Goal: Task Accomplishment & Management: Use online tool/utility

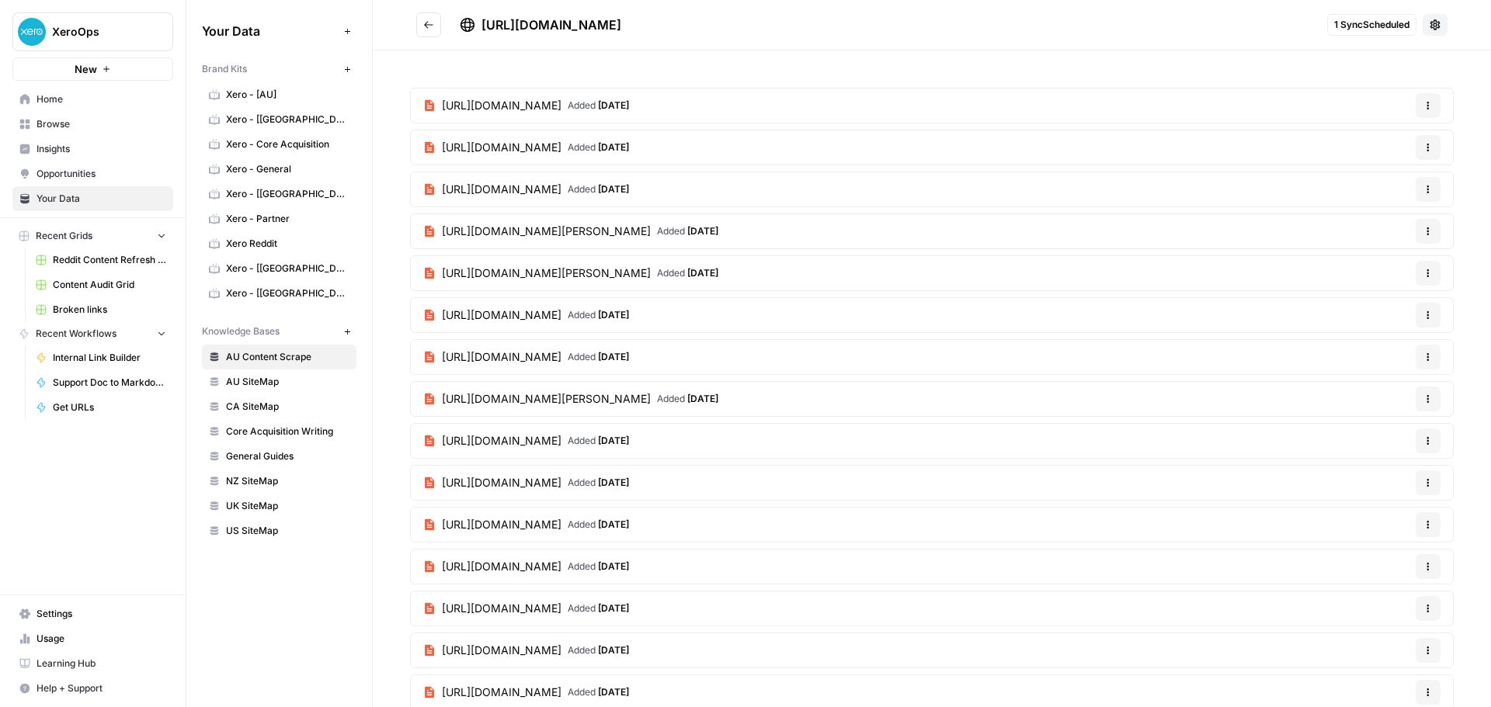
click at [80, 106] on span "Home" at bounding box center [101, 99] width 130 height 14
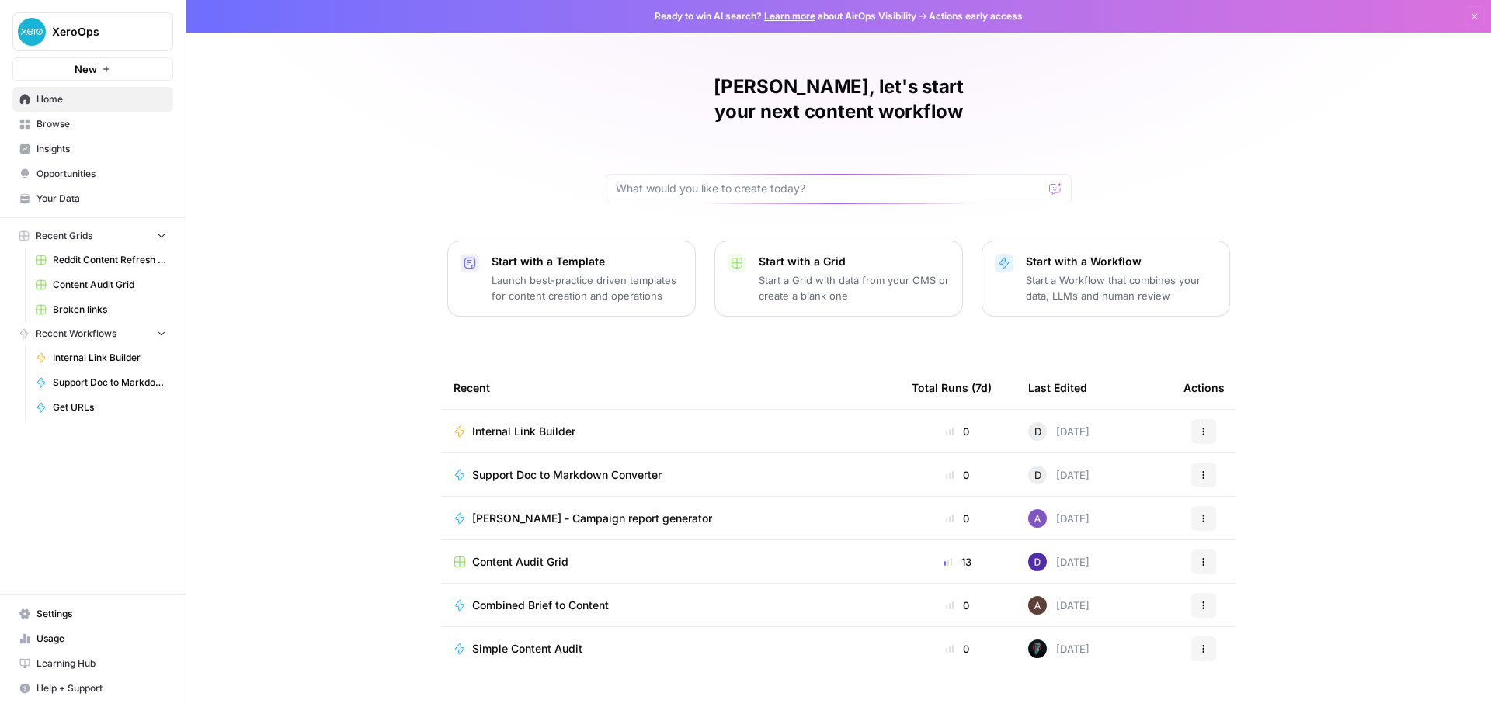
drag, startPoint x: 1308, startPoint y: 567, endPoint x: 1394, endPoint y: 500, distance: 108.4
click at [1309, 568] on div "David, let's start your next content workflow Start with a Template Launch best…" at bounding box center [838, 369] width 1304 height 739
click at [314, 320] on div "David, let's start your next content workflow Start with a Template Launch best…" at bounding box center [838, 369] width 1304 height 739
click at [80, 605] on link "Settings" at bounding box center [92, 614] width 161 height 25
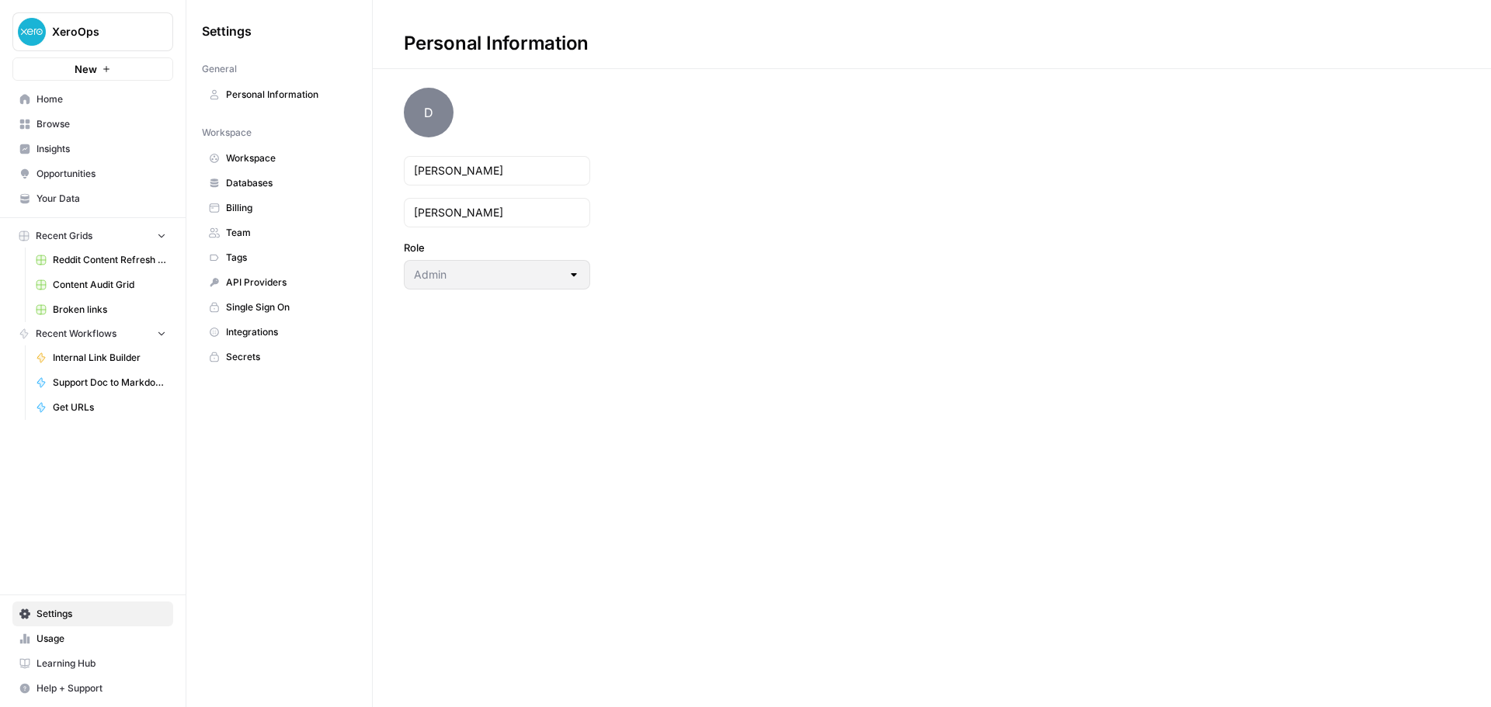
click at [291, 287] on span "API Providers" at bounding box center [287, 283] width 123 height 14
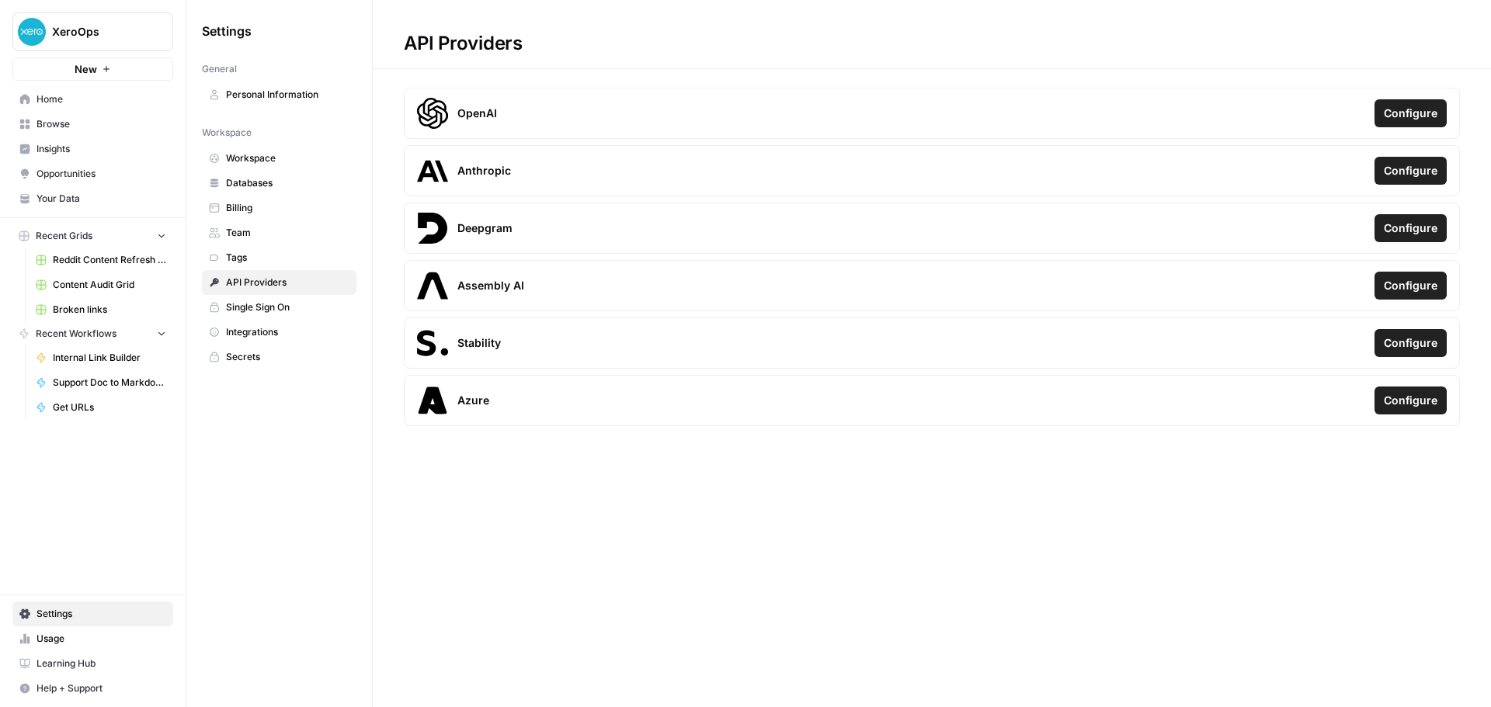
click at [290, 308] on span "Single Sign On" at bounding box center [287, 307] width 123 height 14
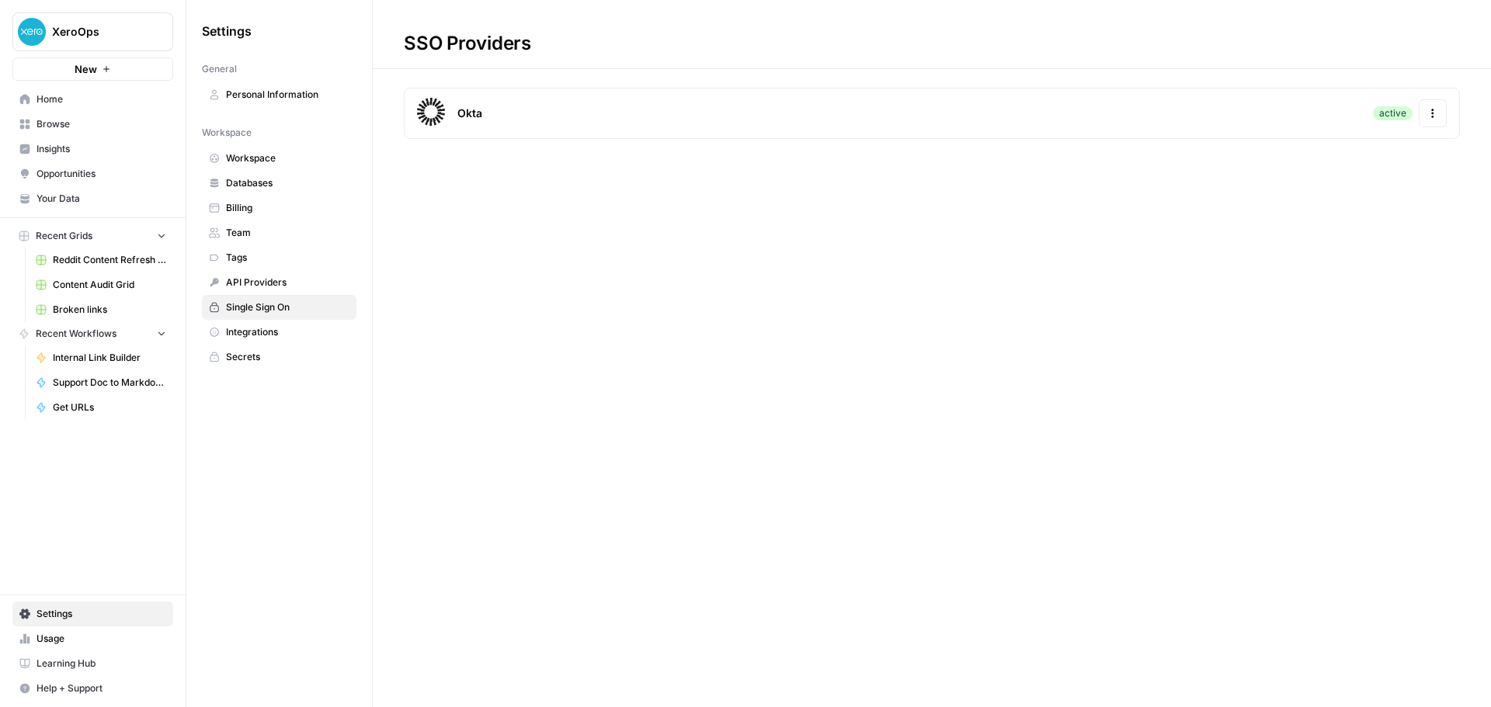
click at [285, 328] on span "Integrations" at bounding box center [287, 332] width 123 height 14
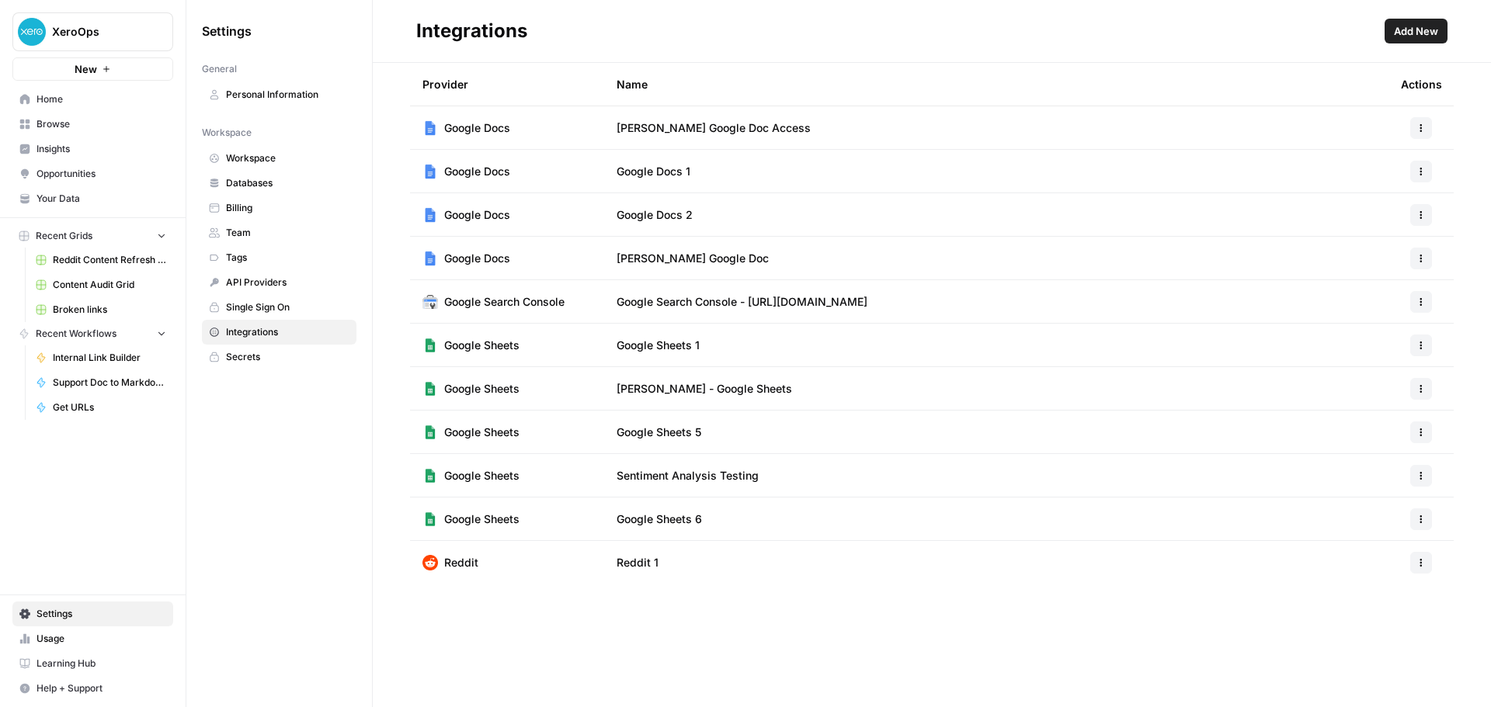
click at [1397, 30] on span "Add New" at bounding box center [1416, 31] width 44 height 16
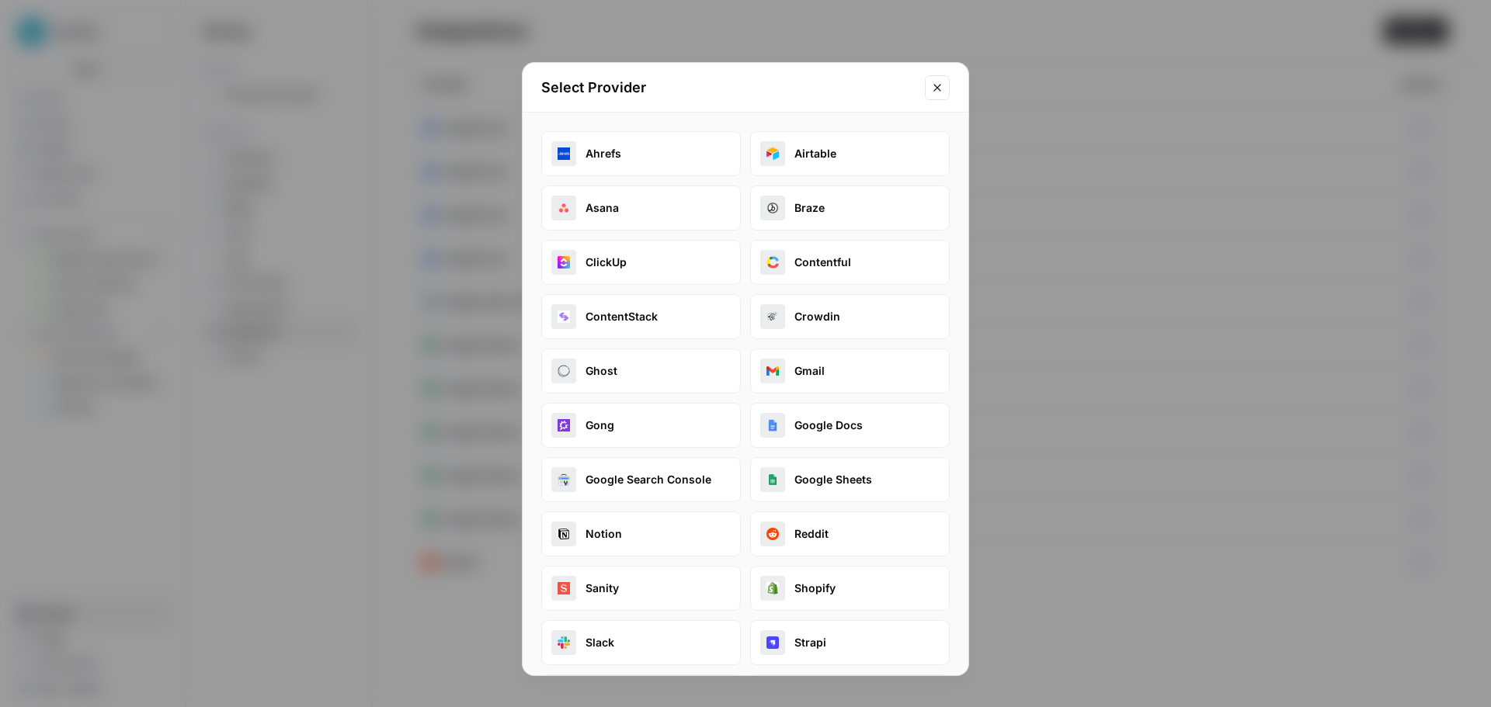
click at [686, 162] on button "Ahrefs" at bounding box center [641, 153] width 200 height 45
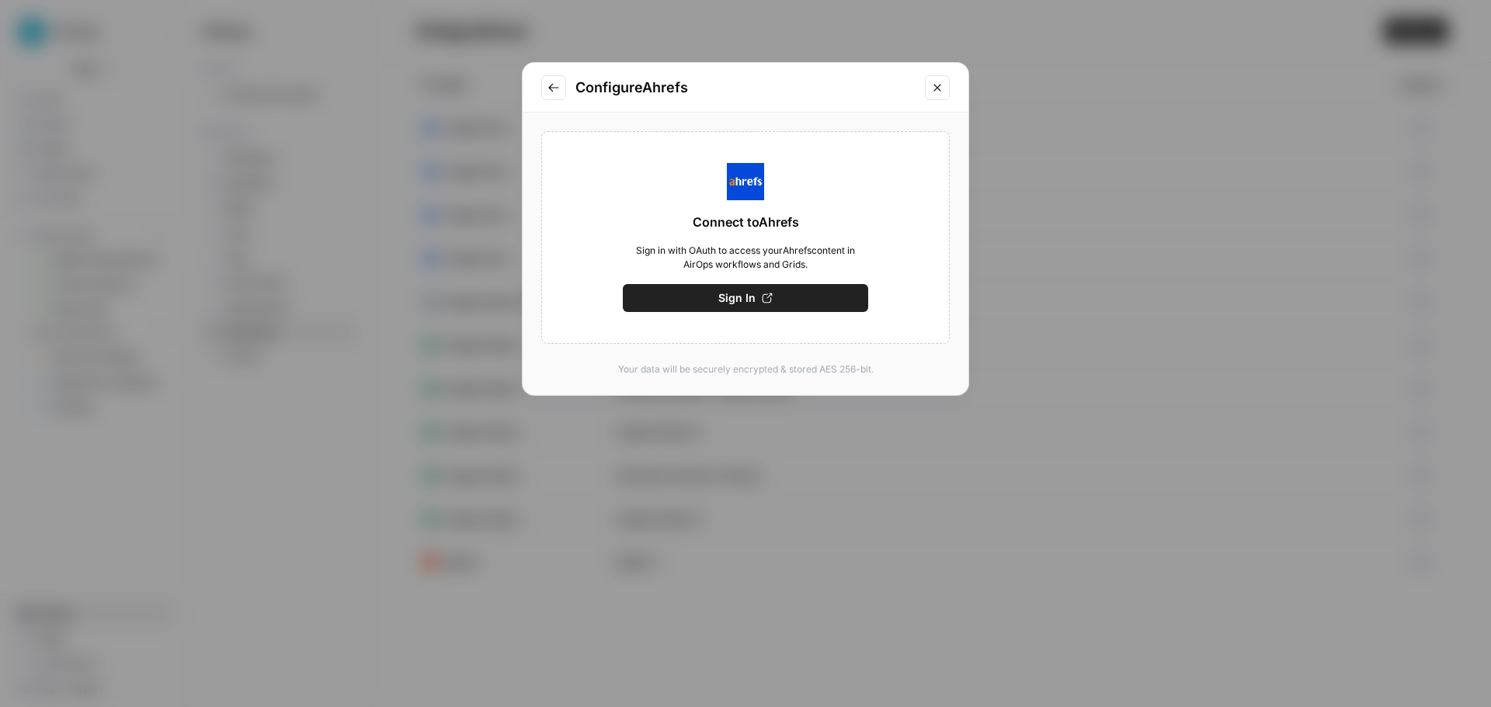
click at [727, 298] on span "Sign In" at bounding box center [736, 298] width 37 height 16
click at [772, 296] on button "Save" at bounding box center [745, 298] width 245 height 28
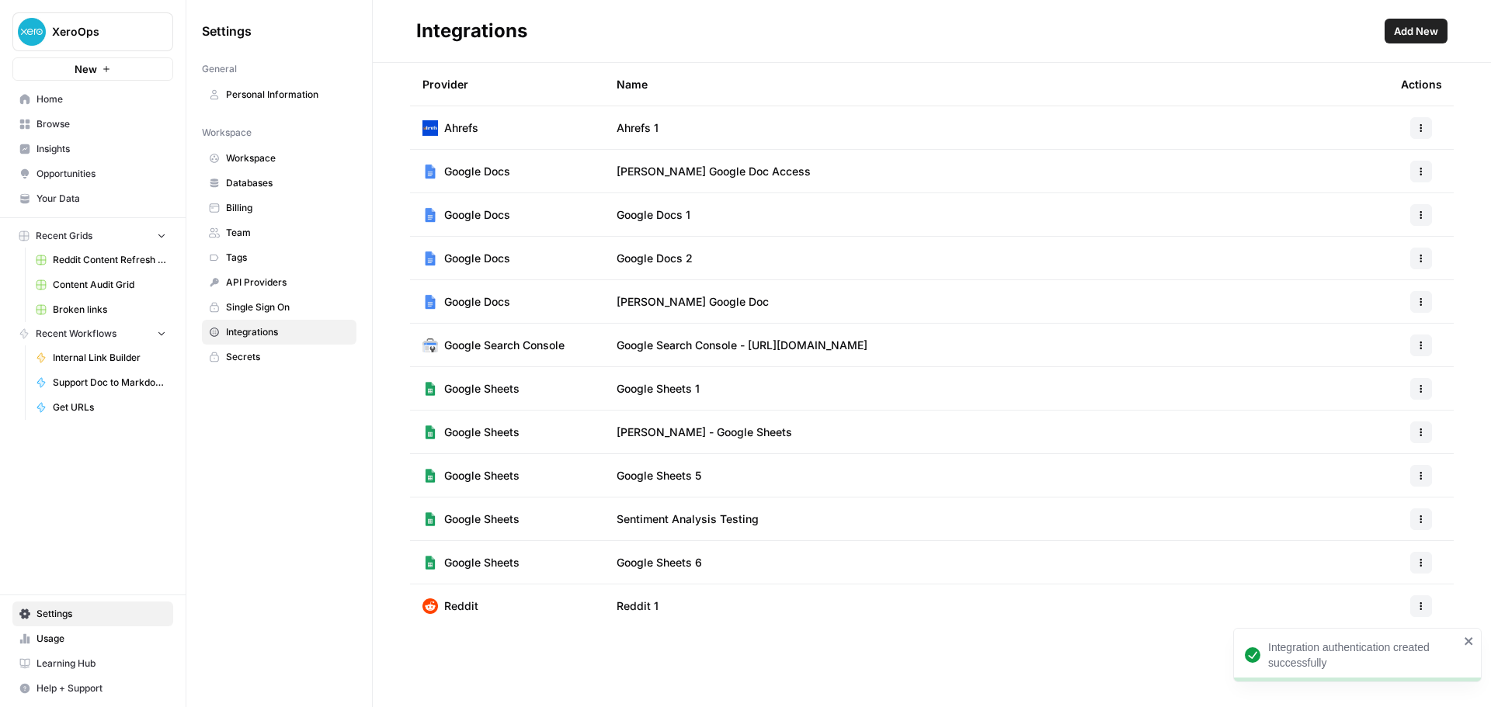
click at [1418, 122] on button "button" at bounding box center [1421, 128] width 22 height 22
click at [1382, 185] on span "Rename" at bounding box center [1388, 185] width 50 height 16
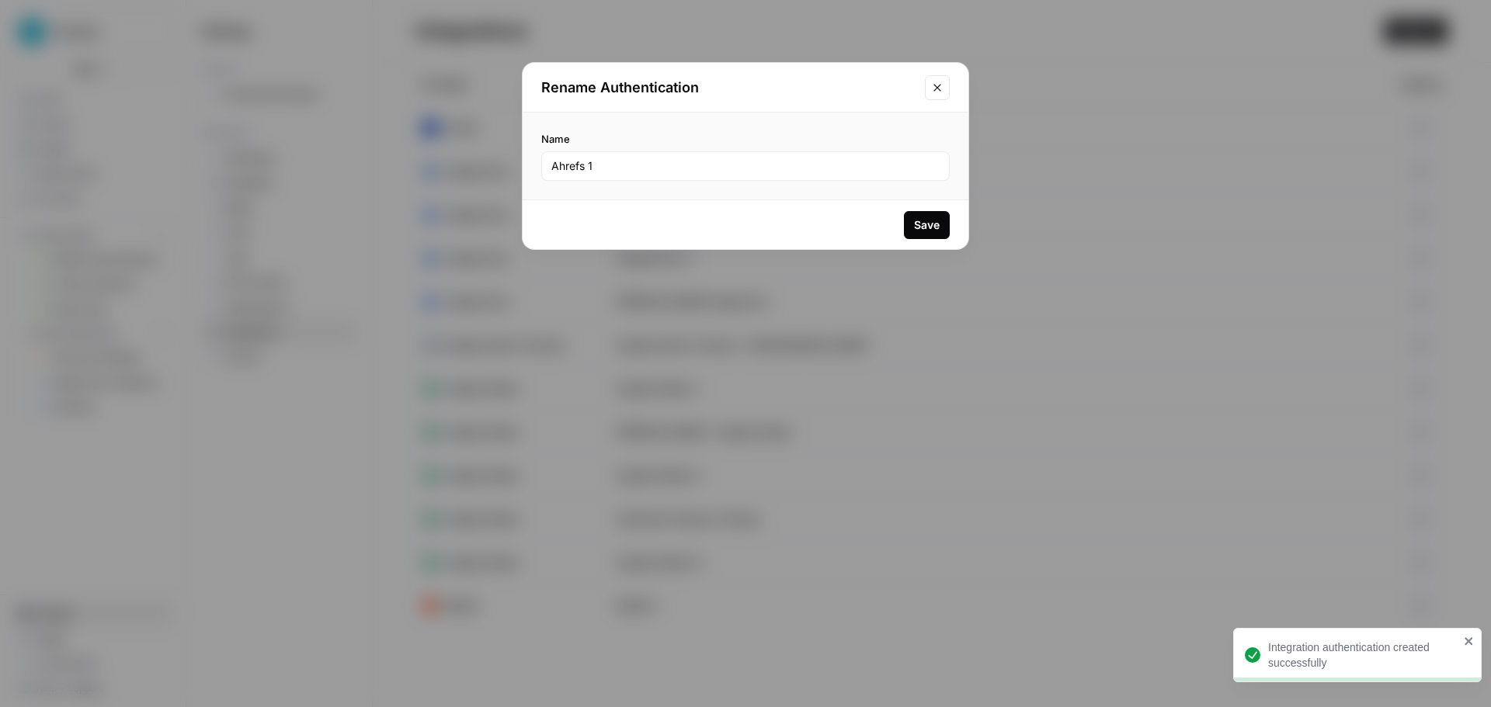
click at [638, 176] on div "Ahrefs 1" at bounding box center [745, 166] width 408 height 30
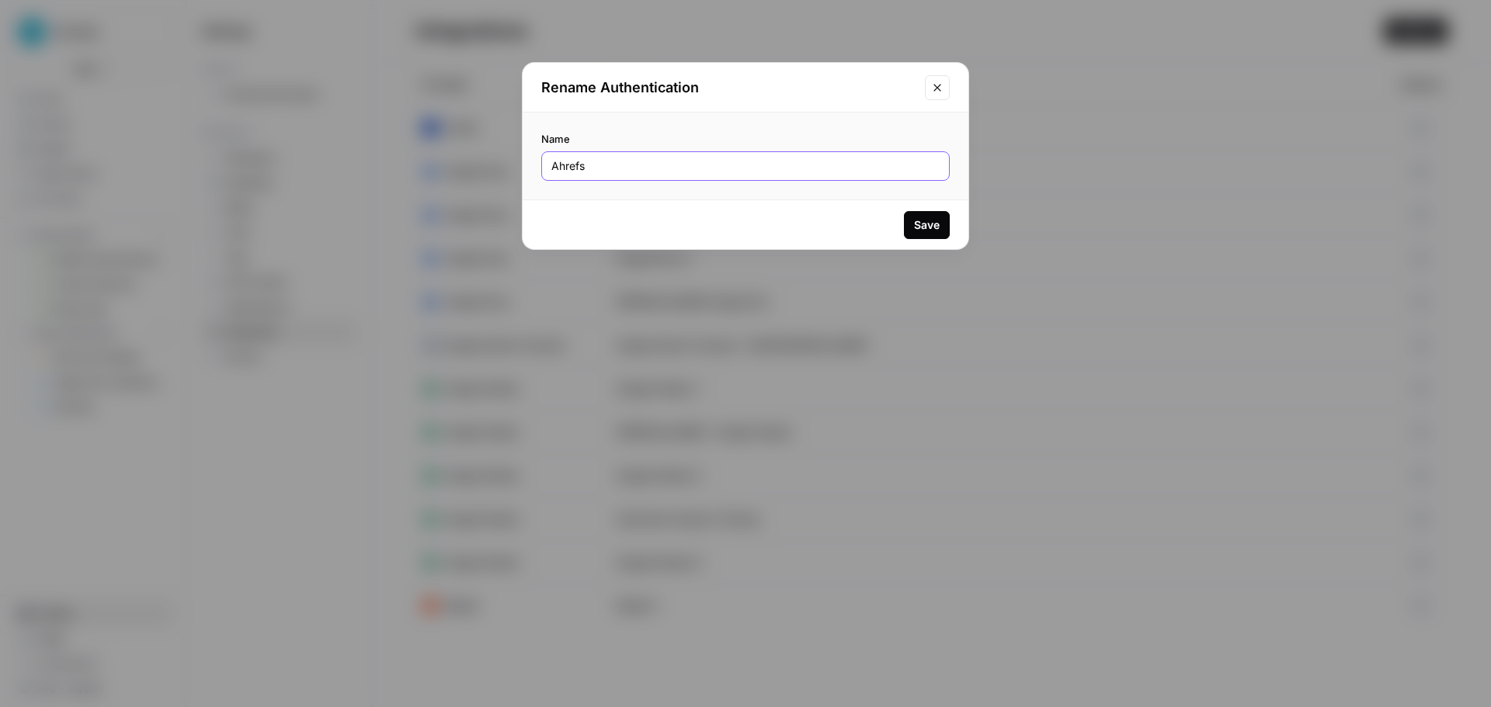
type input "Ahrefs"
click at [932, 220] on div "Save" at bounding box center [927, 225] width 26 height 16
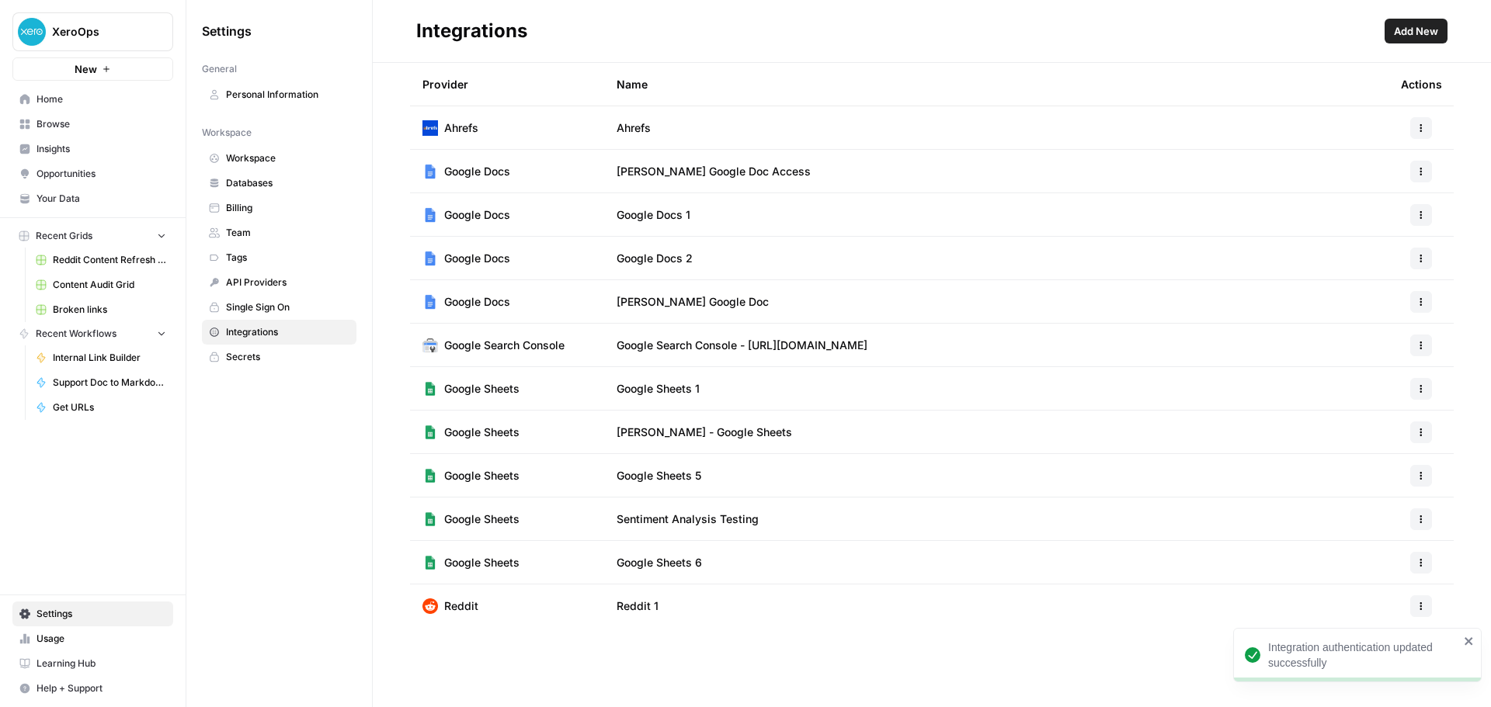
click at [1394, 29] on span "Add New" at bounding box center [1416, 31] width 44 height 16
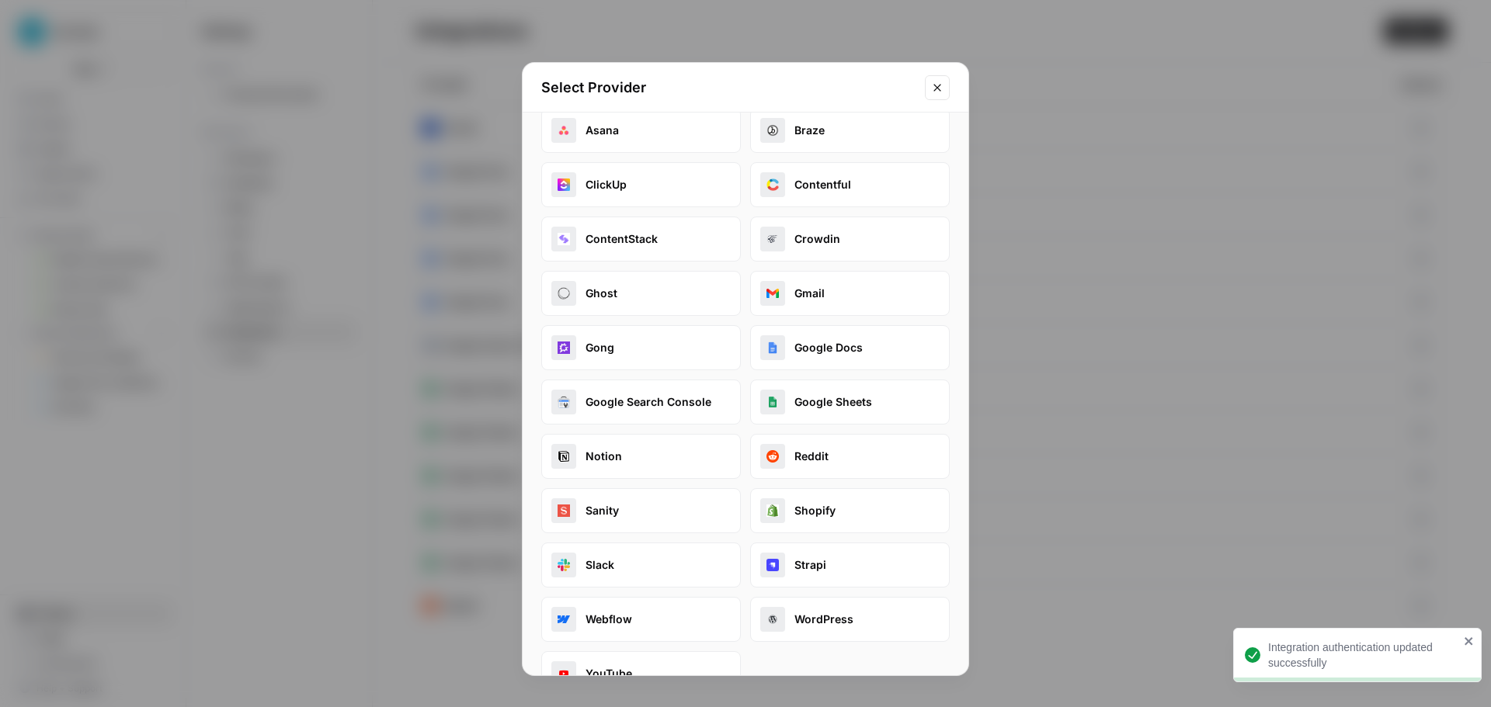
scroll to position [117, 0]
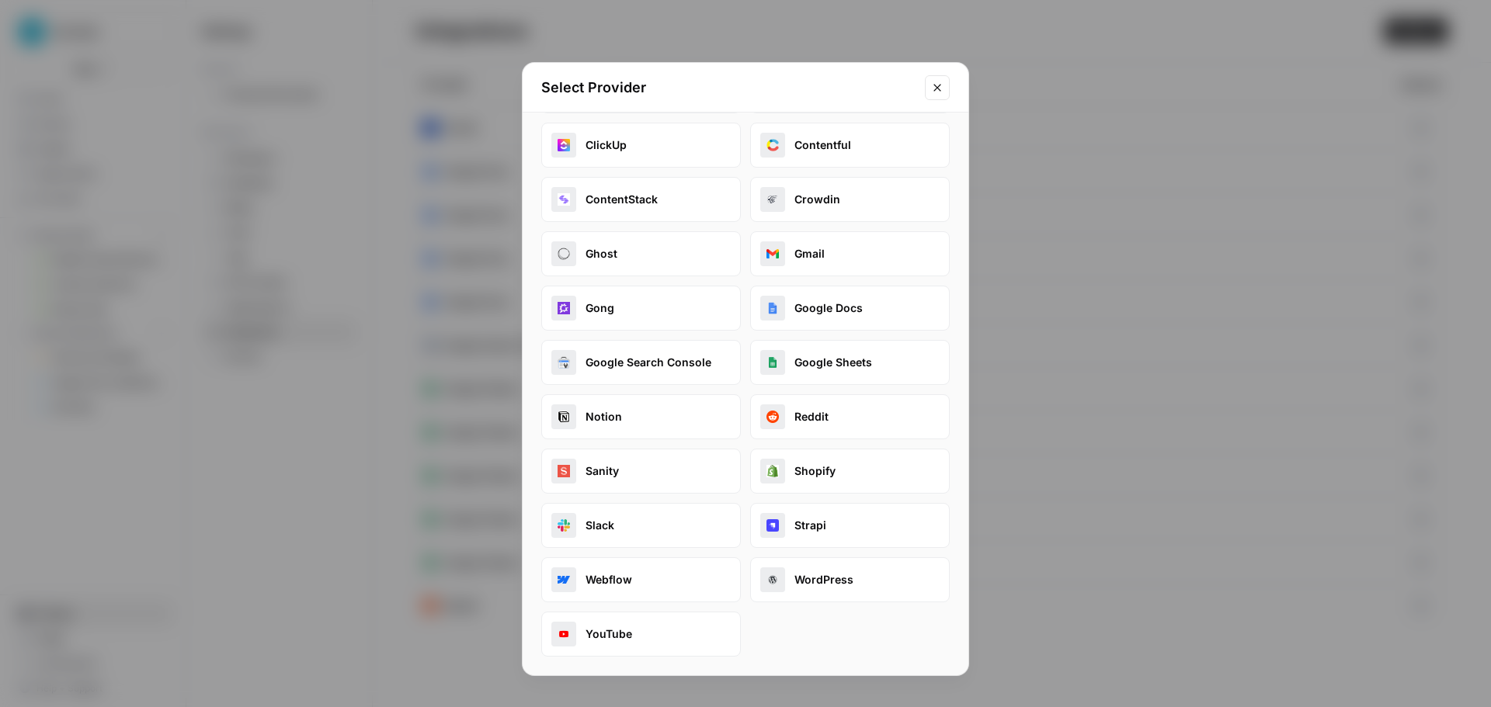
click at [945, 89] on button "Close modal" at bounding box center [937, 87] width 25 height 25
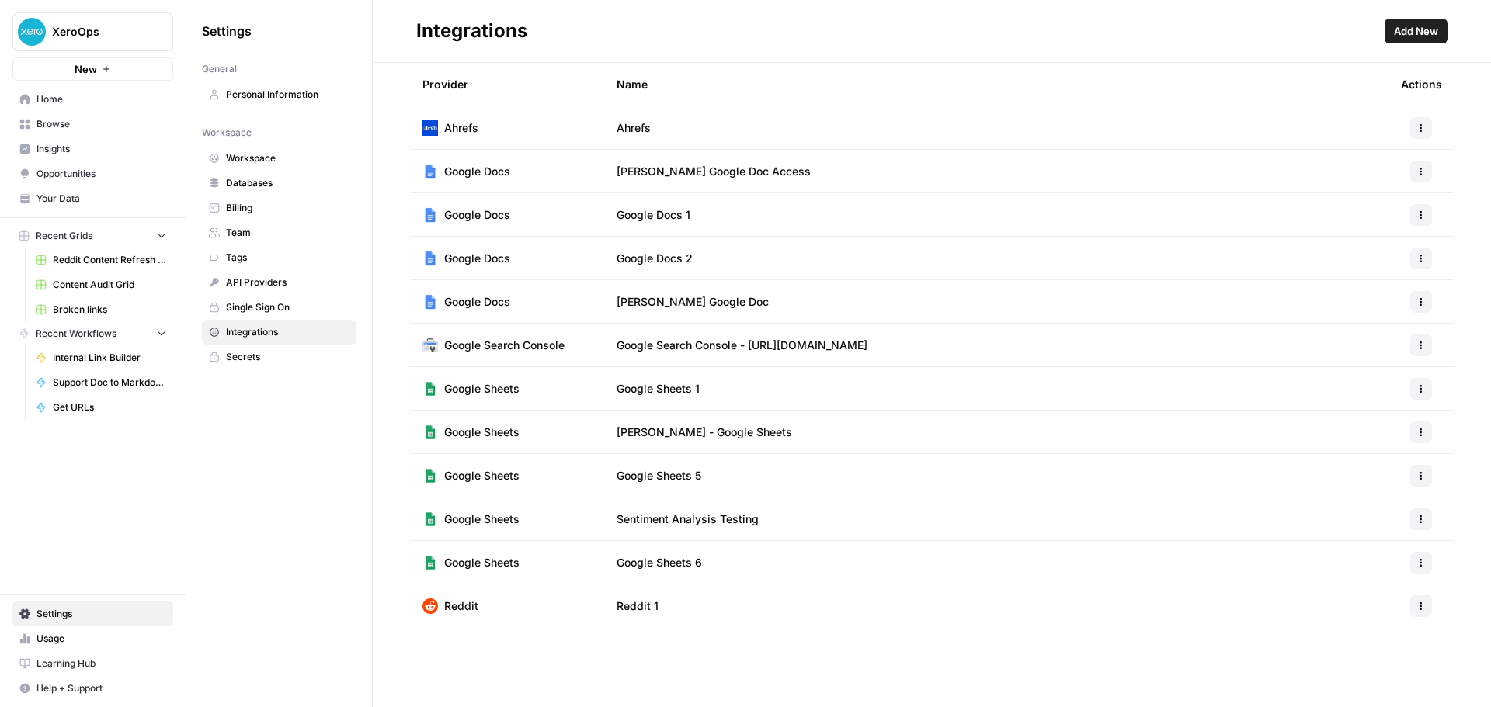
click at [1417, 134] on button "button" at bounding box center [1421, 128] width 22 height 22
click at [1417, 133] on button "button" at bounding box center [1421, 128] width 22 height 22
click at [795, 26] on div "Integrations" at bounding box center [897, 31] width 962 height 25
click at [613, 12] on header "Integrations Add New" at bounding box center [932, 31] width 1118 height 63
click at [616, 14] on header "Integrations Add New" at bounding box center [932, 31] width 1118 height 63
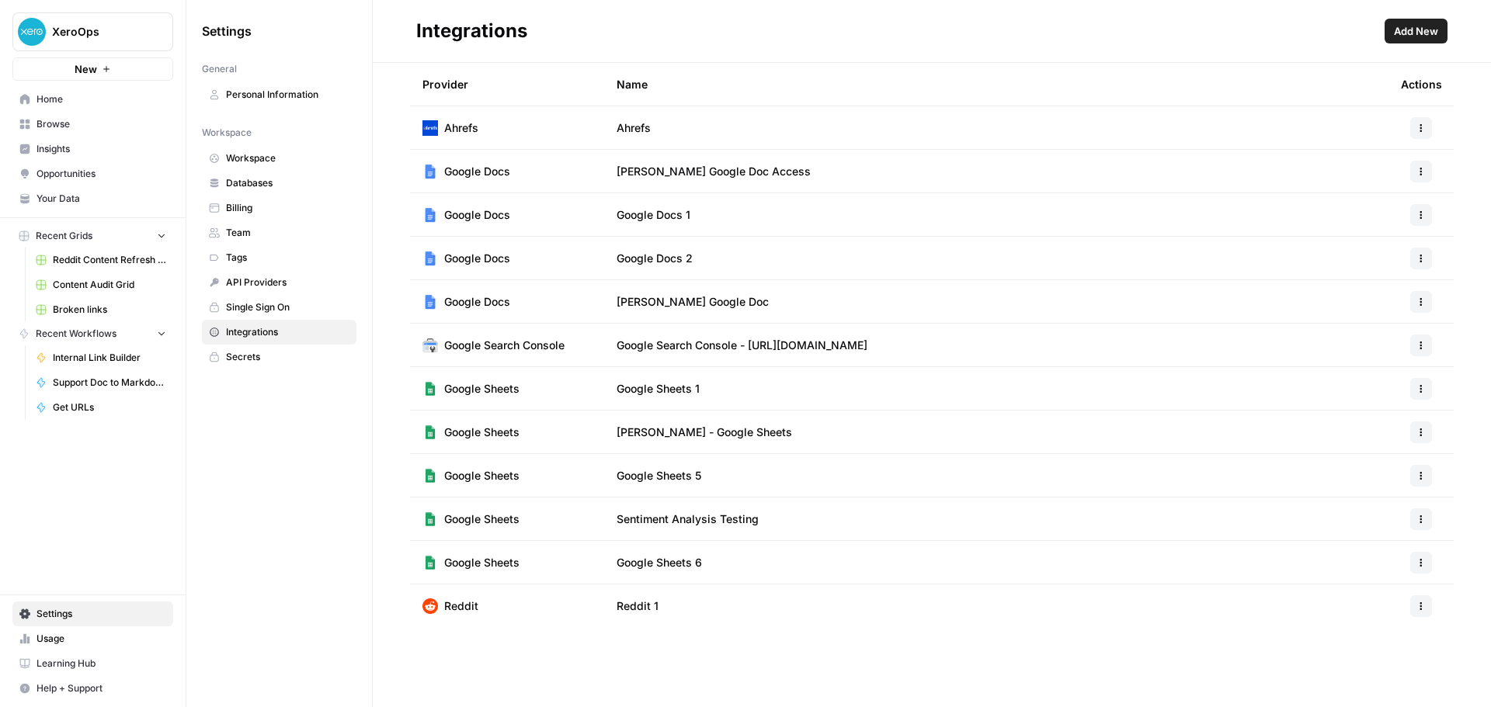
click at [282, 477] on div "Settings General Personal Information Workspace Workspace Databases Billing Tea…" at bounding box center [279, 353] width 186 height 707
click at [289, 470] on div "Settings General Personal Information Workspace Workspace Databases Billing Tea…" at bounding box center [279, 353] width 186 height 707
click at [289, 471] on div "Settings General Personal Information Workspace Workspace Databases Billing Tea…" at bounding box center [279, 353] width 186 height 707
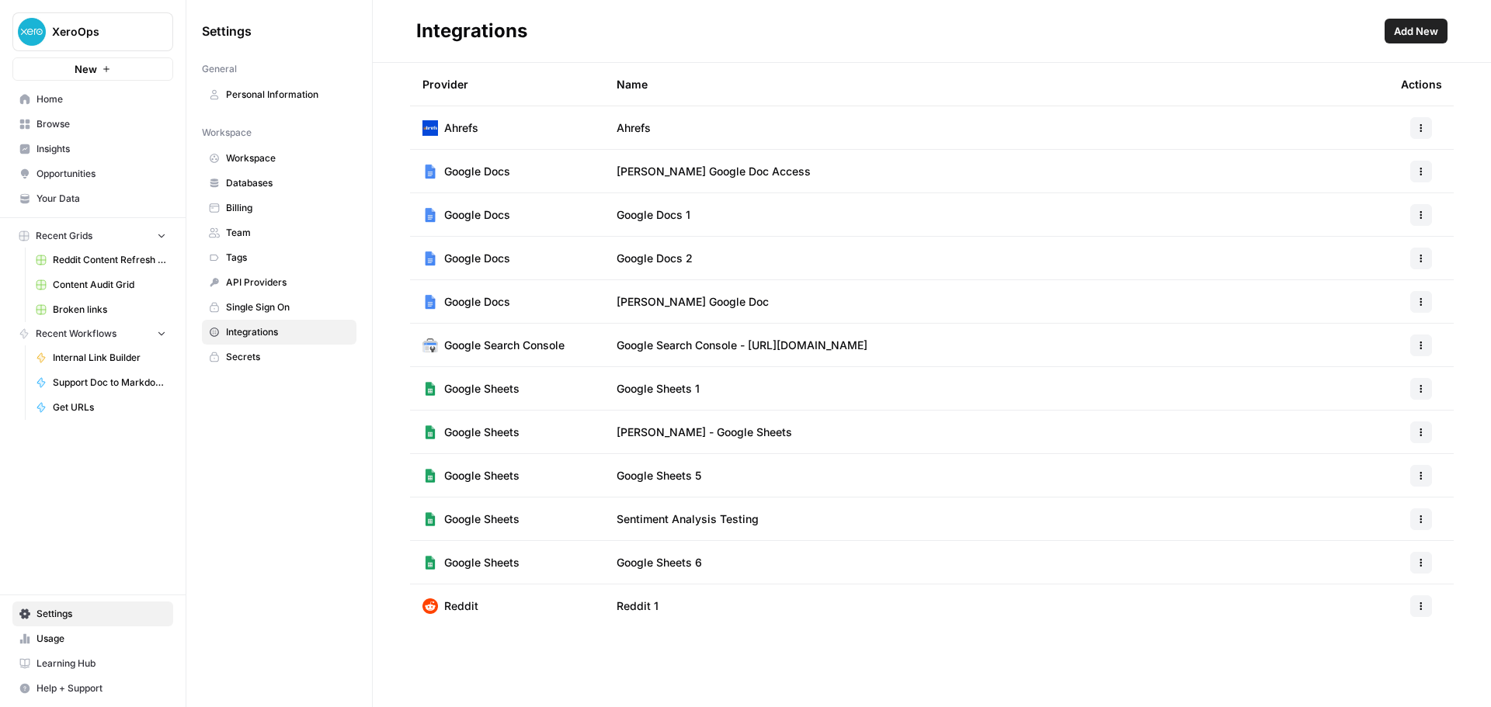
click at [290, 472] on div "Settings General Personal Information Workspace Workspace Databases Billing Tea…" at bounding box center [279, 353] width 186 height 707
click at [290, 473] on div "Settings General Personal Information Workspace Workspace Databases Billing Tea…" at bounding box center [279, 353] width 186 height 707
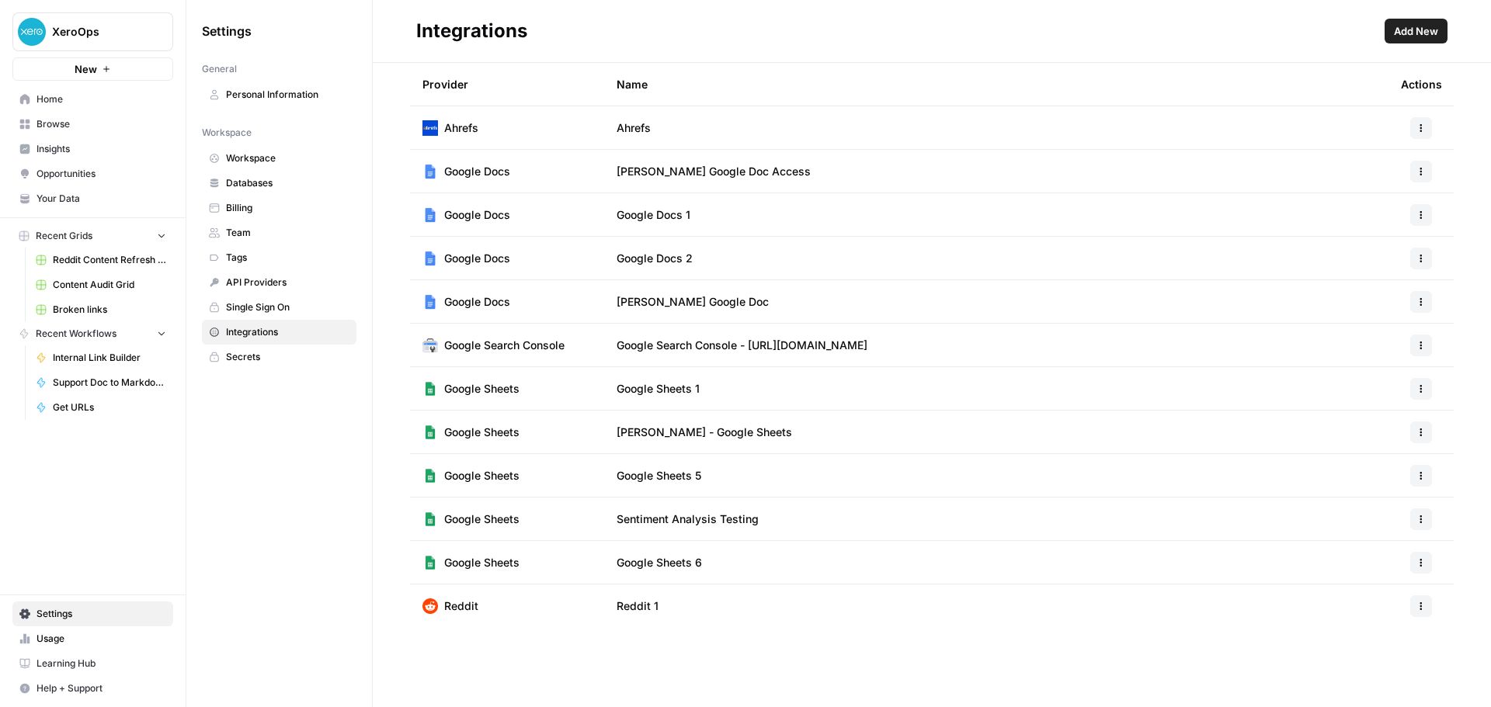
click at [290, 473] on div "Settings General Personal Information Workspace Workspace Databases Billing Tea…" at bounding box center [279, 353] width 186 height 707
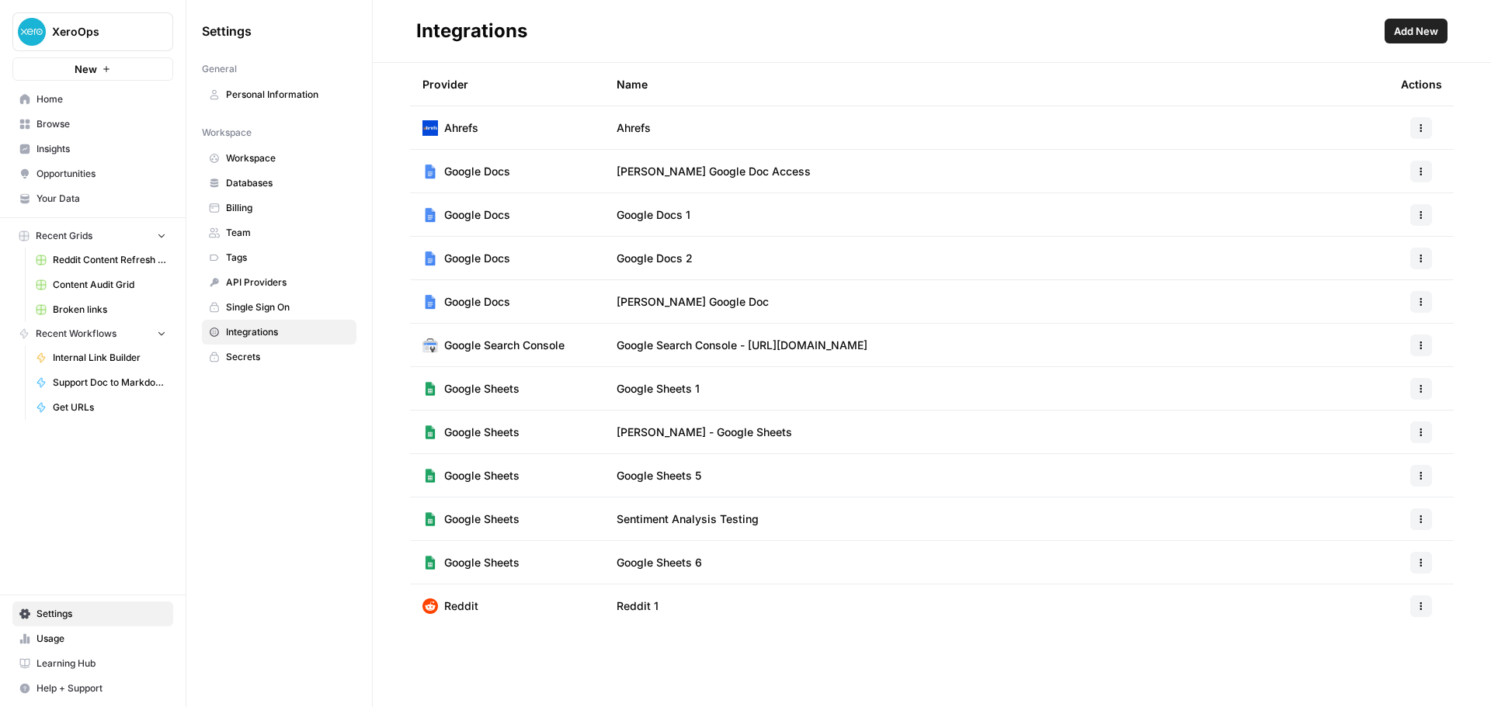
click at [276, 567] on div "Settings General Personal Information Workspace Workspace Databases Billing Tea…" at bounding box center [279, 353] width 186 height 707
click at [283, 444] on div "Settings General Personal Information Workspace Workspace Databases Billing Tea…" at bounding box center [279, 353] width 186 height 707
click at [68, 123] on span "Browse" at bounding box center [101, 124] width 130 height 14
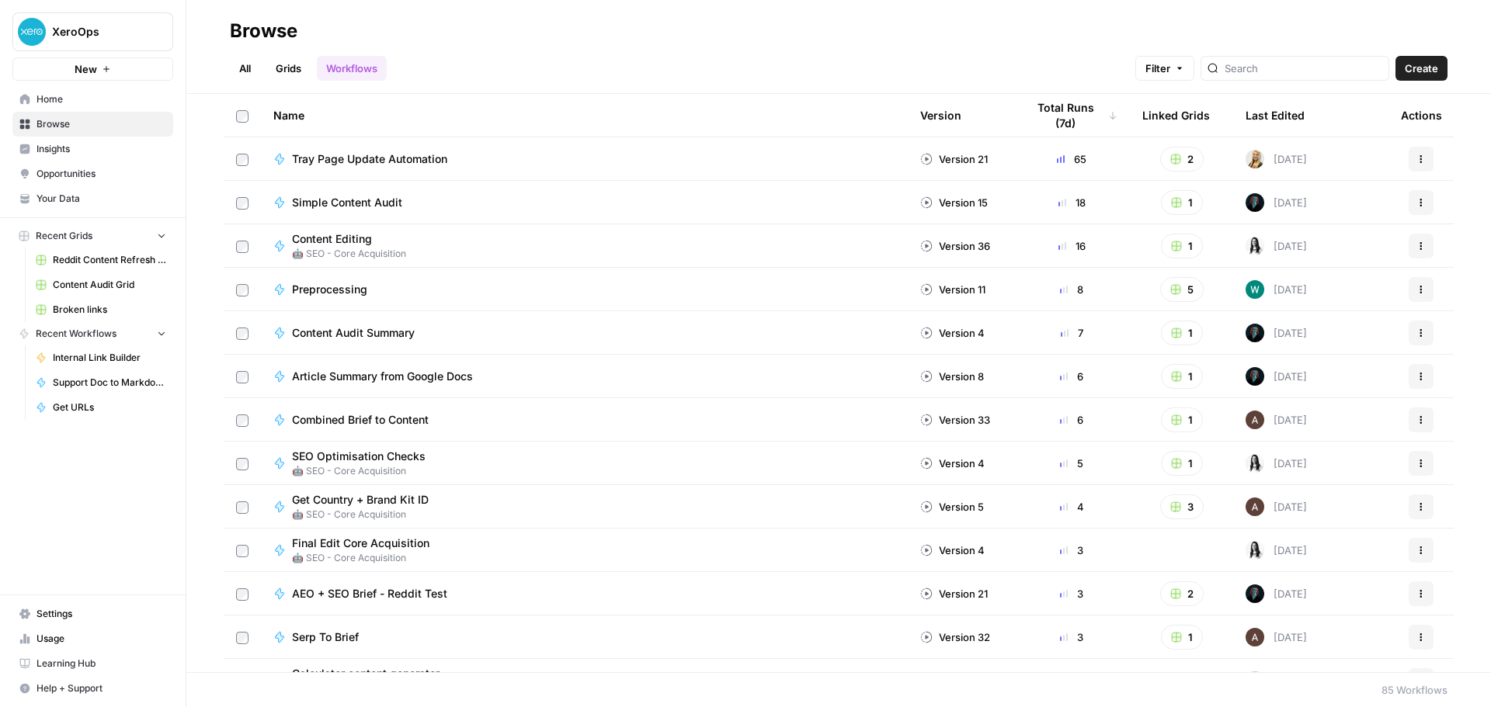
click at [71, 104] on span "Home" at bounding box center [101, 99] width 130 height 14
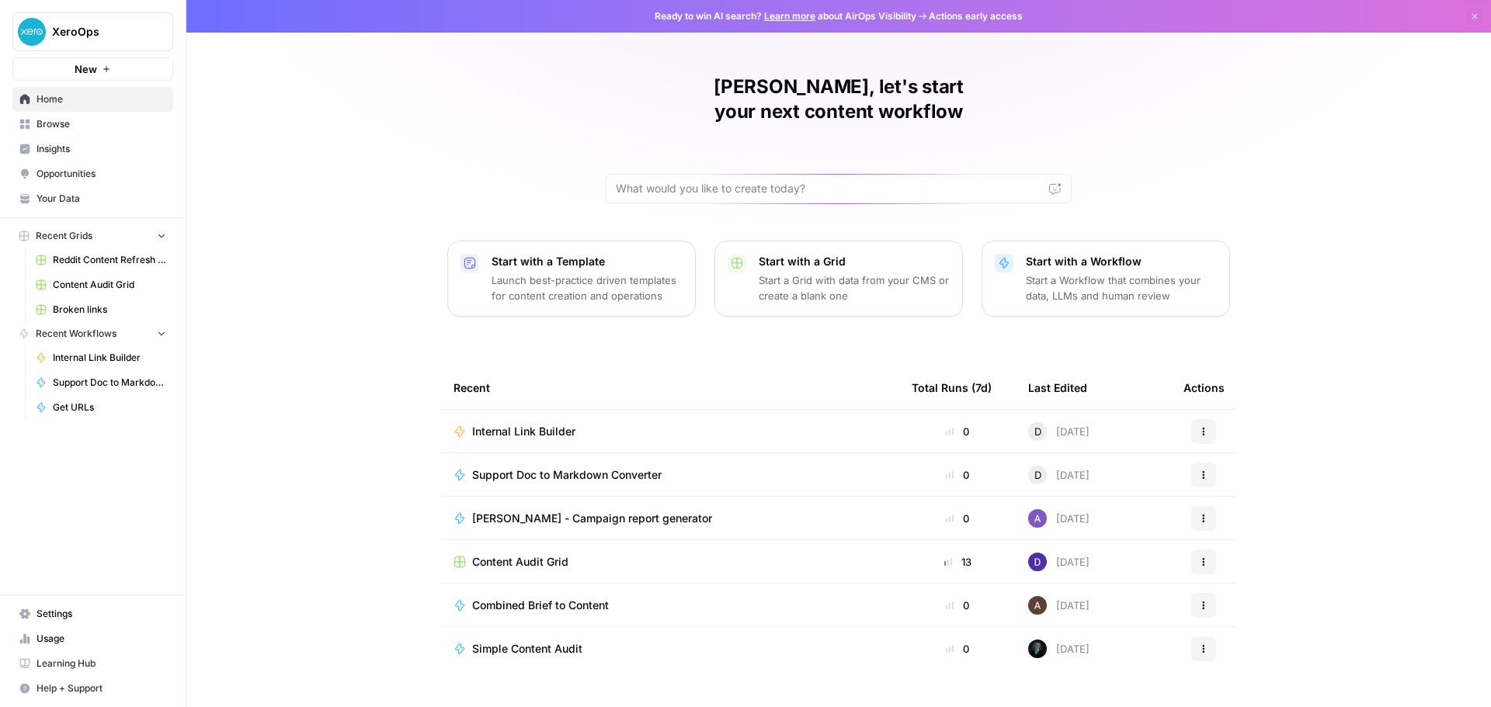
click at [72, 127] on span "Browse" at bounding box center [101, 124] width 130 height 14
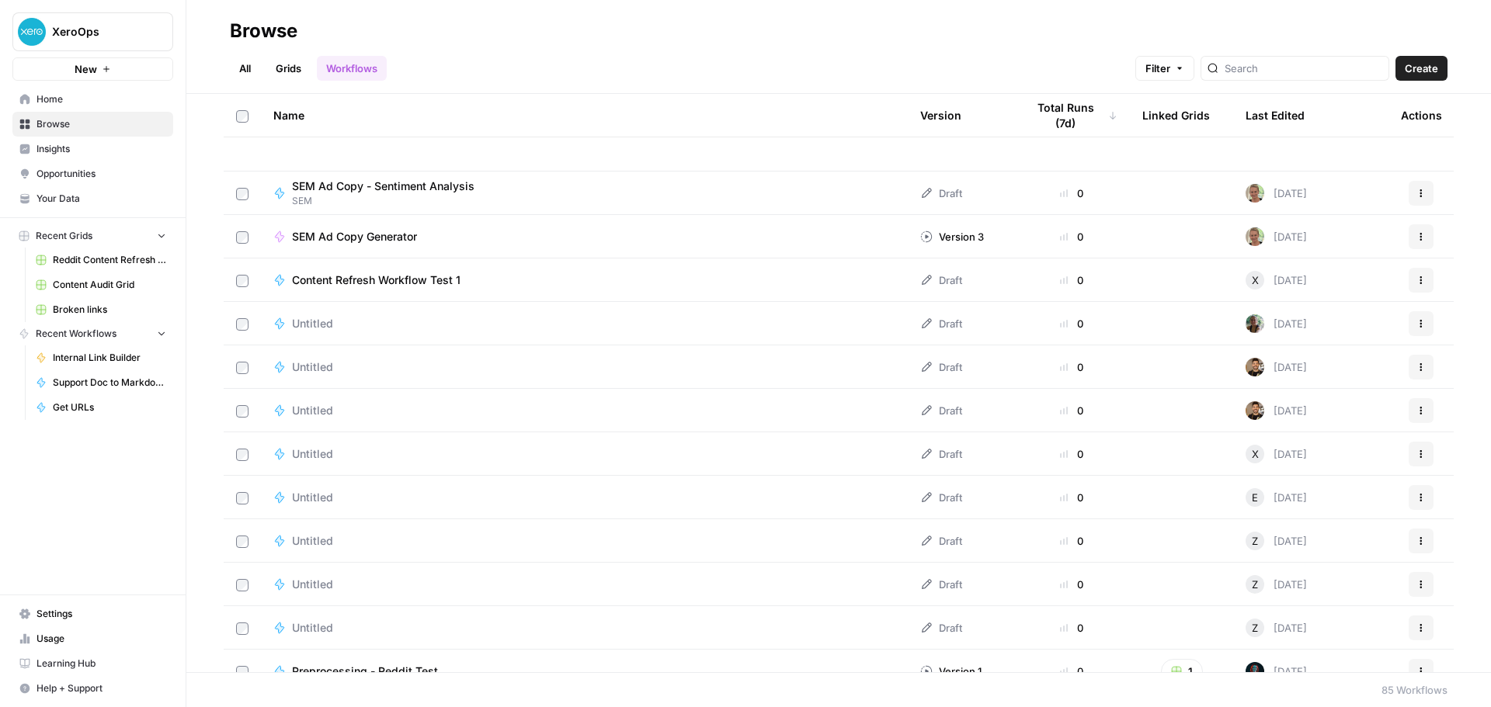
scroll to position [1475, 0]
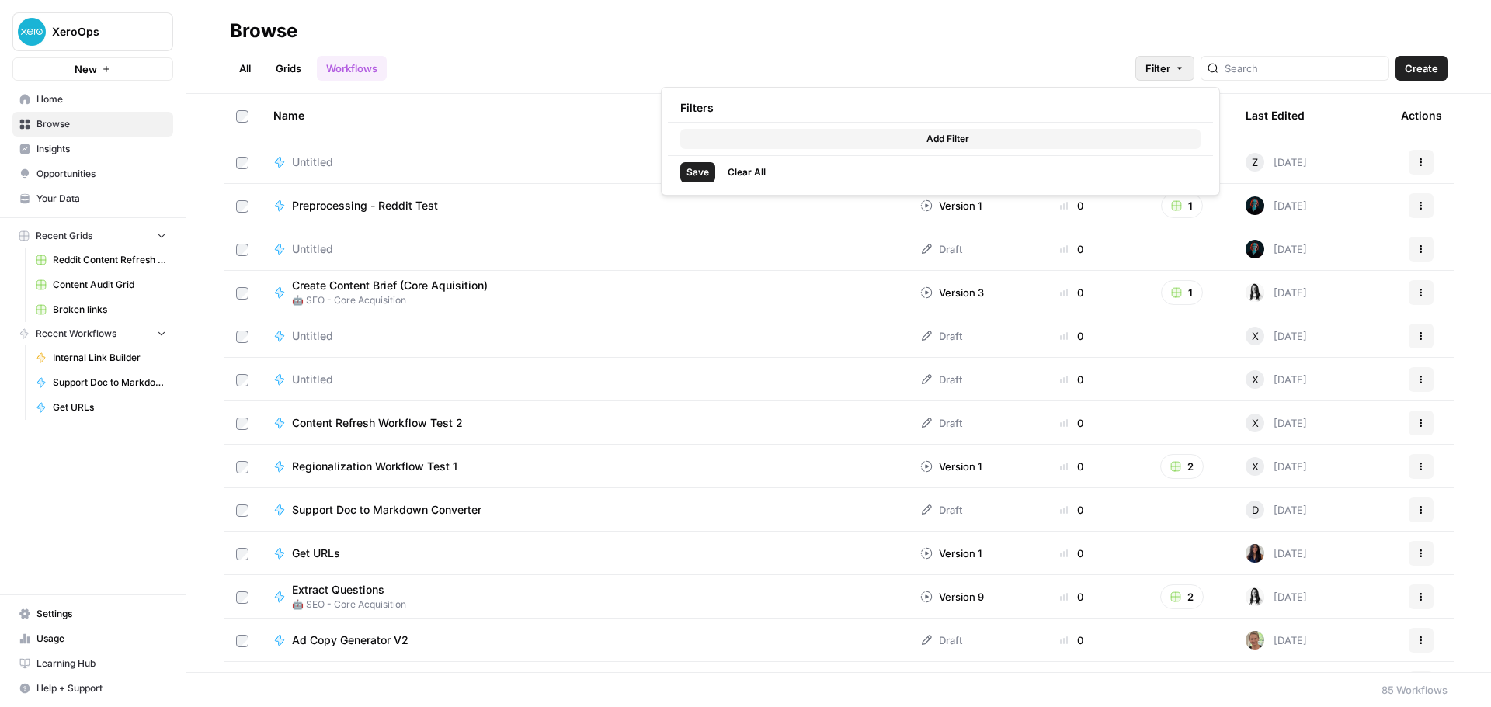
click at [1184, 65] on icon "button" at bounding box center [1179, 68] width 9 height 9
click at [922, 53] on div "All Grids Workflows Filter Create" at bounding box center [838, 61] width 1217 height 37
click at [598, 86] on header "Browse All Grids Workflows Filter Create" at bounding box center [838, 47] width 1304 height 94
click at [616, 57] on div "All Grids Workflows Filter Create" at bounding box center [838, 61] width 1217 height 37
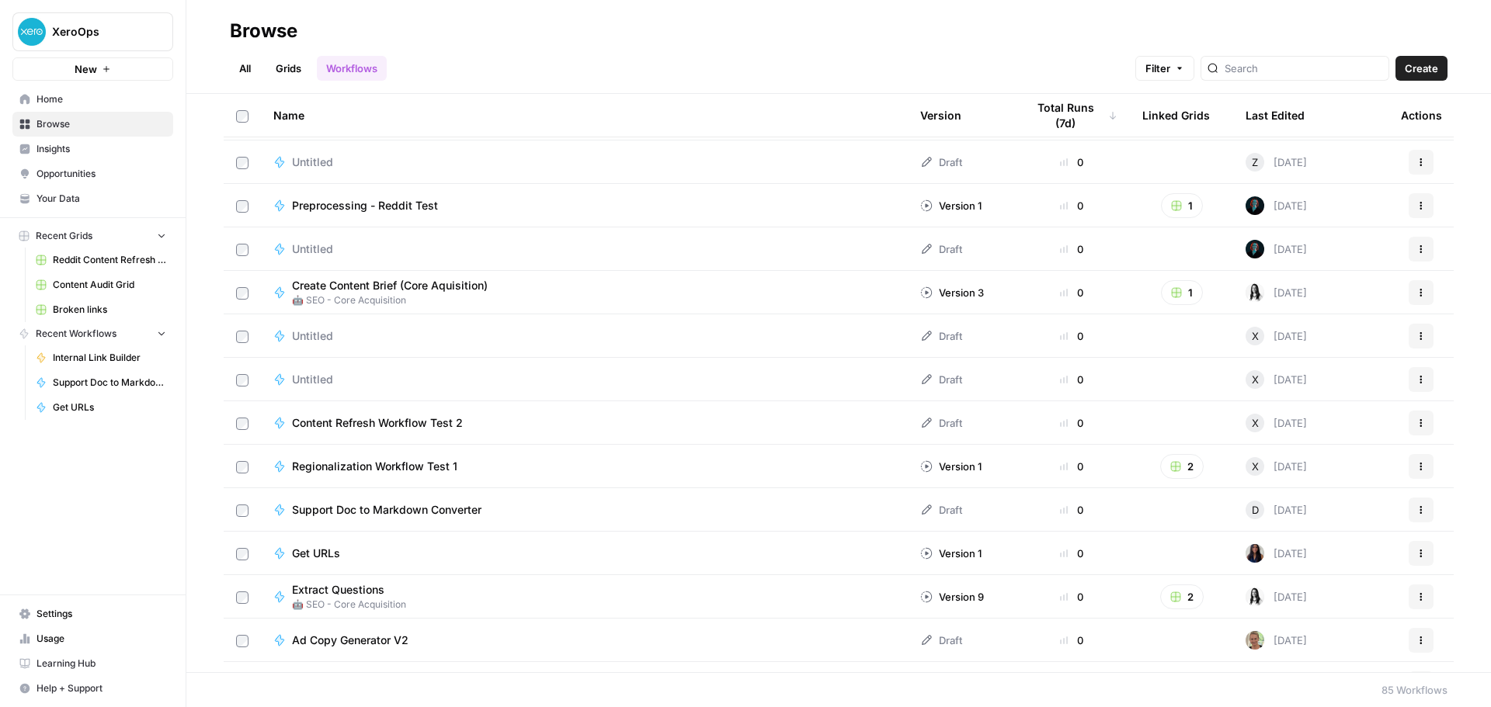
click at [78, 202] on span "Your Data" at bounding box center [101, 199] width 130 height 14
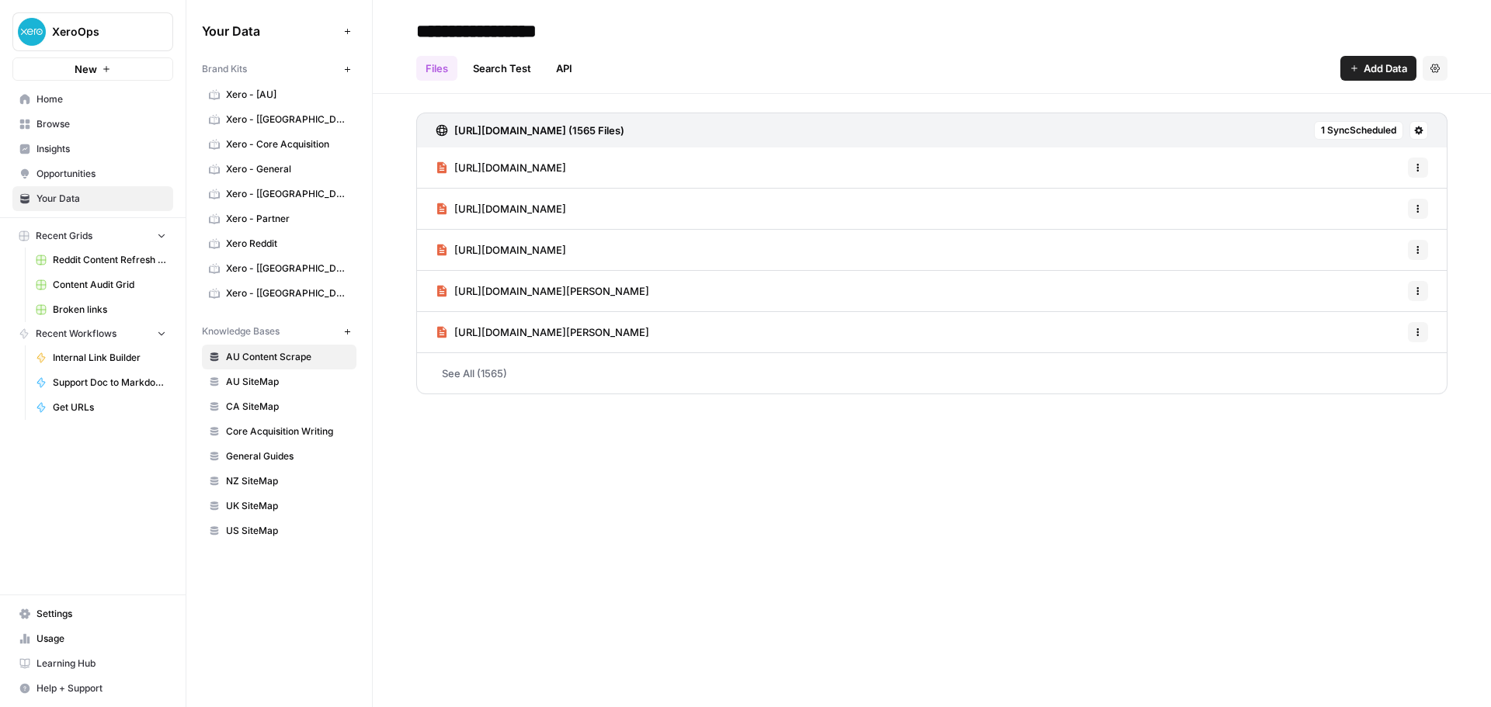
click at [286, 352] on span "AU Content Scrape" at bounding box center [287, 357] width 123 height 14
click at [696, 170] on div "https://www.xero.com/au/certifications/ Options" at bounding box center [931, 168] width 1031 height 41
click at [566, 169] on span "https://www.xero.com/au/certifications/" at bounding box center [510, 168] width 112 height 16
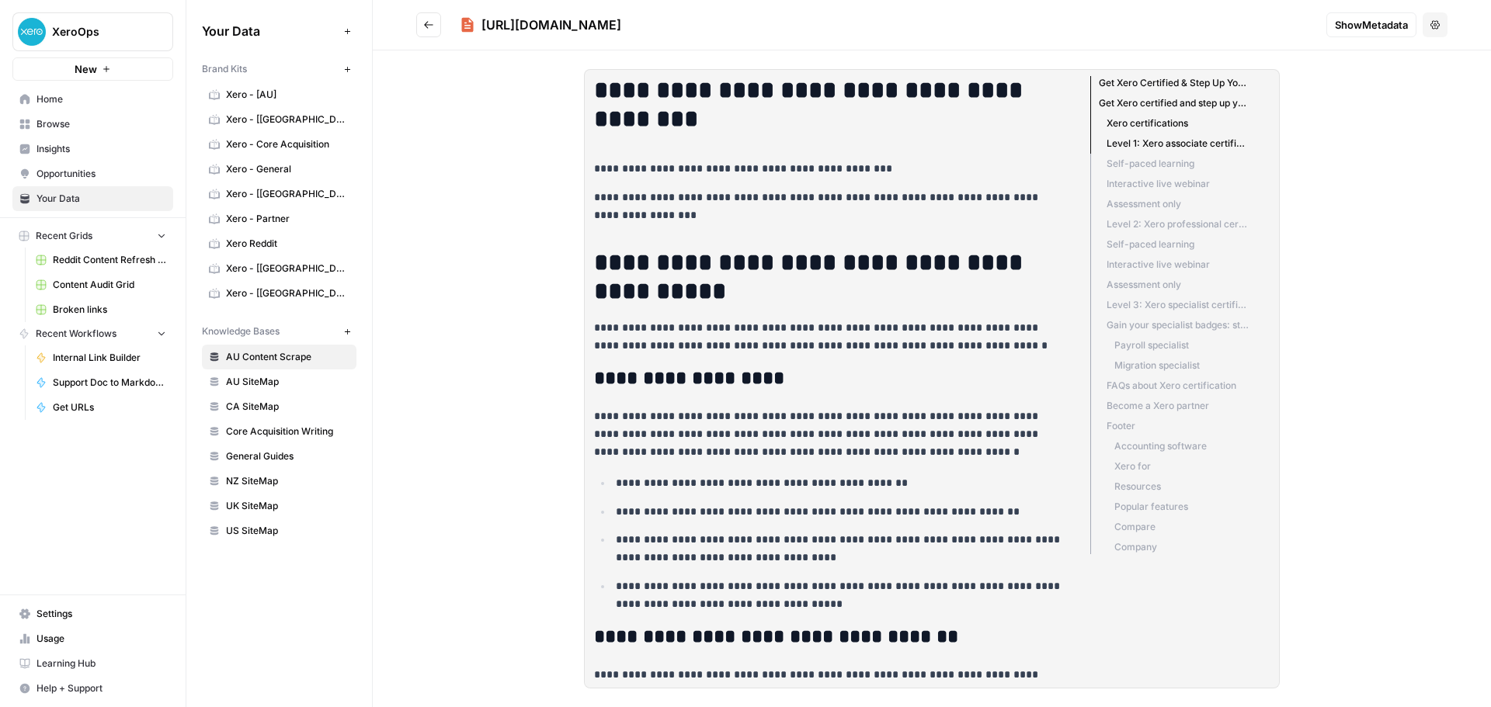
click at [483, 411] on div "**********" at bounding box center [932, 378] width 1118 height 657
click at [430, 30] on button "Go back" at bounding box center [428, 24] width 25 height 25
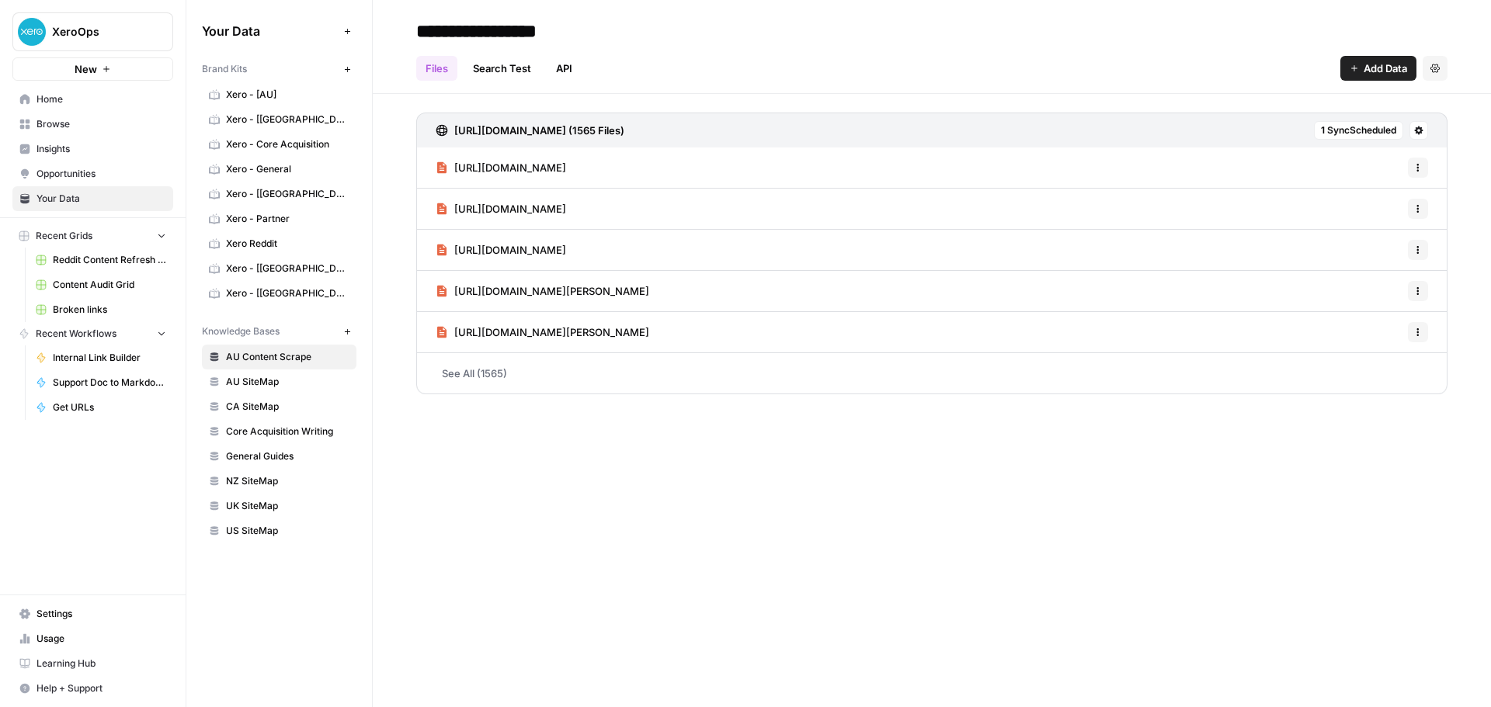
click at [75, 100] on span "Home" at bounding box center [101, 99] width 130 height 14
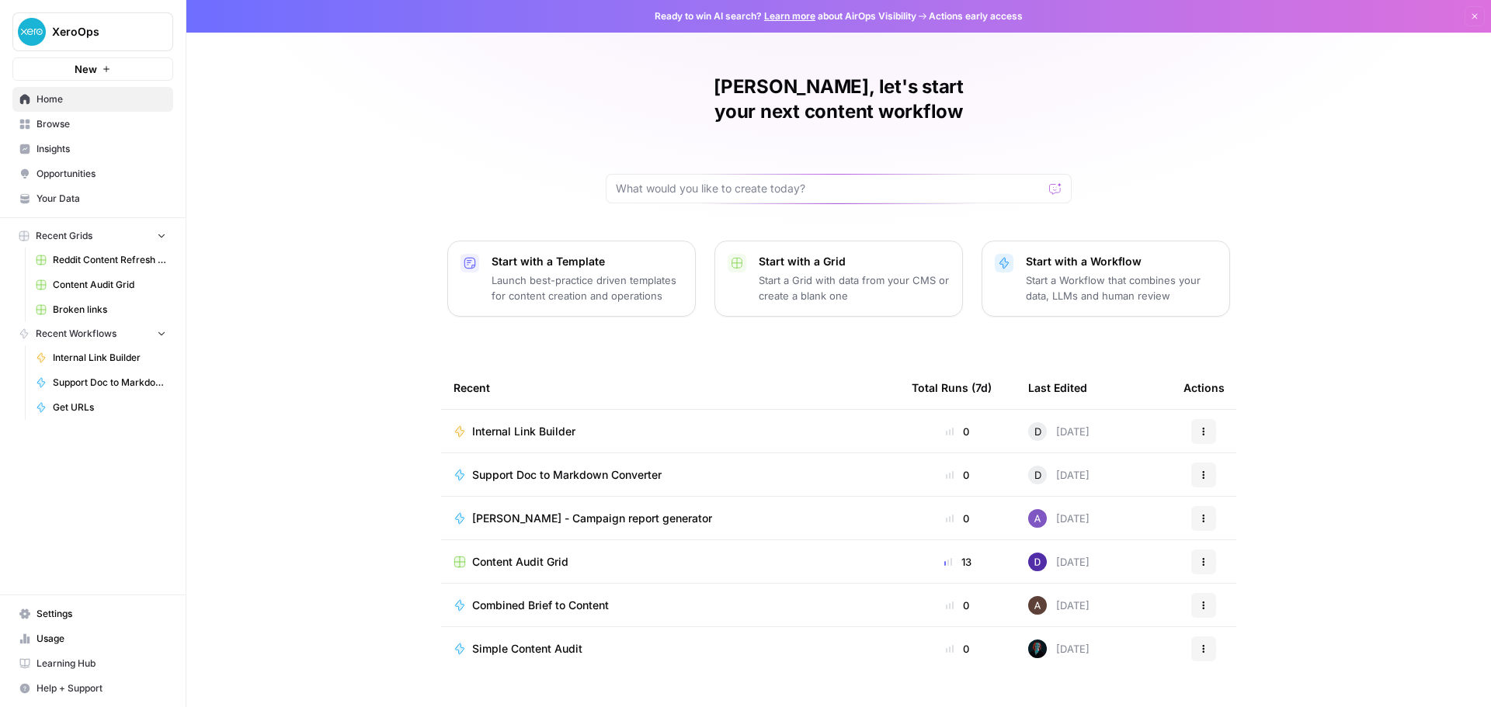
click at [373, 355] on div "David, let's start your next content workflow Start with a Template Launch best…" at bounding box center [838, 369] width 1304 height 739
click at [351, 373] on div "David, let's start your next content workflow Start with a Template Launch best…" at bounding box center [838, 369] width 1304 height 739
click at [82, 123] on span "Browse" at bounding box center [101, 124] width 130 height 14
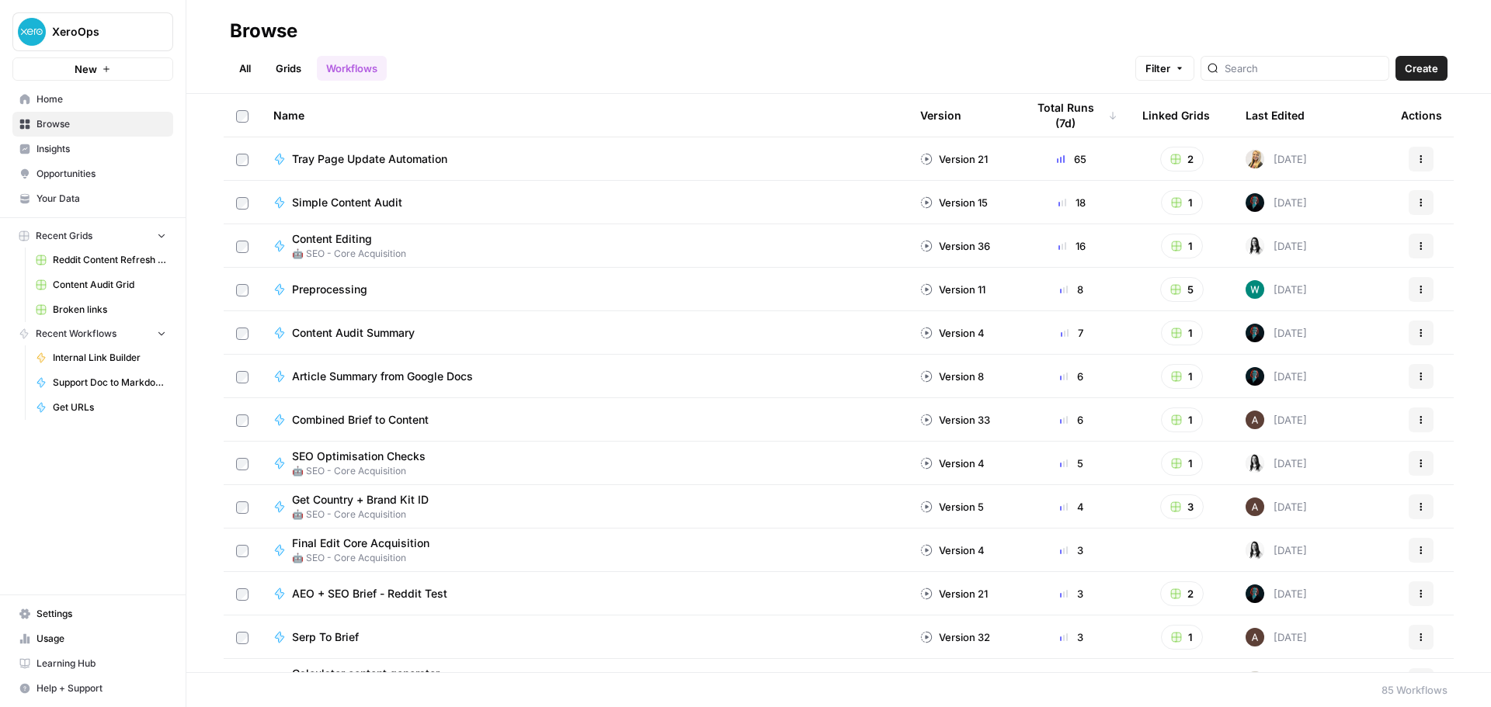
click at [98, 97] on span "Home" at bounding box center [101, 99] width 130 height 14
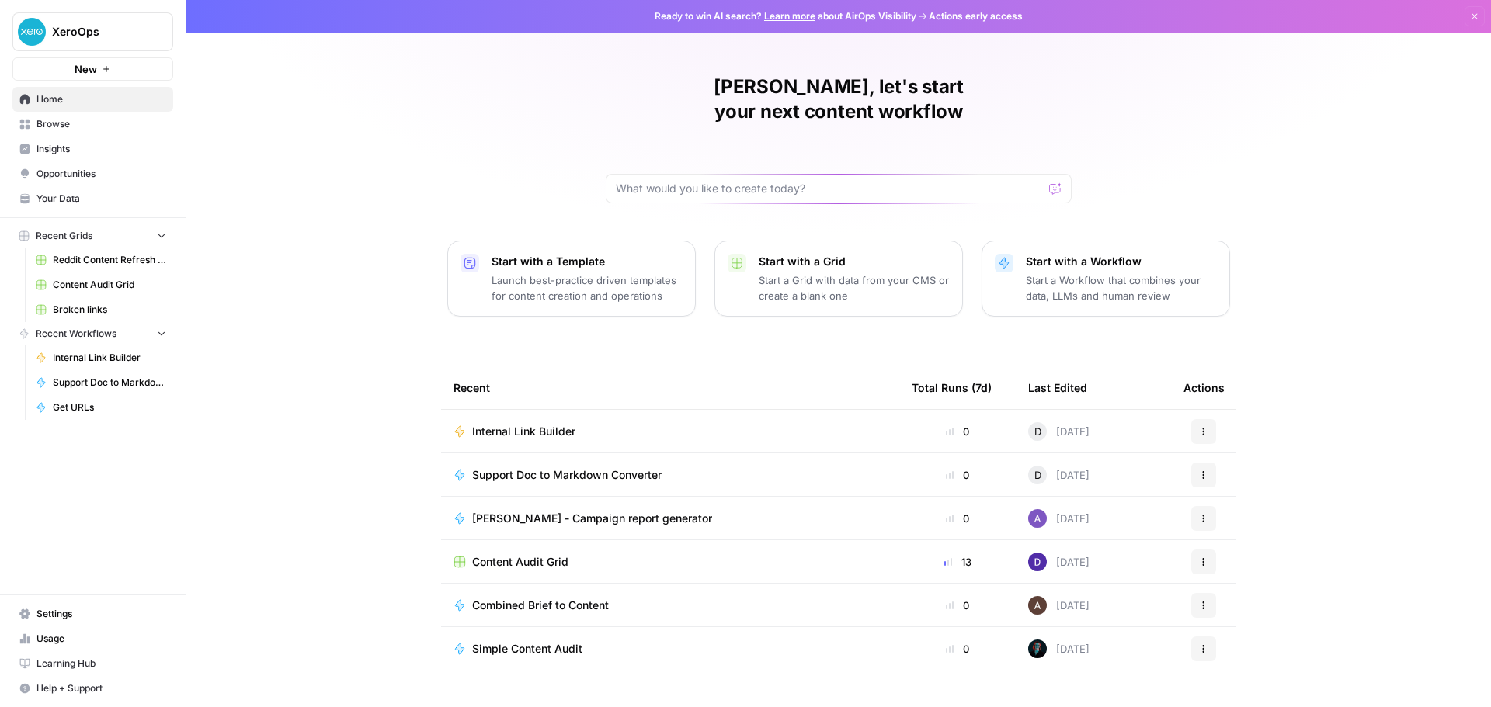
click at [536, 424] on span "Internal Link Builder" at bounding box center [523, 432] width 103 height 16
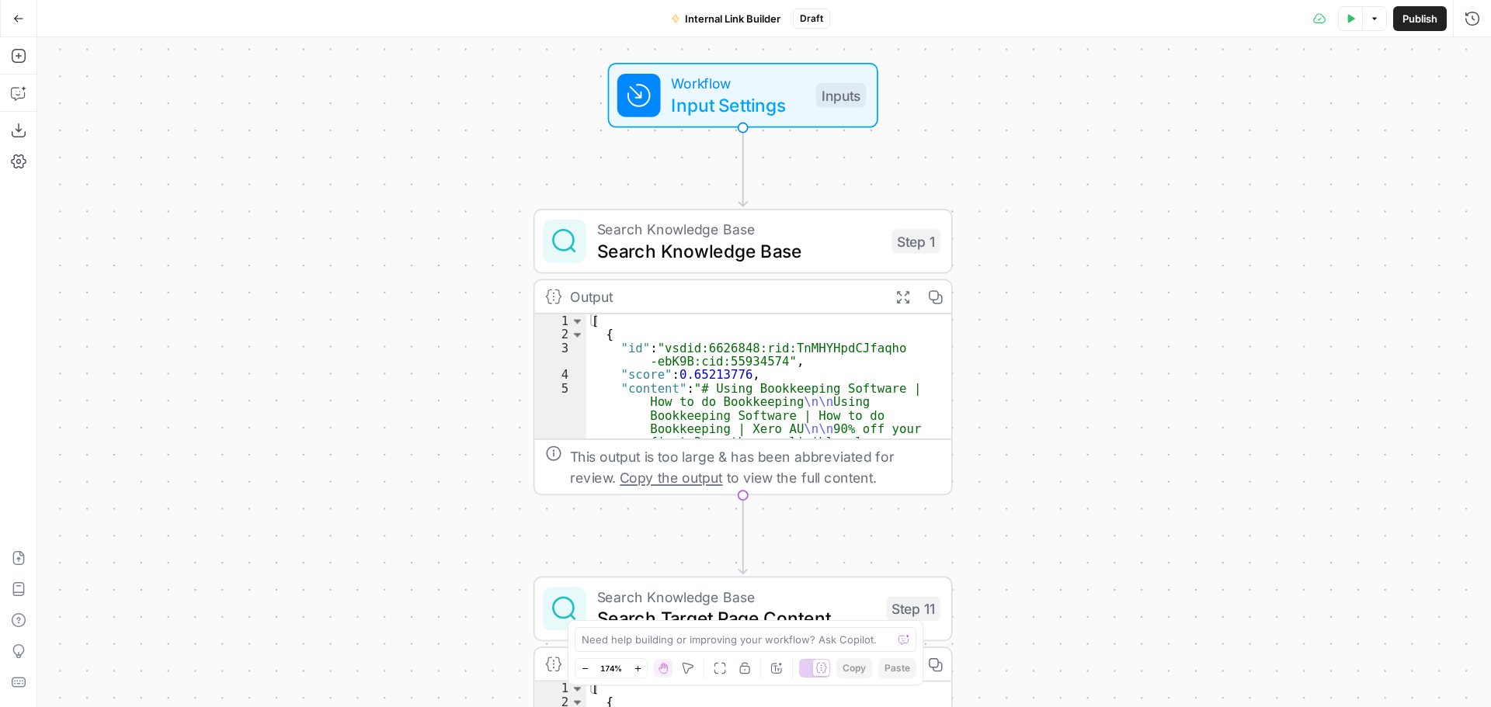
drag, startPoint x: 810, startPoint y: 219, endPoint x: 1048, endPoint y: 585, distance: 436.5
click at [1048, 585] on div "Workflow Input Settings Inputs Search Knowledge Base Search Knowledge Base Step…" at bounding box center [763, 372] width 1453 height 670
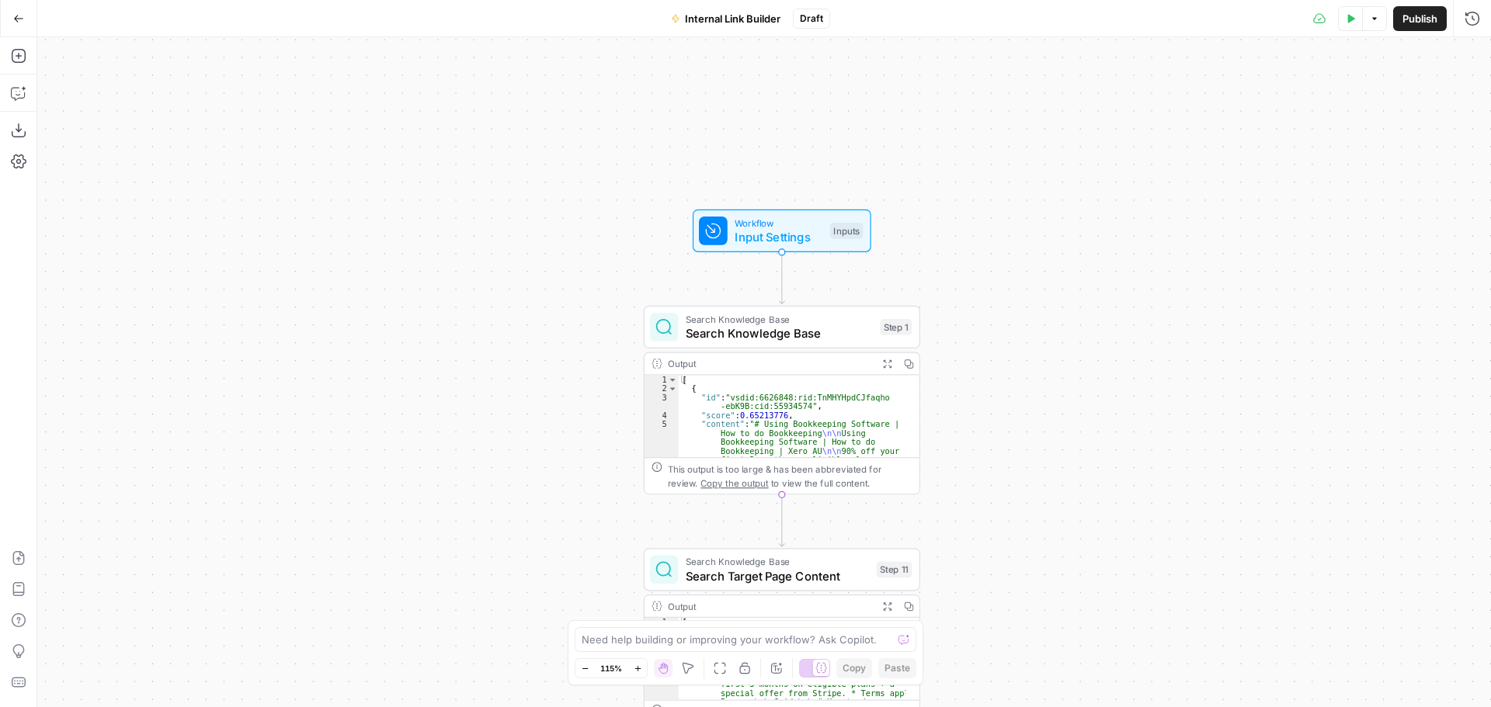
drag, startPoint x: 1075, startPoint y: 385, endPoint x: 1006, endPoint y: 380, distance: 69.3
click at [1006, 380] on div "Workflow Input Settings Inputs Search Knowledge Base Search Knowledge Base Step…" at bounding box center [763, 372] width 1453 height 670
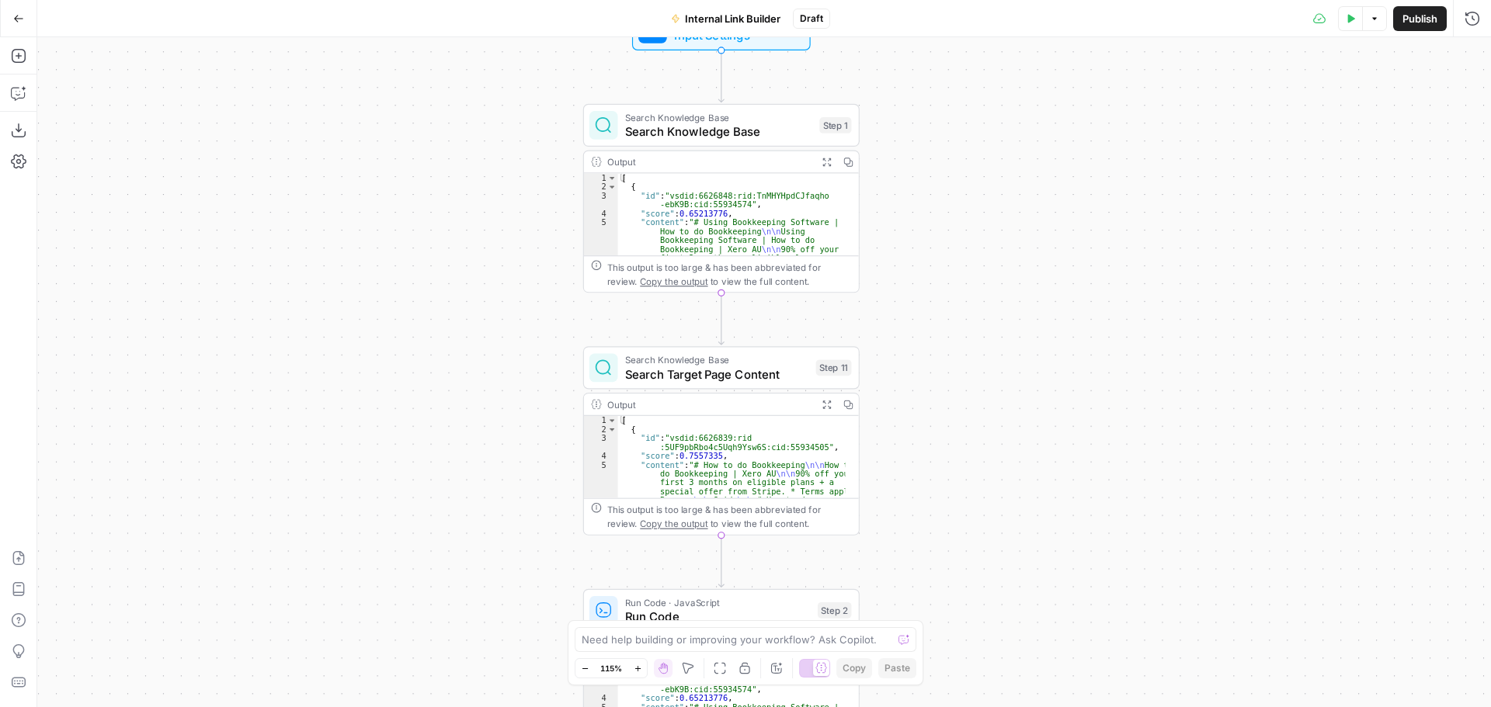
drag, startPoint x: 985, startPoint y: 375, endPoint x: 925, endPoint y: 185, distance: 199.6
click at [925, 185] on div "Workflow Input Settings Inputs Search Knowledge Base Search Knowledge Base Step…" at bounding box center [763, 372] width 1453 height 670
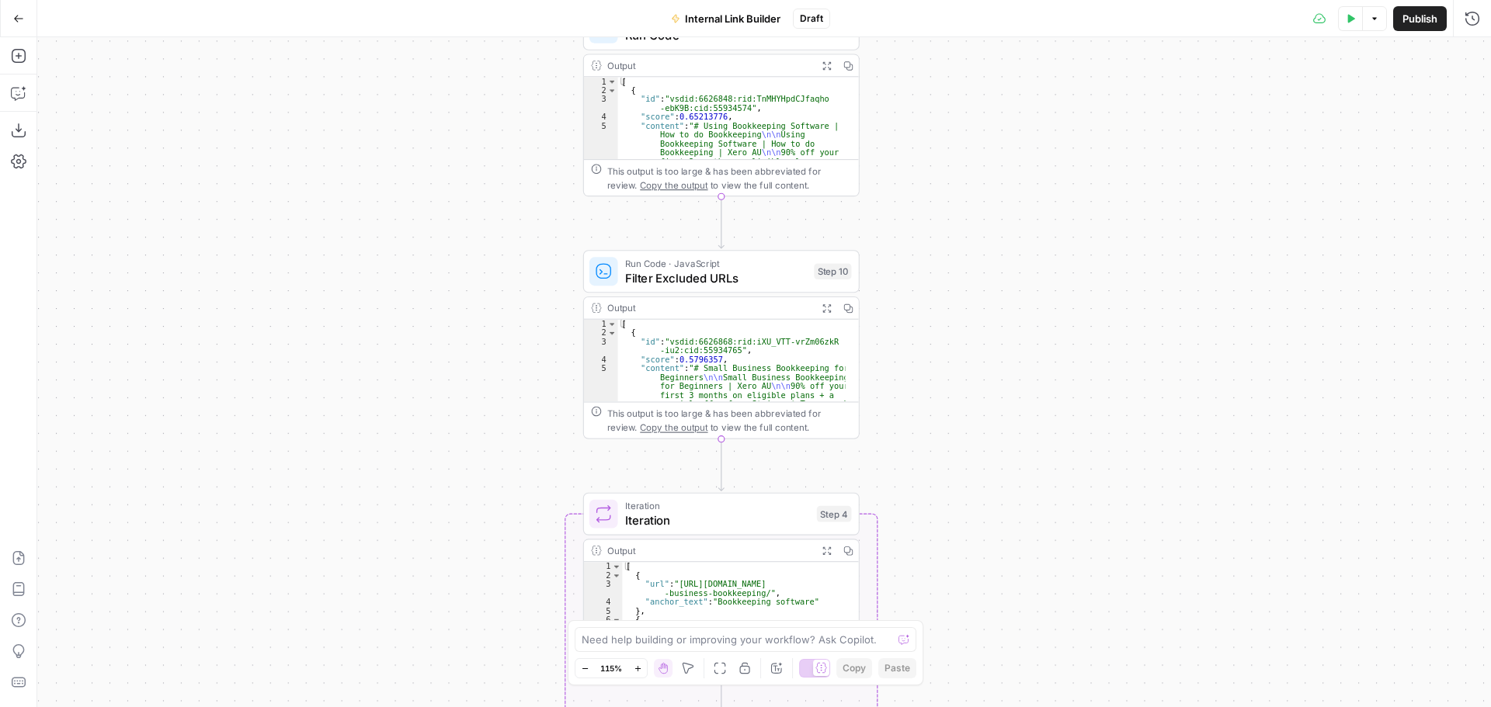
drag, startPoint x: 988, startPoint y: 235, endPoint x: 990, endPoint y: 259, distance: 23.3
click at [990, 259] on div "Workflow Input Settings Inputs Search Knowledge Base Search Knowledge Base Step…" at bounding box center [763, 372] width 1453 height 670
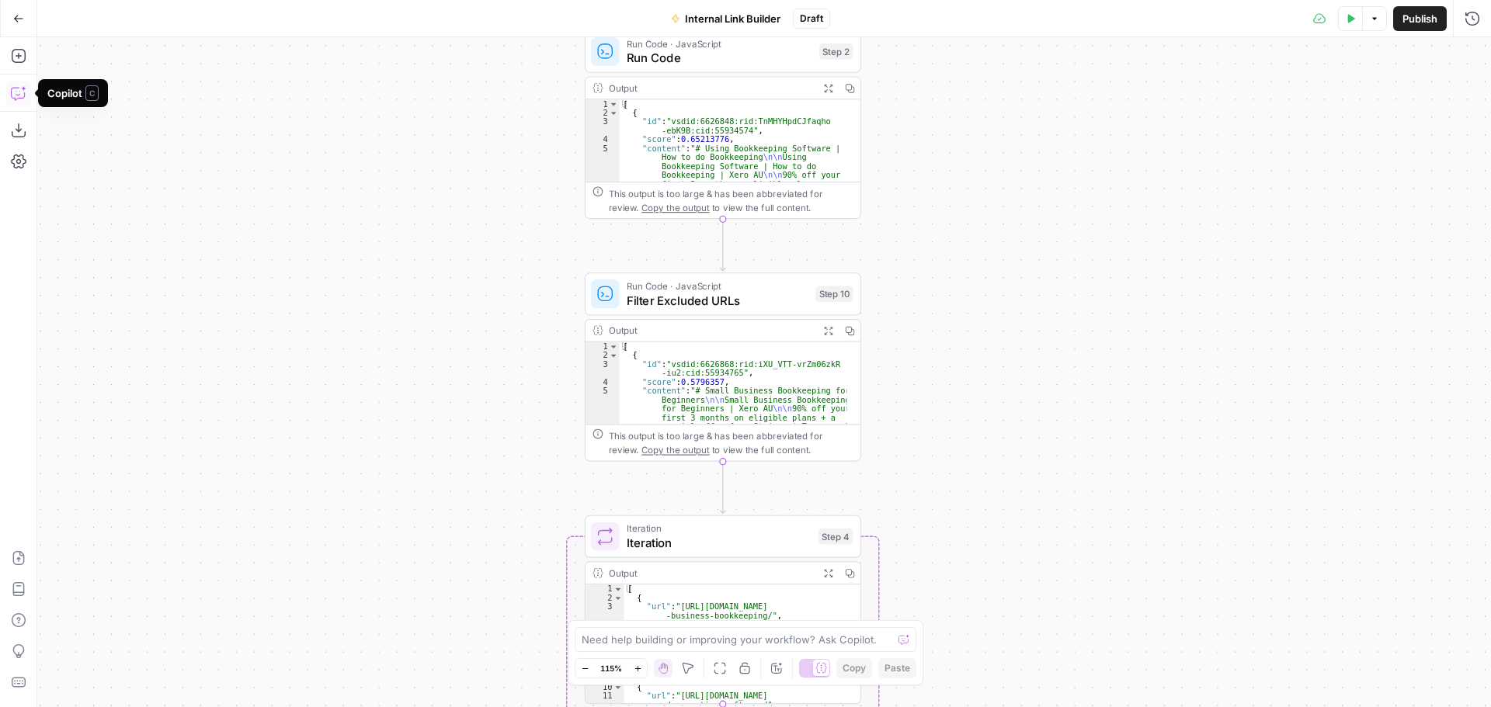
click at [14, 97] on icon "button" at bounding box center [19, 93] width 16 height 16
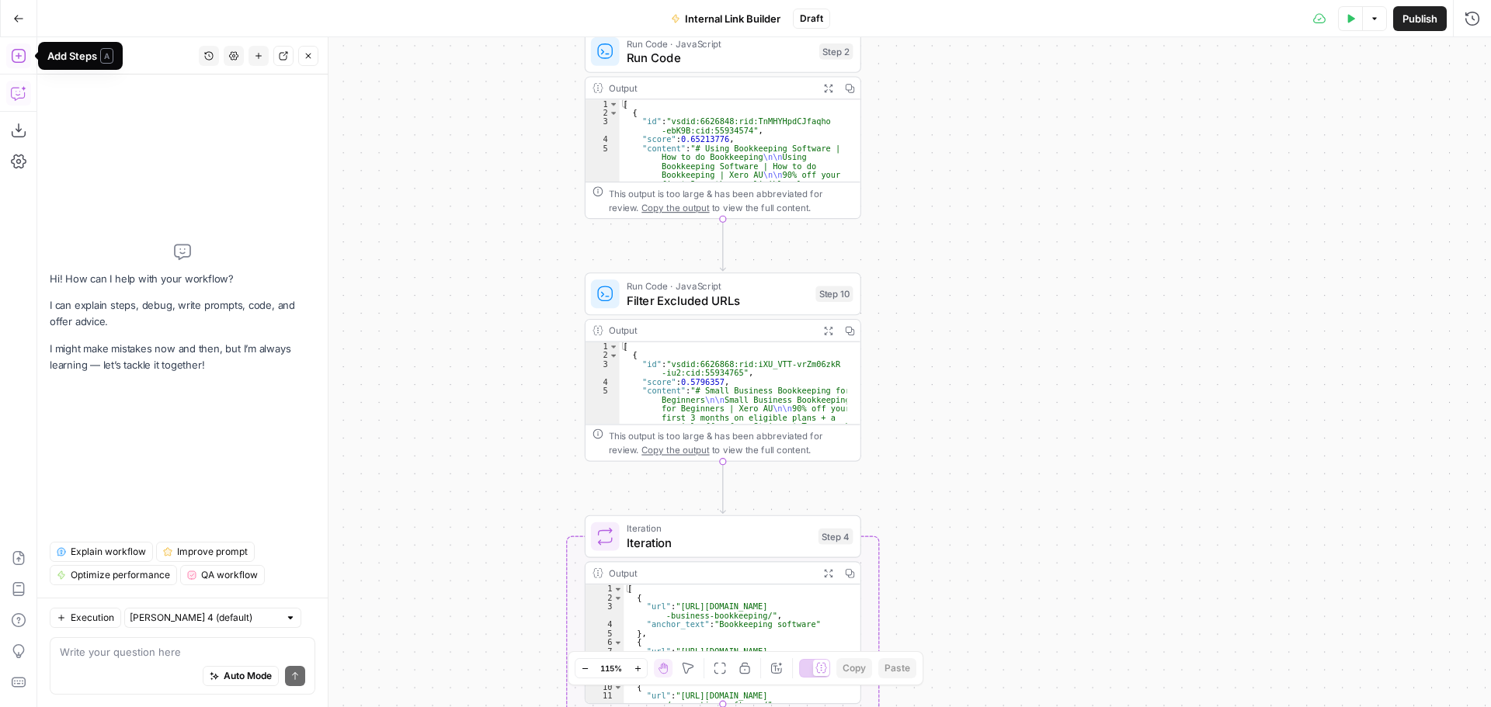
click at [21, 52] on icon "button" at bounding box center [19, 56] width 16 height 16
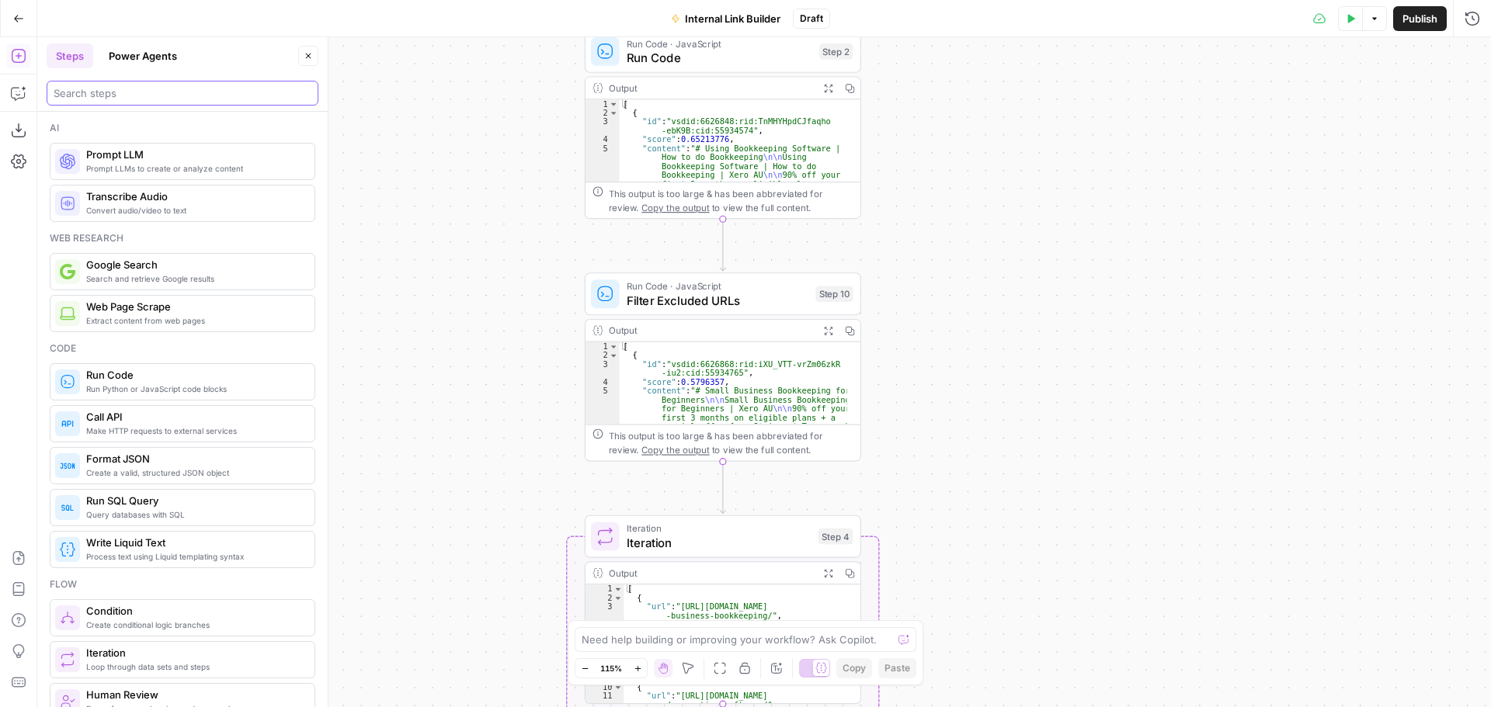
click at [140, 90] on input "search" at bounding box center [183, 93] width 258 height 16
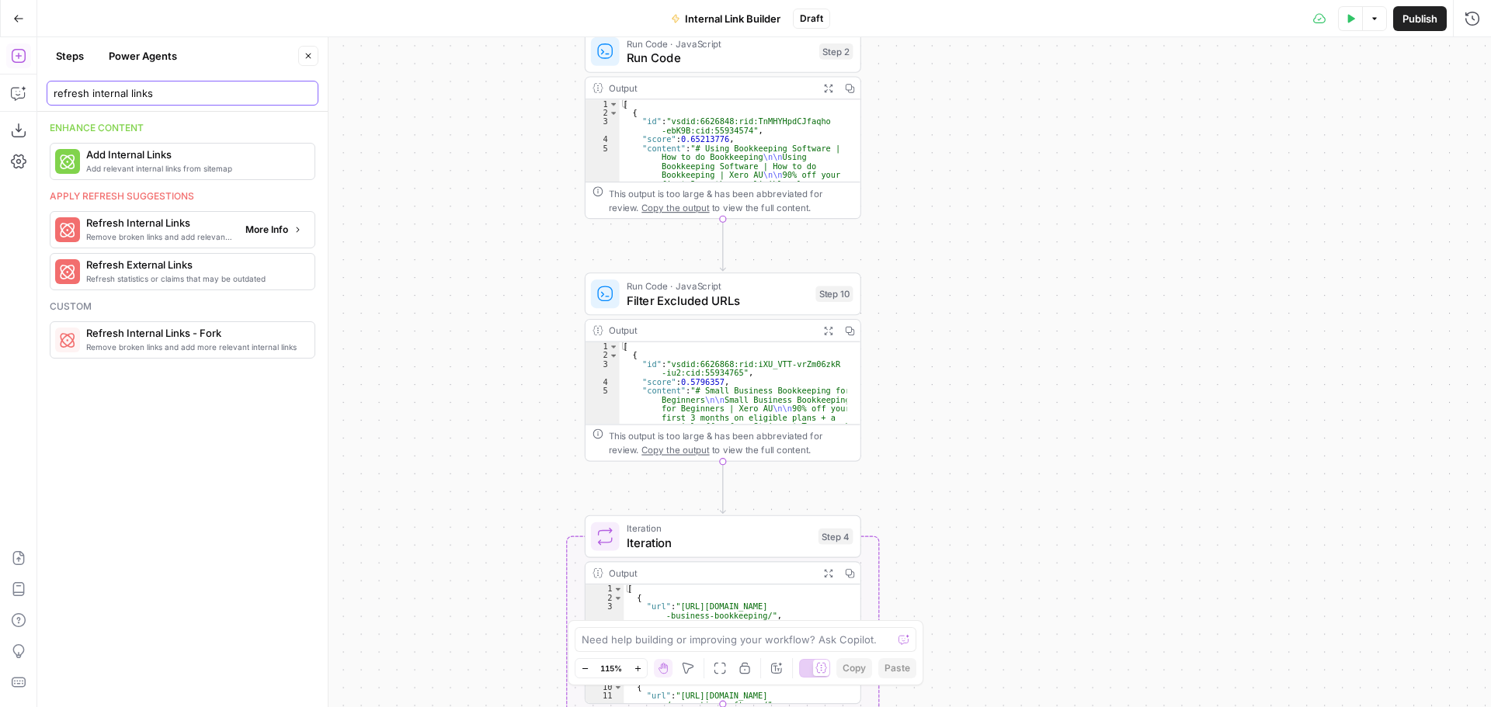
type input "refresh internal links"
click at [263, 234] on span "More Info" at bounding box center [266, 230] width 43 height 14
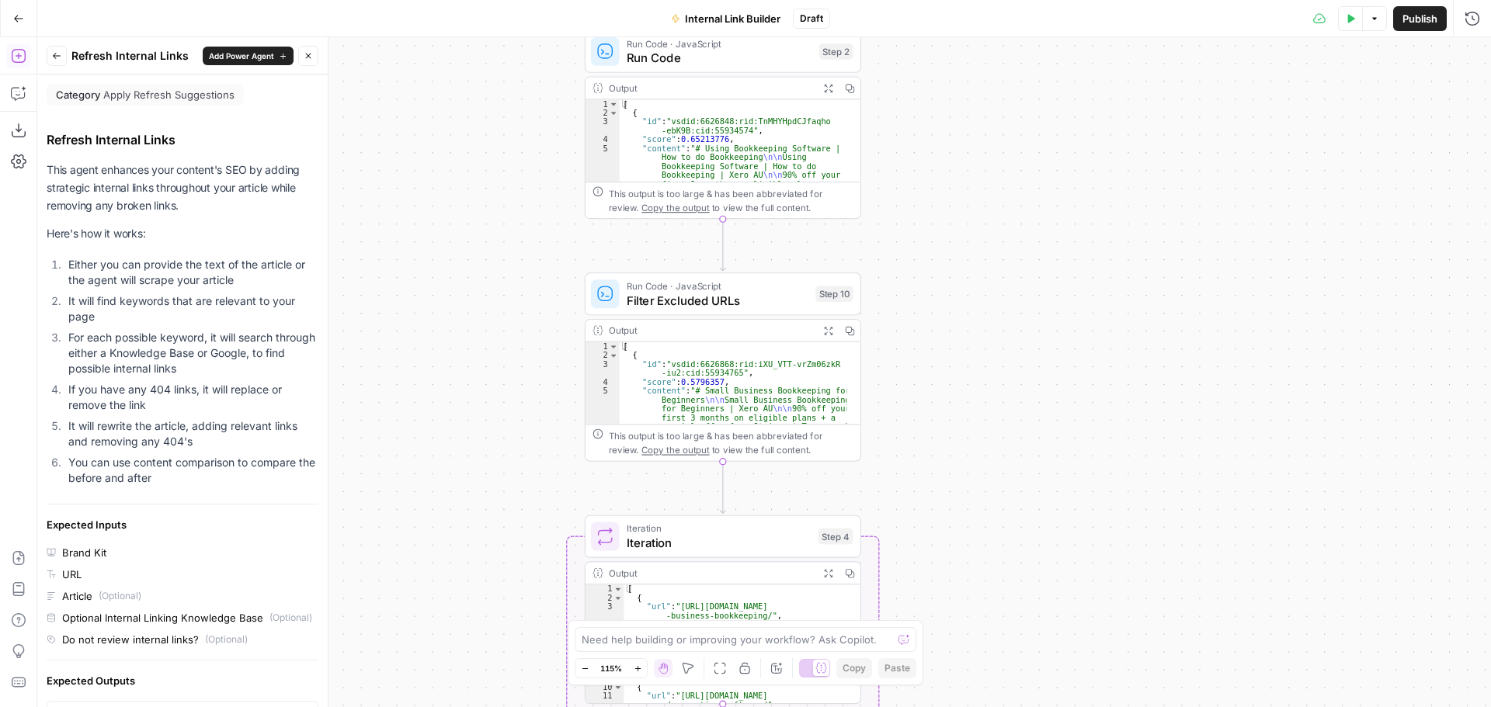
drag, startPoint x: 81, startPoint y: 186, endPoint x: 105, endPoint y: 259, distance: 76.1
click at [104, 257] on div "This agent enhances your content's SEO by adding strategic internal links throu…" at bounding box center [183, 326] width 272 height 330
click at [105, 259] on li "Either you can provide the text of the article or the agent will scrape your ar…" at bounding box center [191, 272] width 254 height 31
drag, startPoint x: 97, startPoint y: 350, endPoint x: 138, endPoint y: 364, distance: 43.5
click at [138, 364] on li "For each possible keyword, it will search through either a Knowledge Base or Go…" at bounding box center [191, 353] width 254 height 47
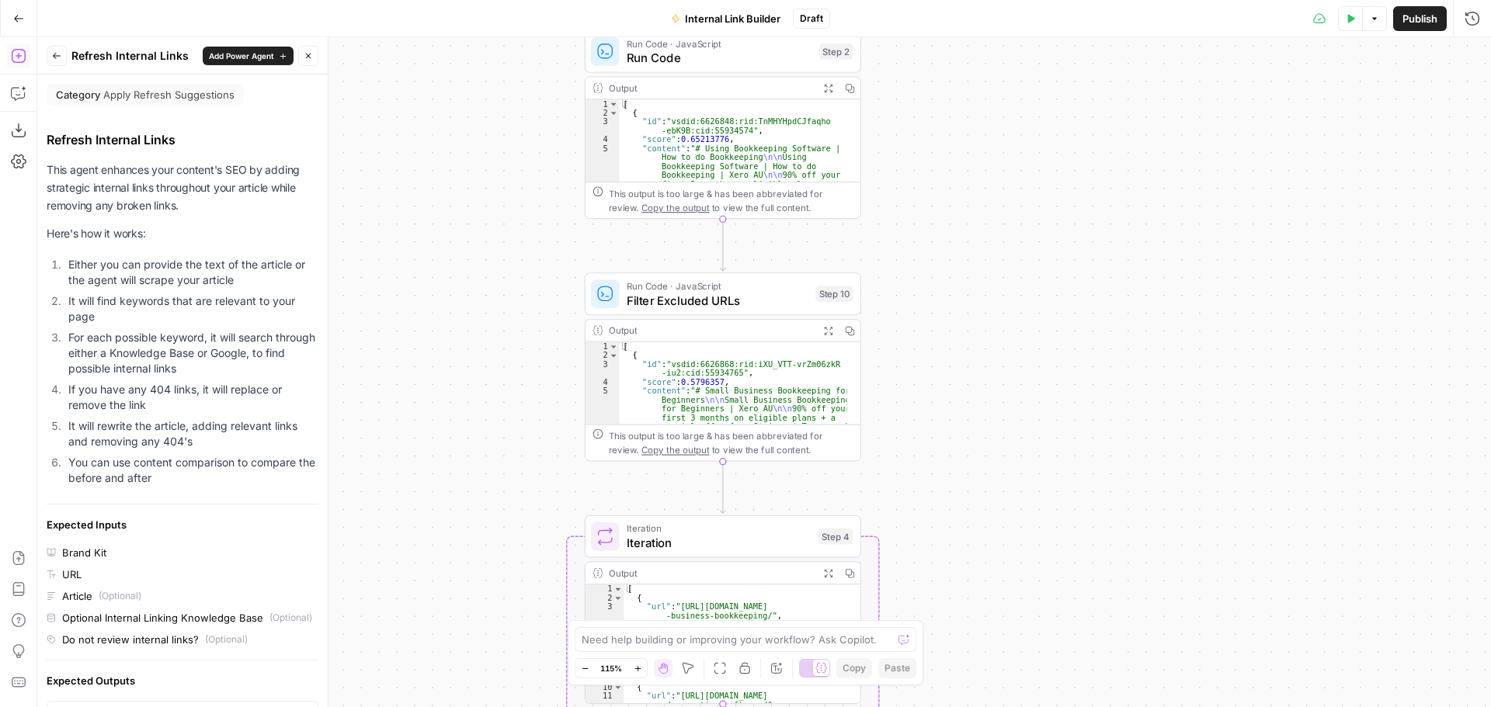
click at [58, 61] on button "Back" at bounding box center [57, 56] width 20 height 20
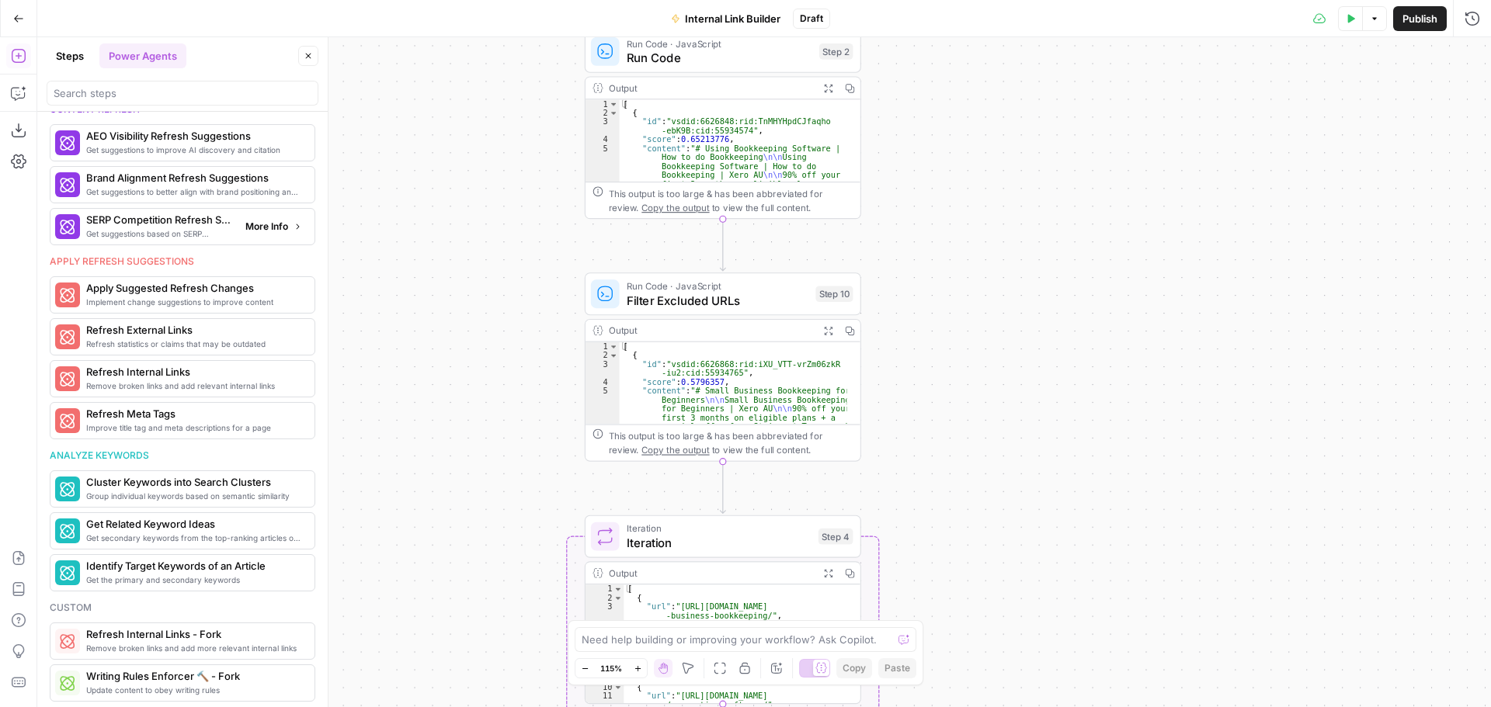
scroll to position [757, 0]
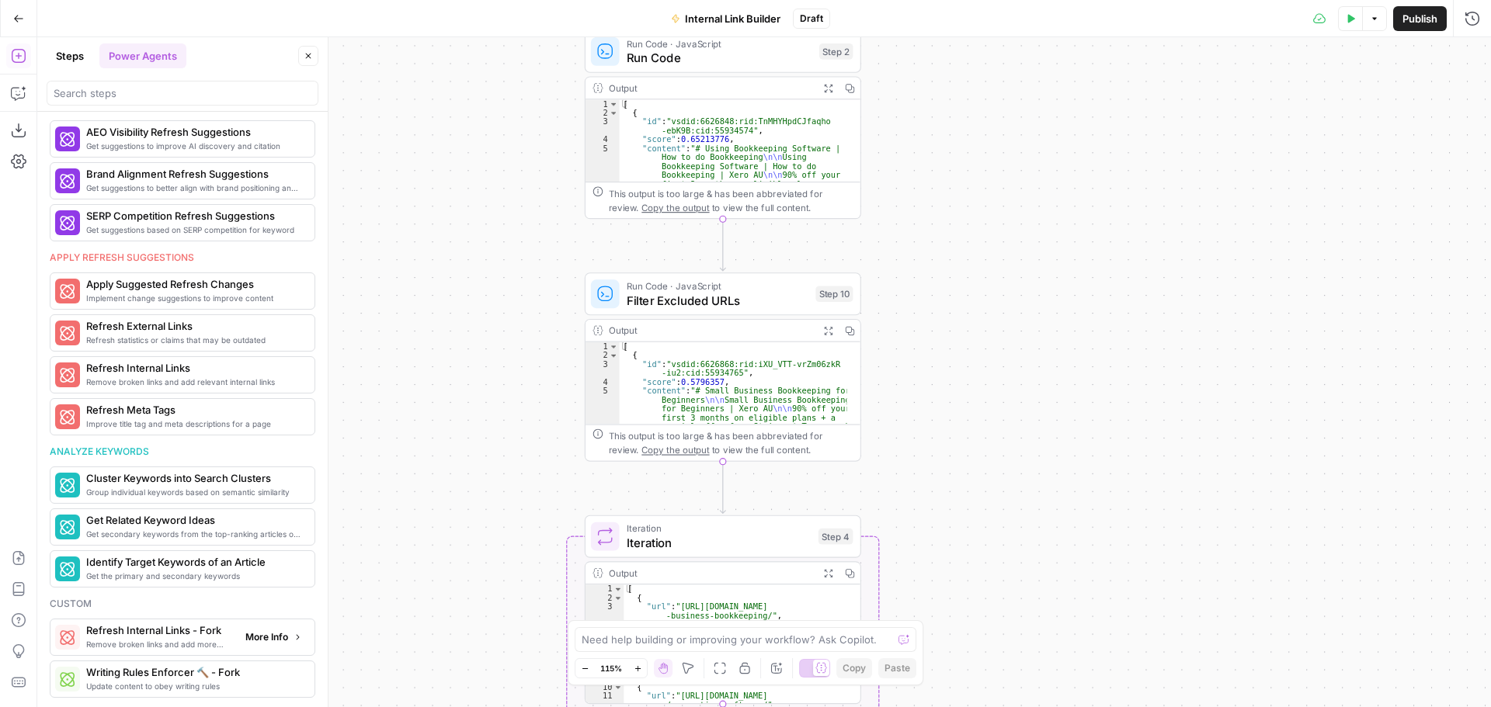
click at [165, 635] on span "Refresh Internal Links - Fork" at bounding box center [159, 631] width 147 height 16
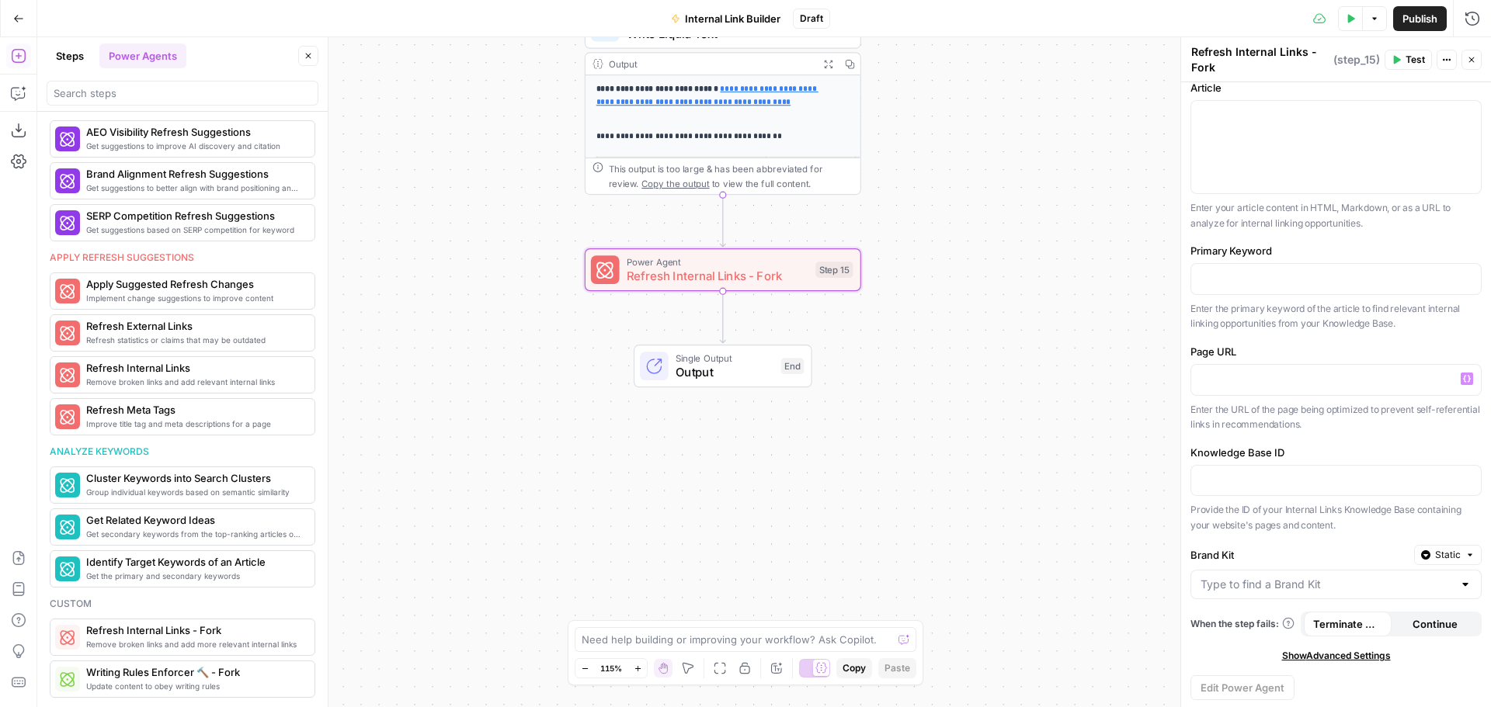
scroll to position [14, 0]
click at [1264, 481] on p at bounding box center [1335, 478] width 271 height 16
click at [743, 266] on span "Power Agent" at bounding box center [718, 262] width 182 height 14
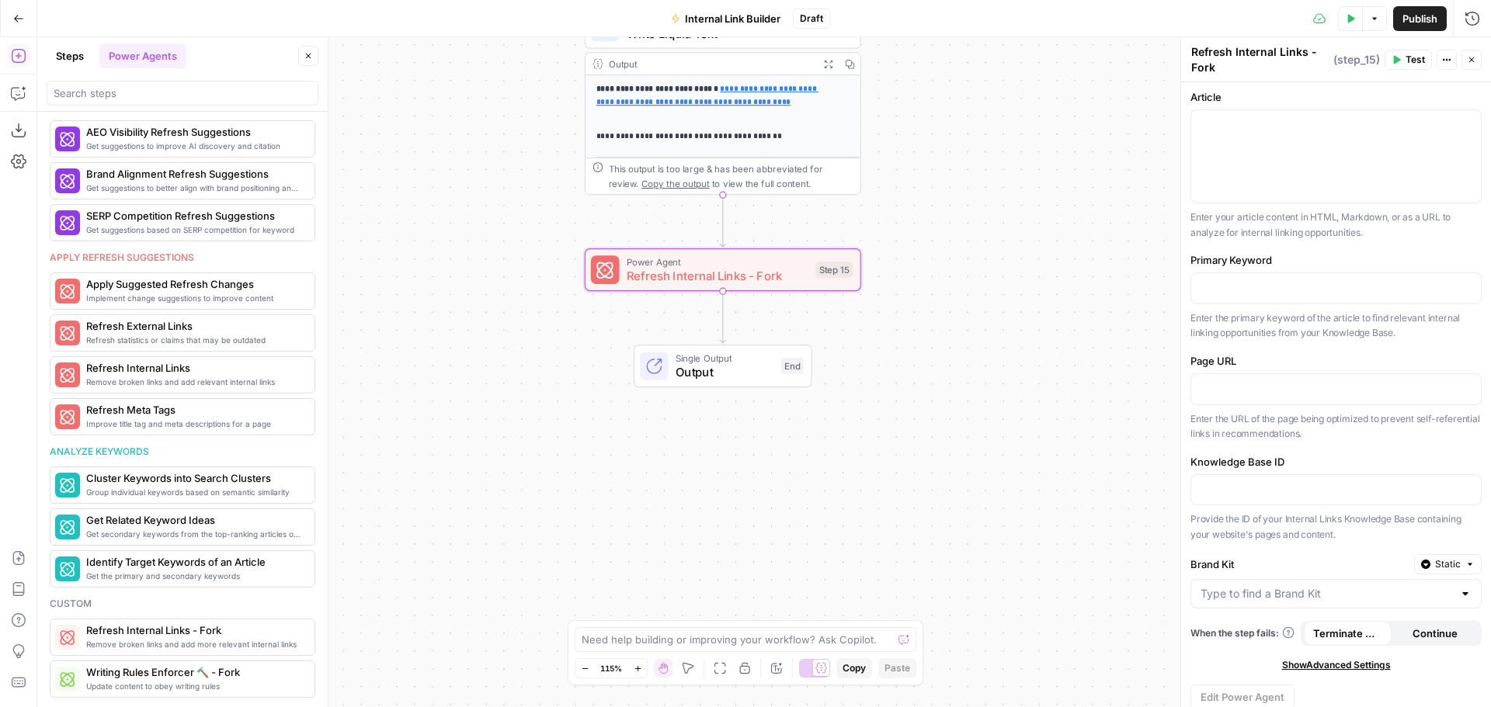
scroll to position [0, 0]
click at [724, 269] on span "Refresh Internal Links - Fork" at bounding box center [718, 276] width 182 height 18
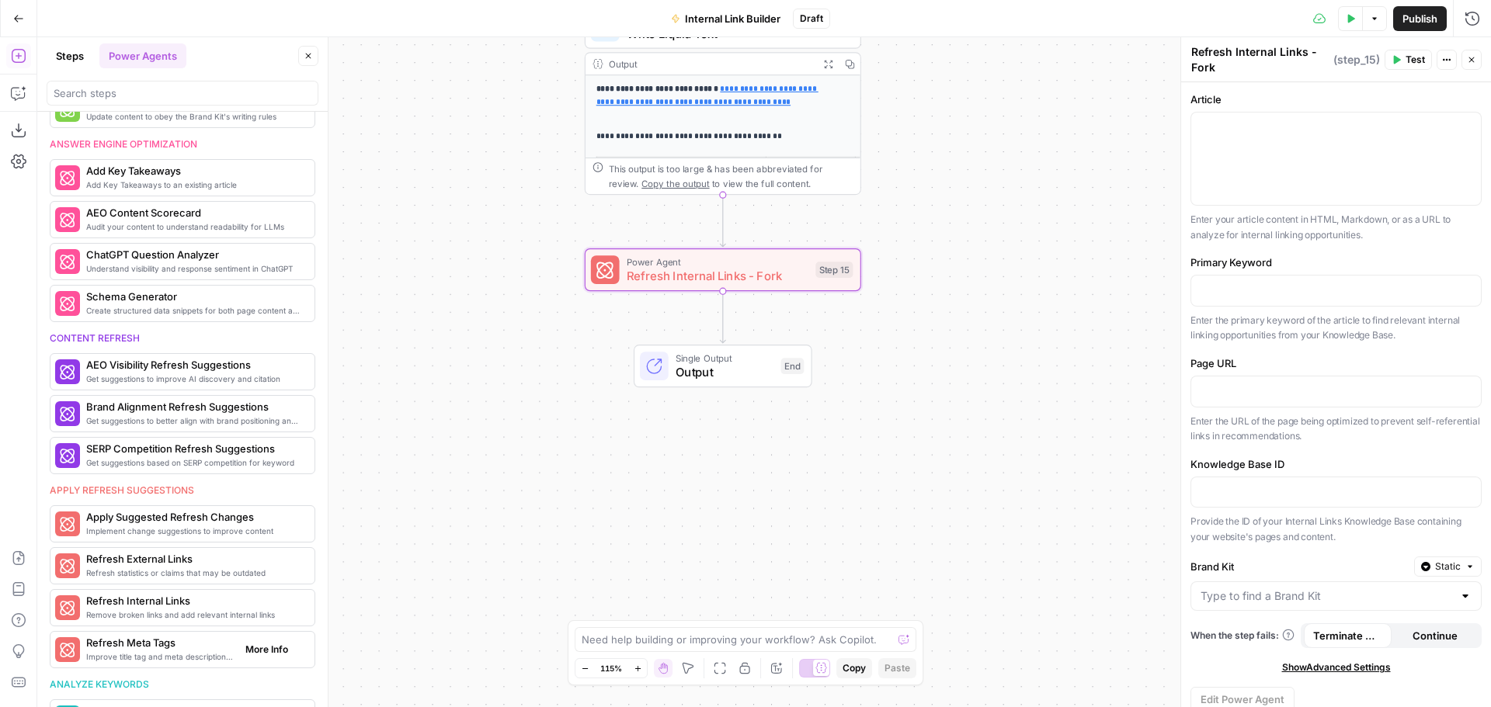
scroll to position [757, 0]
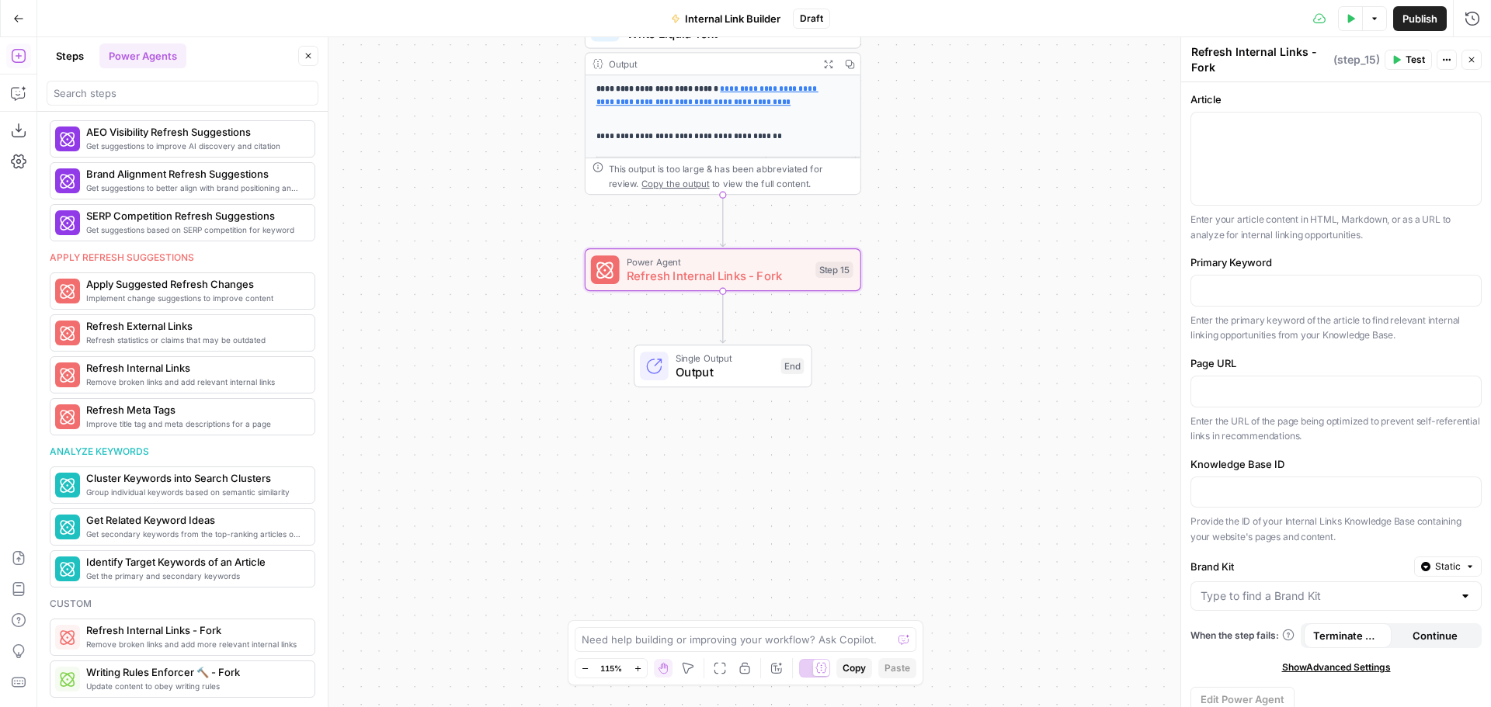
click at [695, 276] on span "Refresh Internal Links - Fork" at bounding box center [718, 276] width 182 height 18
drag, startPoint x: 649, startPoint y: 277, endPoint x: 609, endPoint y: 285, distance: 41.1
click at [609, 285] on div "Power Agent Refresh Internal Links - Fork Step 15 Copy step Delete step Add Not…" at bounding box center [722, 270] width 262 height 30
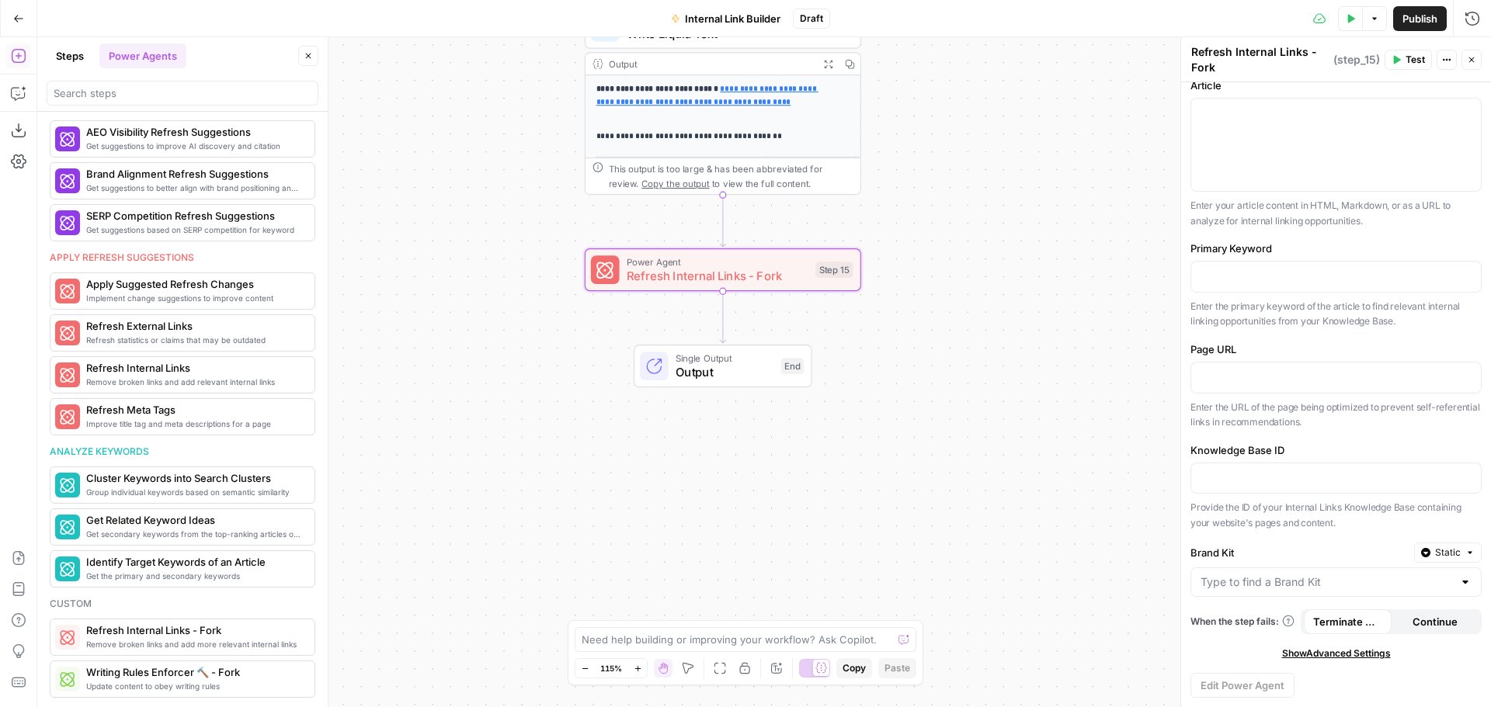
click at [1297, 656] on span "Show Advanced Settings" at bounding box center [1336, 654] width 109 height 14
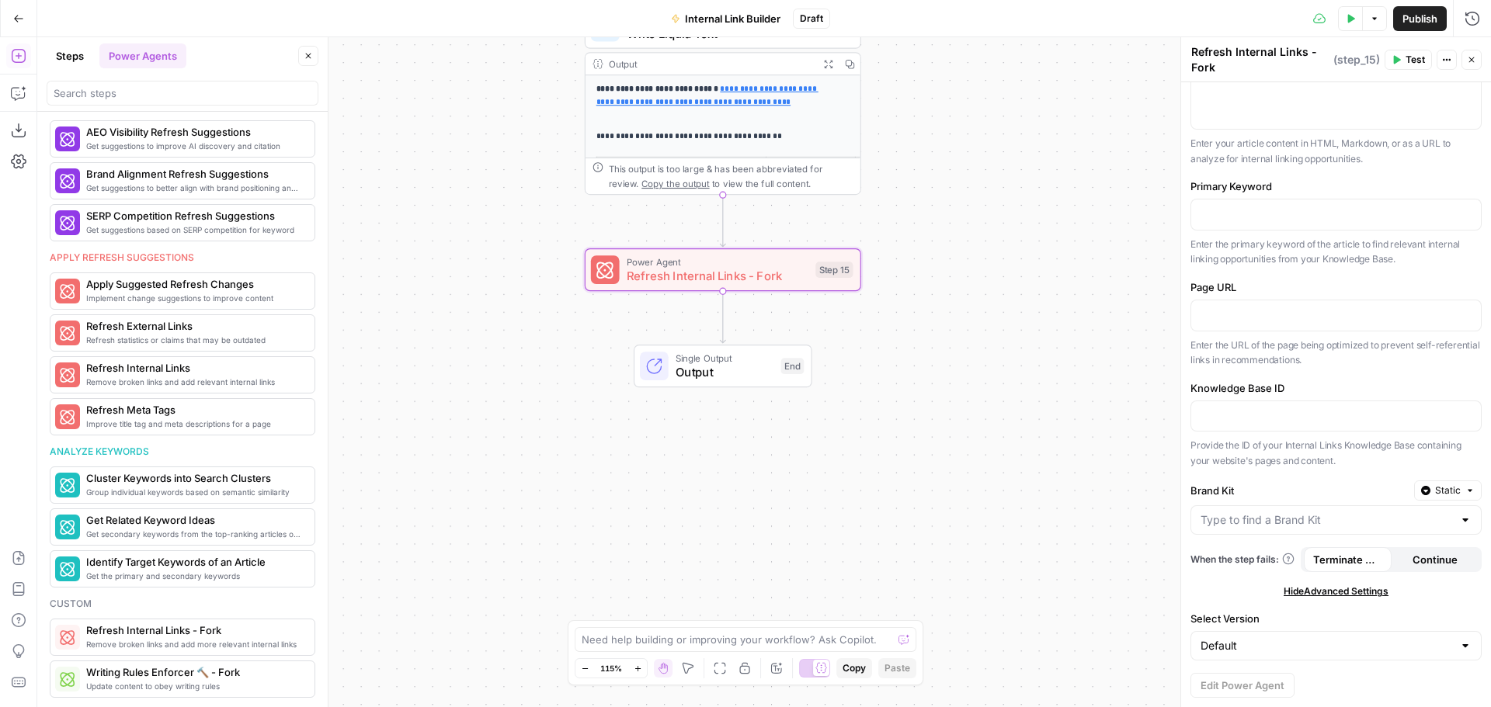
scroll to position [0, 0]
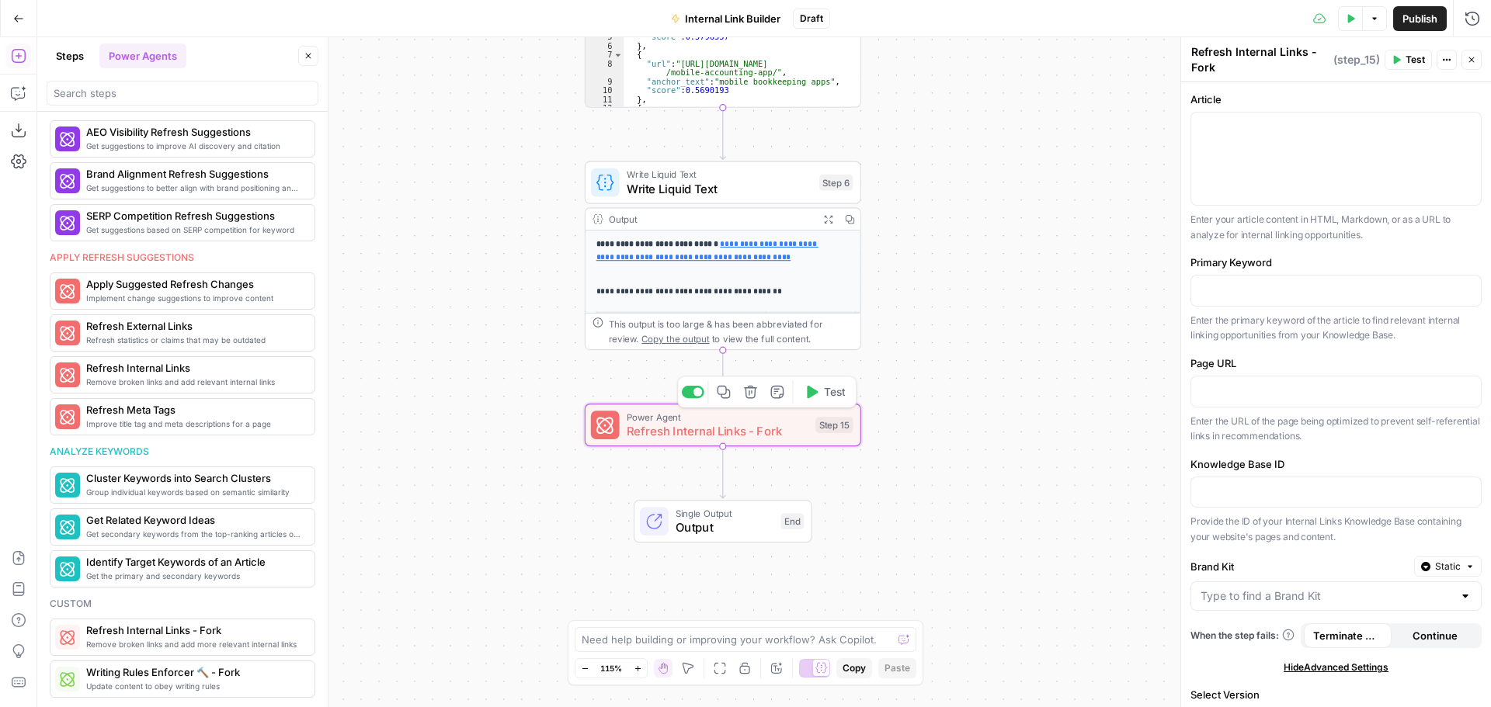
click at [670, 428] on span "Refresh Internal Links - Fork" at bounding box center [718, 431] width 182 height 18
click at [752, 393] on icon "button" at bounding box center [750, 392] width 14 height 14
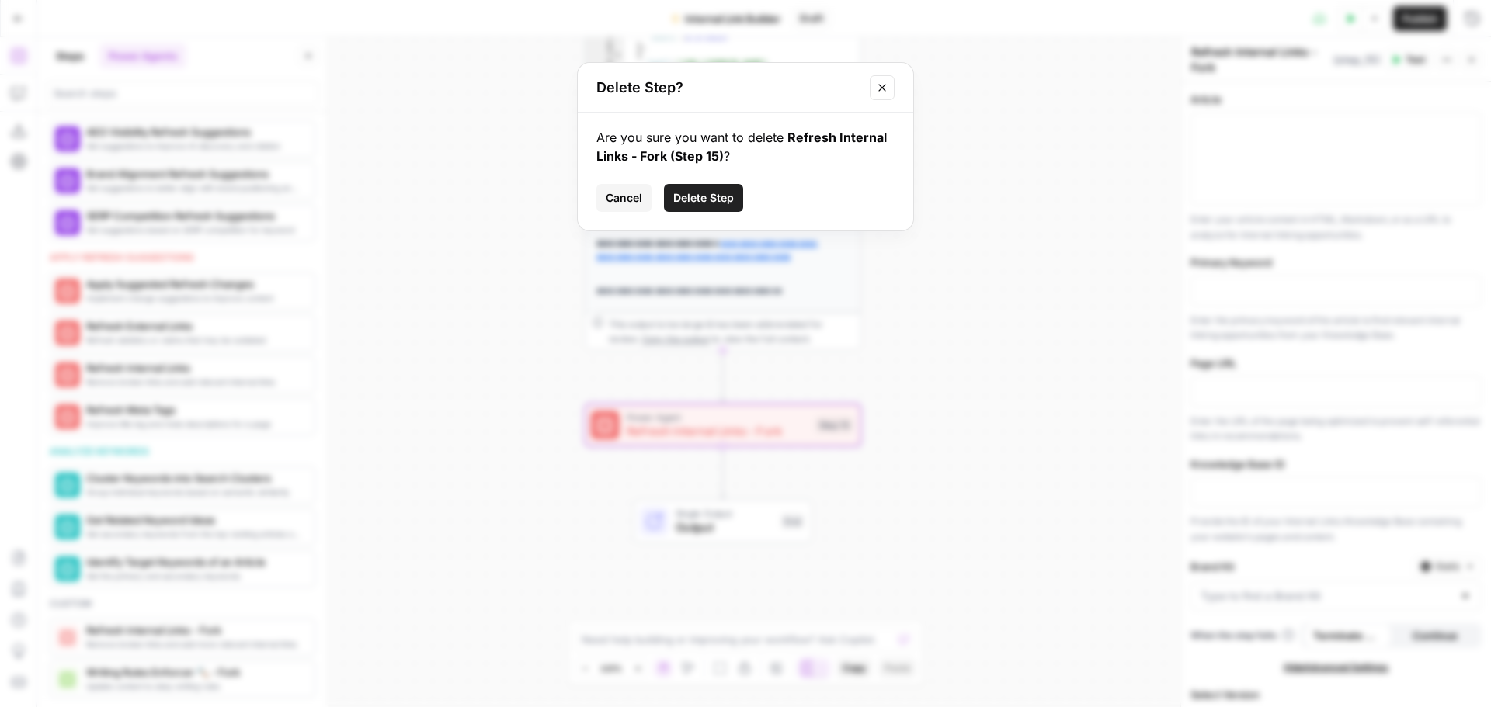
click at [696, 198] on span "Delete Step" at bounding box center [703, 198] width 61 height 16
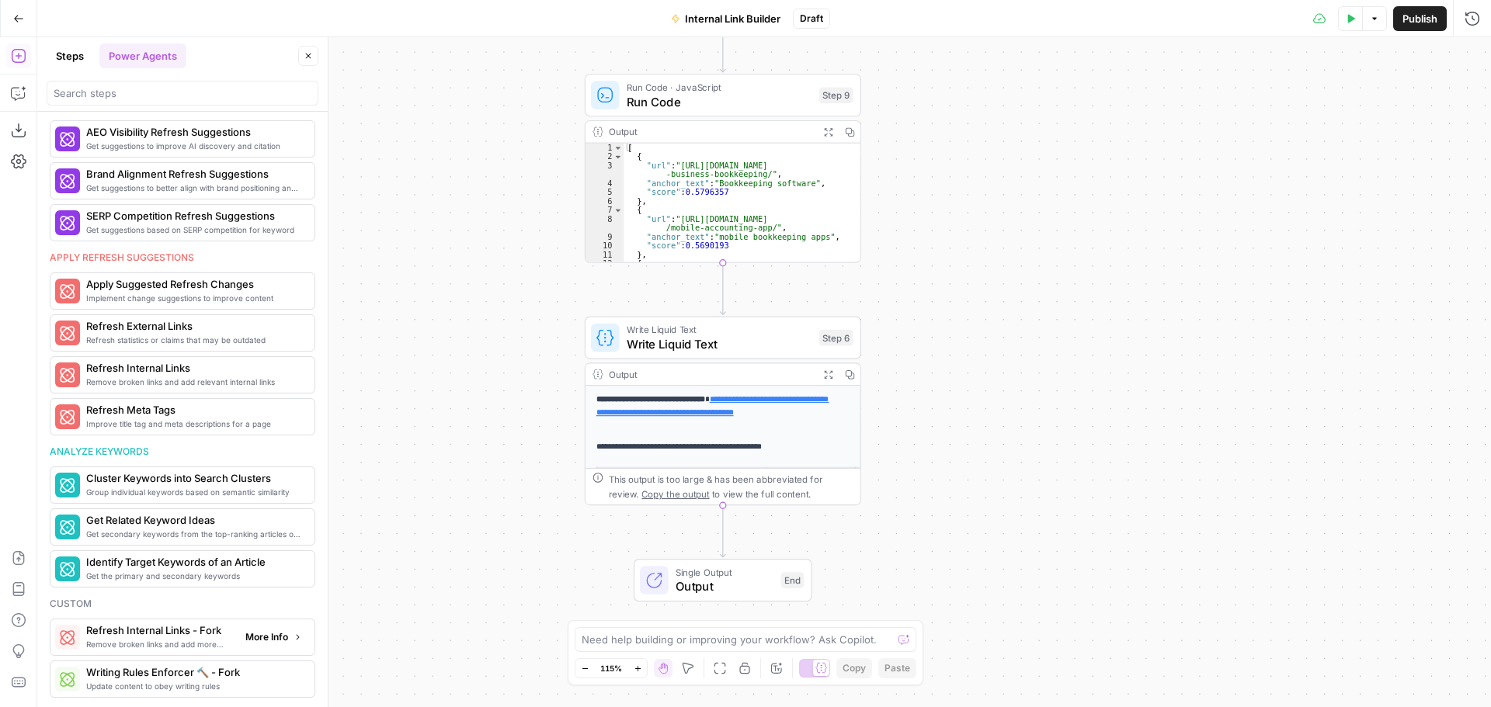
click at [176, 642] on span "Remove broken links and add more relevant internal links" at bounding box center [159, 644] width 147 height 12
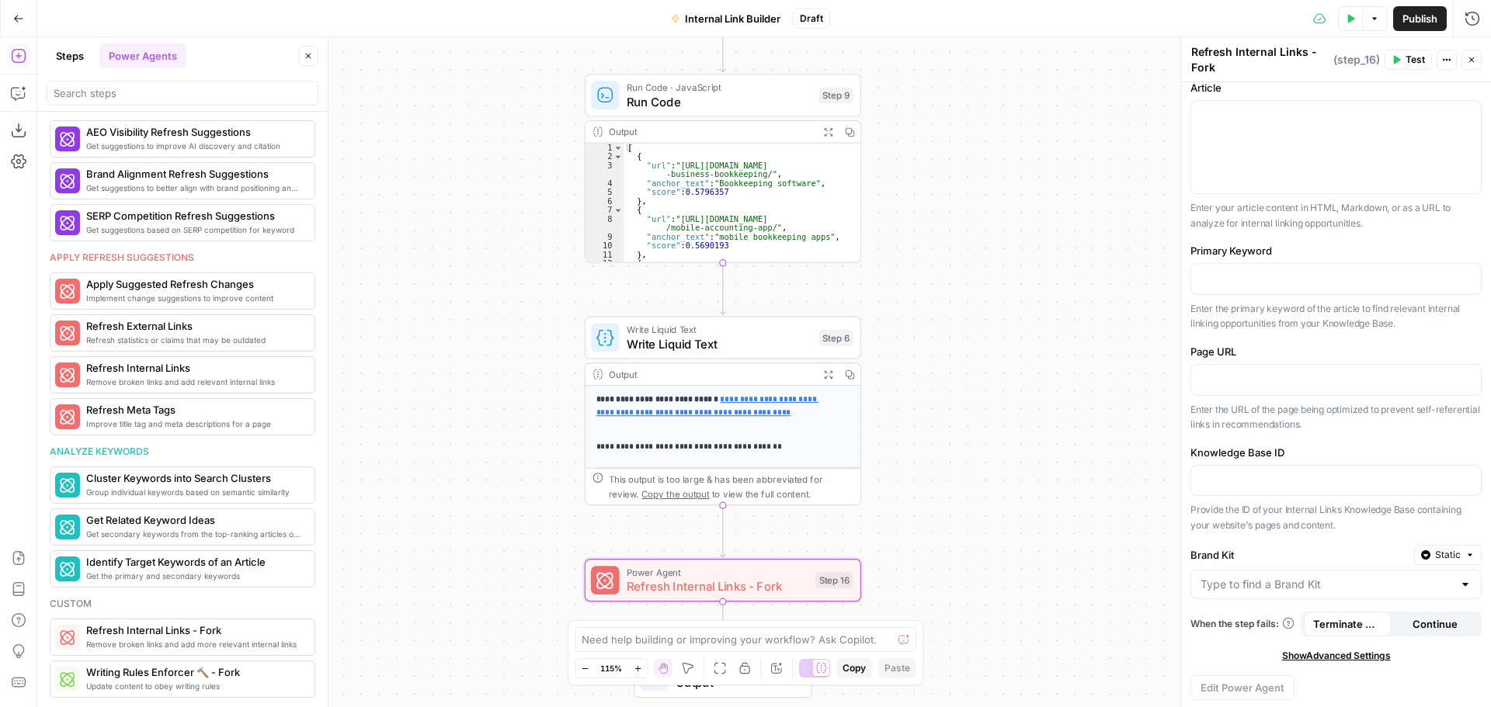
scroll to position [14, 0]
click at [1027, 343] on div "Workflow Input Settings Inputs Search Knowledge Base Search Knowledge Base Step…" at bounding box center [763, 372] width 1453 height 670
click at [19, 90] on icon "button" at bounding box center [19, 93] width 16 height 16
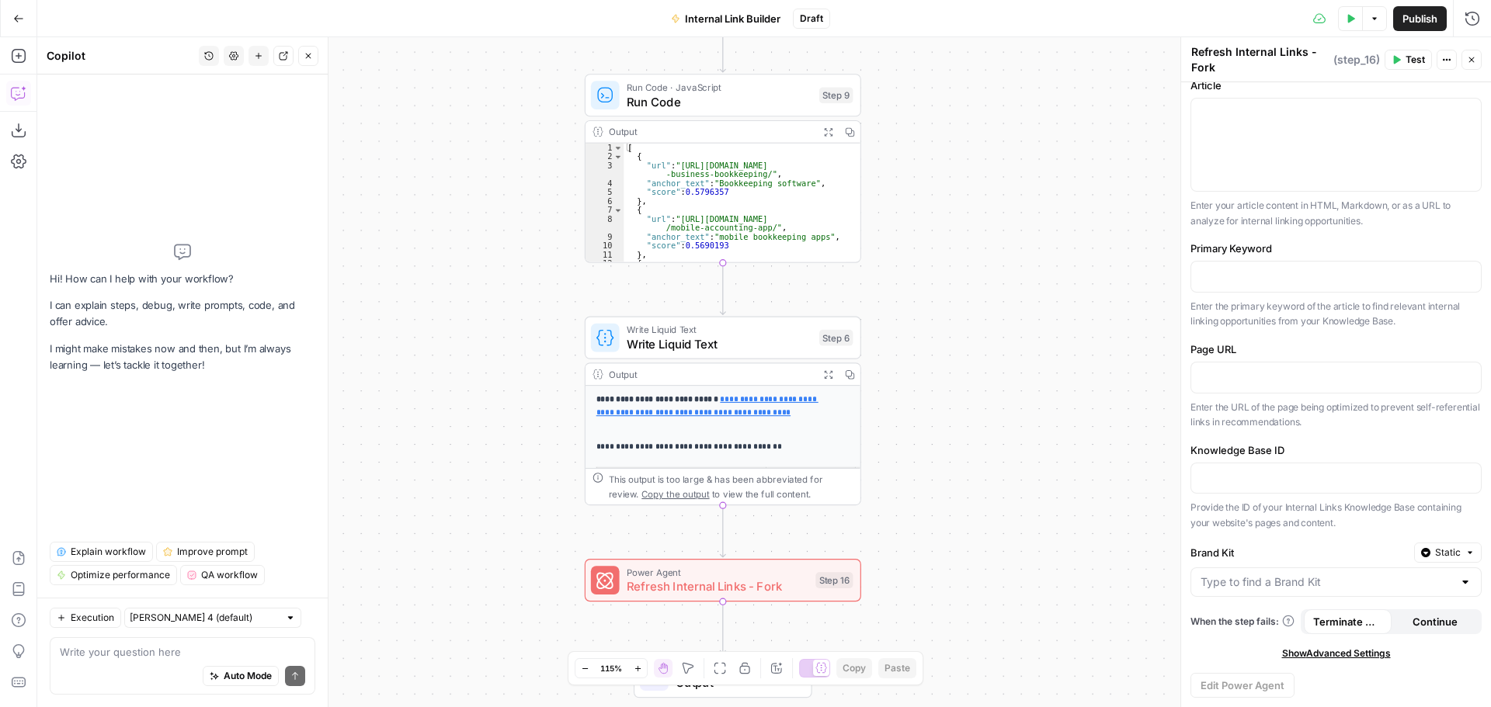
click at [72, 651] on textarea at bounding box center [182, 652] width 245 height 16
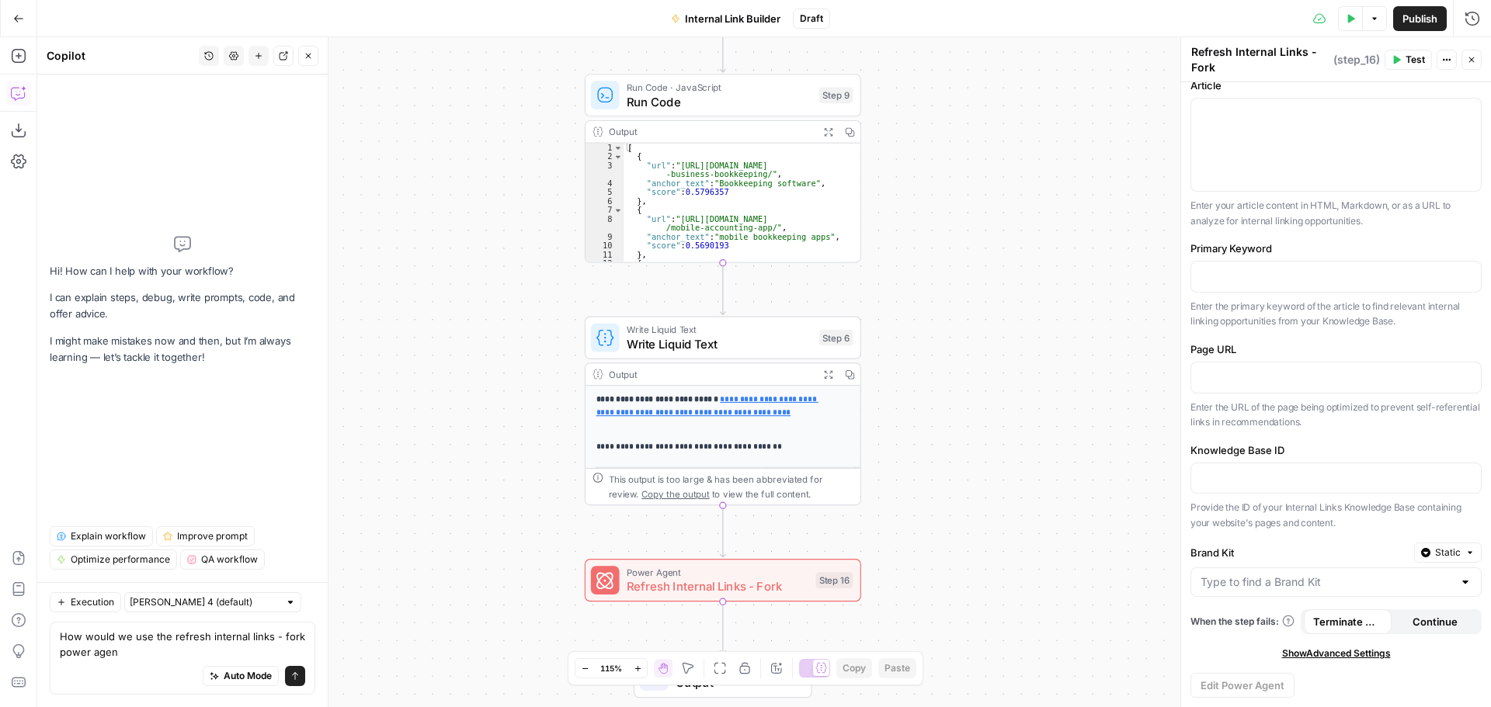
type textarea "How would we use the refresh internal links - fork power agent"
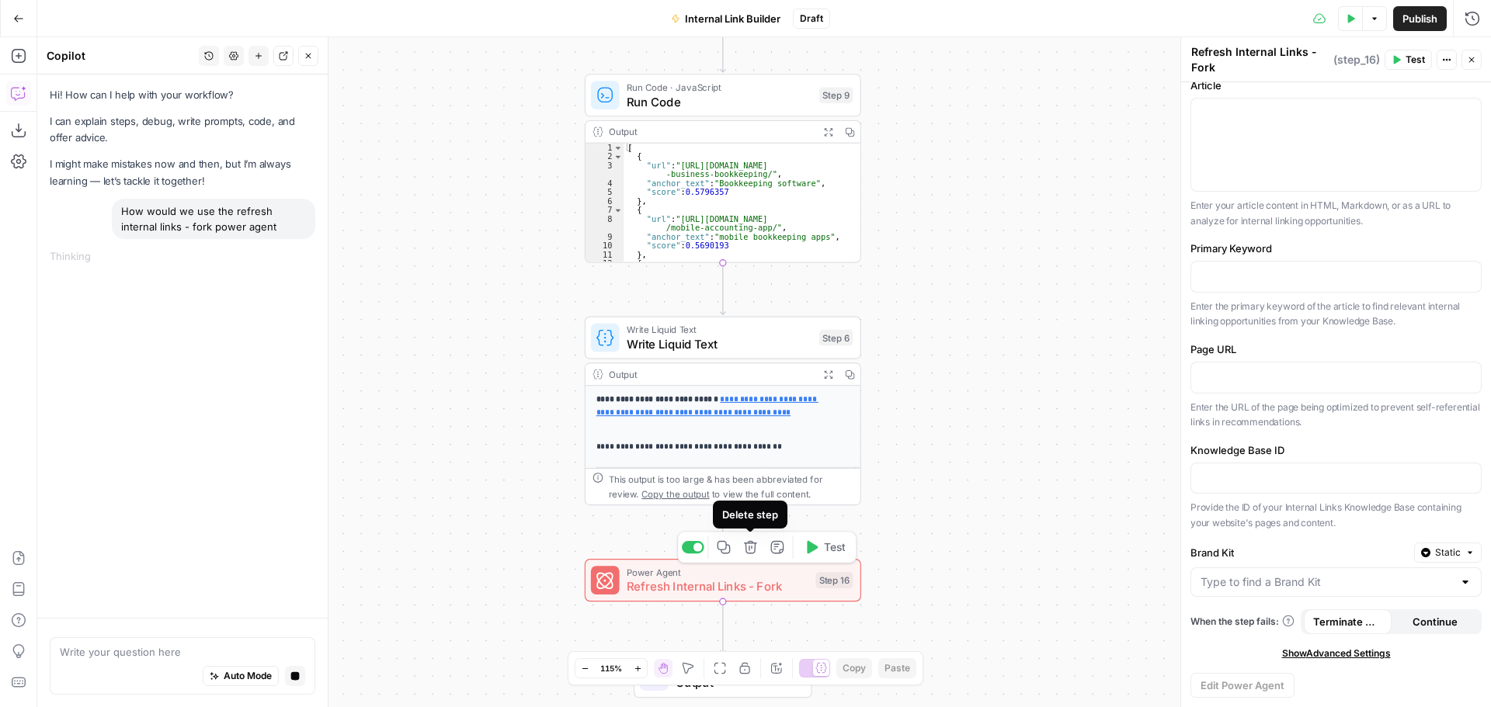
click at [755, 550] on icon "button" at bounding box center [750, 547] width 13 height 13
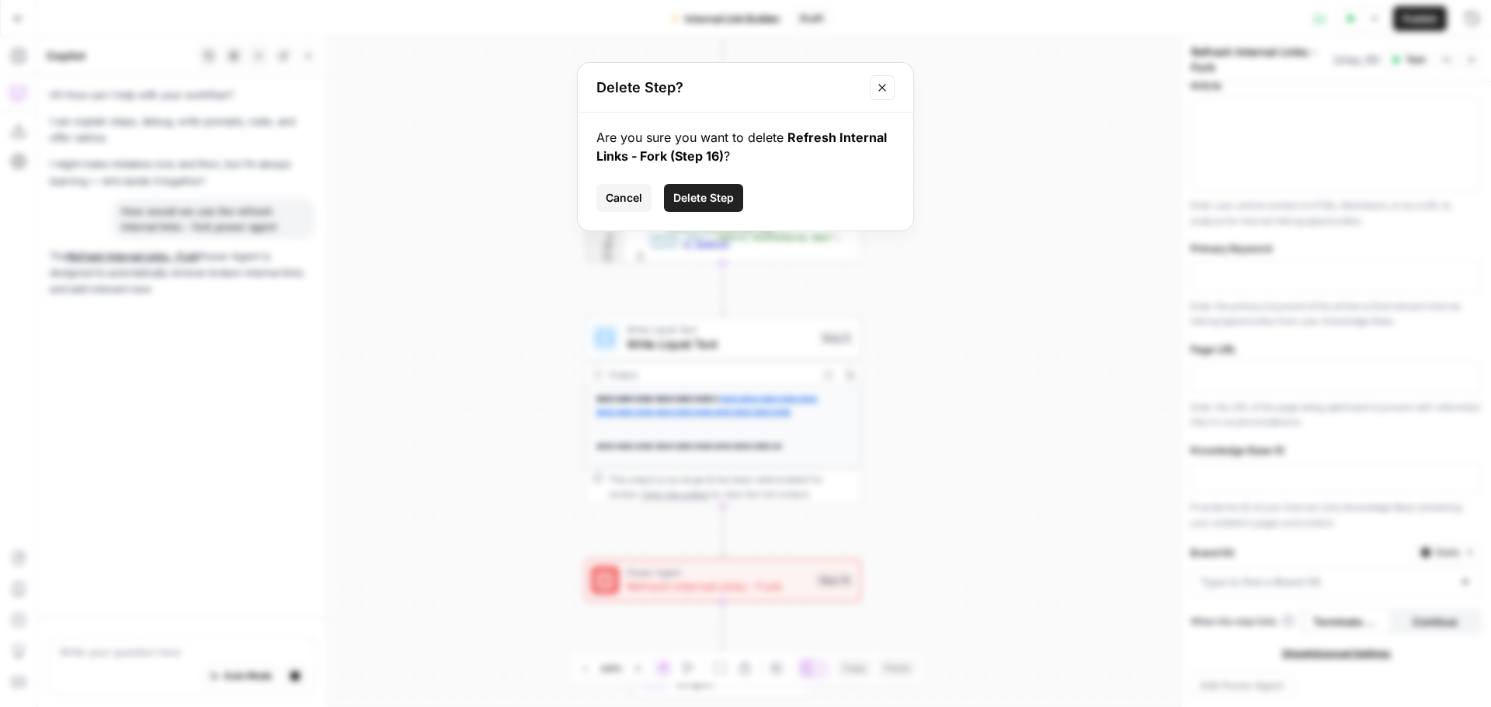
click at [700, 203] on span "Delete Step" at bounding box center [703, 198] width 61 height 16
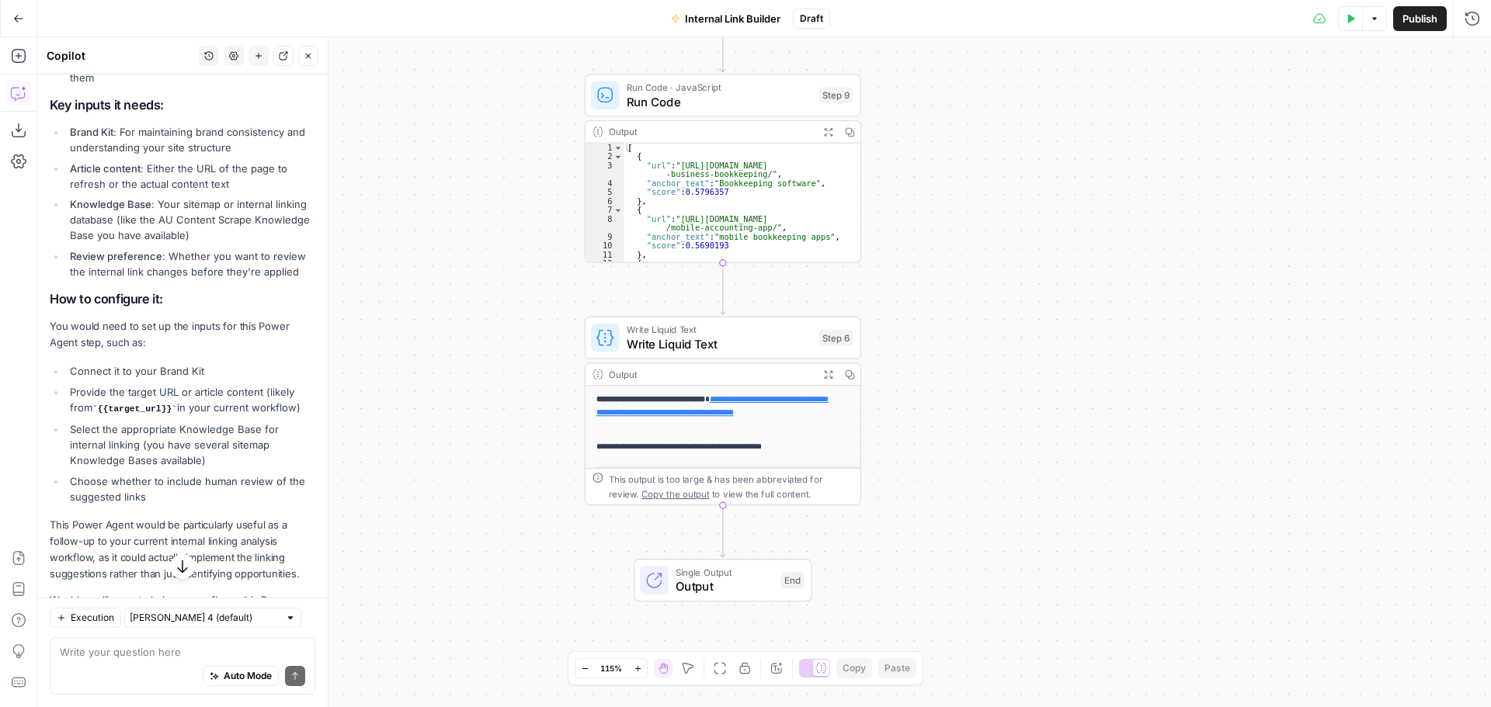
scroll to position [524, 0]
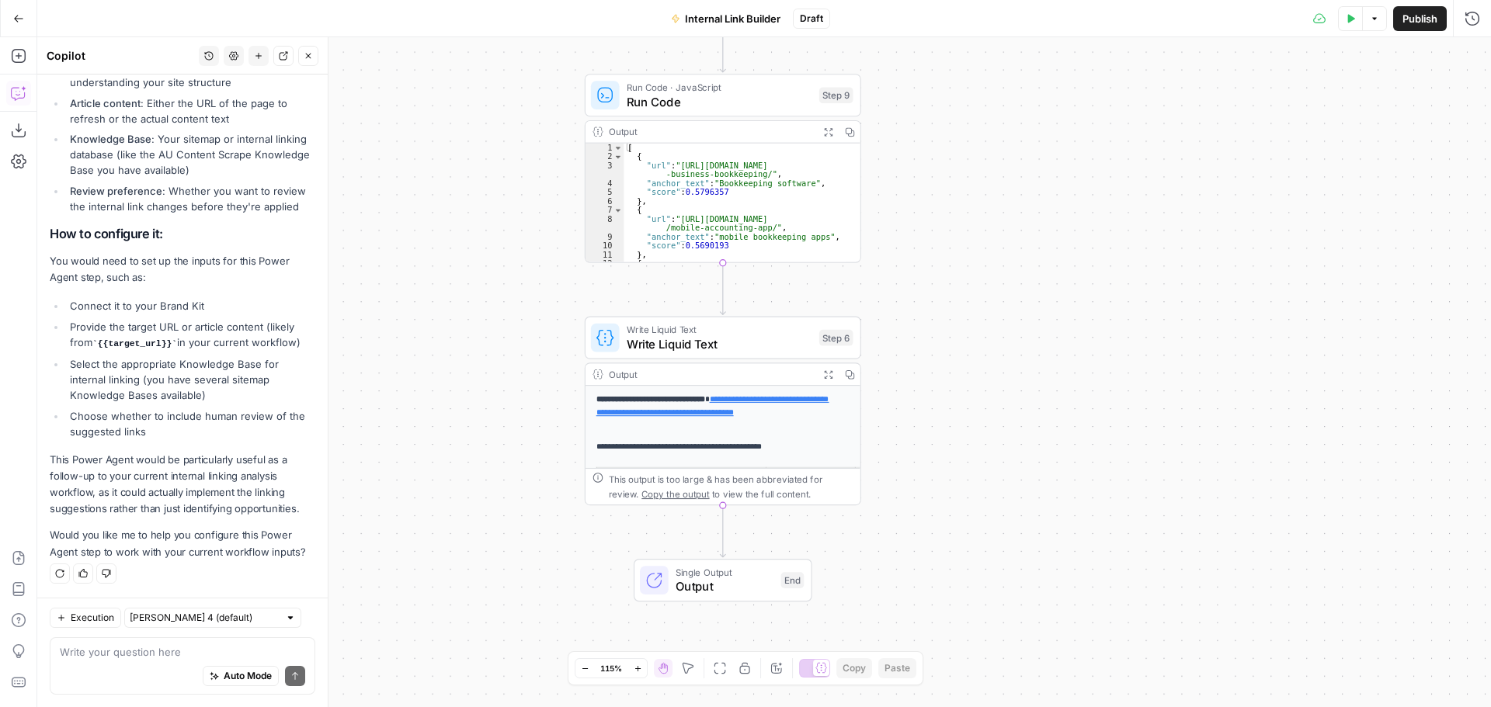
click at [204, 479] on p "This Power Agent would be particularly useful as a follow-up to your current in…" at bounding box center [183, 485] width 266 height 66
click at [116, 649] on textarea at bounding box center [182, 652] width 245 height 16
click at [405, 330] on div "Workflow Input Settings Inputs Search Knowledge Base Search Knowledge Base Step…" at bounding box center [763, 372] width 1453 height 670
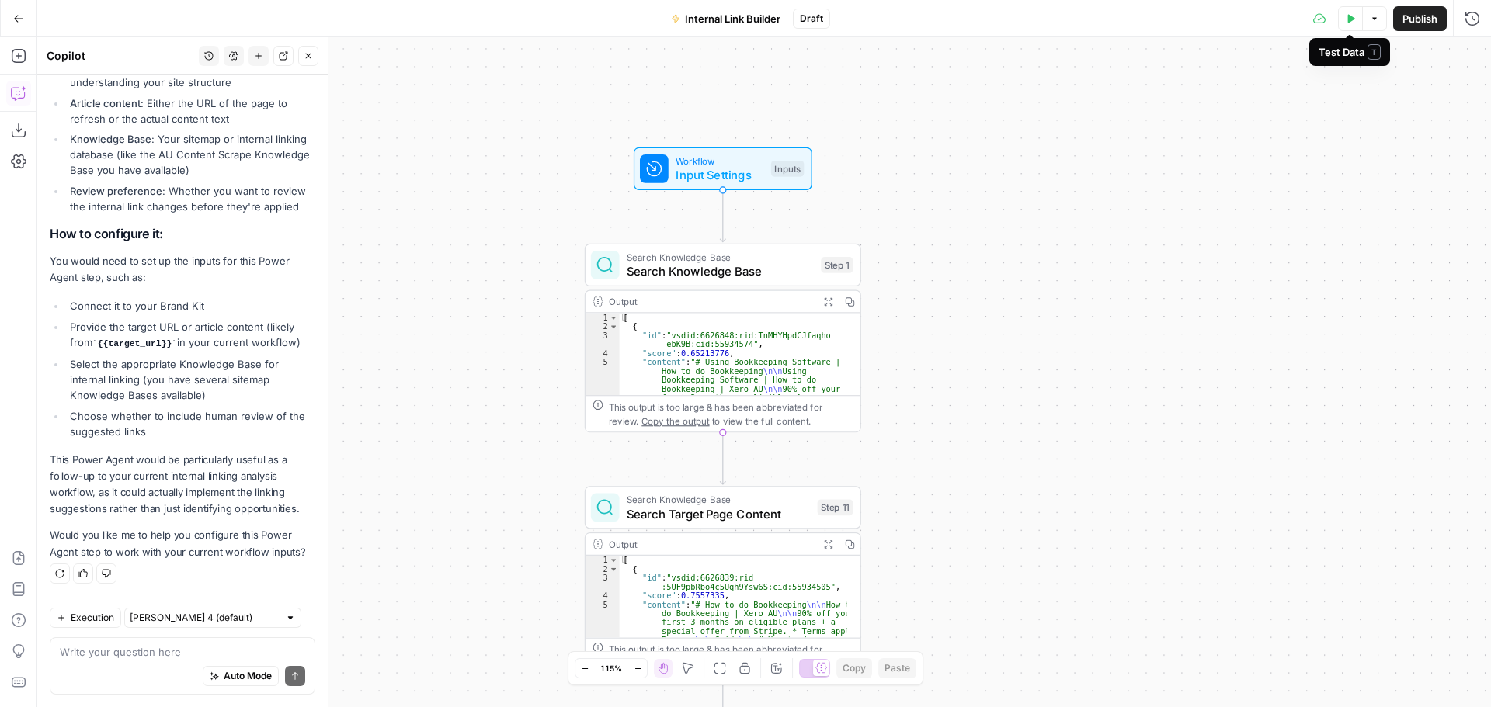
click at [1356, 26] on button "Test Data" at bounding box center [1350, 18] width 25 height 25
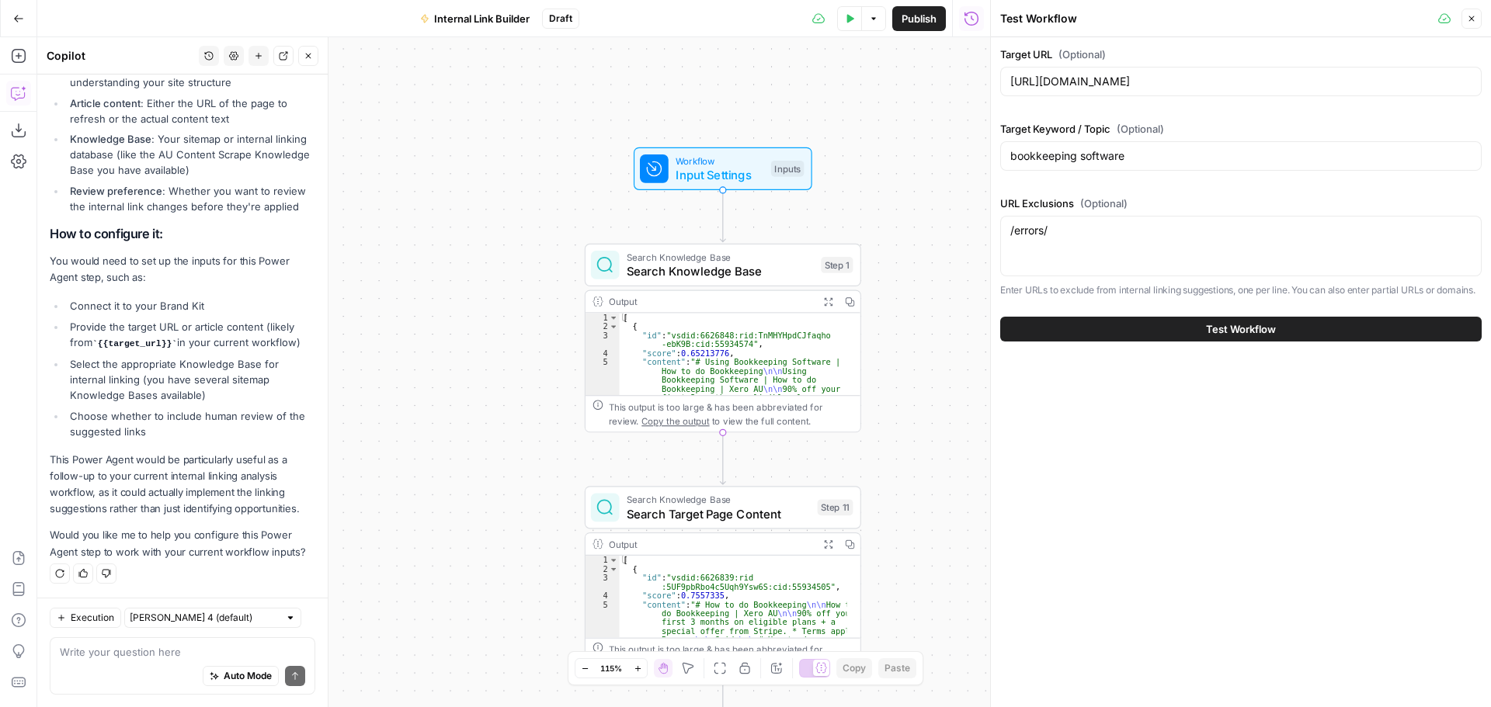
click at [1156, 332] on button "Test Workflow" at bounding box center [1240, 329] width 481 height 25
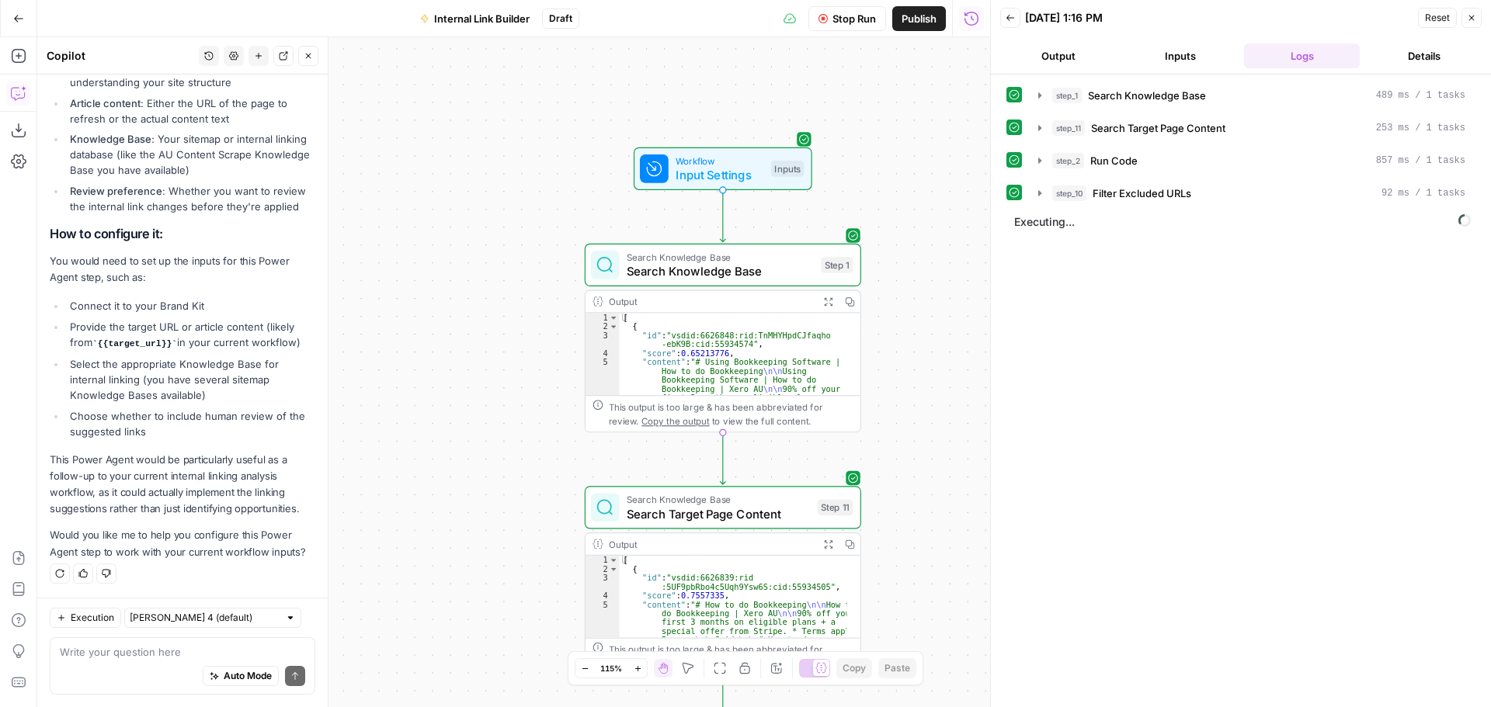
click at [22, 22] on icon "button" at bounding box center [18, 18] width 11 height 11
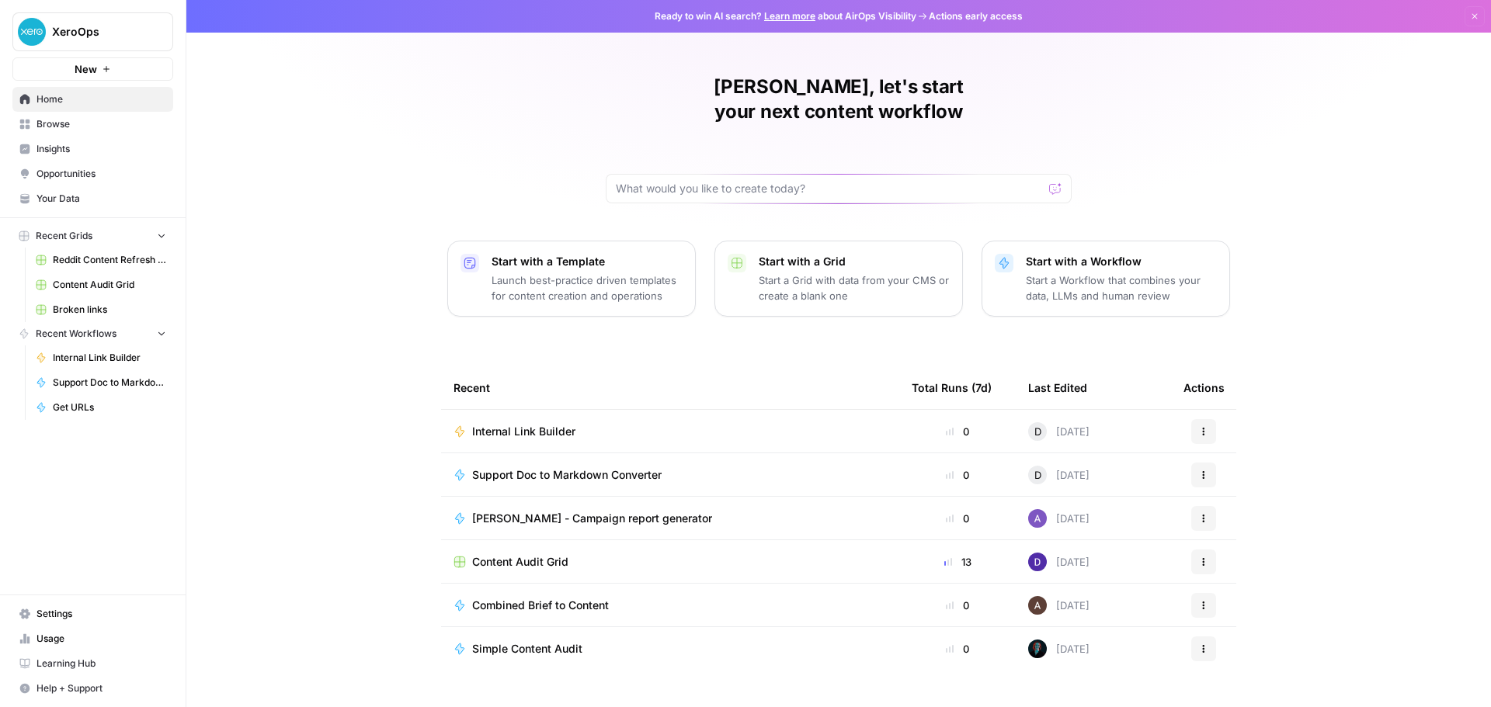
click at [1110, 273] on p "Start a Workflow that combines your data, LLMs and human review" at bounding box center [1121, 288] width 191 height 31
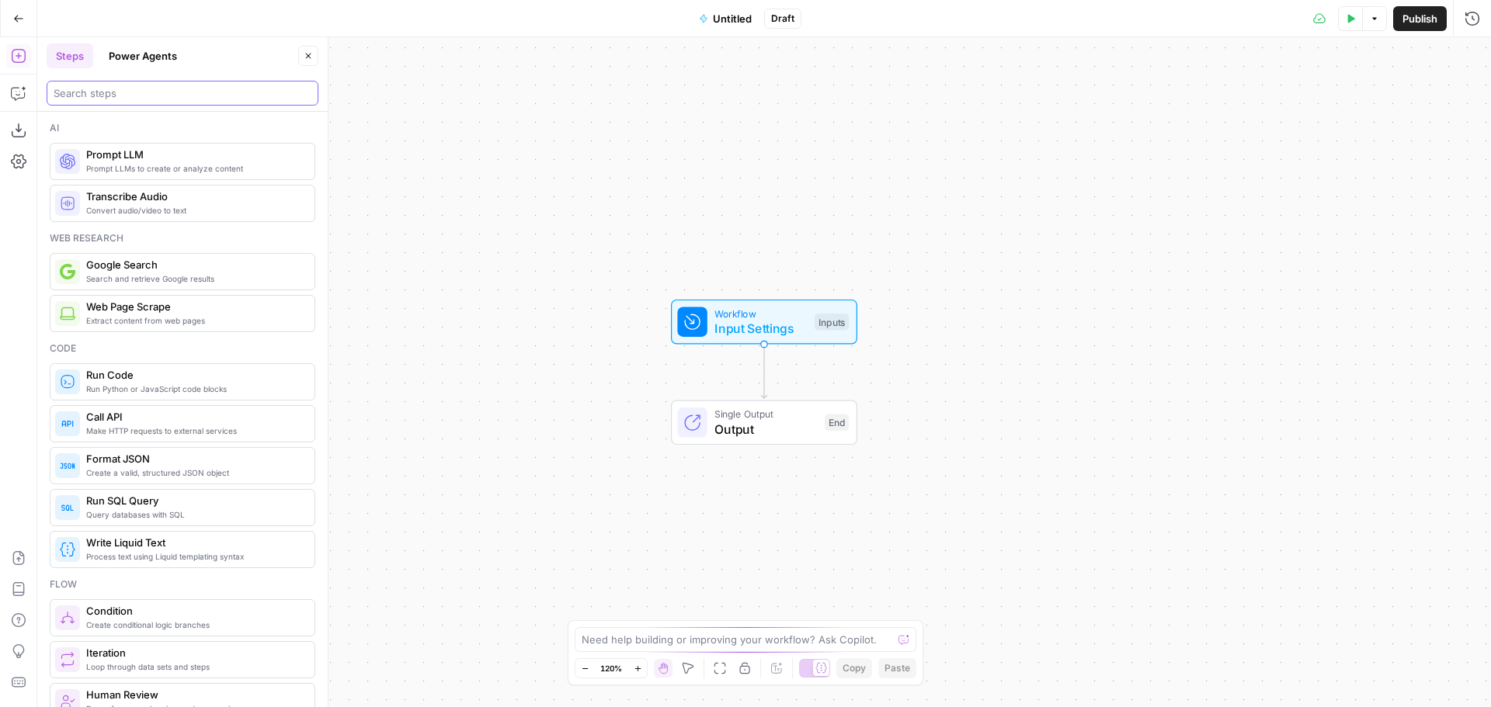
click at [121, 90] on input "search" at bounding box center [183, 93] width 258 height 16
click at [127, 51] on button "Power Agents" at bounding box center [142, 55] width 87 height 25
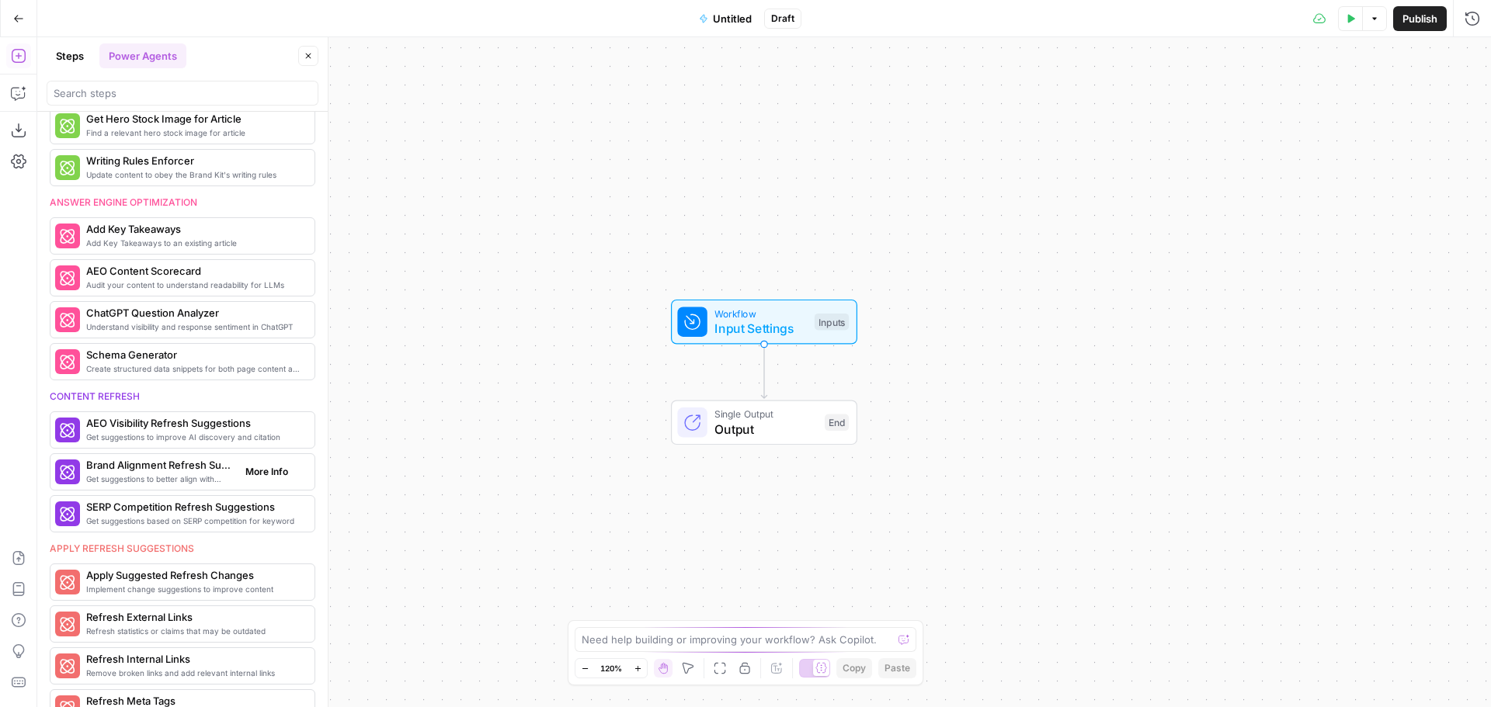
scroll to position [543, 0]
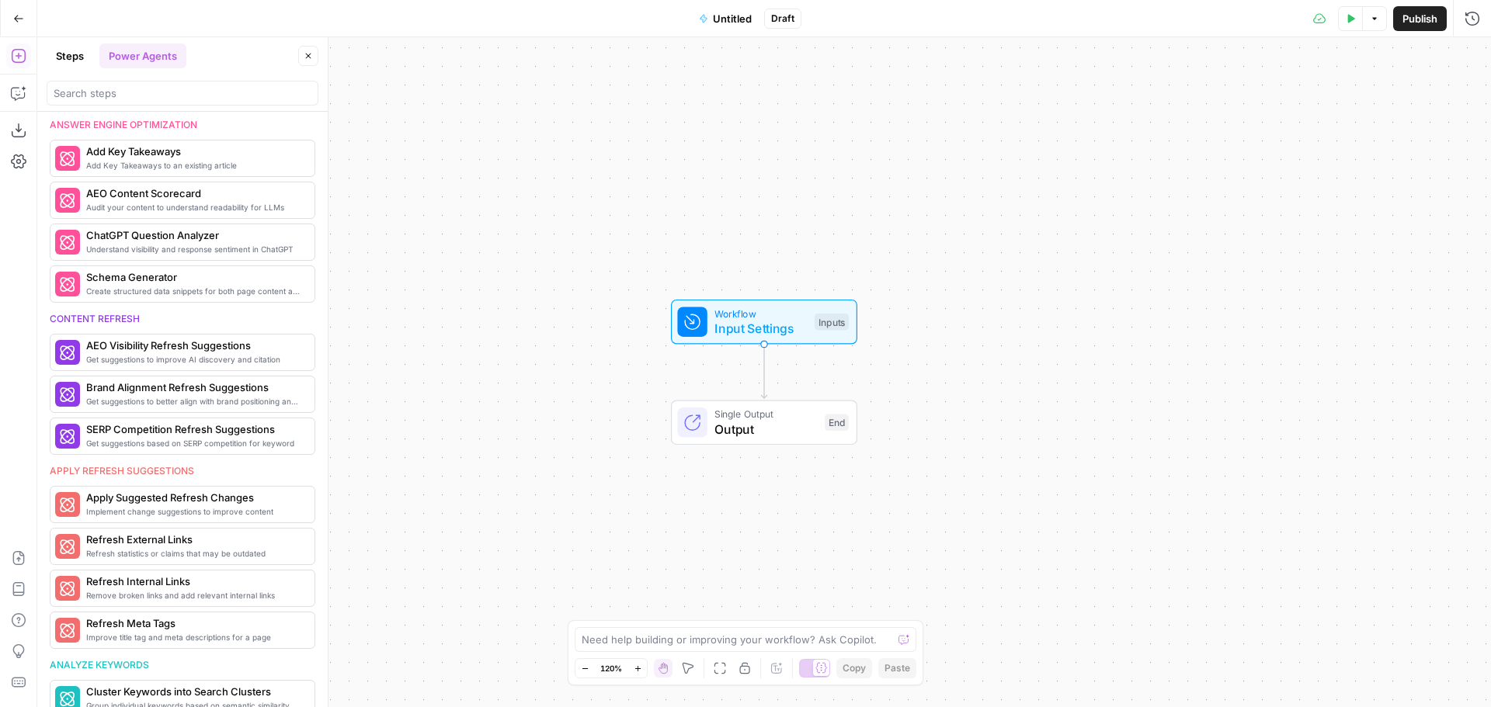
click at [63, 54] on button "Steps" at bounding box center [70, 55] width 47 height 25
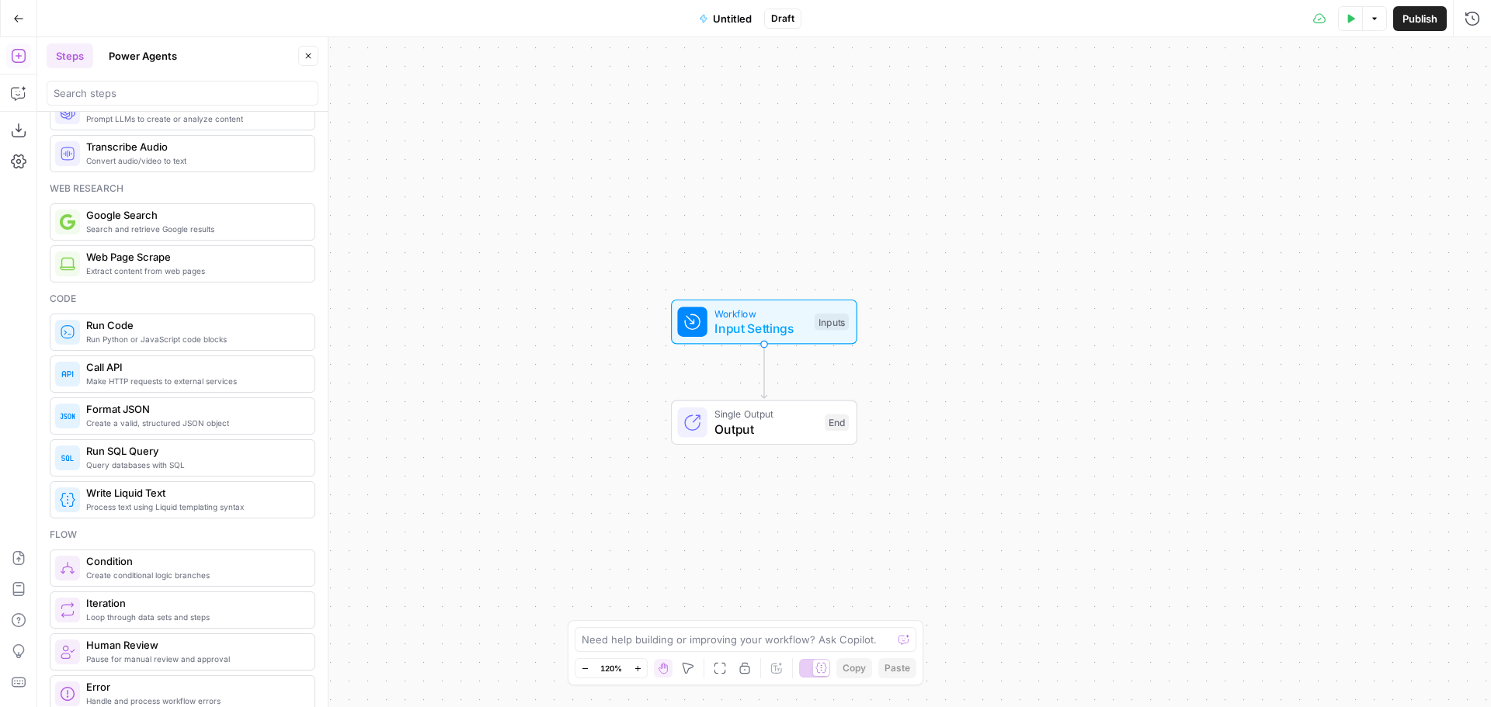
scroll to position [0, 0]
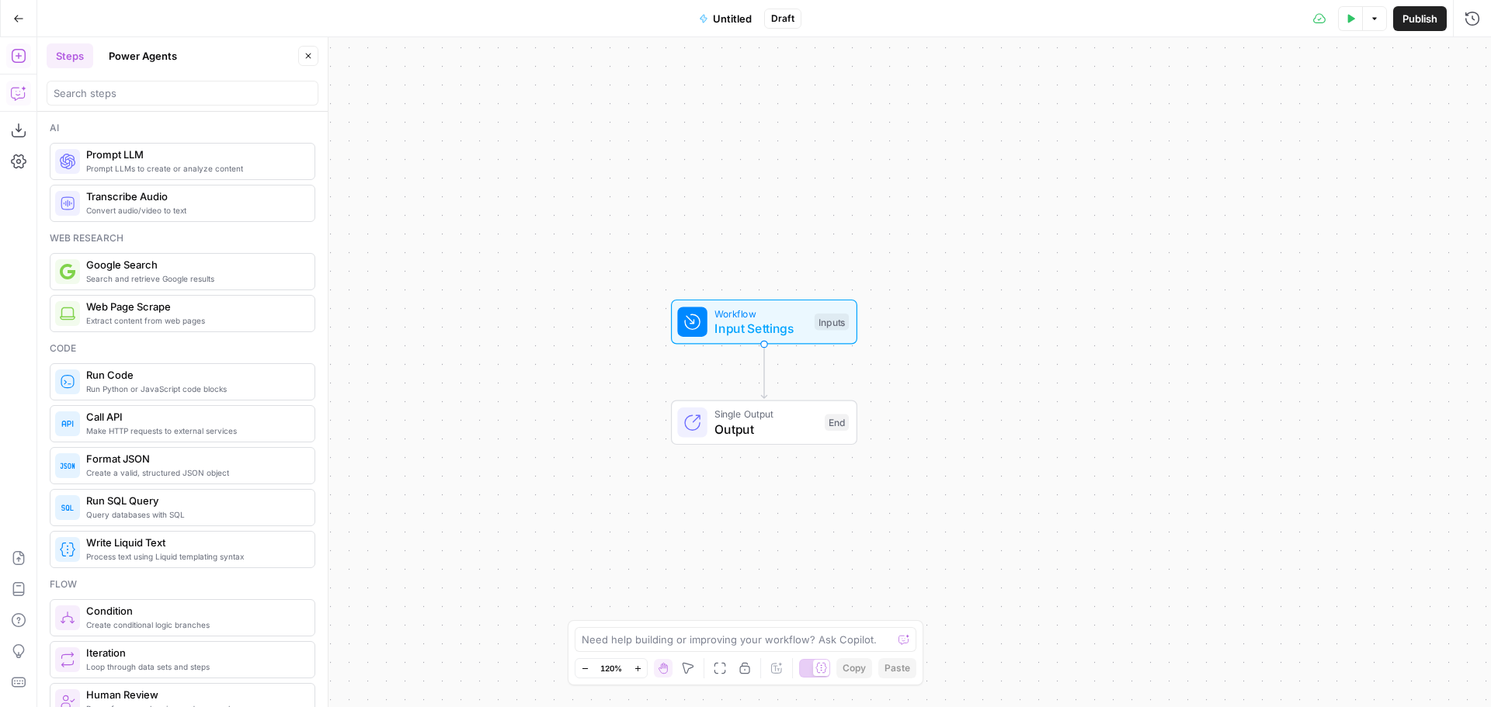
click at [16, 96] on icon "button" at bounding box center [19, 93] width 16 height 16
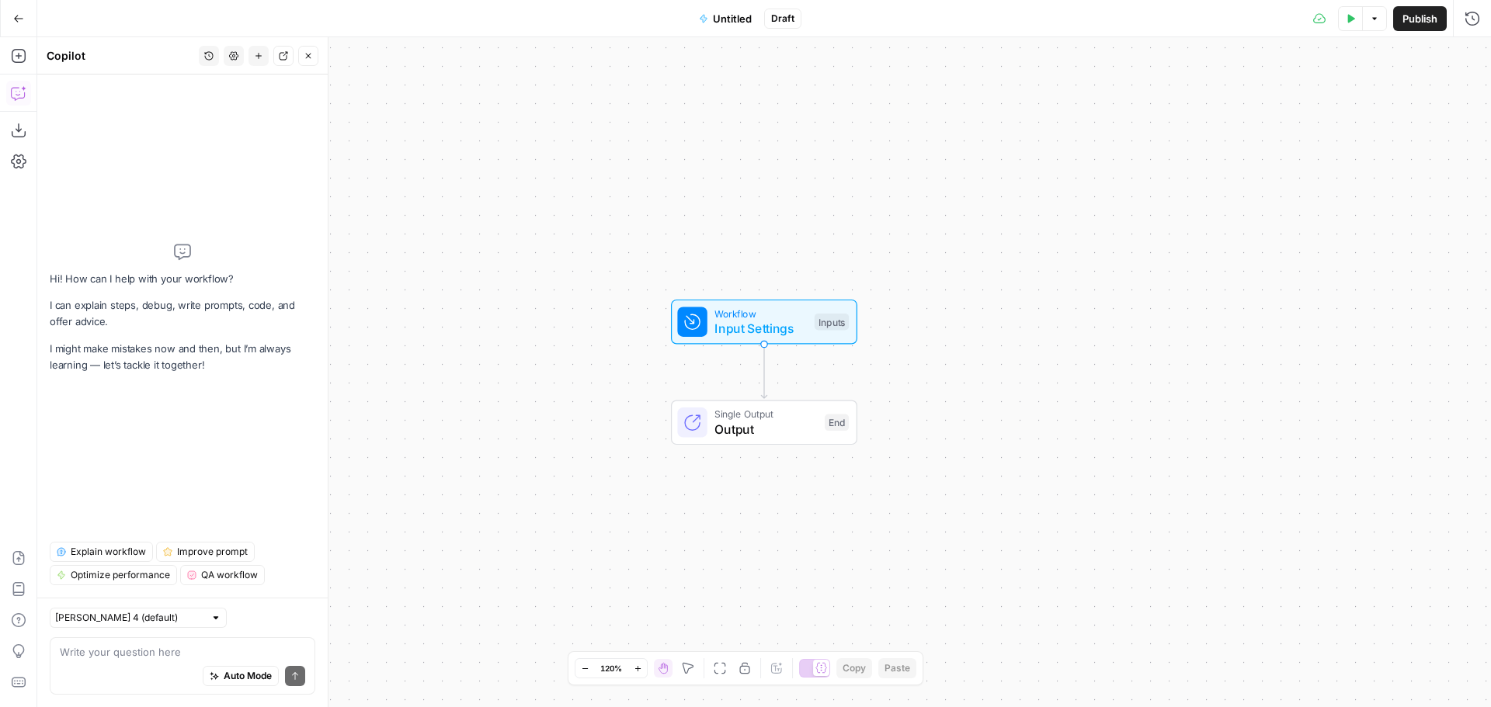
click at [125, 654] on textarea at bounding box center [182, 652] width 245 height 16
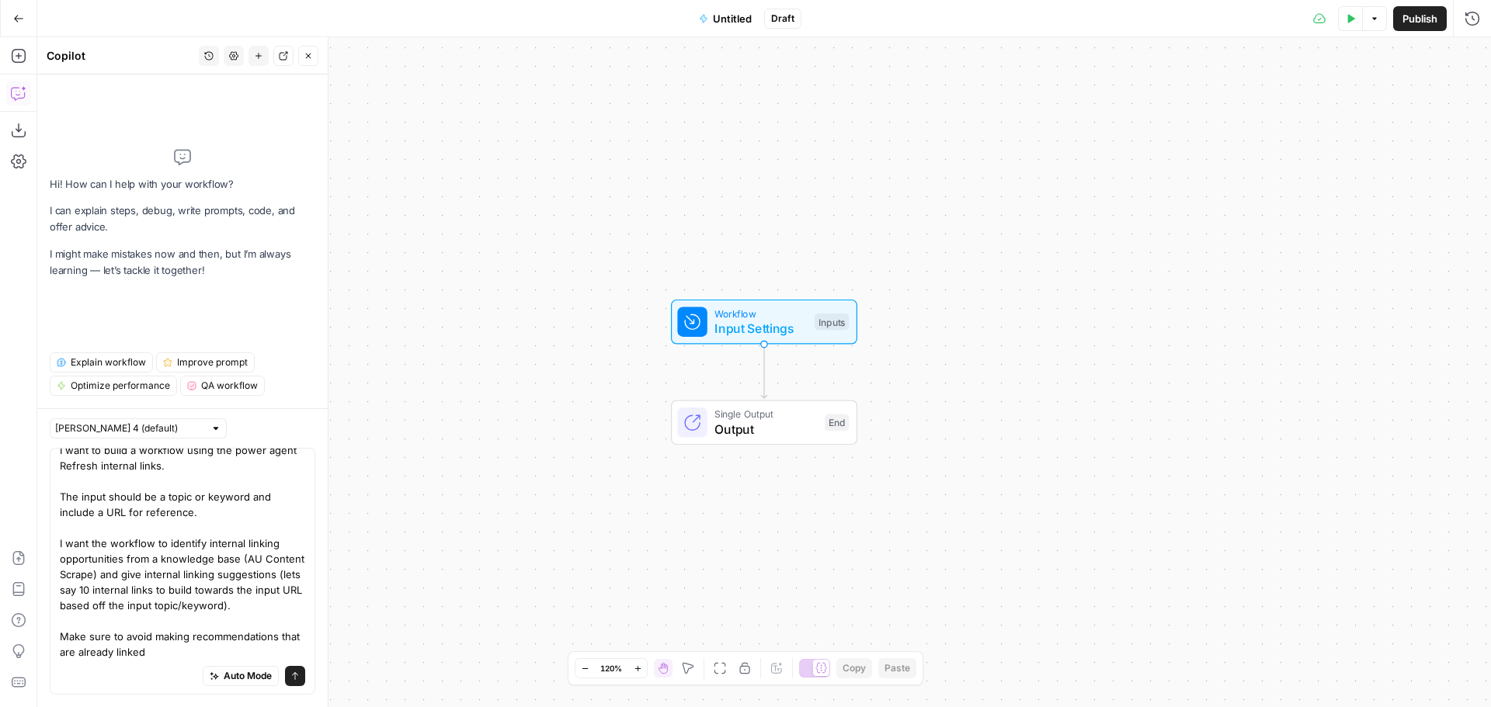
scroll to position [28, 0]
click at [144, 620] on textarea "I want to build a workflow using the power agent Refresh internal links. The in…" at bounding box center [182, 551] width 245 height 217
click at [183, 656] on textarea "I want to build a workflow using the power agent Refresh internal links. The in…" at bounding box center [182, 551] width 245 height 217
type textarea "I want to build a workflow using the power agent Refresh internal links. The in…"
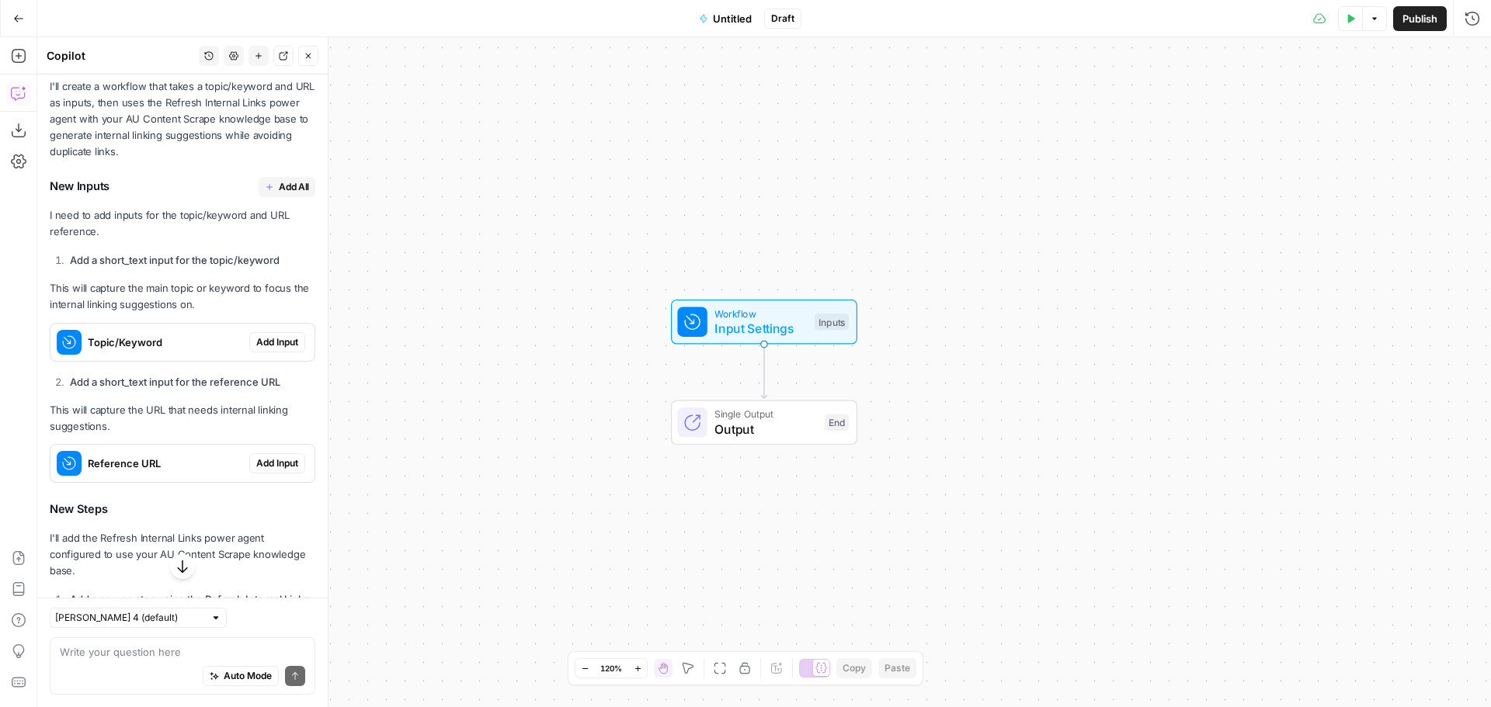
scroll to position [442, 0]
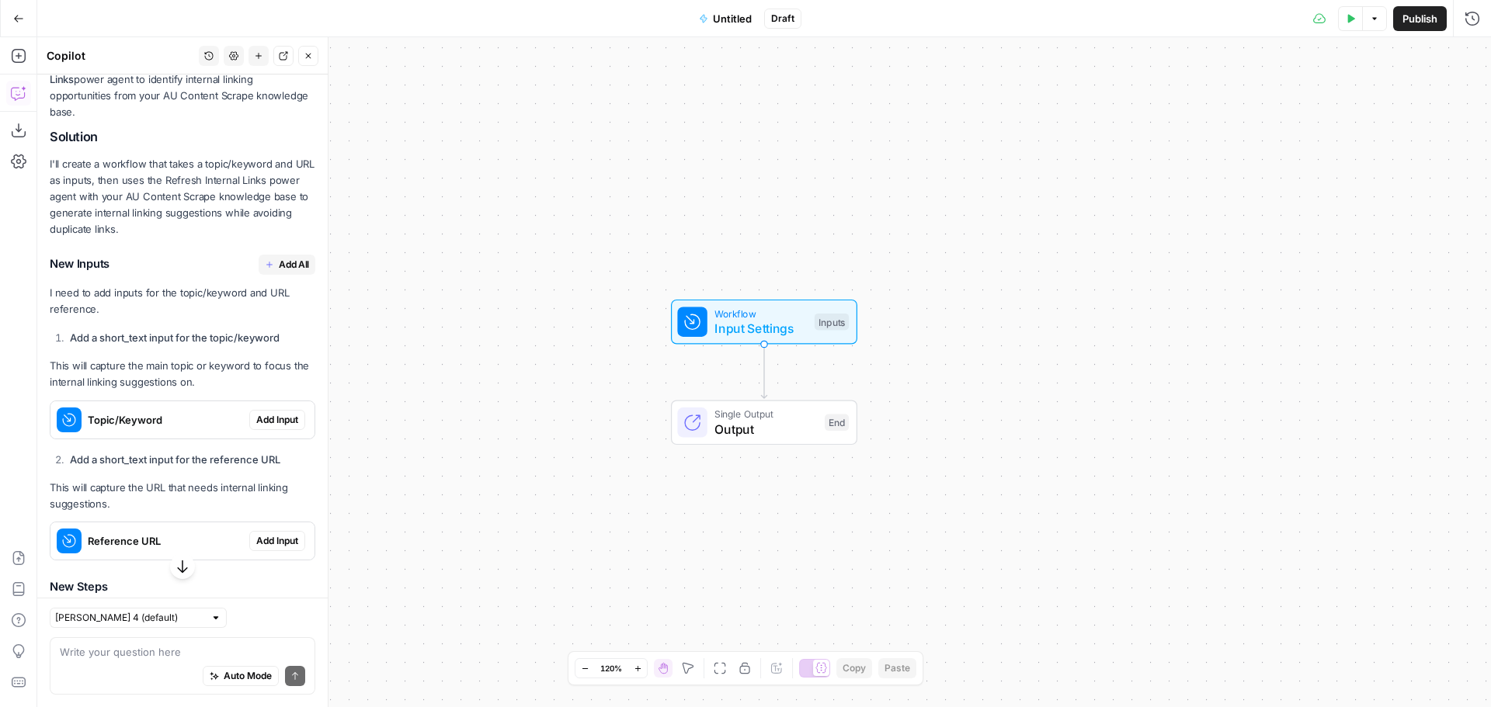
click at [265, 263] on button "Add All" at bounding box center [287, 265] width 57 height 20
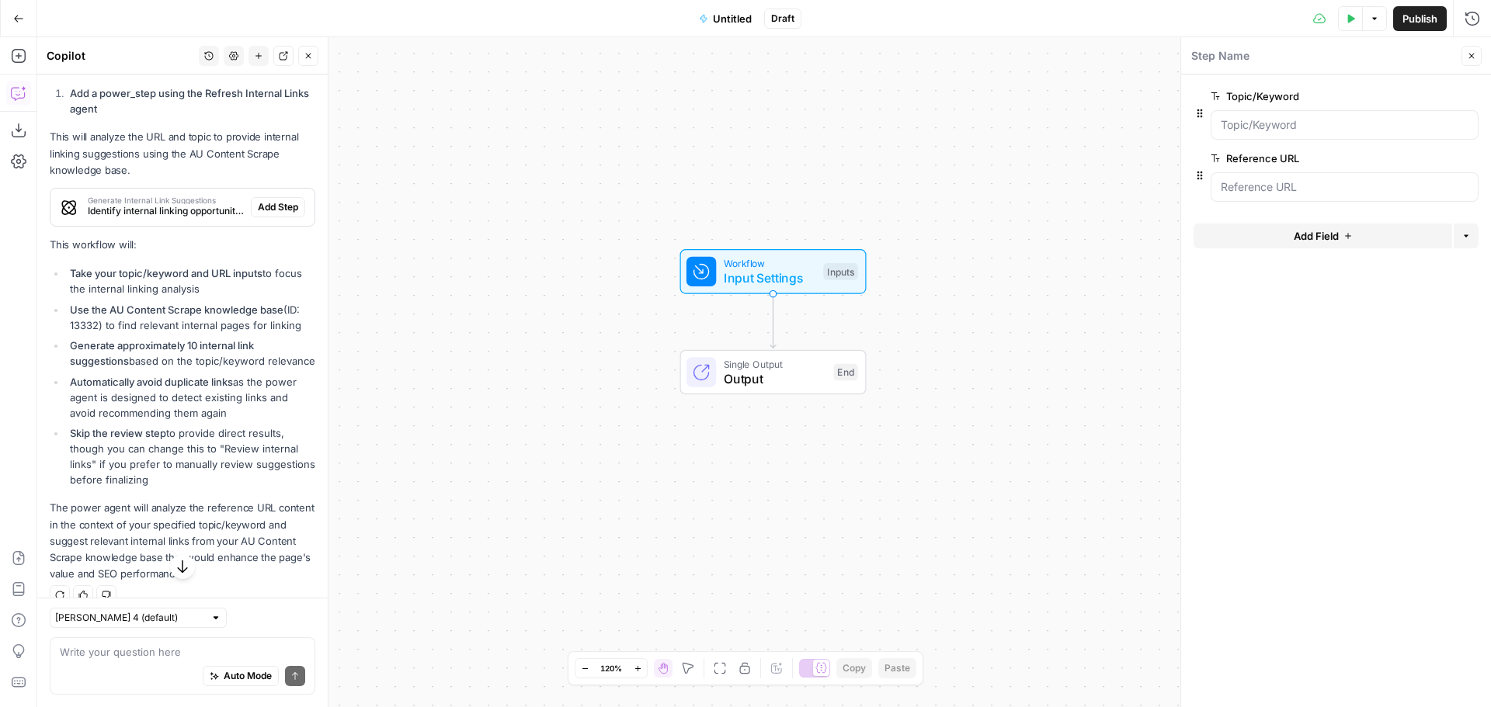
scroll to position [1088, 0]
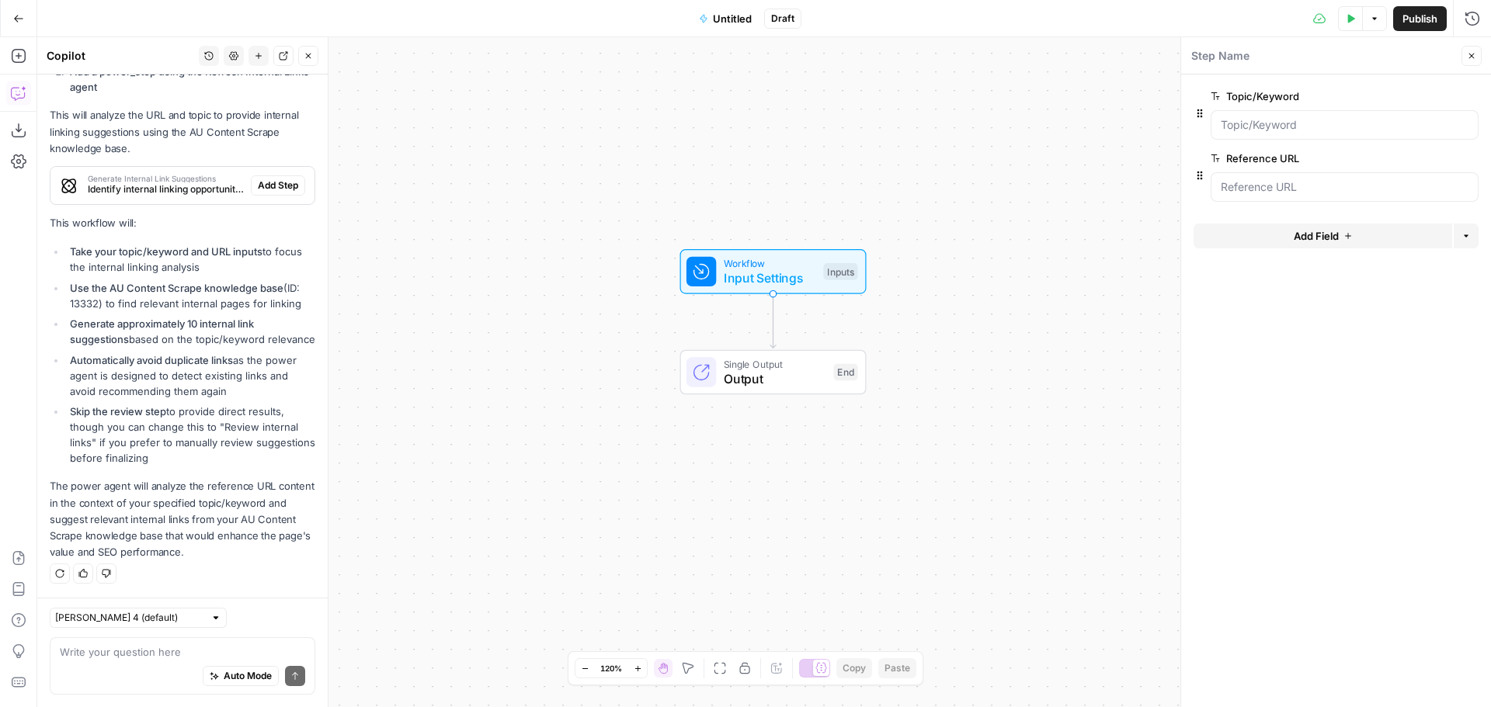
click at [182, 376] on li "Automatically avoid duplicate links as the power agent is designed to detect ex…" at bounding box center [190, 375] width 249 height 47
click at [127, 382] on li "Automatically avoid duplicate links as the power agent is designed to detect ex…" at bounding box center [190, 375] width 249 height 47
click at [273, 179] on span "Add Step" at bounding box center [278, 186] width 40 height 14
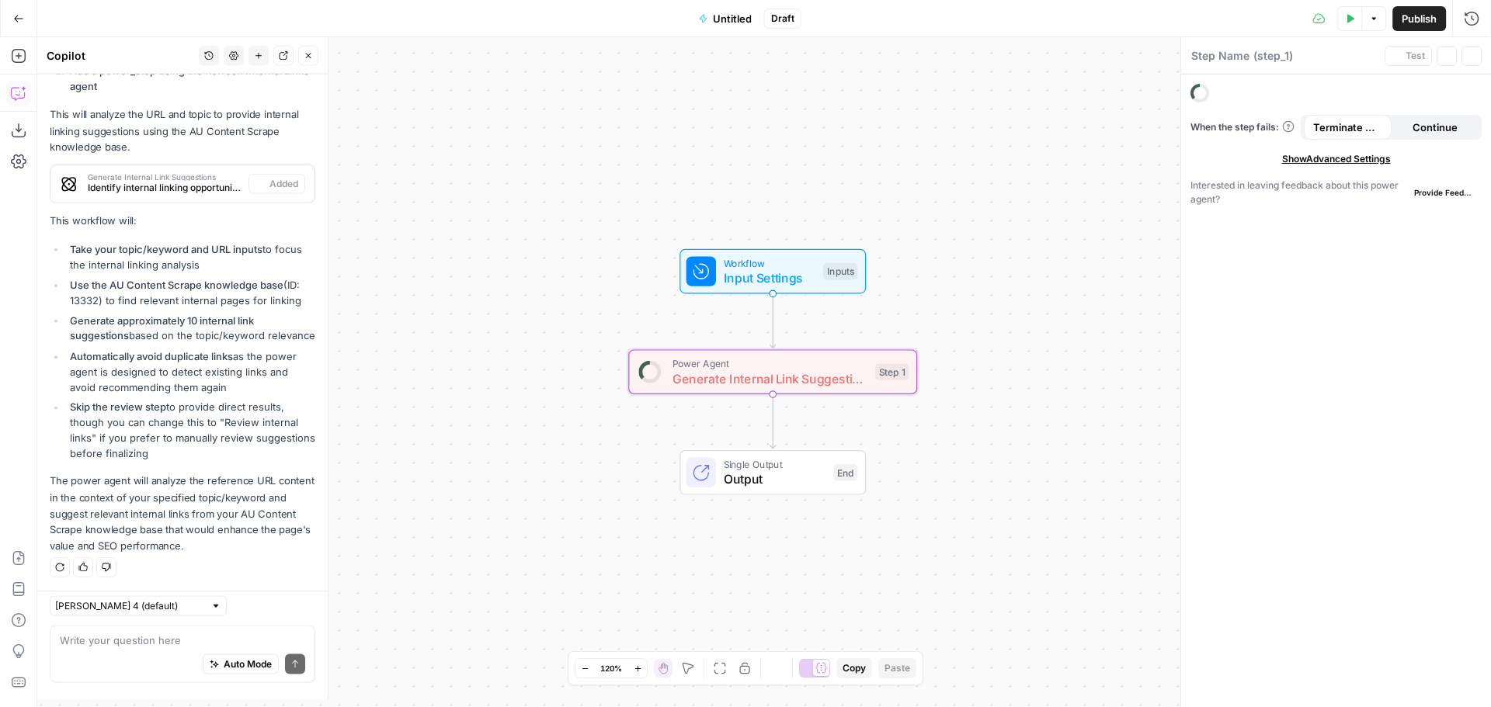
type textarea "Generate Internal Link Suggestions"
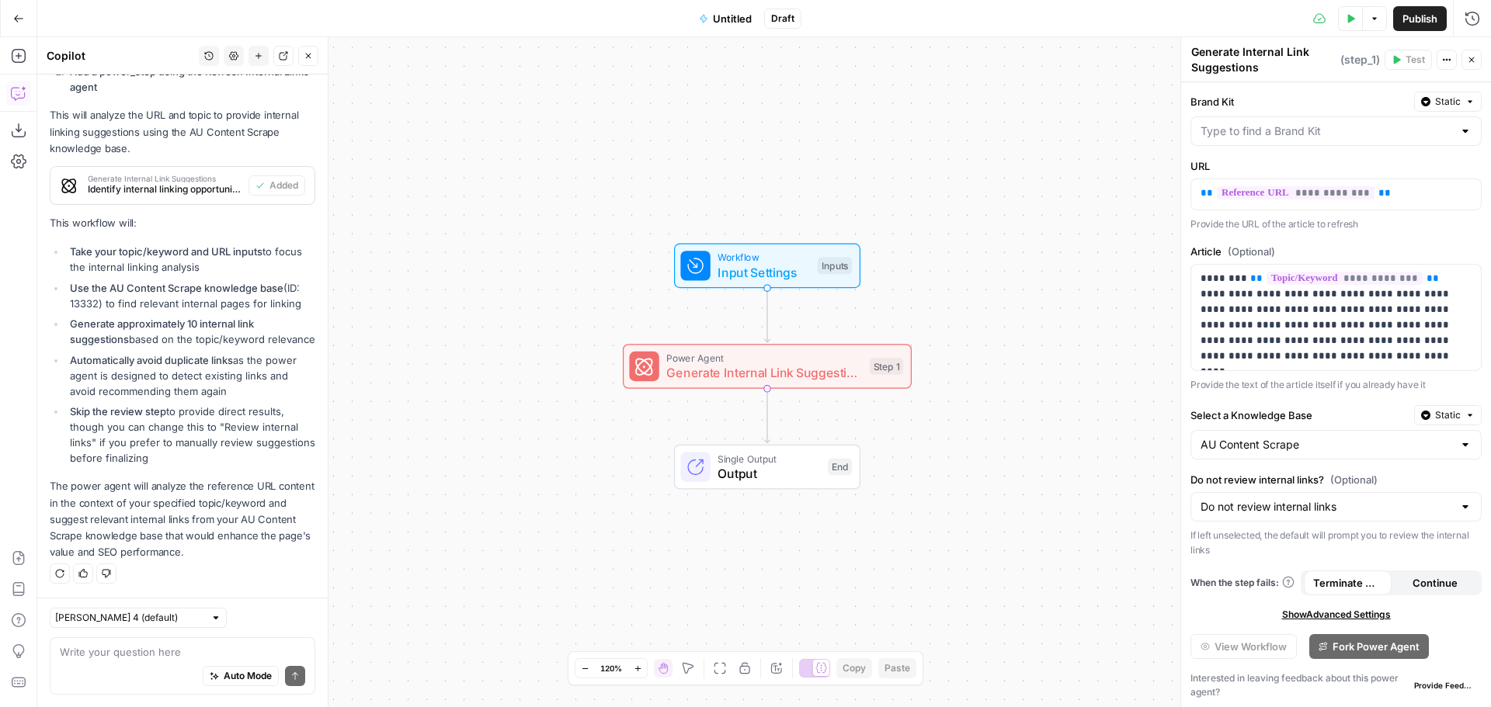
click at [731, 374] on span "Generate Internal Link Suggestions" at bounding box center [764, 372] width 196 height 19
click at [1376, 505] on input "Do not review internal links? (Optional)" at bounding box center [1326, 506] width 252 height 16
click at [1356, 543] on span "Review internal links" at bounding box center [1326, 544] width 247 height 16
type input "Review internal links"
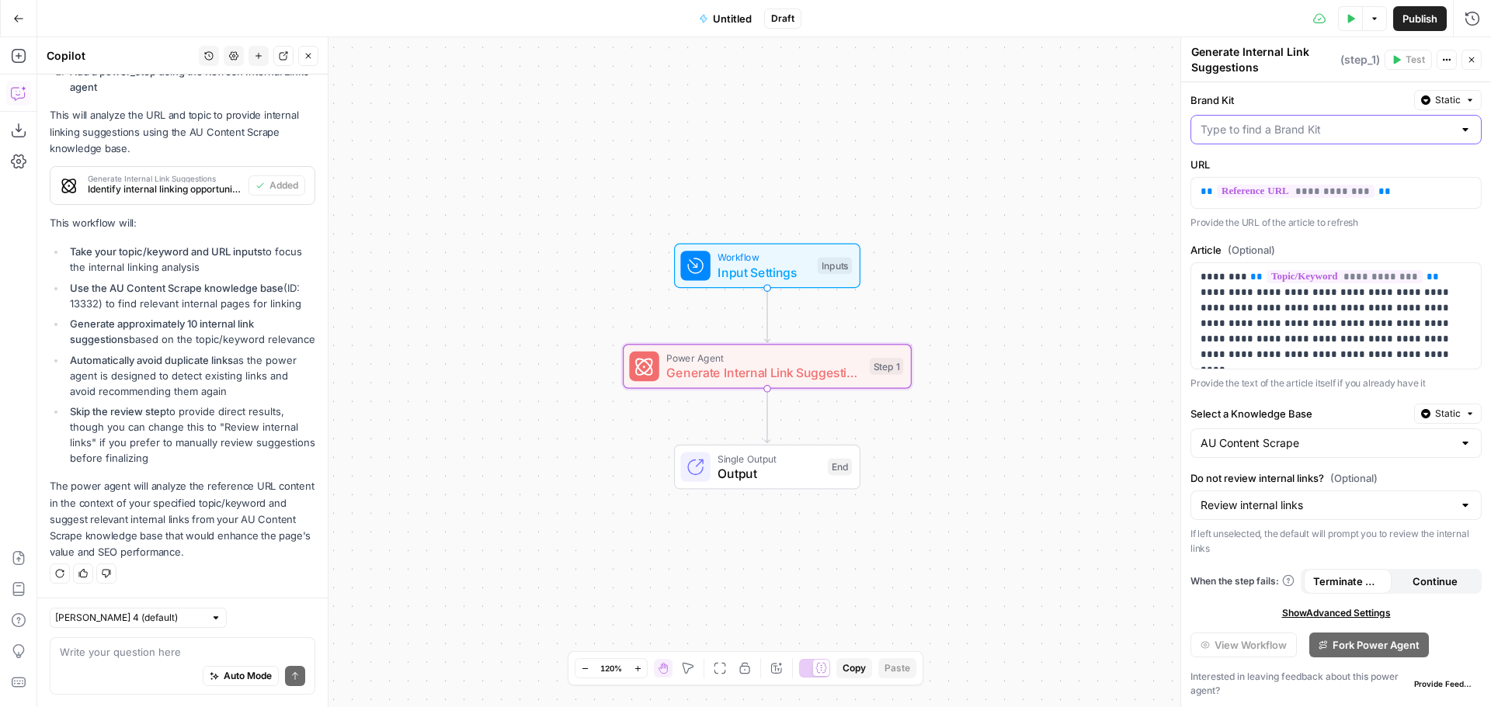
click at [1300, 126] on input "Brand Kit" at bounding box center [1326, 130] width 252 height 16
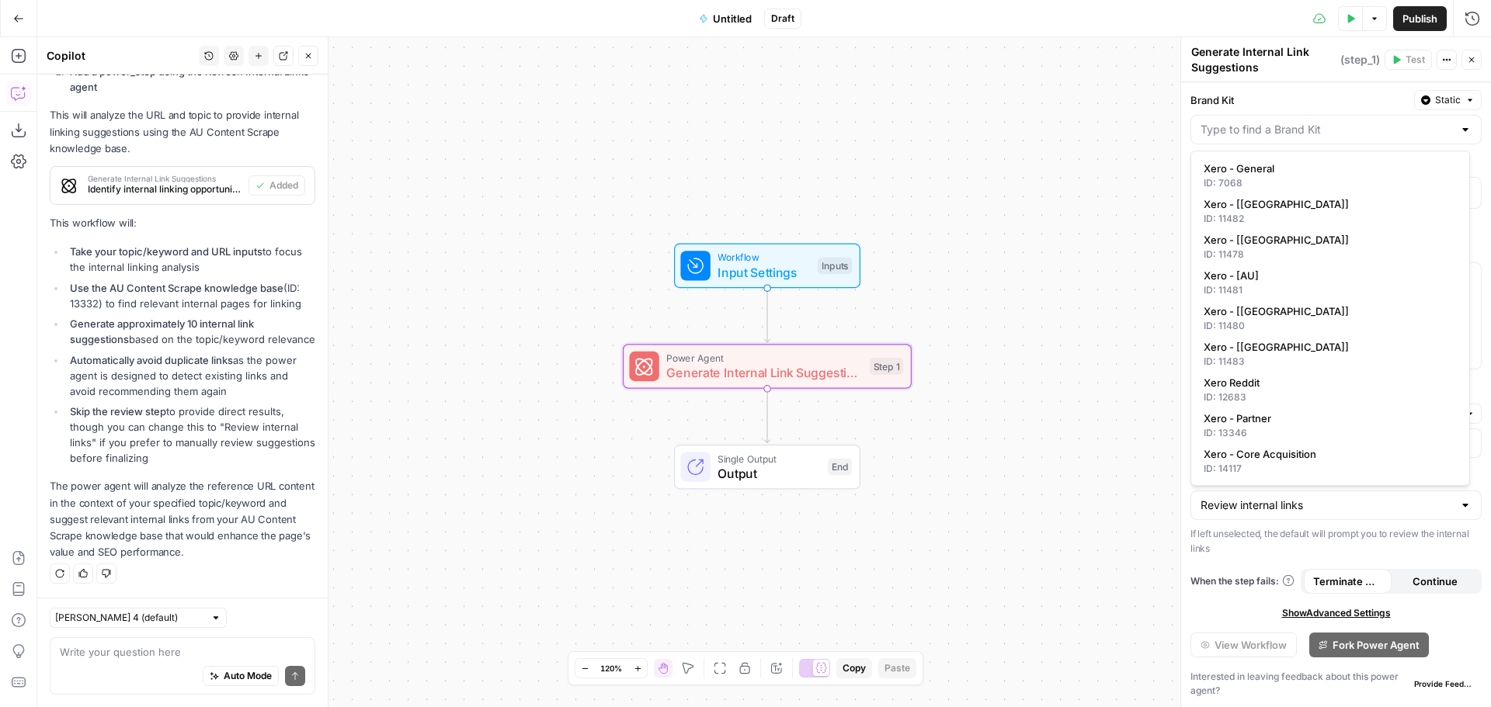
click at [1315, 102] on label "Brand Kit" at bounding box center [1298, 100] width 217 height 16
click at [1315, 122] on input "Brand Kit" at bounding box center [1326, 130] width 252 height 16
click at [1317, 101] on label "Brand Kit" at bounding box center [1298, 100] width 217 height 16
click at [1317, 122] on input "Brand Kit" at bounding box center [1326, 130] width 252 height 16
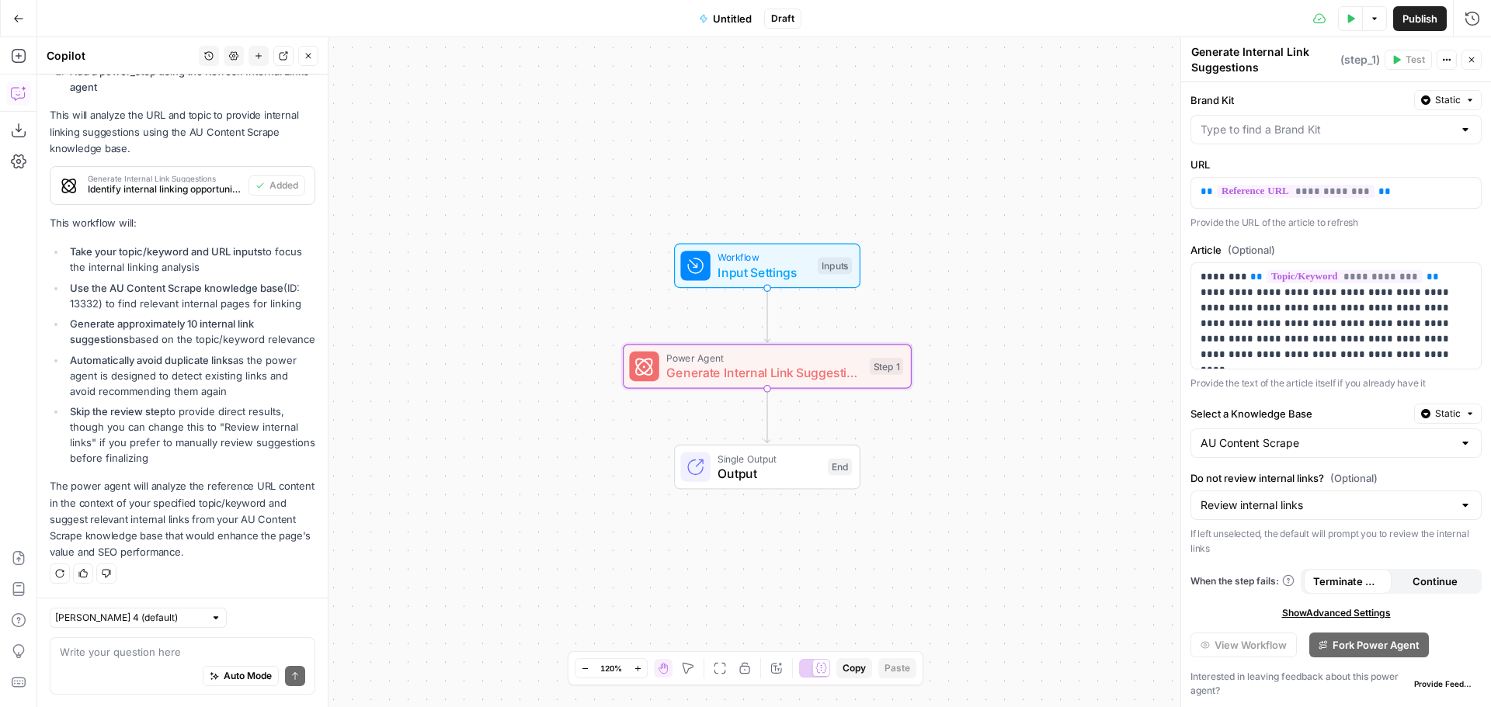
click at [1319, 97] on label "Brand Kit" at bounding box center [1298, 100] width 217 height 16
click at [1319, 122] on input "Brand Kit" at bounding box center [1326, 130] width 252 height 16
click at [1323, 92] on div "Brand Kit Static" at bounding box center [1335, 100] width 291 height 20
click at [1477, 58] on button "Close" at bounding box center [1471, 60] width 20 height 20
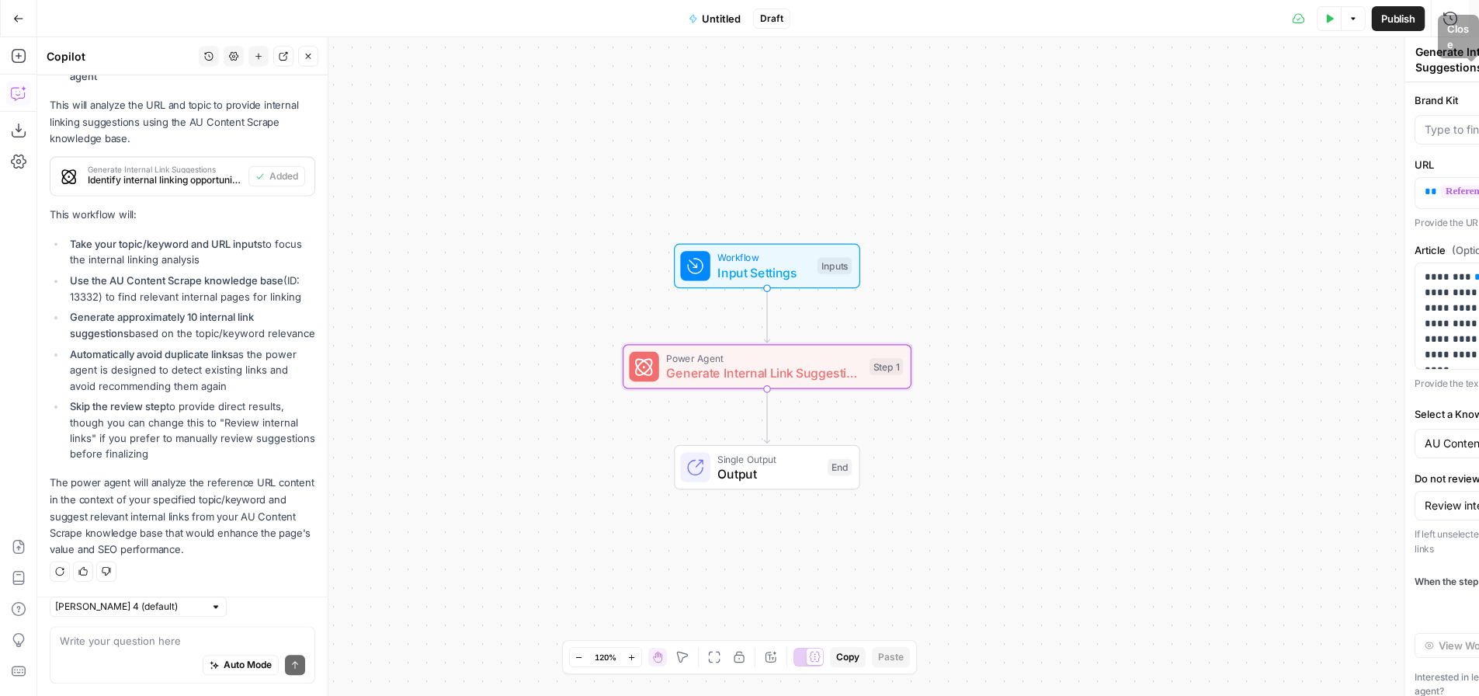
scroll to position [1088, 0]
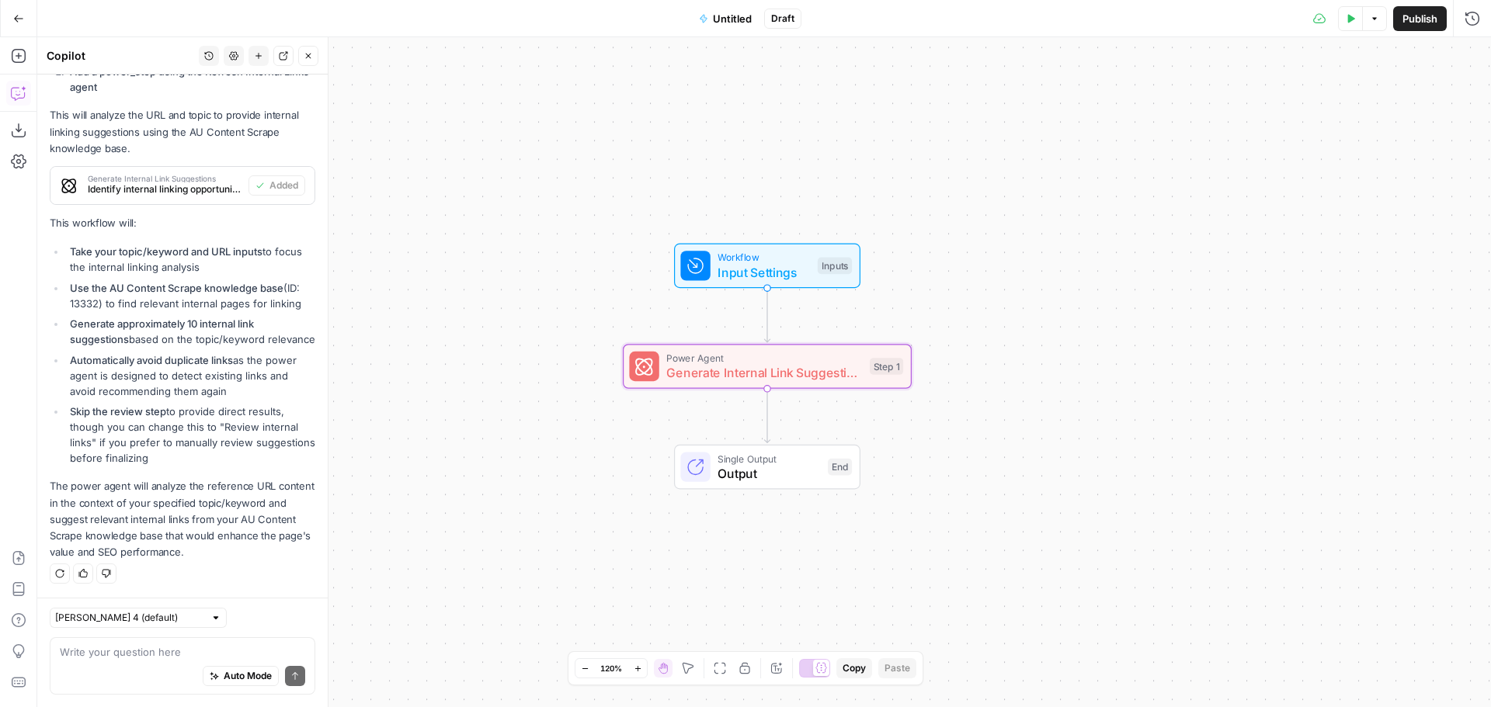
click at [1352, 16] on icon "button" at bounding box center [1349, 18] width 9 height 9
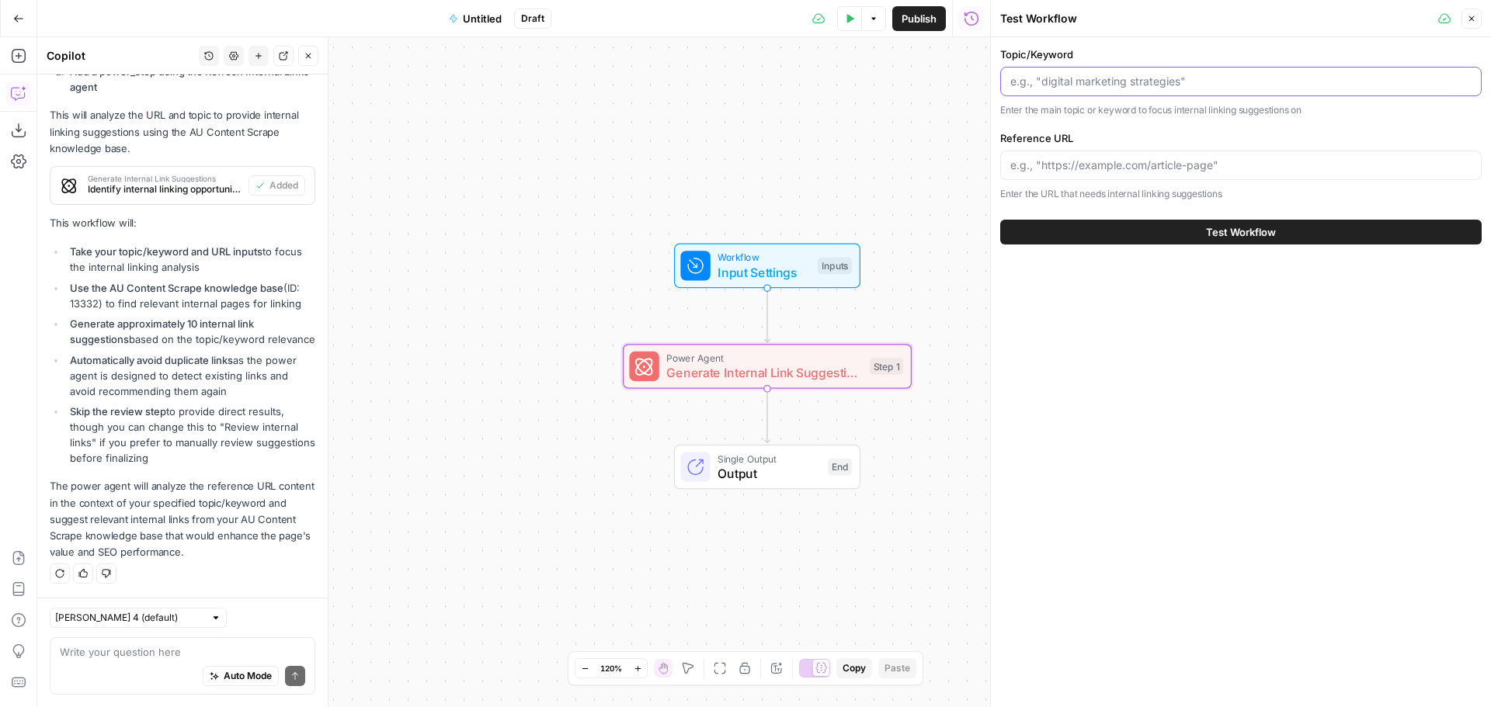
click at [1151, 81] on input "Topic/Keyword" at bounding box center [1240, 82] width 461 height 16
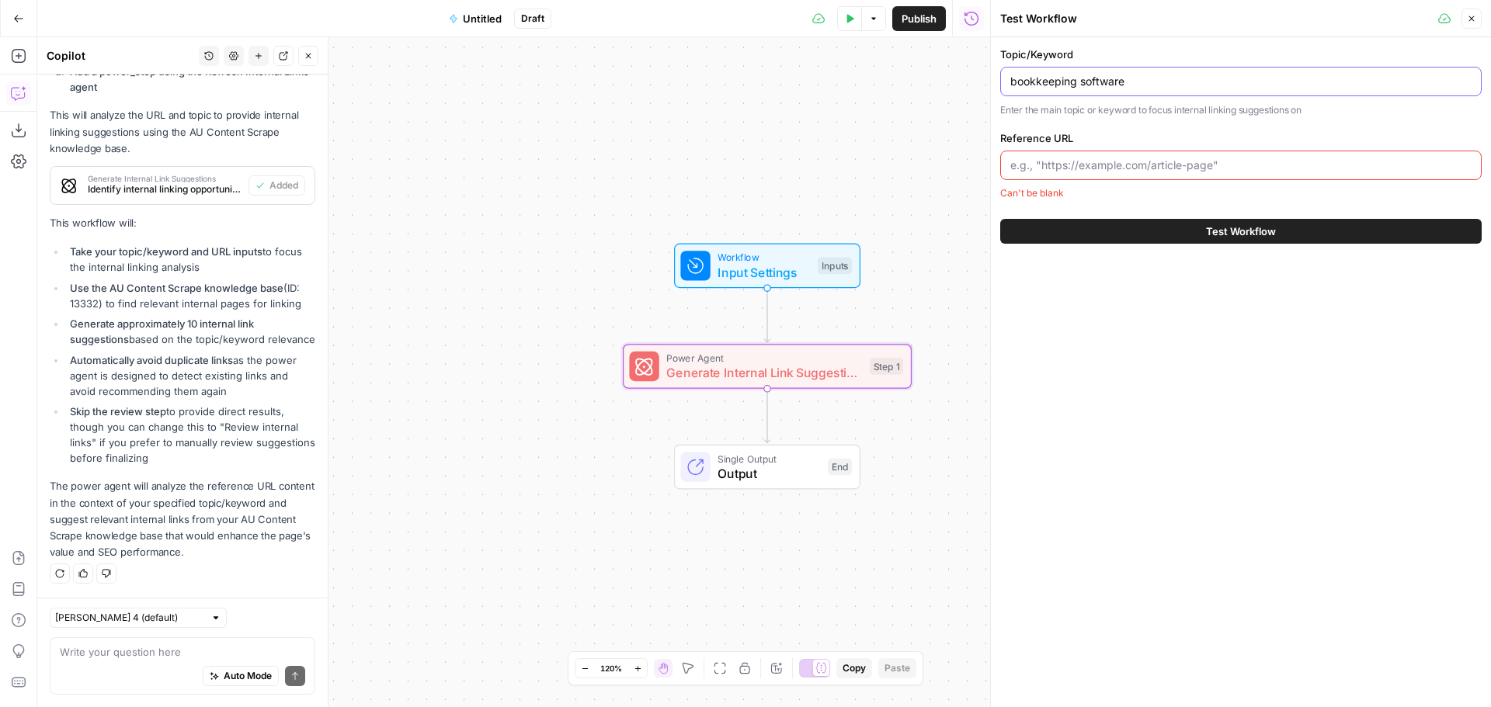
type input "bookkeeping software"
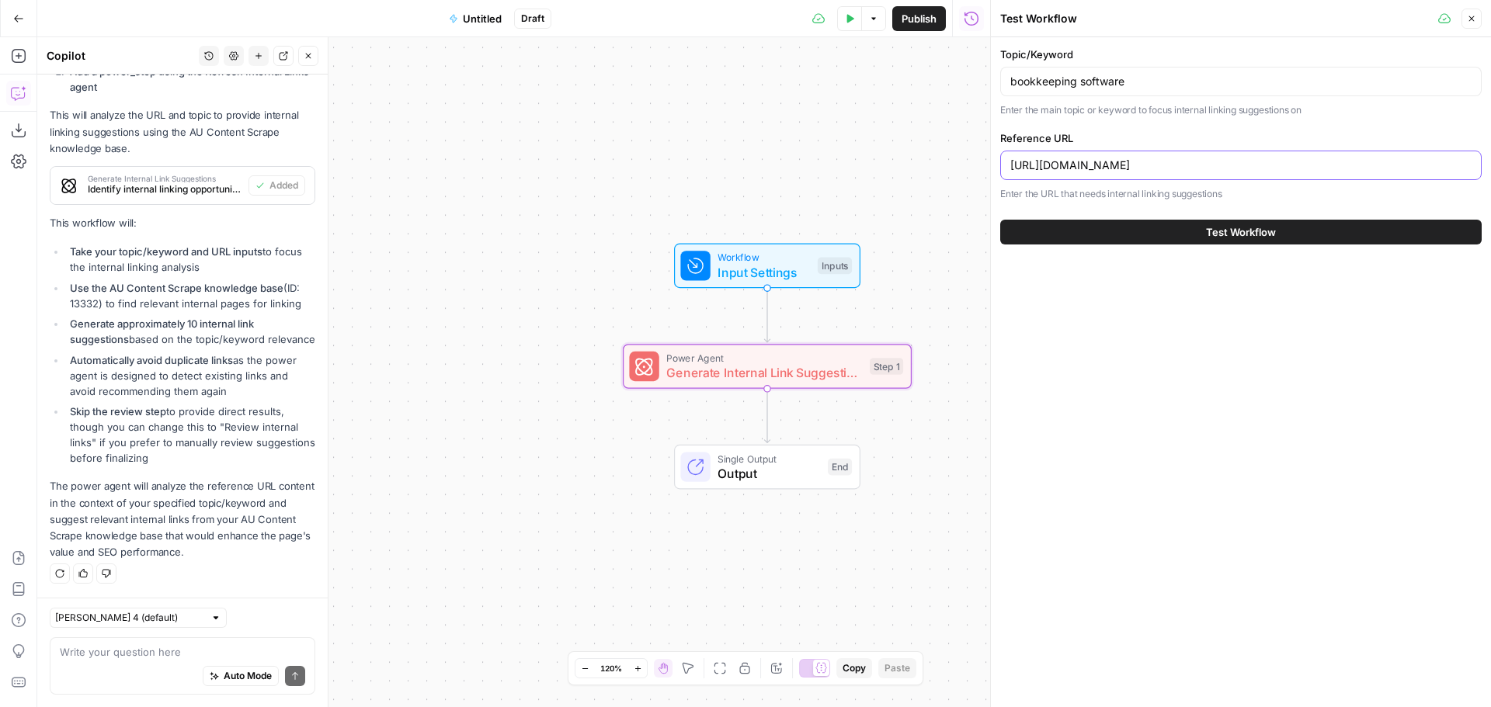
drag, startPoint x: 1233, startPoint y: 165, endPoint x: 659, endPoint y: 160, distance: 573.8
click at [659, 160] on body "XeroOps New Home Browse Insights Opportunities Your Data Recent Grids Reddit Co…" at bounding box center [745, 353] width 1491 height 707
paste input "what-is-bookkeeping/"
type input "https://www.xero.com/au/guides/what-is-bookkeeping/"
drag, startPoint x: 1144, startPoint y: 79, endPoint x: 749, endPoint y: 65, distance: 395.4
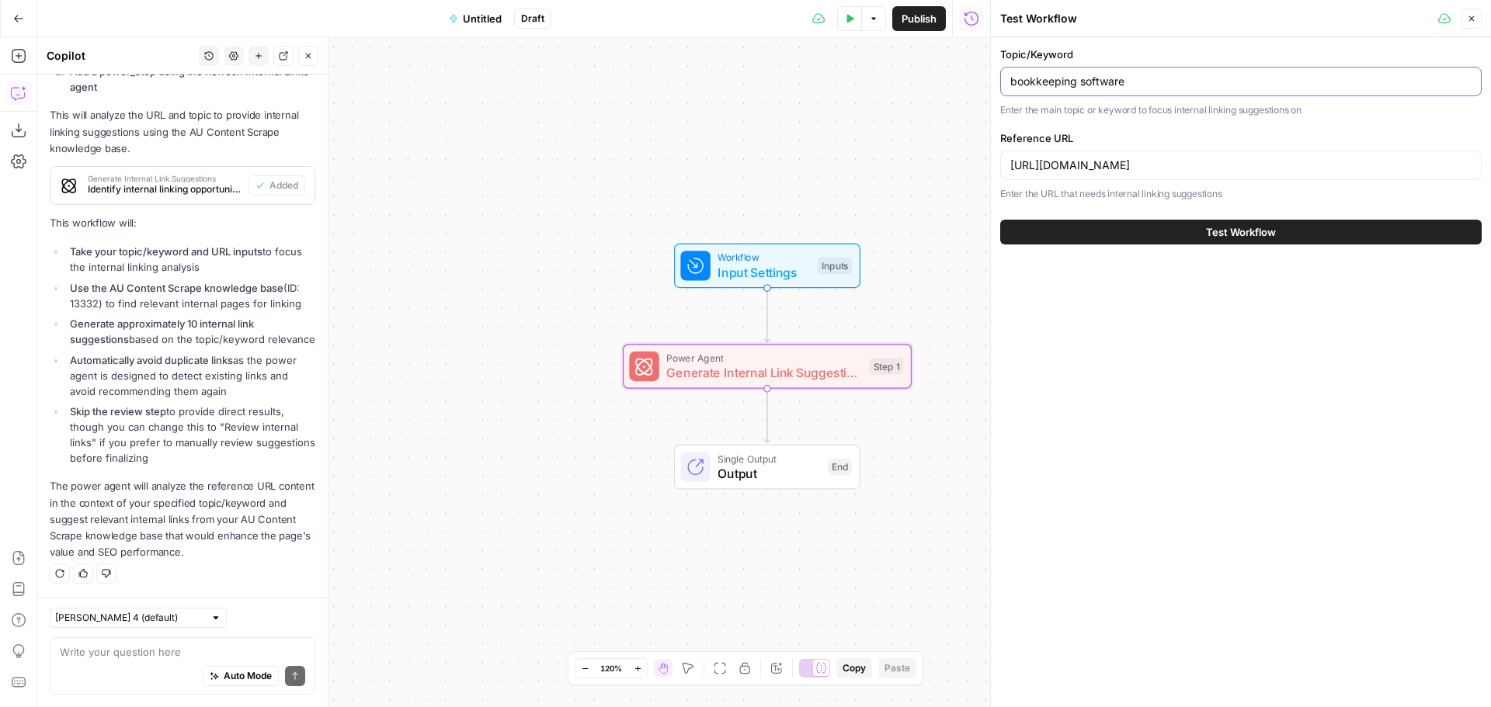
click at [781, 67] on body "XeroOps New Home Browse Insights Opportunities Your Data Recent Grids Reddit Co…" at bounding box center [745, 353] width 1491 height 707
type input "payroll software"
drag, startPoint x: 1116, startPoint y: 82, endPoint x: 1032, endPoint y: 82, distance: 83.8
click at [1032, 82] on input "payroll software" at bounding box center [1240, 82] width 461 height 16
click at [1127, 82] on input "payroll software" at bounding box center [1240, 82] width 461 height 16
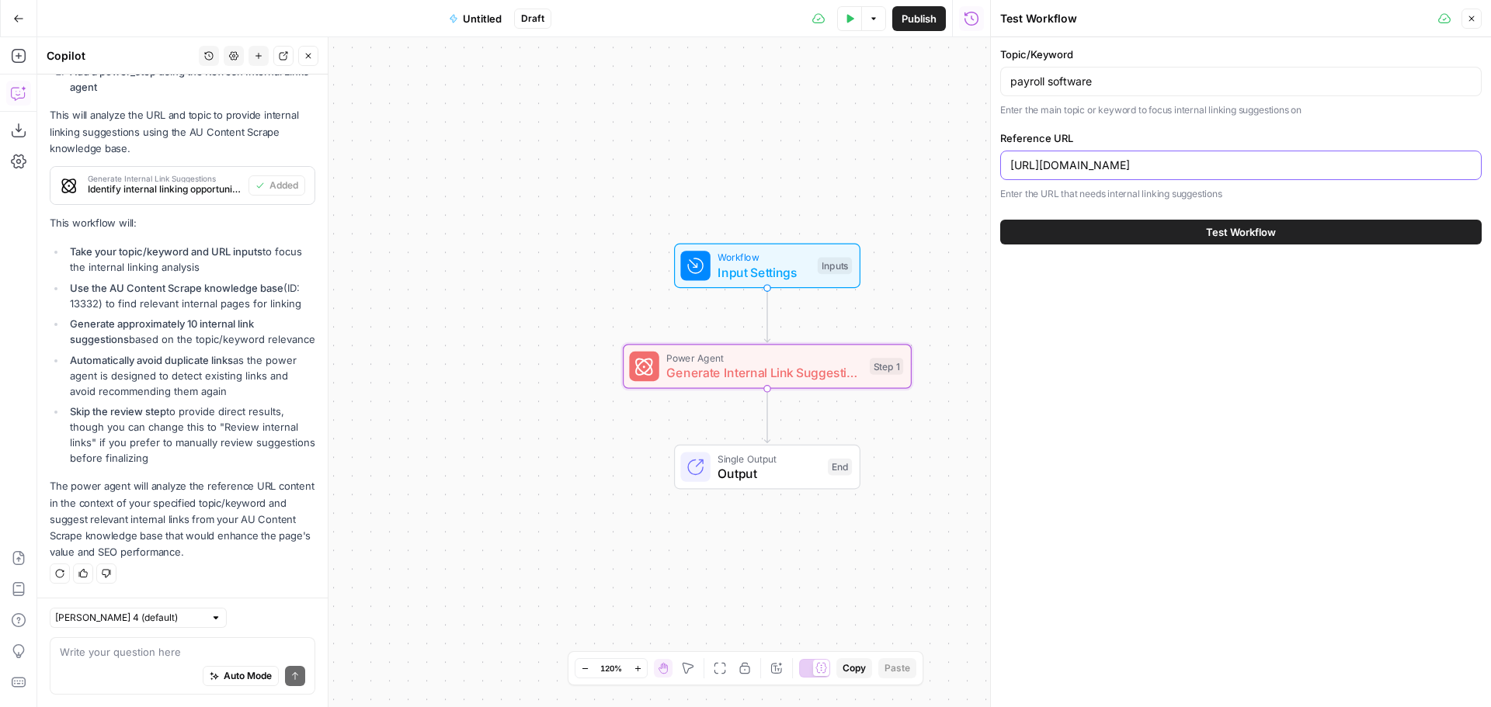
click at [1315, 160] on input "https://www.xero.com/au/guides/what-is-bookkeeping/" at bounding box center [1240, 166] width 461 height 16
drag, startPoint x: 1361, startPoint y: 165, endPoint x: 796, endPoint y: 143, distance: 565.7
click at [796, 143] on body "XeroOps New Home Browse Insights Opportunities Your Data Recent Grids Reddit Co…" at bounding box center [745, 353] width 1491 height 707
drag, startPoint x: 1312, startPoint y: 166, endPoint x: 1011, endPoint y: 171, distance: 301.3
click at [1011, 171] on input "https://www.xero.com/au/guides/what-is-bookkeeping/" at bounding box center [1240, 166] width 461 height 16
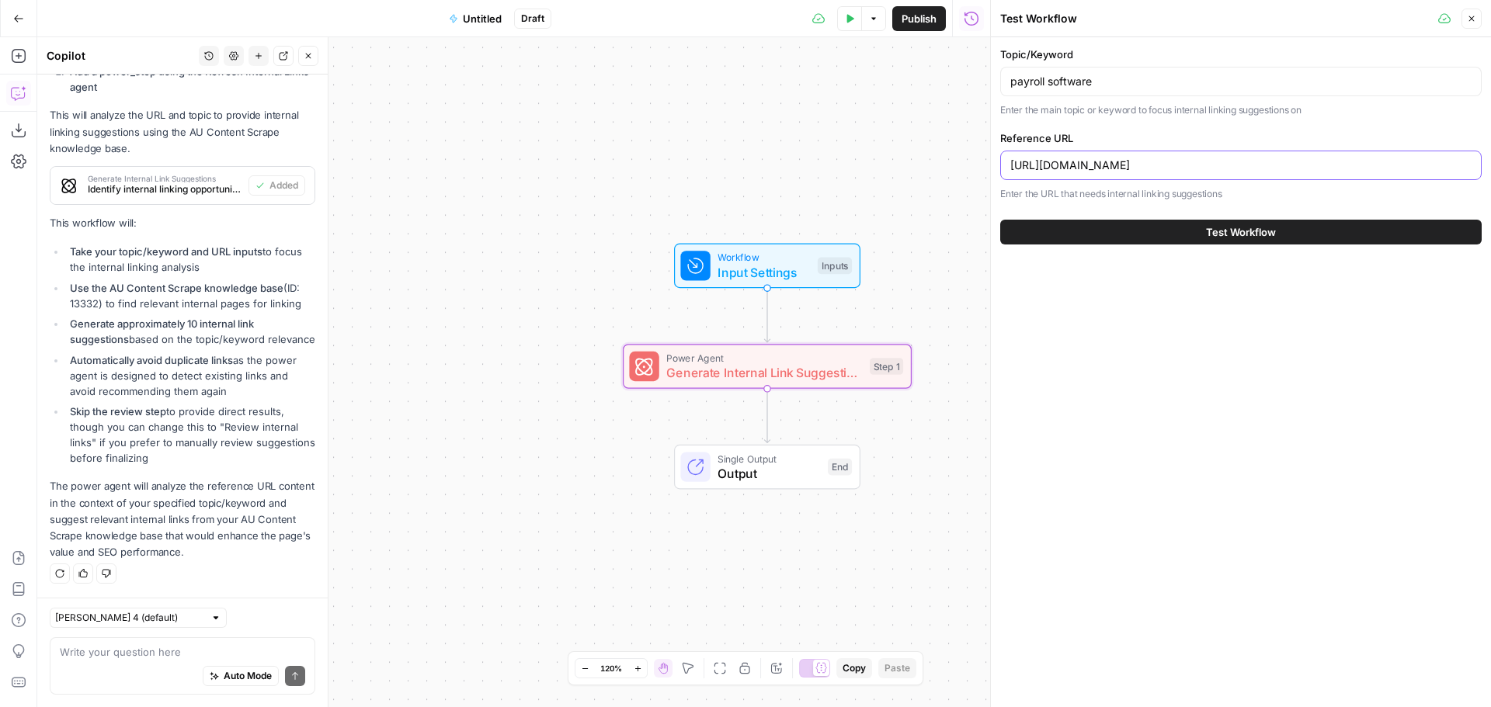
paste input "accounting-software/pay-bills"
type input "[URL][DOMAIN_NAME]"
drag, startPoint x: 1130, startPoint y: 78, endPoint x: 998, endPoint y: 82, distance: 132.0
click at [998, 82] on div "Topic/Keyword payroll software Enter the main topic or keyword to focus interna…" at bounding box center [1241, 145] width 500 height 217
type input "accounts payable software"
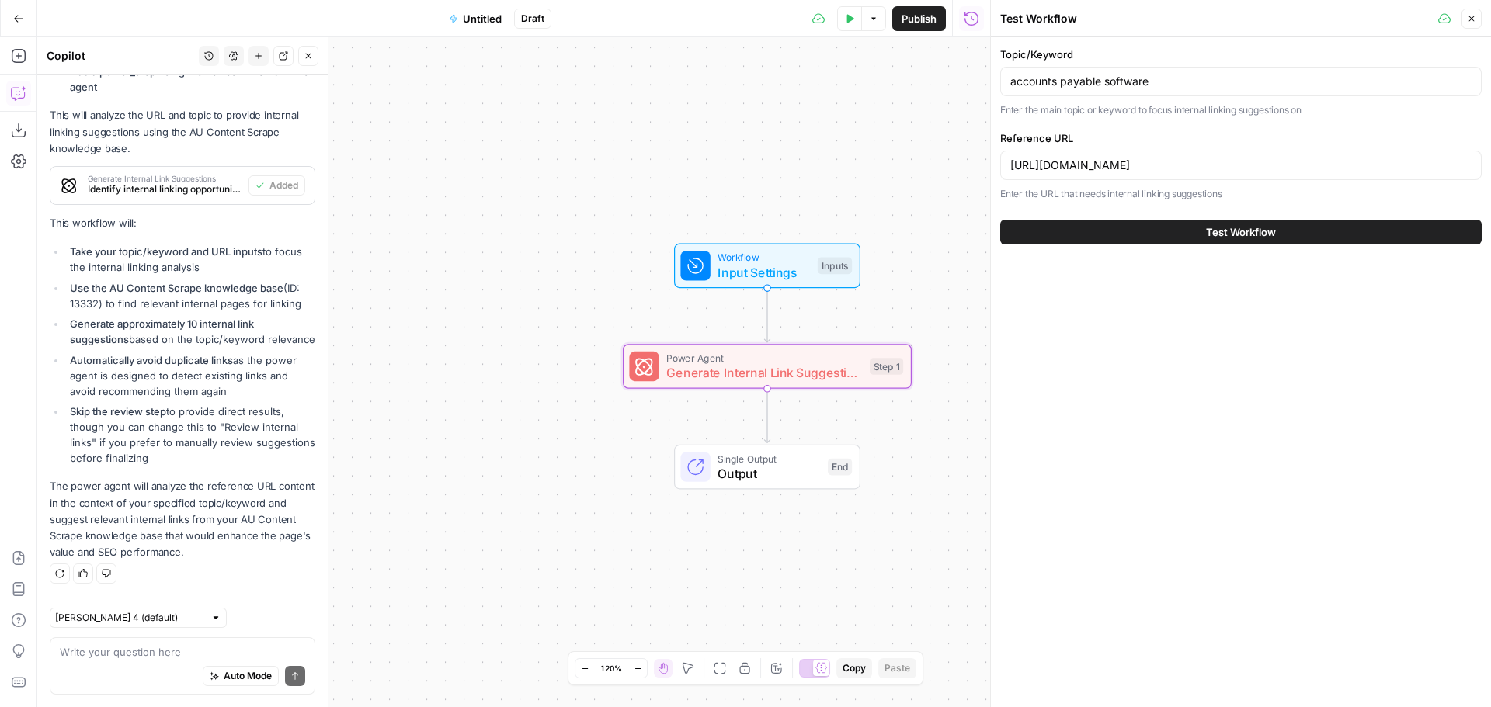
click at [1191, 248] on div "Test Workflow" at bounding box center [1240, 231] width 481 height 43
click at [1196, 237] on button "Test Workflow" at bounding box center [1240, 232] width 481 height 25
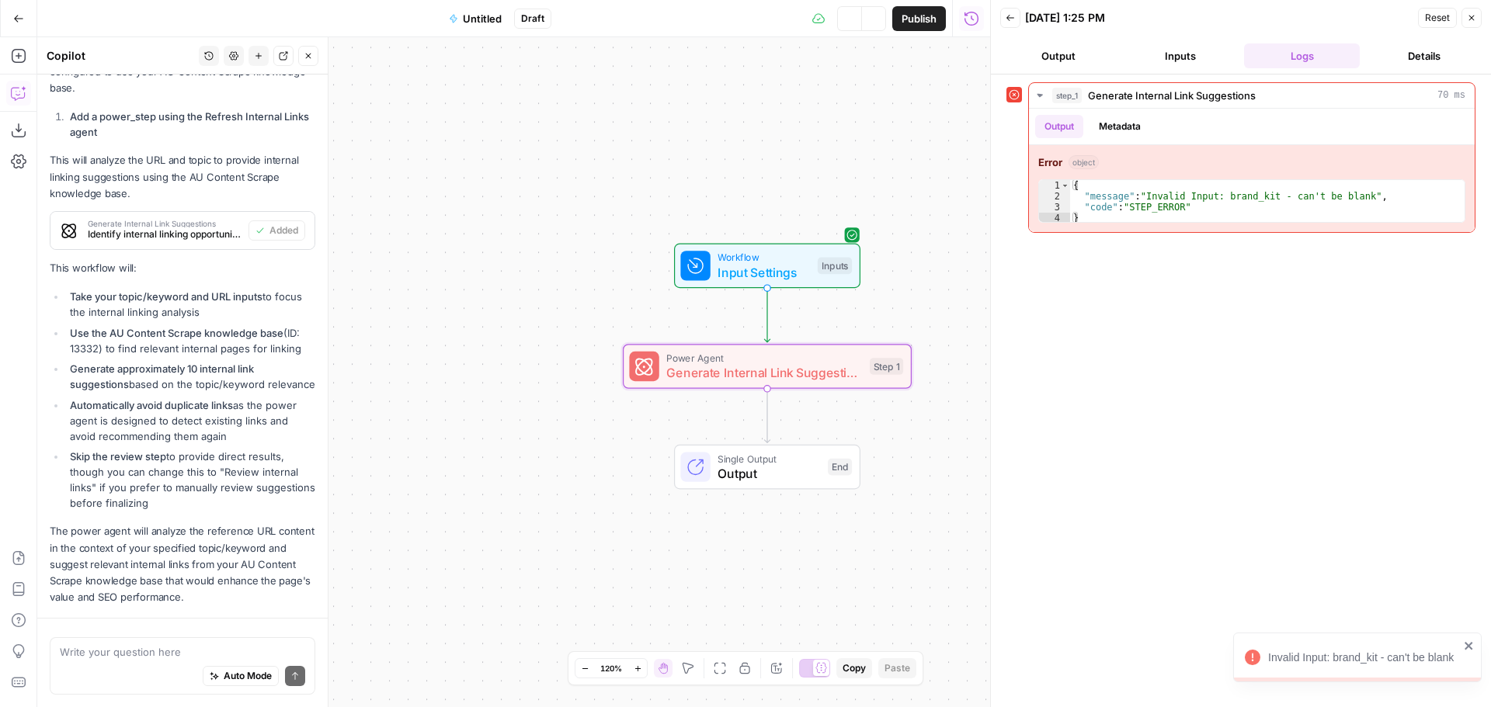
scroll to position [1088, 0]
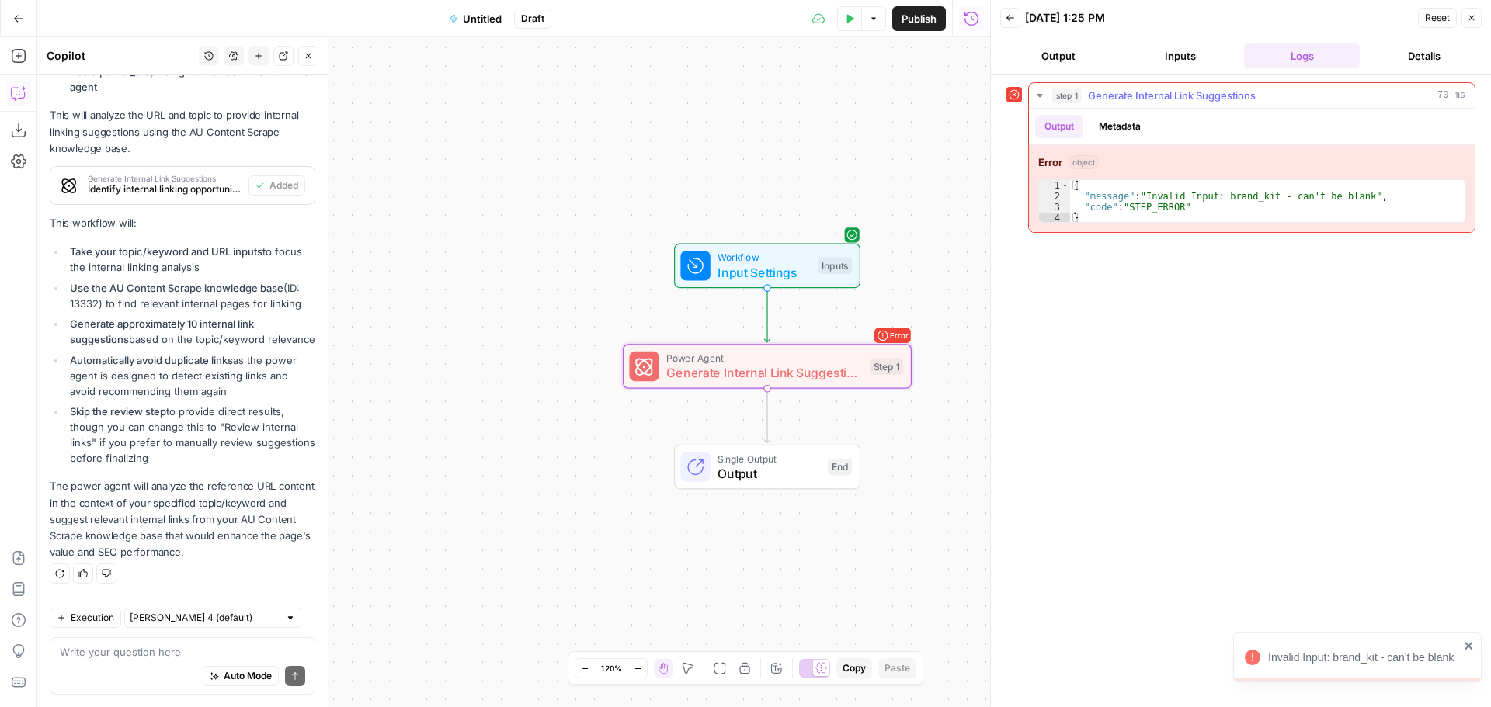
type textarea "**********"
click at [1199, 209] on div "{ "message" : "Invalid Input: brand_kit - can't be blank" , "code" : "STEP_ERRO…" at bounding box center [1267, 212] width 394 height 65
click at [786, 365] on span "Generate Internal Link Suggestions" at bounding box center [764, 372] width 196 height 19
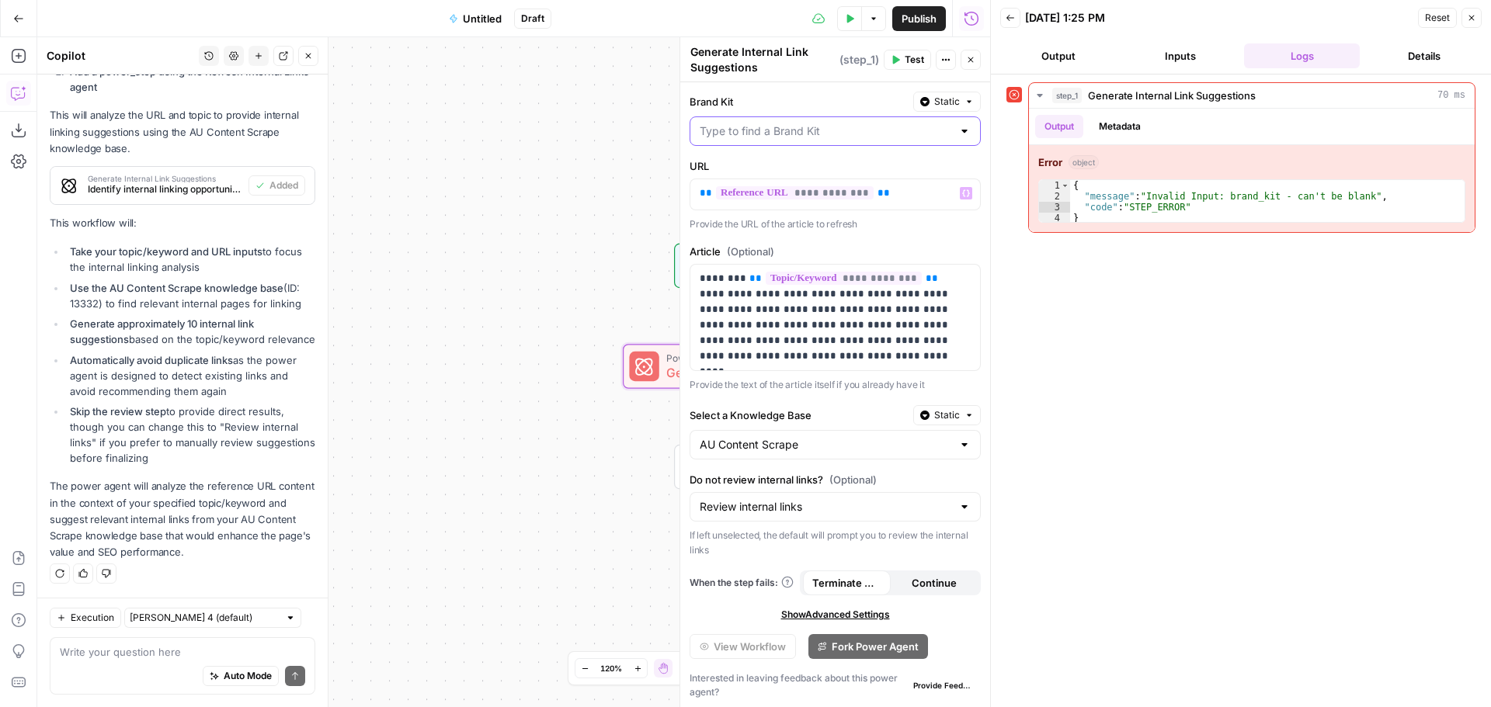
click at [817, 127] on input "Brand Kit" at bounding box center [826, 131] width 252 height 16
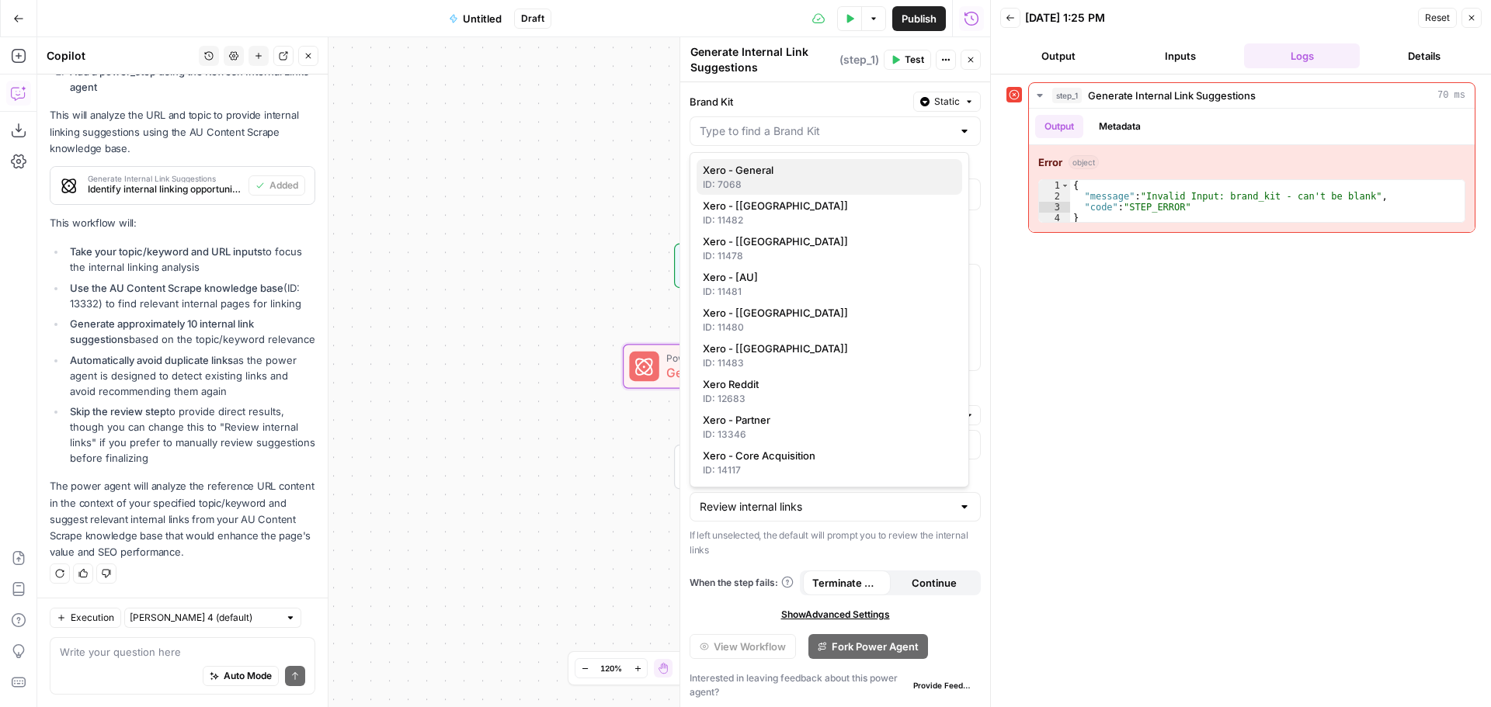
click at [798, 175] on span "Xero - General" at bounding box center [826, 170] width 247 height 16
type input "Xero - General"
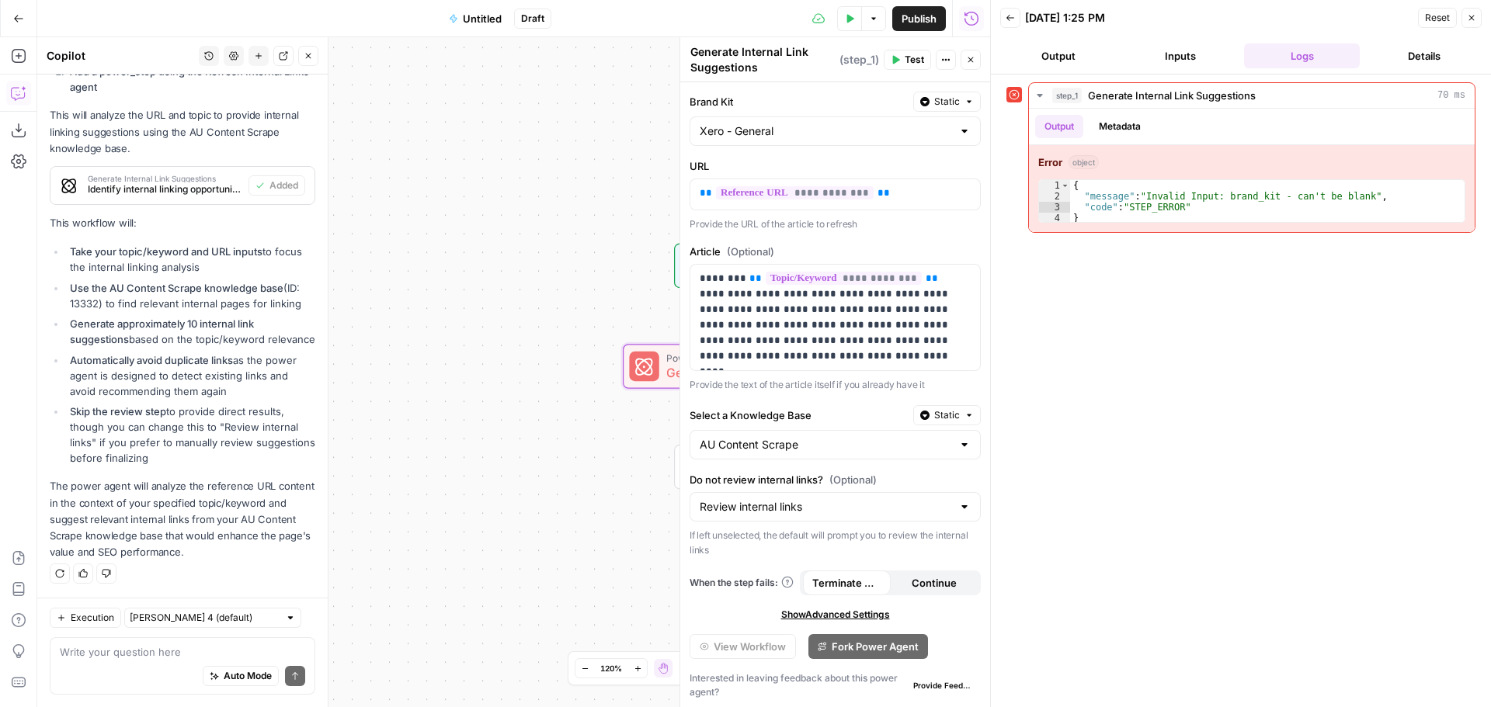
click at [484, 201] on div "Workflow Input Settings Inputs Error Power Agent Generate Internal Link Suggest…" at bounding box center [513, 372] width 953 height 670
click at [974, 55] on icon "button" at bounding box center [970, 59] width 9 height 9
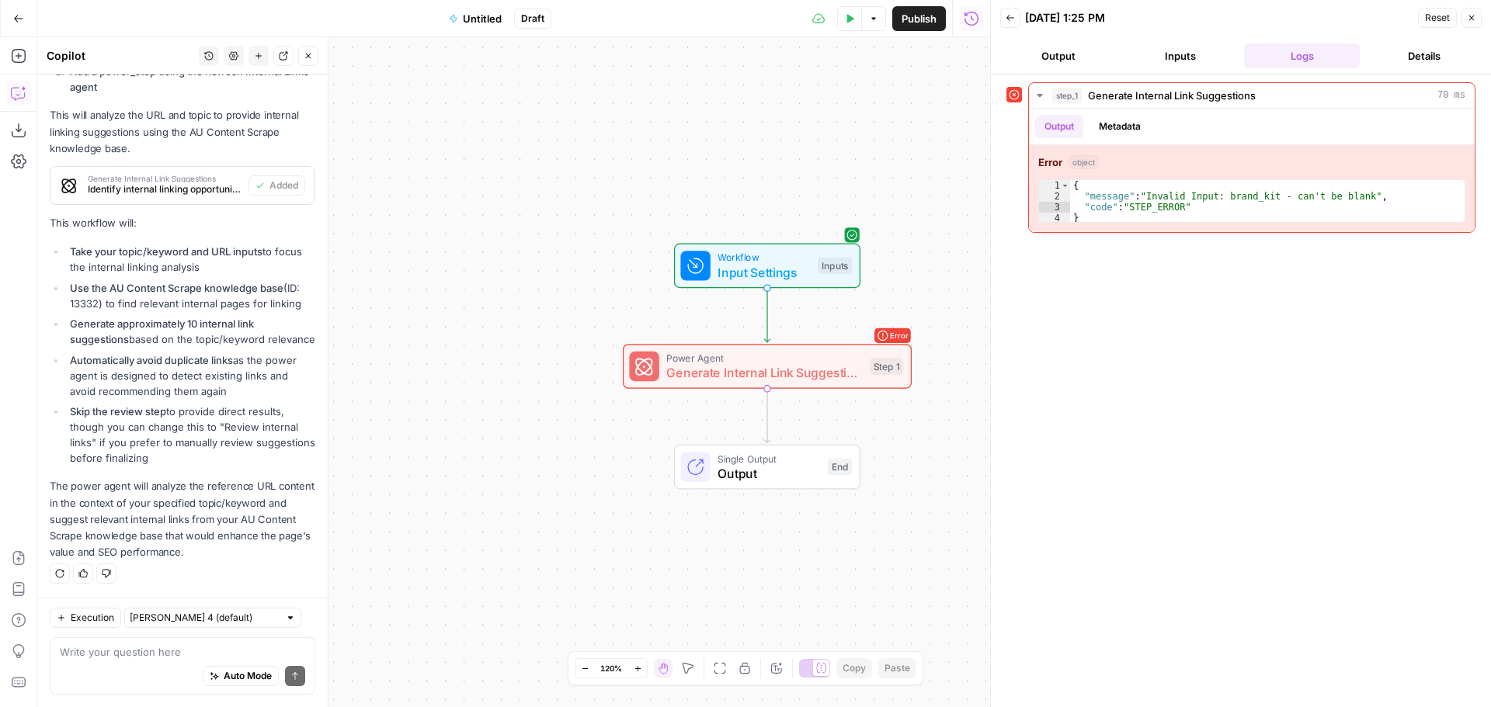
click at [848, 20] on icon "button" at bounding box center [850, 18] width 7 height 9
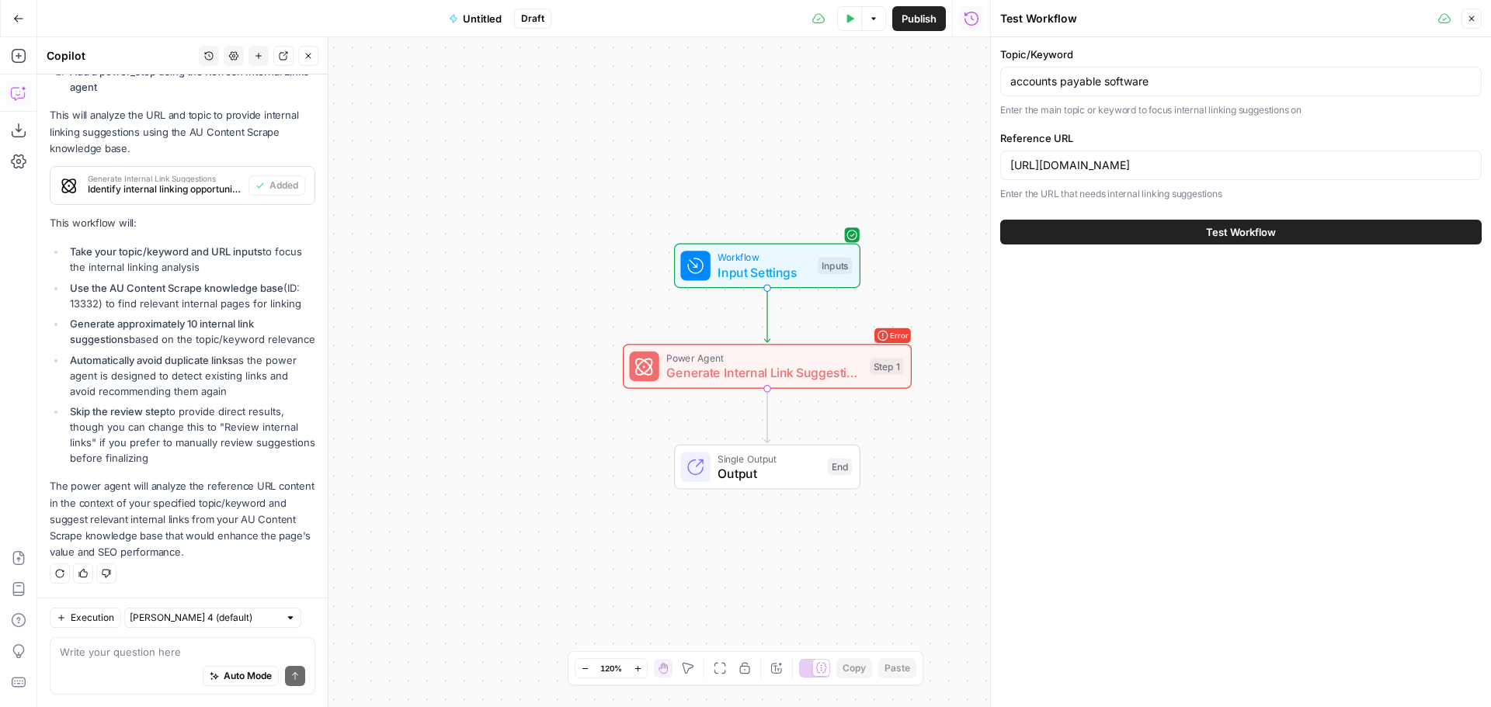
click at [1205, 240] on button "Test Workflow" at bounding box center [1240, 232] width 481 height 25
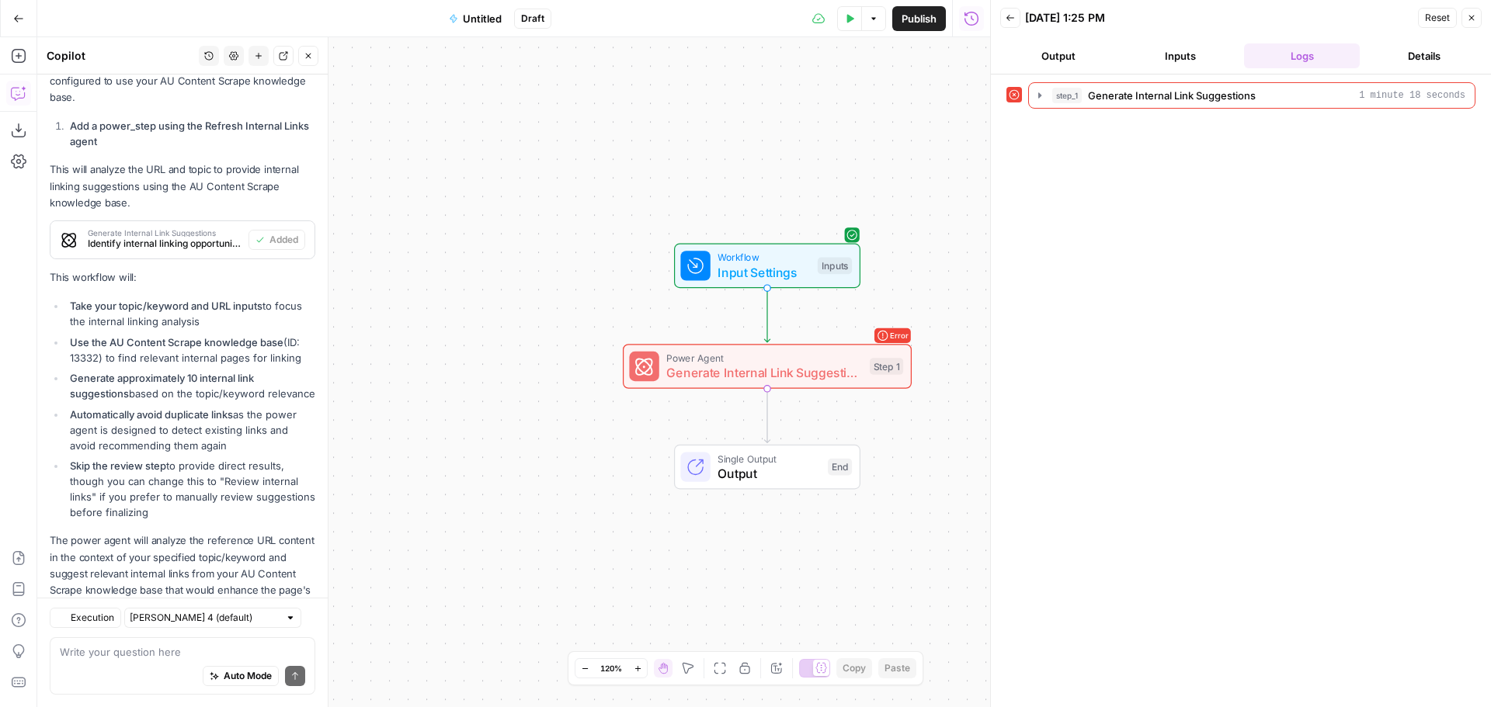
scroll to position [1088, 0]
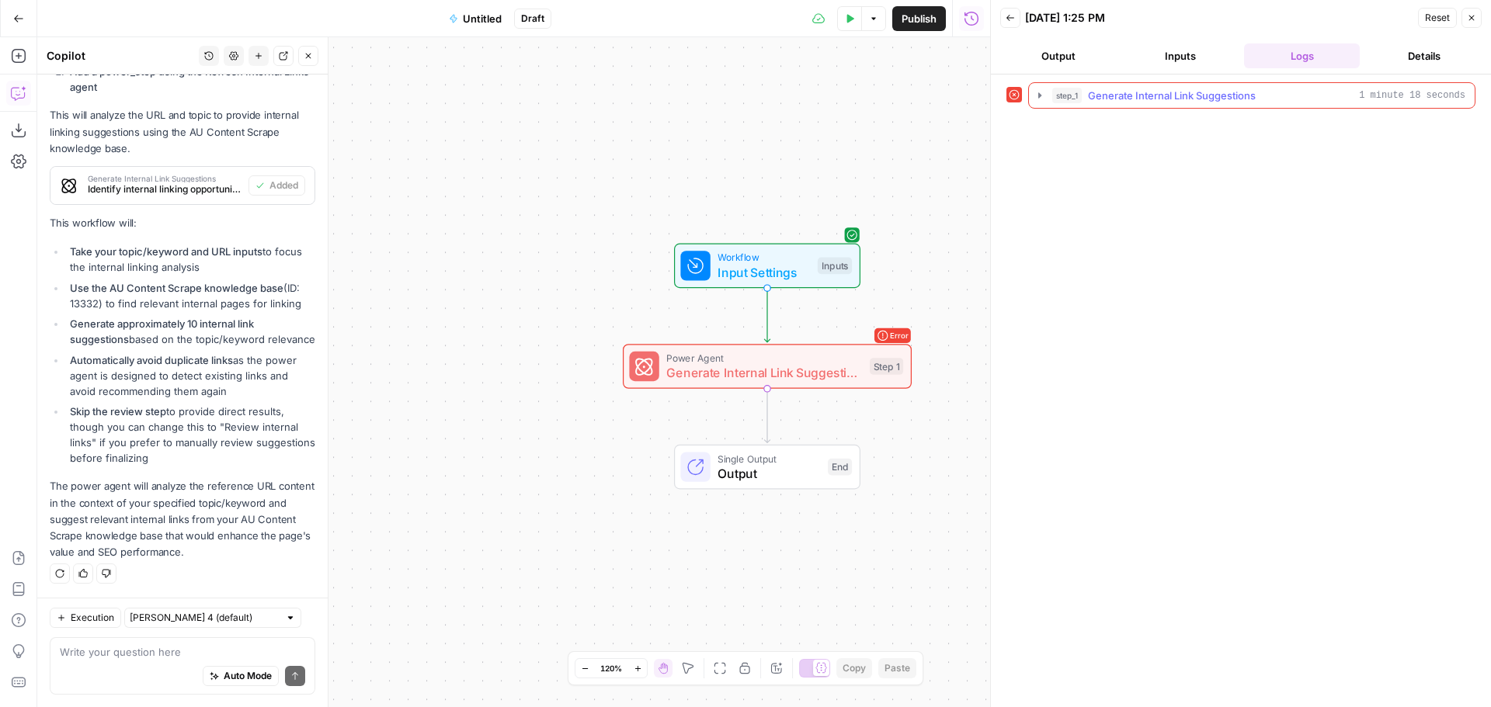
click at [1231, 98] on span "Generate Internal Link Suggestions" at bounding box center [1172, 96] width 168 height 16
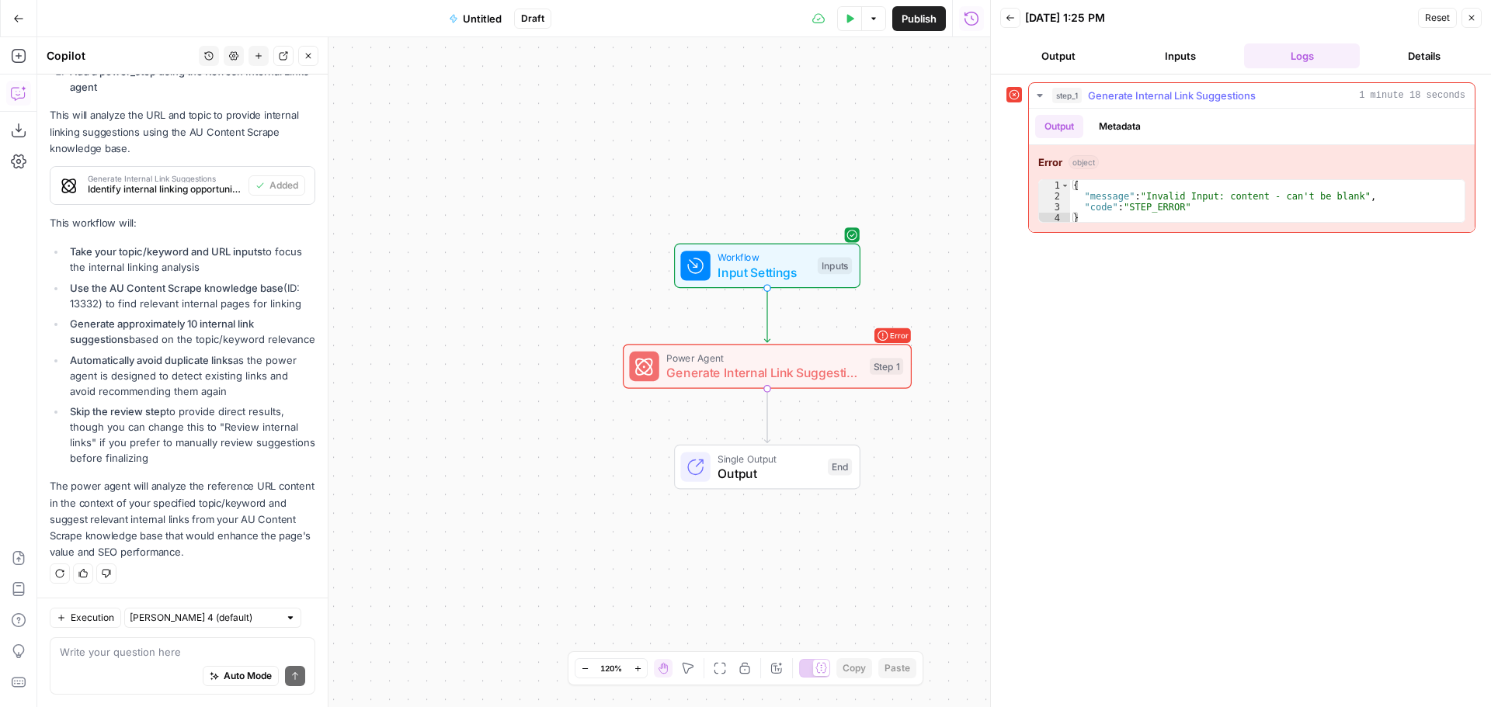
click at [1082, 122] on button "Output" at bounding box center [1059, 126] width 48 height 23
click at [1105, 121] on button "Metadata" at bounding box center [1119, 126] width 61 height 23
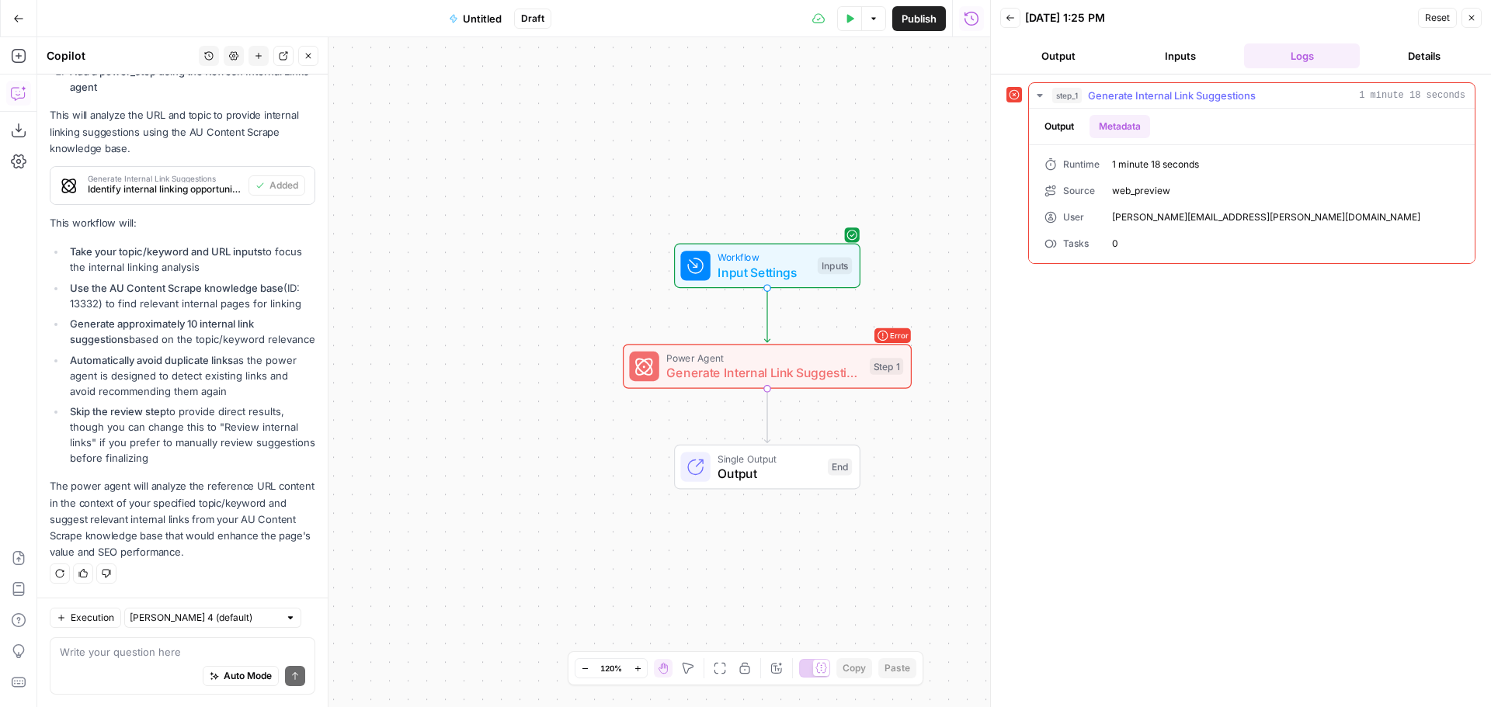
click at [1071, 125] on button "Output" at bounding box center [1059, 126] width 48 height 23
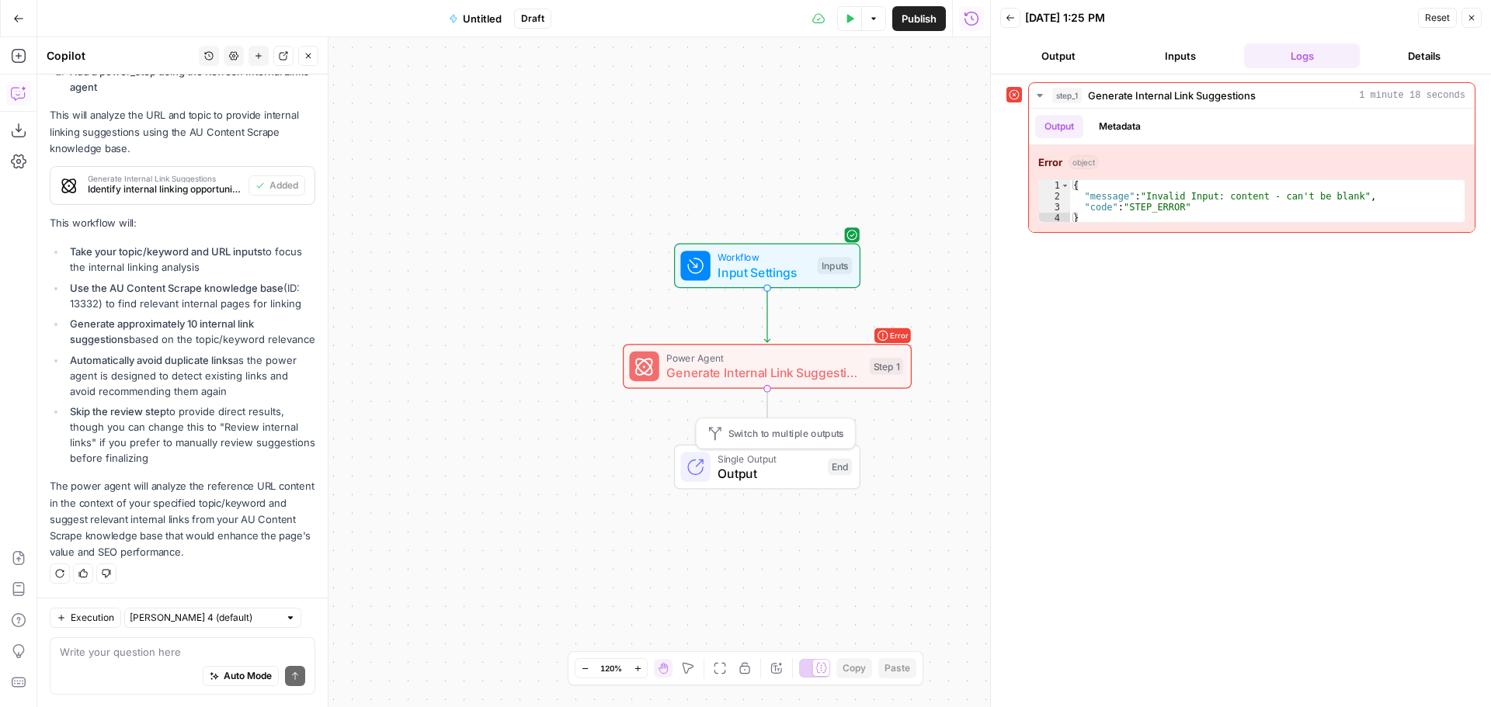
click at [767, 460] on span "Single Output" at bounding box center [768, 458] width 102 height 15
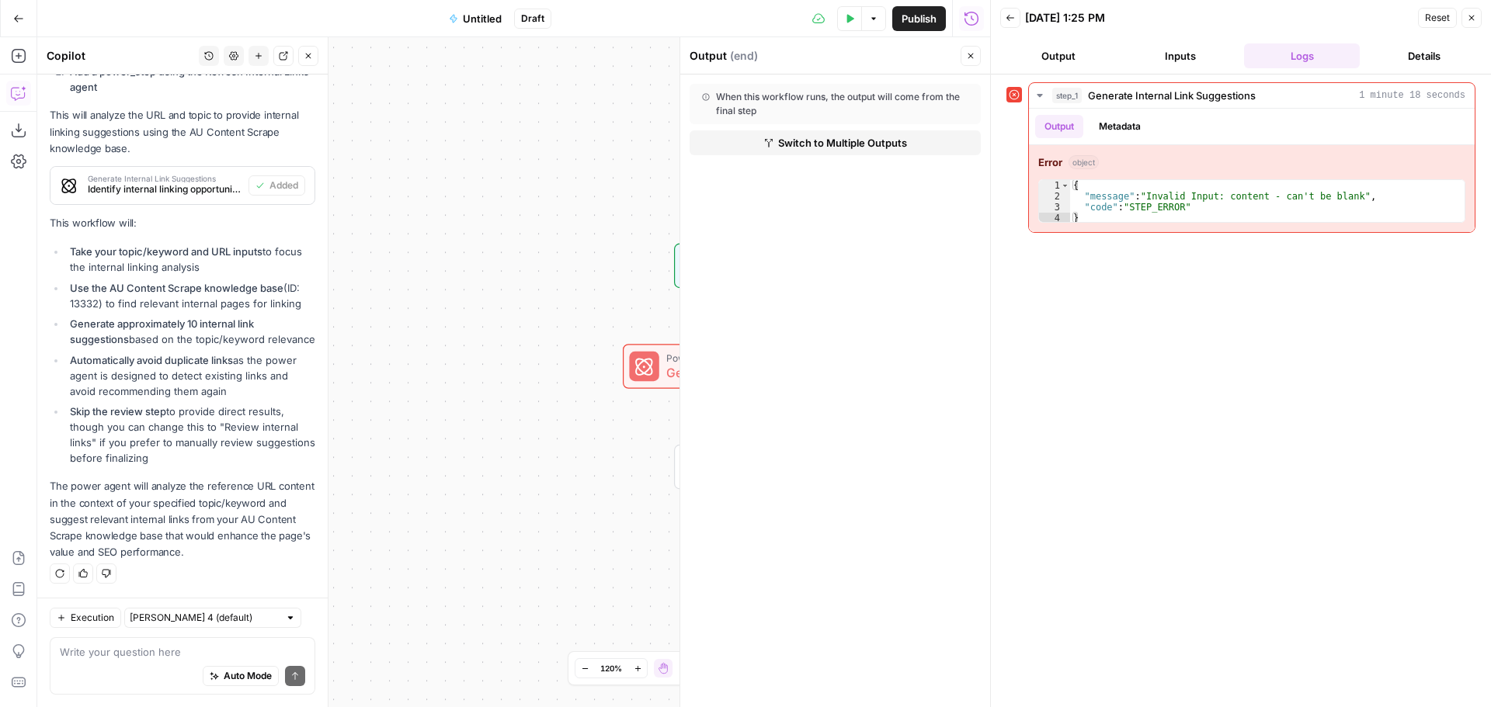
click at [602, 457] on div "Workflow Input Settings Inputs Error Power Agent Generate Internal Link Suggest…" at bounding box center [513, 372] width 953 height 670
click at [574, 279] on div "Workflow Input Settings Inputs Error Power Agent Generate Internal Link Suggest…" at bounding box center [513, 372] width 953 height 670
click at [976, 55] on button "Close" at bounding box center [970, 56] width 20 height 20
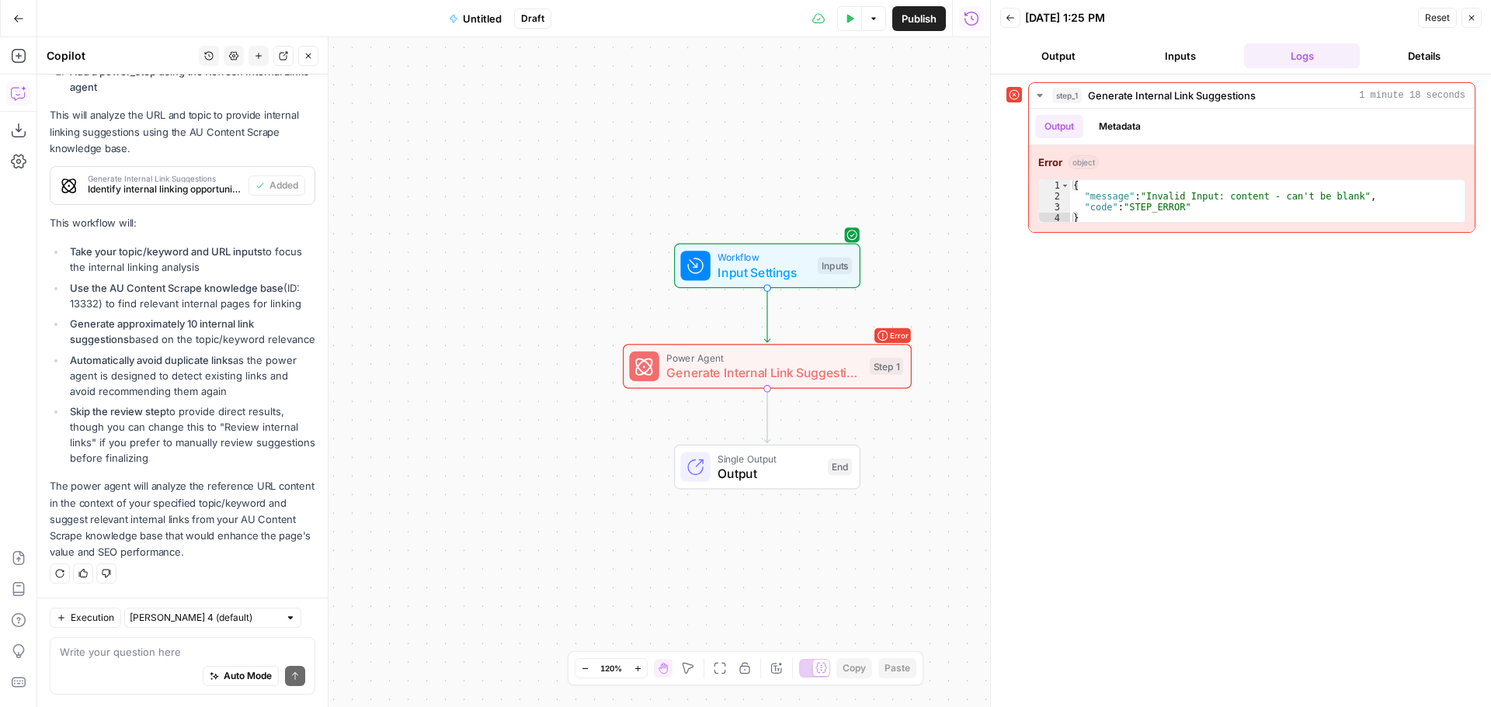
click at [222, 499] on p "The power agent will analyze the reference URL content in the context of your s…" at bounding box center [183, 519] width 266 height 82
drag, startPoint x: 144, startPoint y: 658, endPoint x: 123, endPoint y: 662, distance: 21.3
click at [144, 658] on textarea at bounding box center [182, 652] width 245 height 16
type textarea "Whats the output"
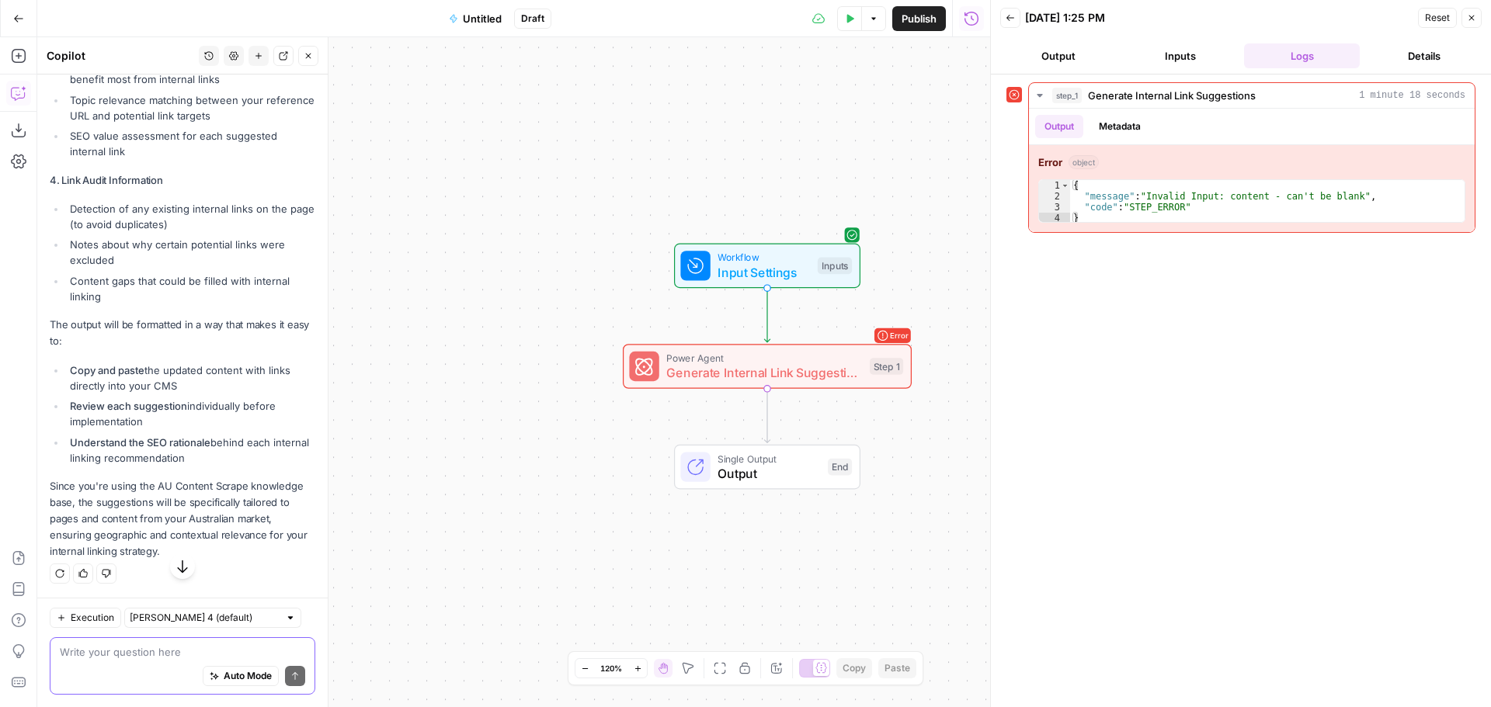
scroll to position [2086, 0]
click at [139, 660] on div "Auto Mode Send" at bounding box center [182, 677] width 245 height 34
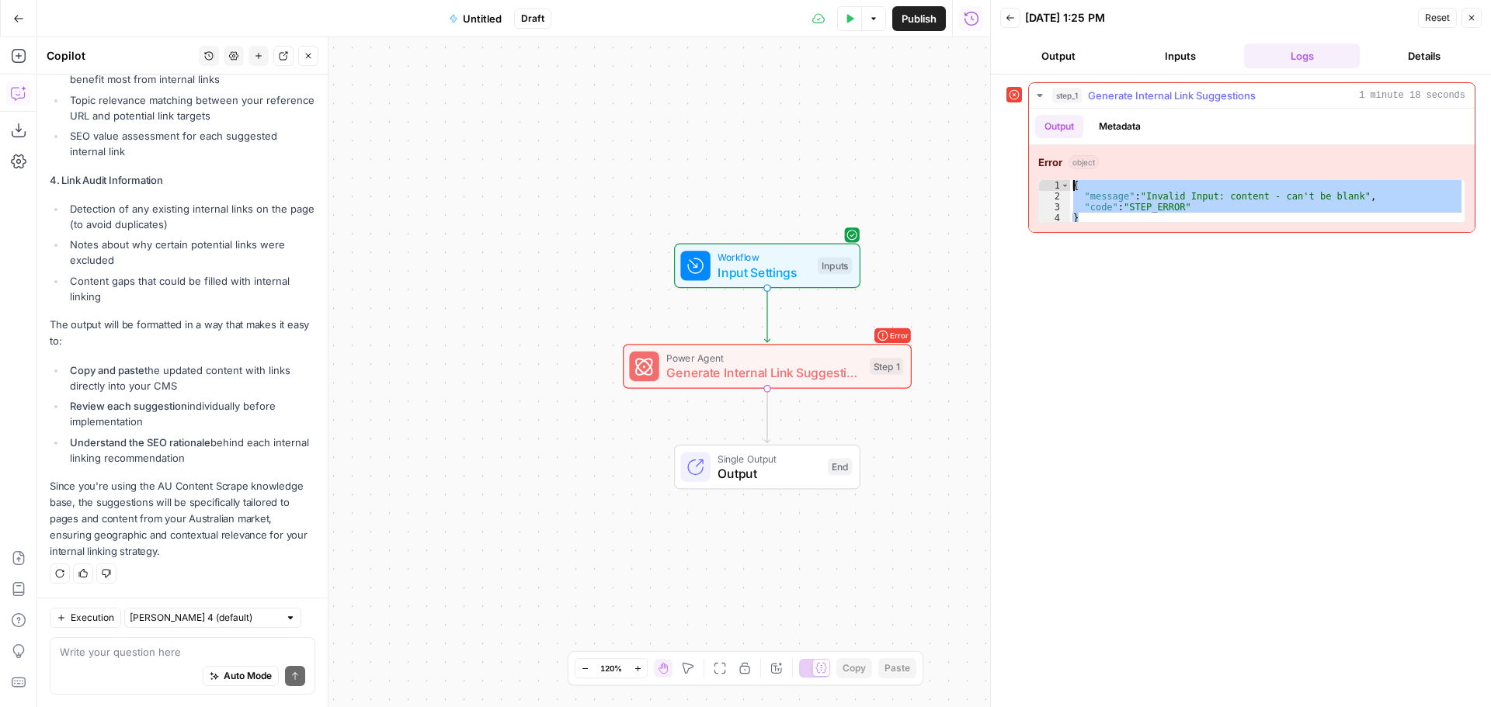
drag, startPoint x: 1122, startPoint y: 216, endPoint x: 1070, endPoint y: 186, distance: 60.2
click at [1070, 186] on div "{ "message" : "Invalid Input: content - can't be blank" , "code" : "STEP_ERROR"…" at bounding box center [1267, 212] width 394 height 65
type textarea "**********"
click at [153, 658] on textarea at bounding box center [182, 652] width 245 height 16
paste textarea "{ "message": "Invalid Input: content - can't be blank", "code": "STEP_ERROR" }"
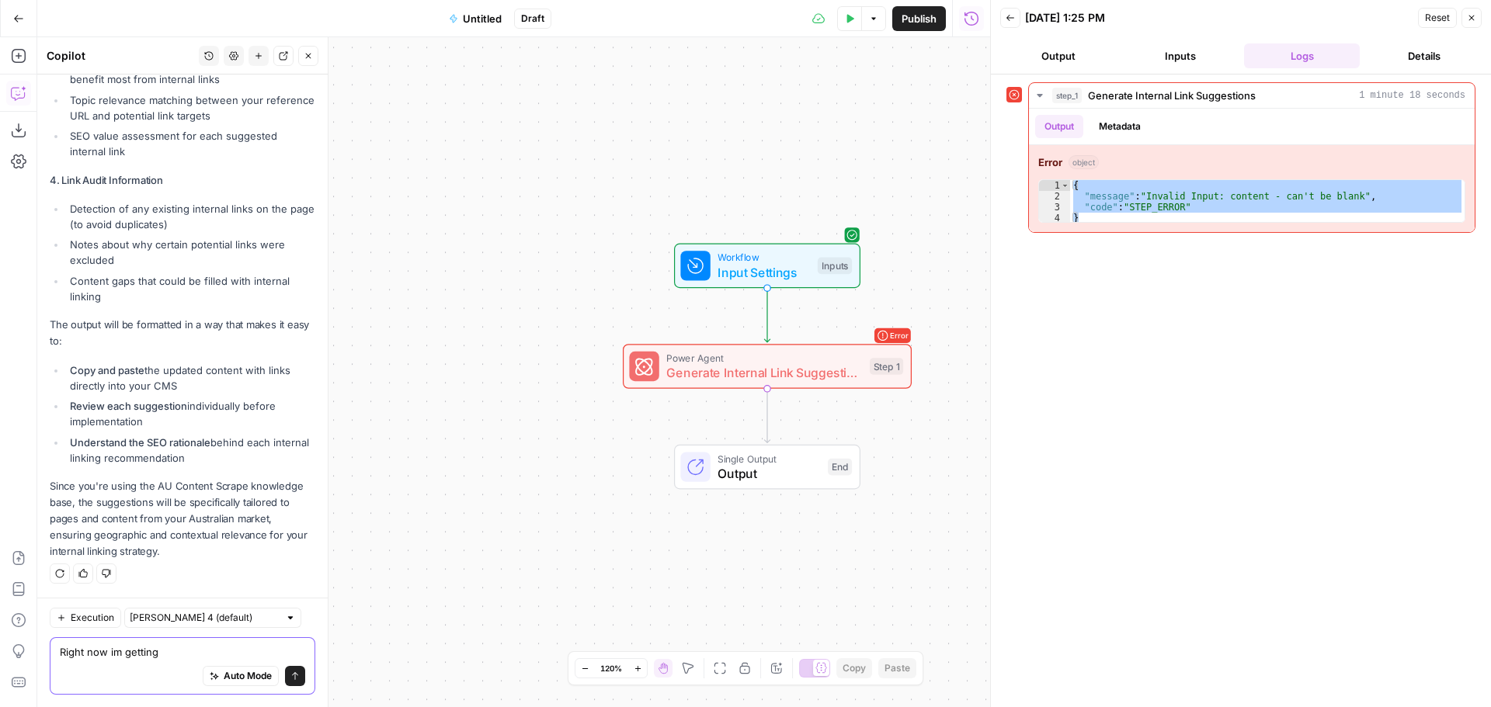
type textarea "Right now im getting { "message": "Invalid Input: content - can't be blank", "c…"
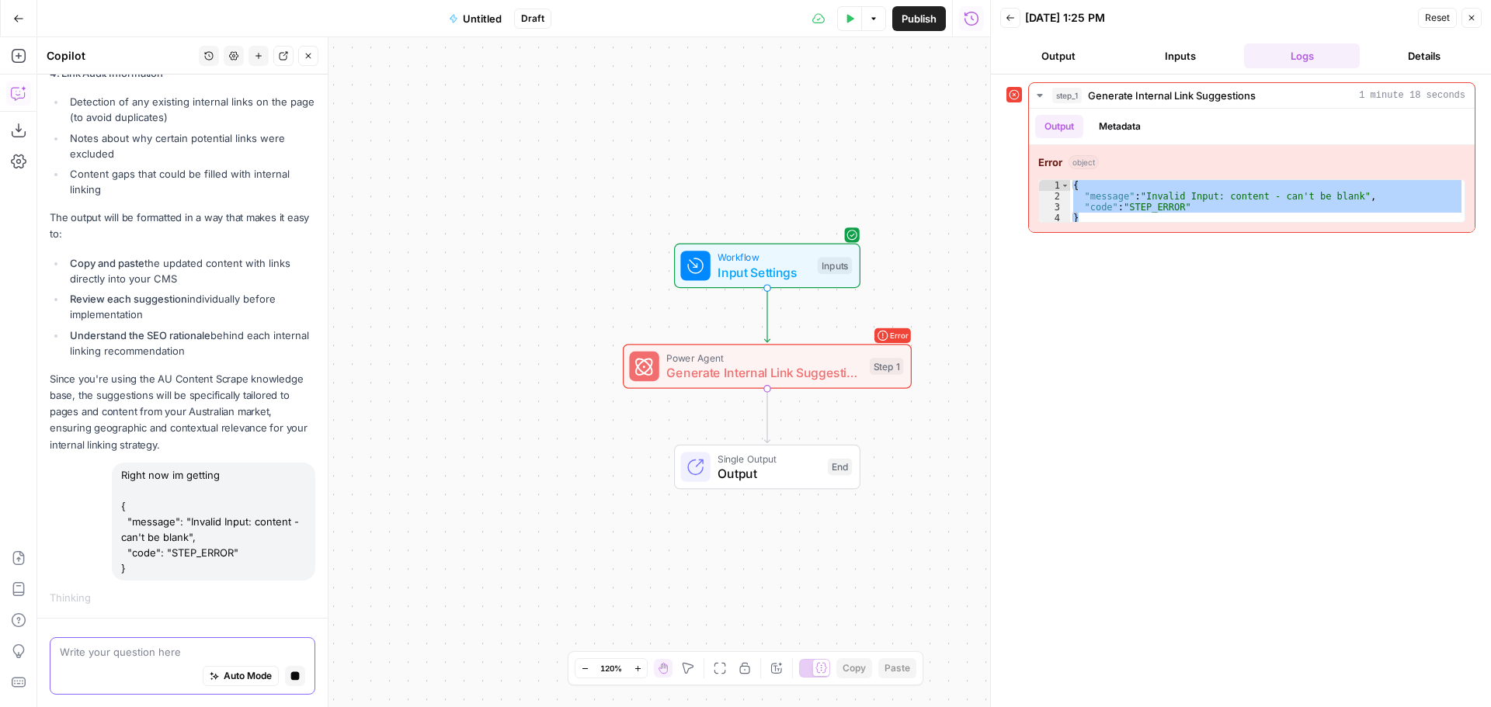
scroll to position [2157, 0]
click at [787, 370] on span "Generate Internal Link Suggestions" at bounding box center [764, 372] width 196 height 19
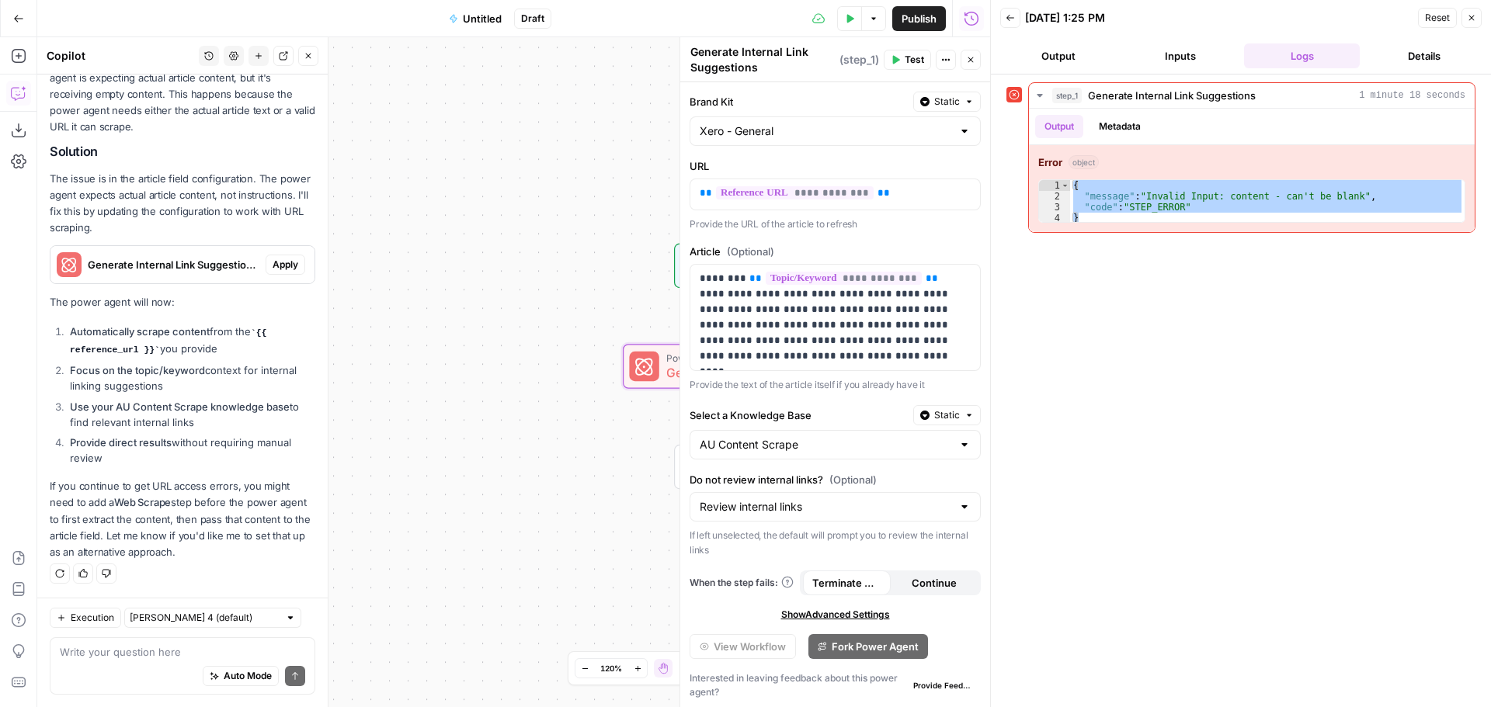
scroll to position [2652, 0]
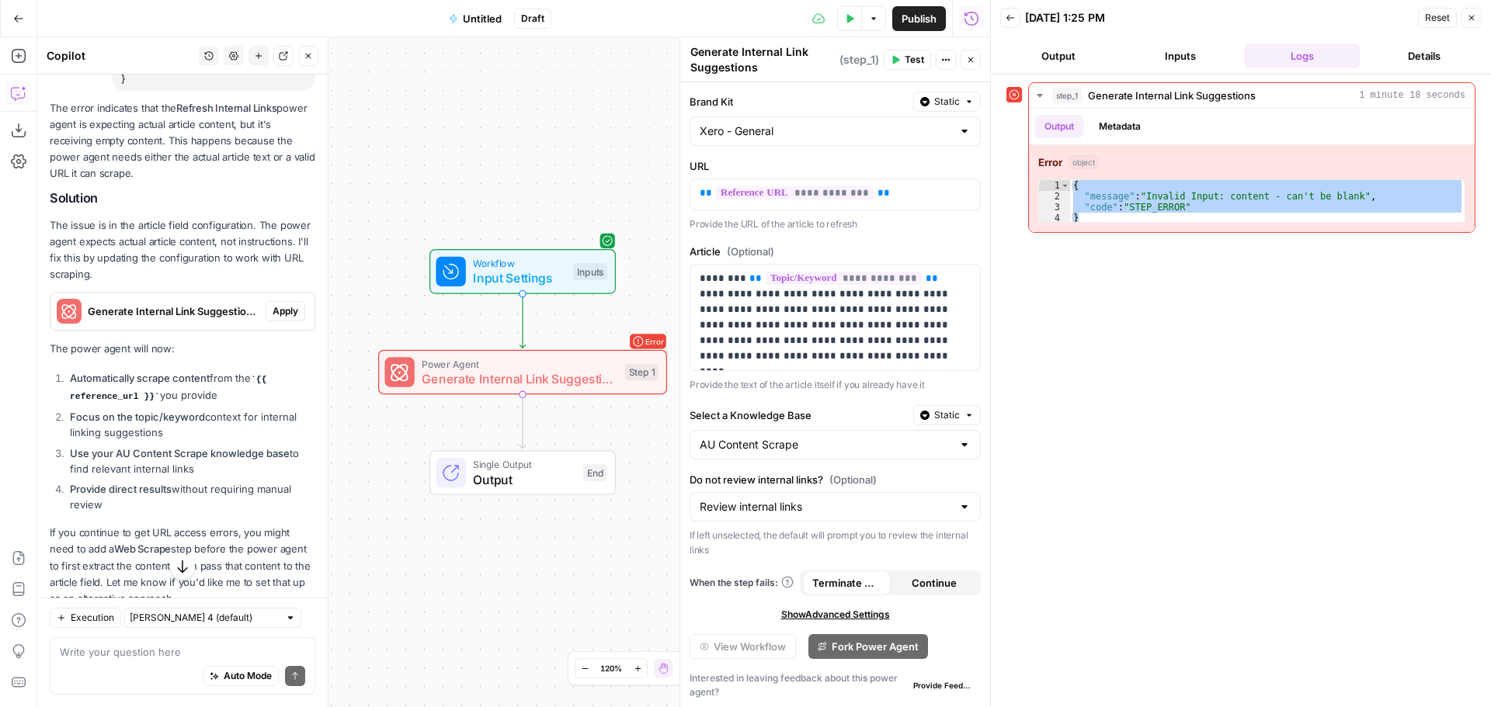
click at [123, 182] on p "The error indicates that the Refresh Internal Links power agent is expecting ac…" at bounding box center [183, 141] width 266 height 82
click at [273, 318] on span "Apply" at bounding box center [286, 311] width 26 height 14
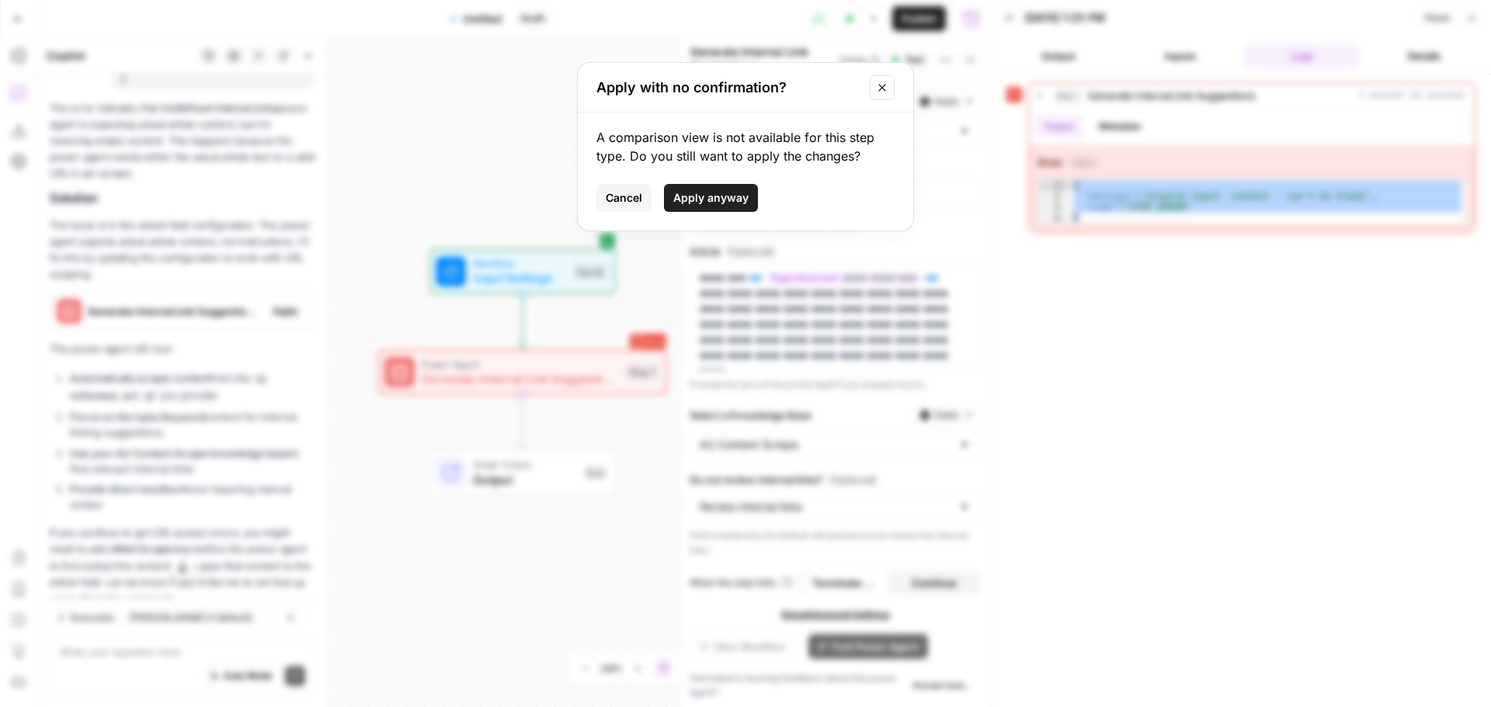
click at [720, 202] on span "Apply anyway" at bounding box center [710, 198] width 75 height 16
type input "Do not review internal links"
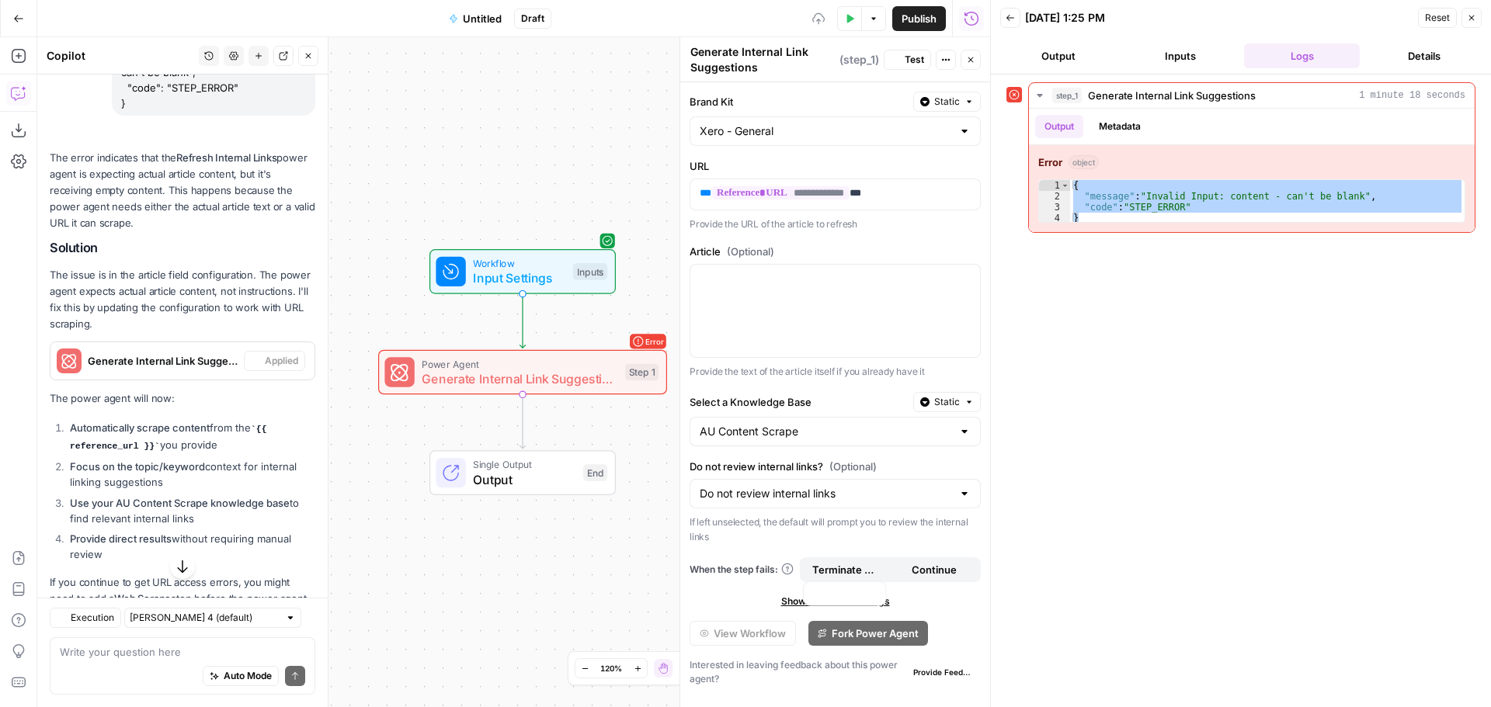
scroll to position [2677, 0]
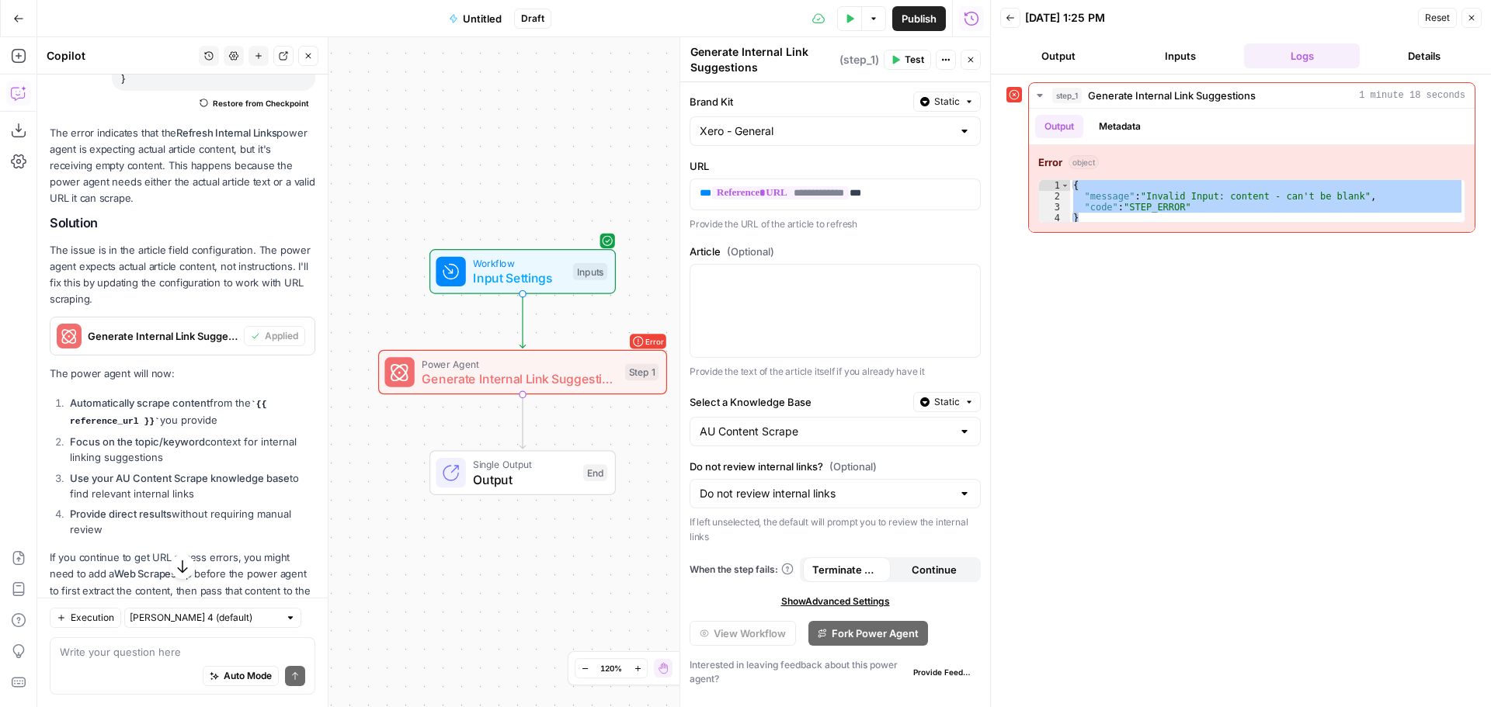
click at [847, 19] on icon "button" at bounding box center [850, 18] width 7 height 9
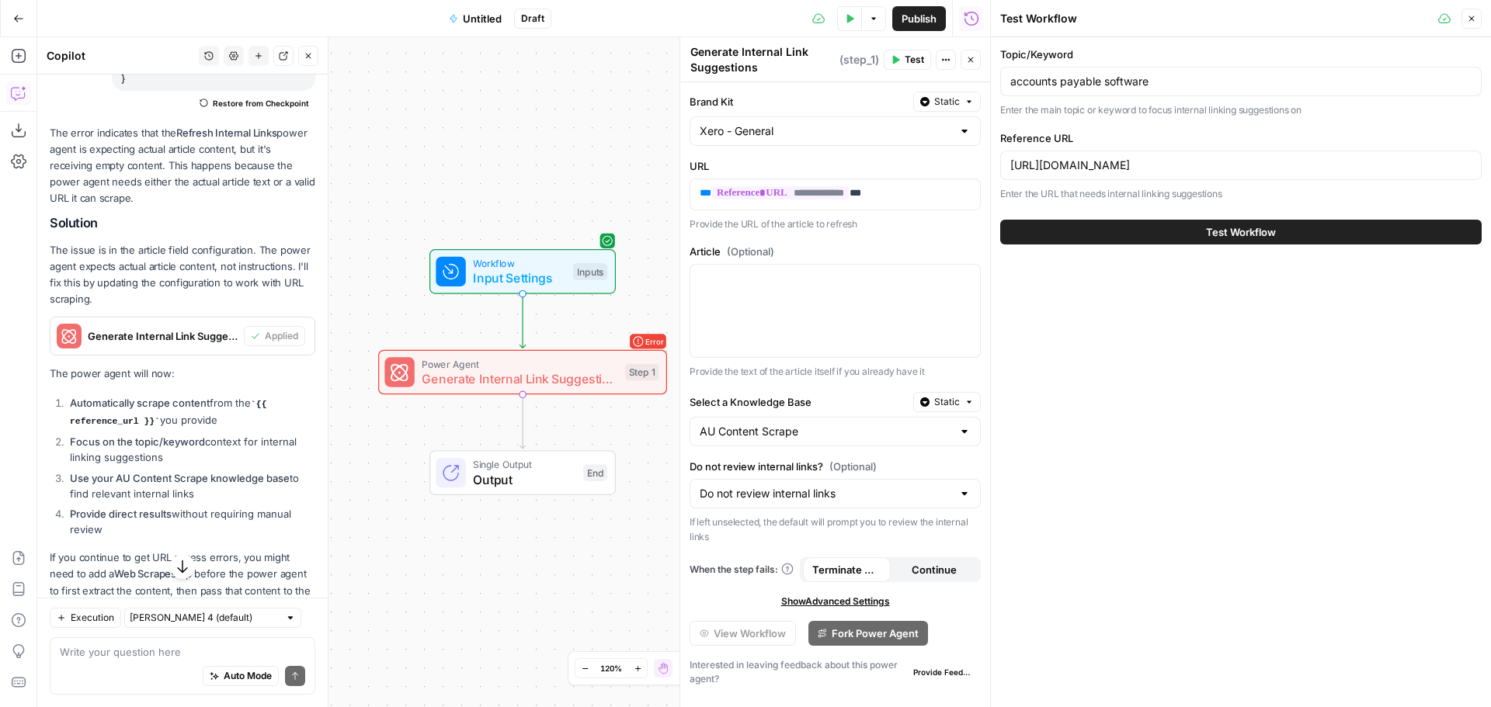
click at [1061, 232] on button "Test Workflow" at bounding box center [1240, 232] width 481 height 25
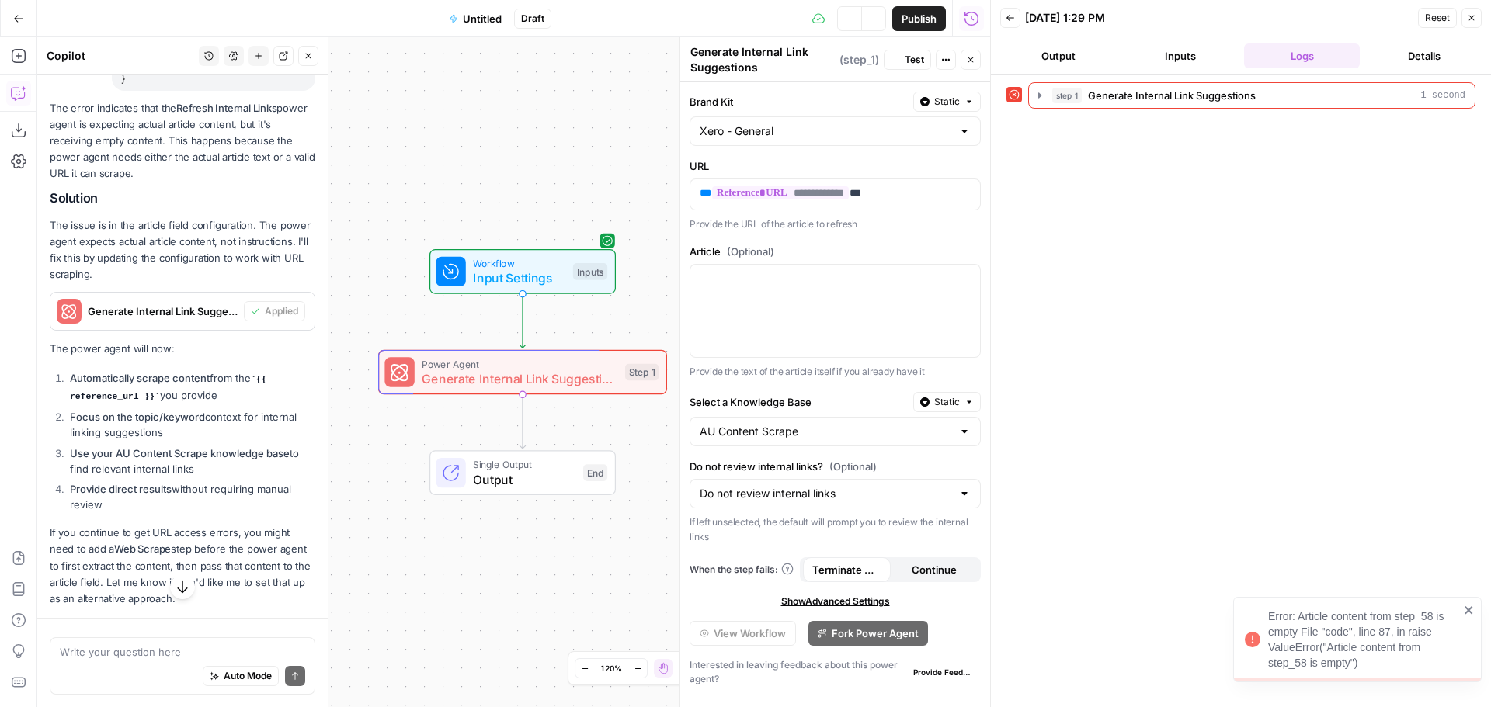
scroll to position [2677, 0]
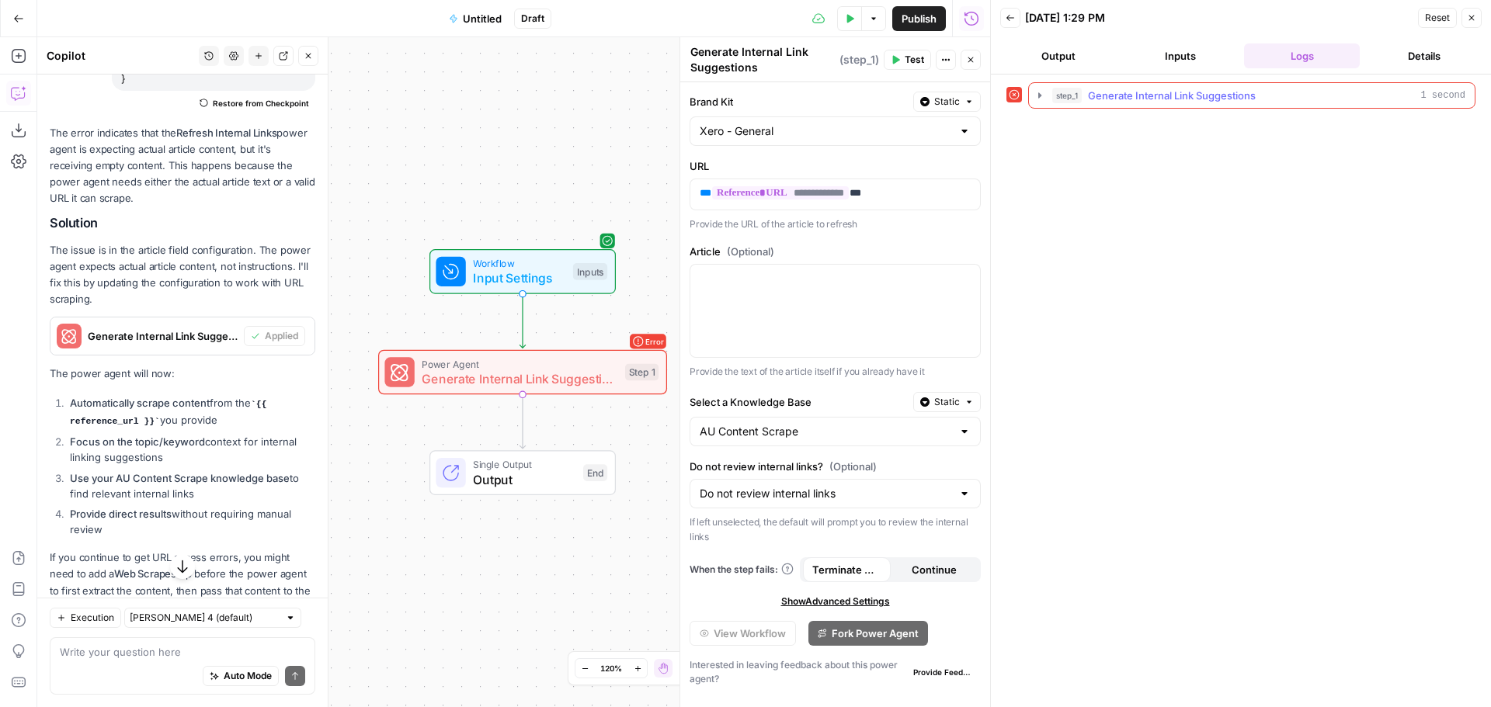
click at [1037, 98] on icon "button" at bounding box center [1039, 95] width 12 height 12
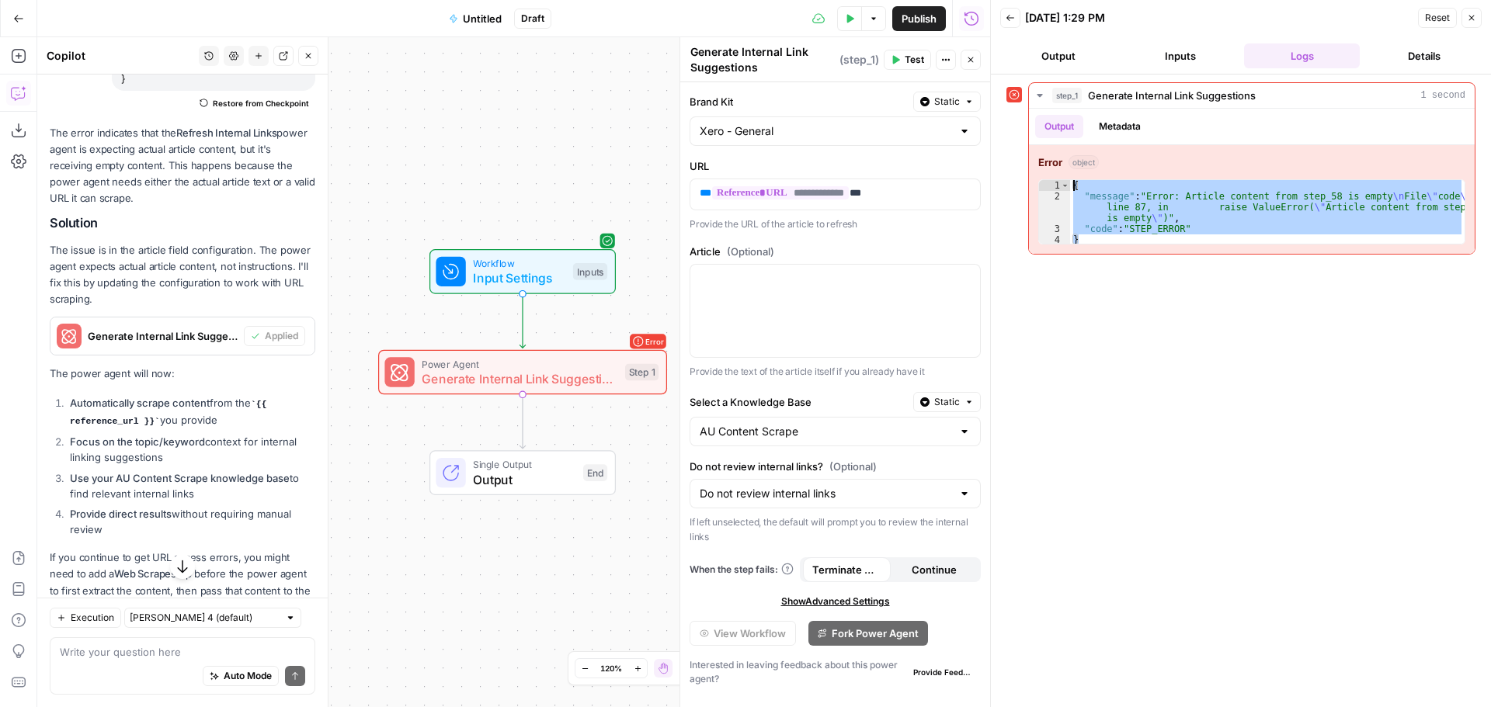
drag, startPoint x: 1186, startPoint y: 240, endPoint x: 1026, endPoint y: 175, distance: 172.0
click at [1026, 175] on div "step_1 Generate Internal Link Suggestions 1 second Output Metadata Error object…" at bounding box center [1240, 168] width 469 height 172
type textarea "**********"
click at [83, 651] on textarea at bounding box center [182, 652] width 245 height 16
paste textarea "{ "message": "Error: Article content from step_58 is empty\nFile \"code\", line…"
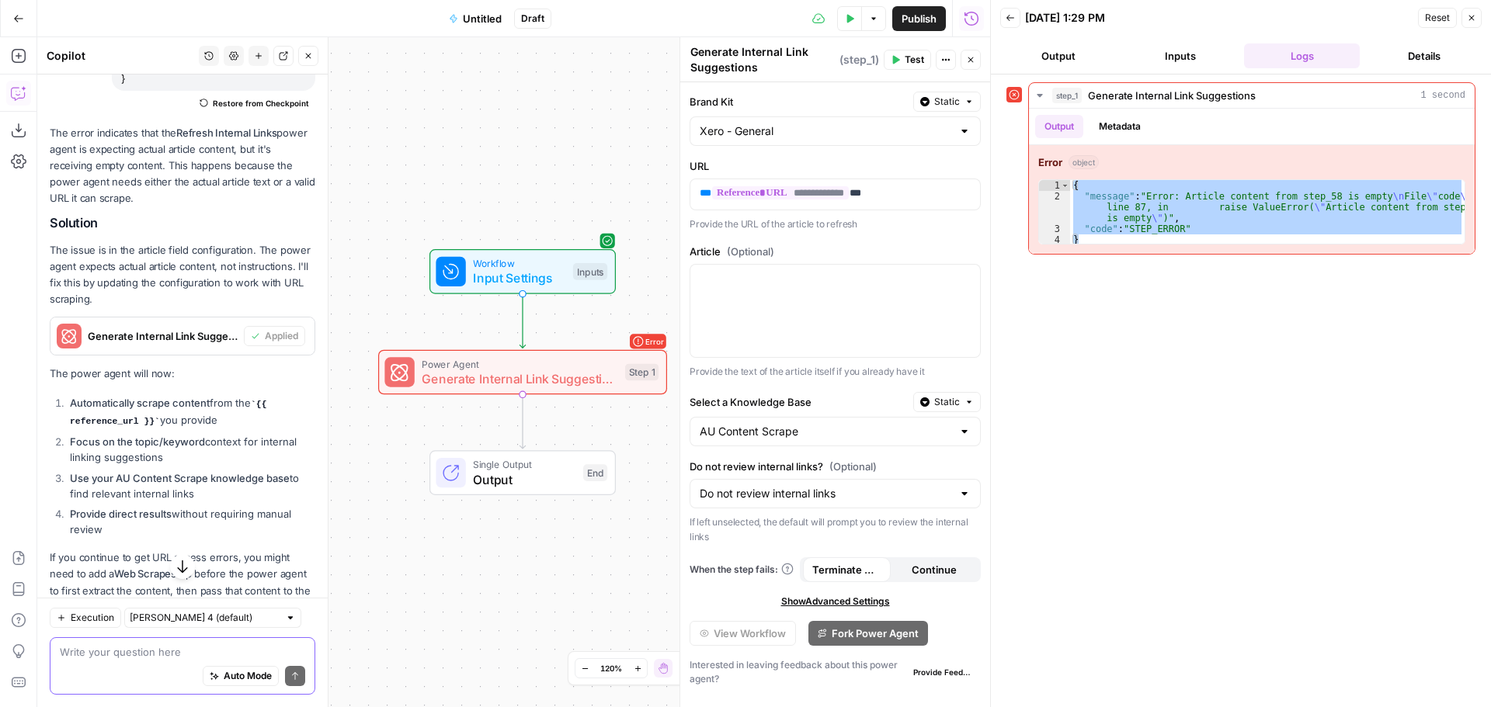
type textarea "{ "message": "Error: Article content from step_58 is empty\nFile \"code\", line…"
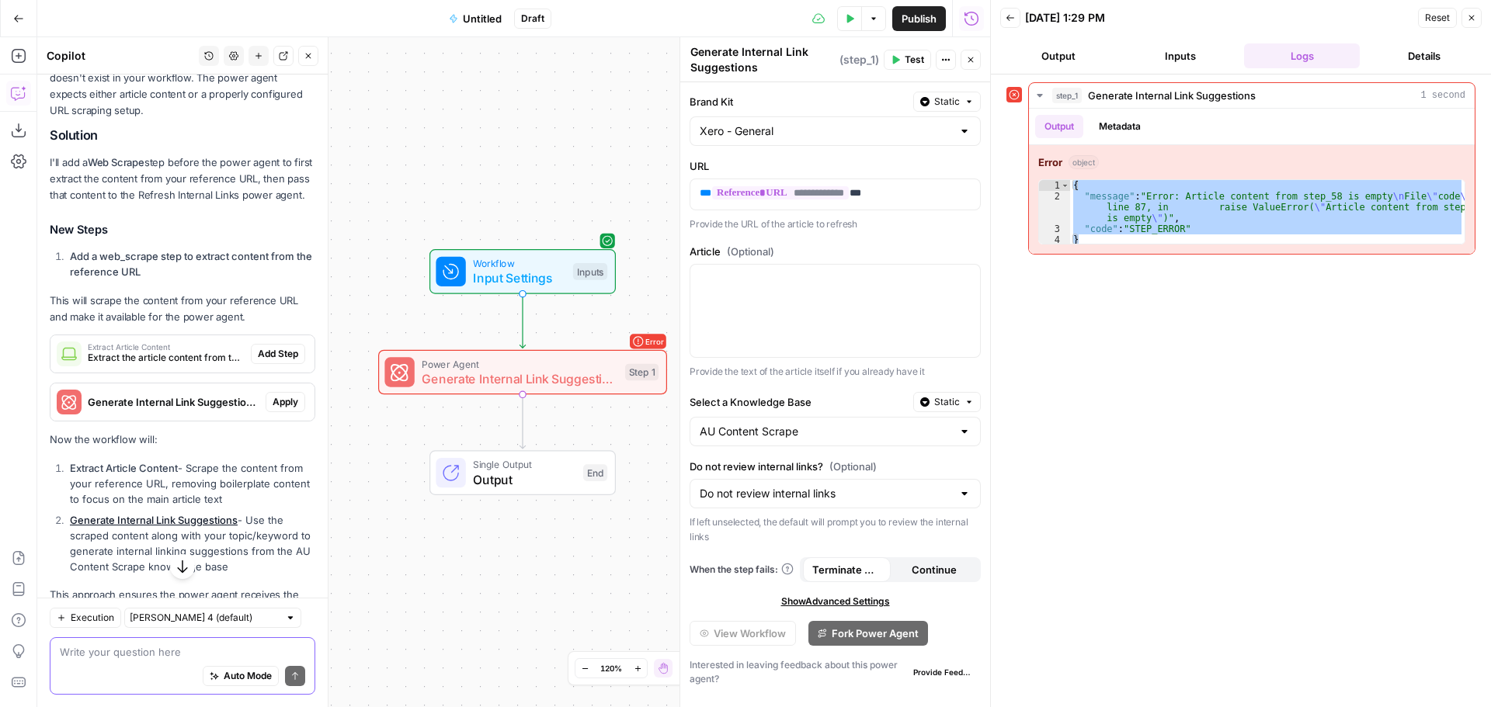
scroll to position [3547, 0]
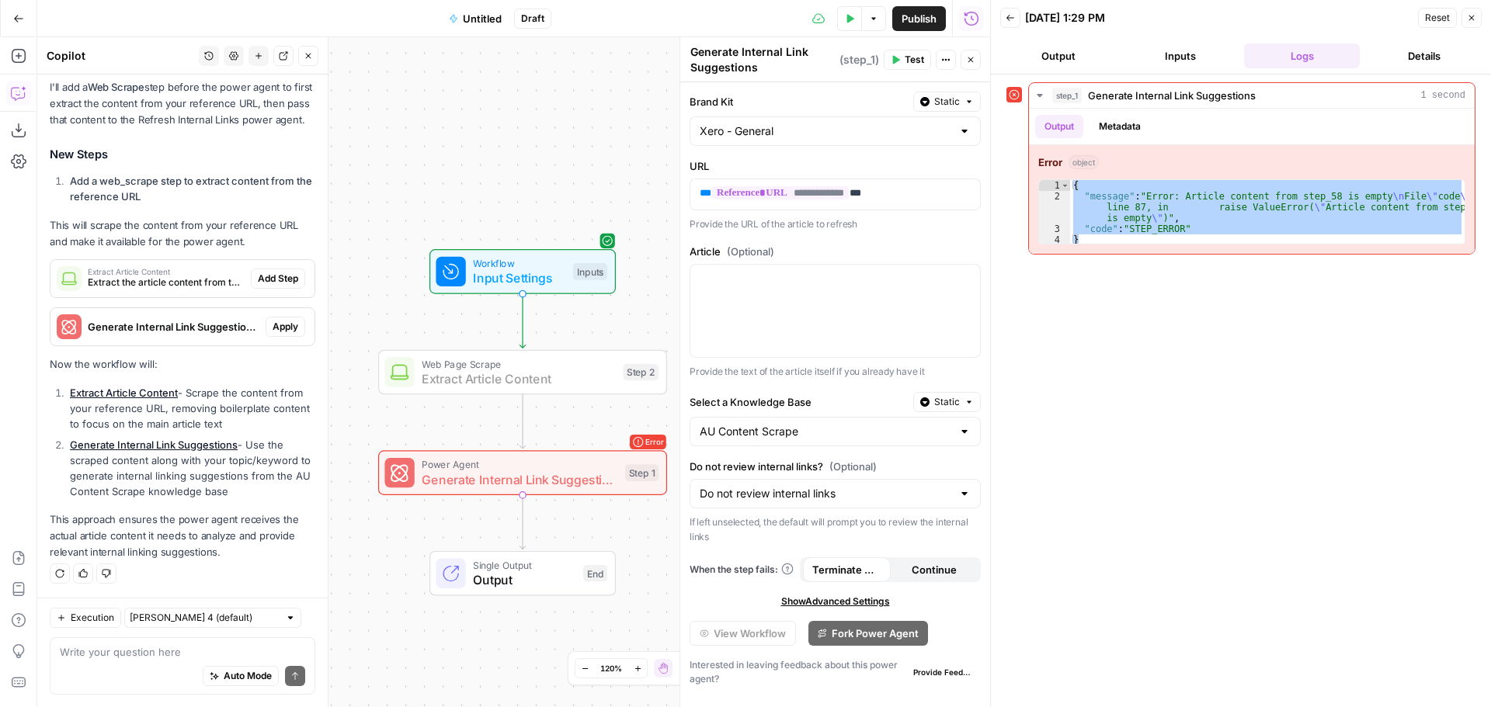
click at [283, 281] on span "Add Step" at bounding box center [278, 279] width 40 height 14
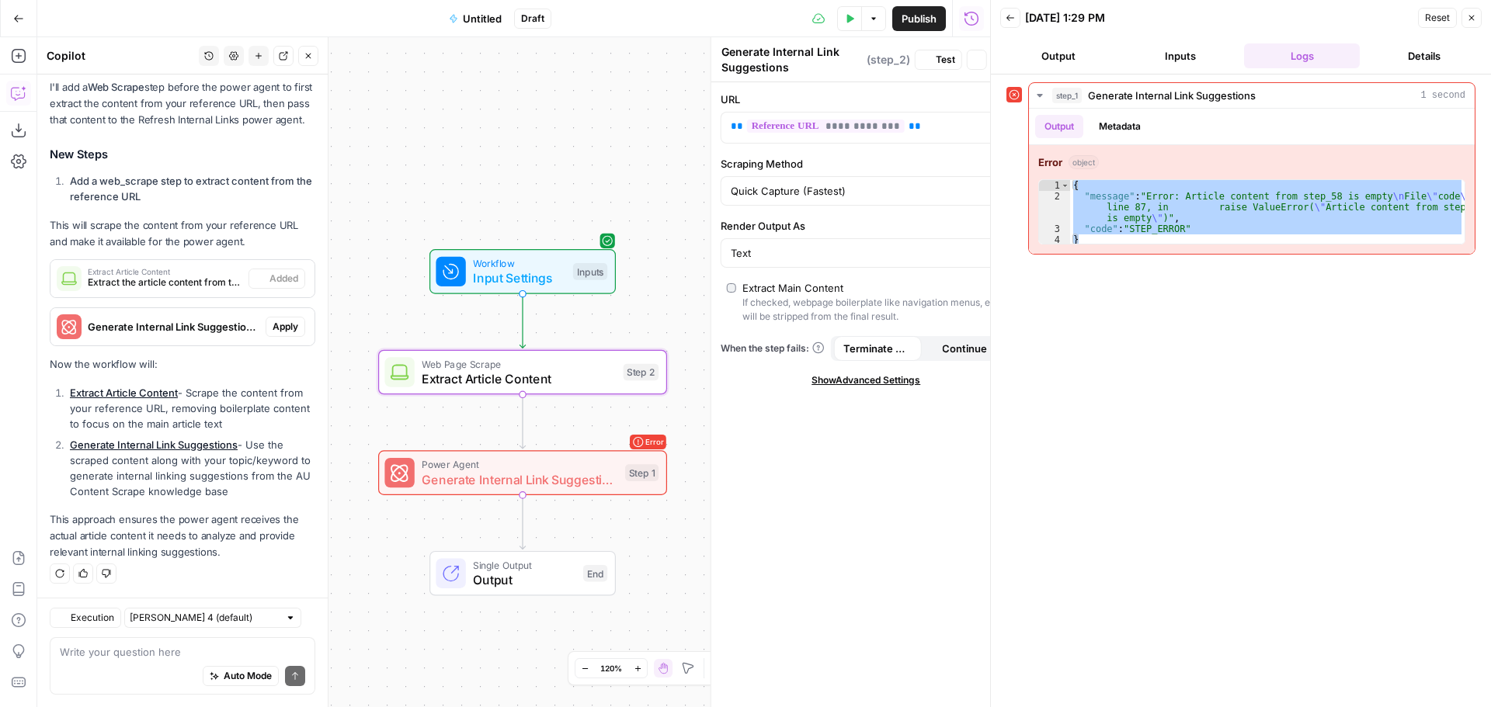
type textarea "Extract Article Content"
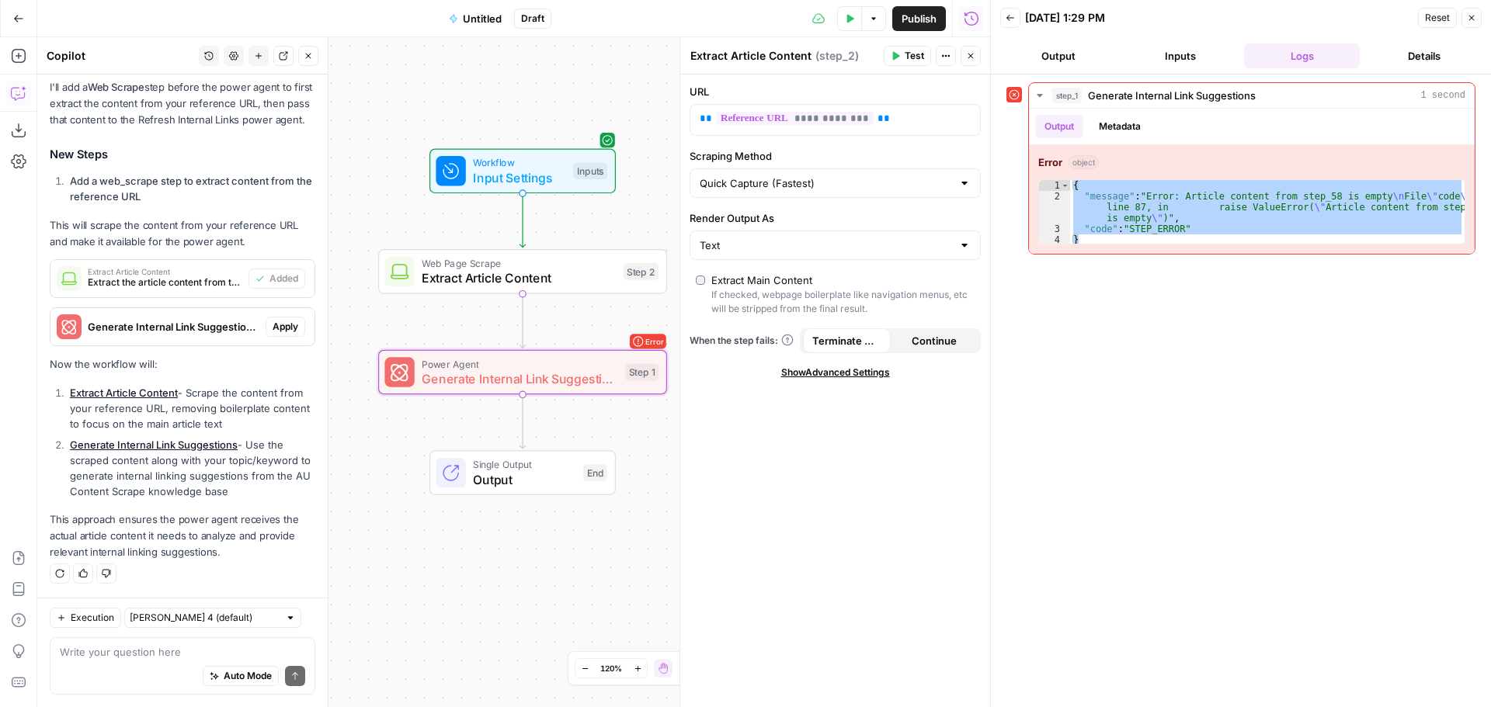
click at [273, 329] on span "Apply" at bounding box center [286, 327] width 26 height 14
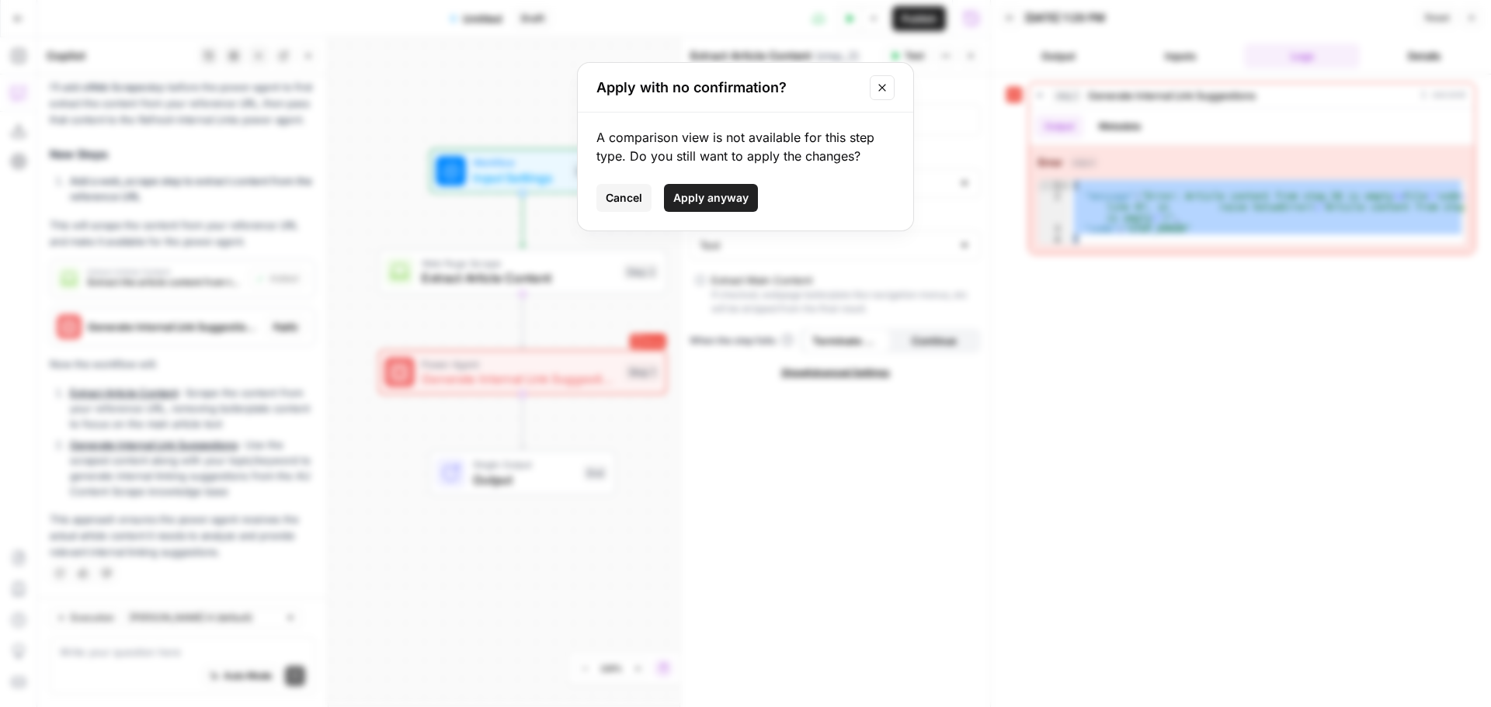
click at [734, 189] on button "Apply anyway" at bounding box center [711, 198] width 94 height 28
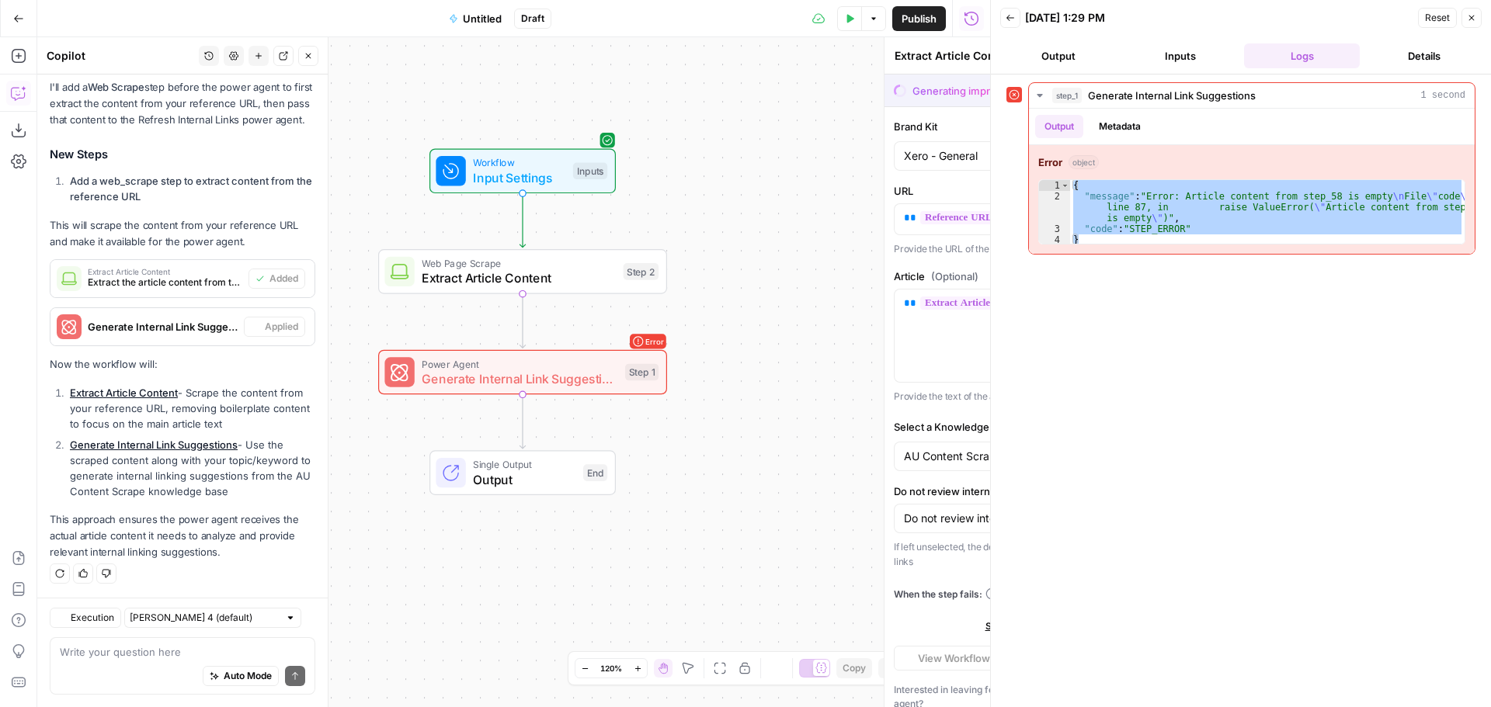
type textarea "Generate Internal Link Suggestions"
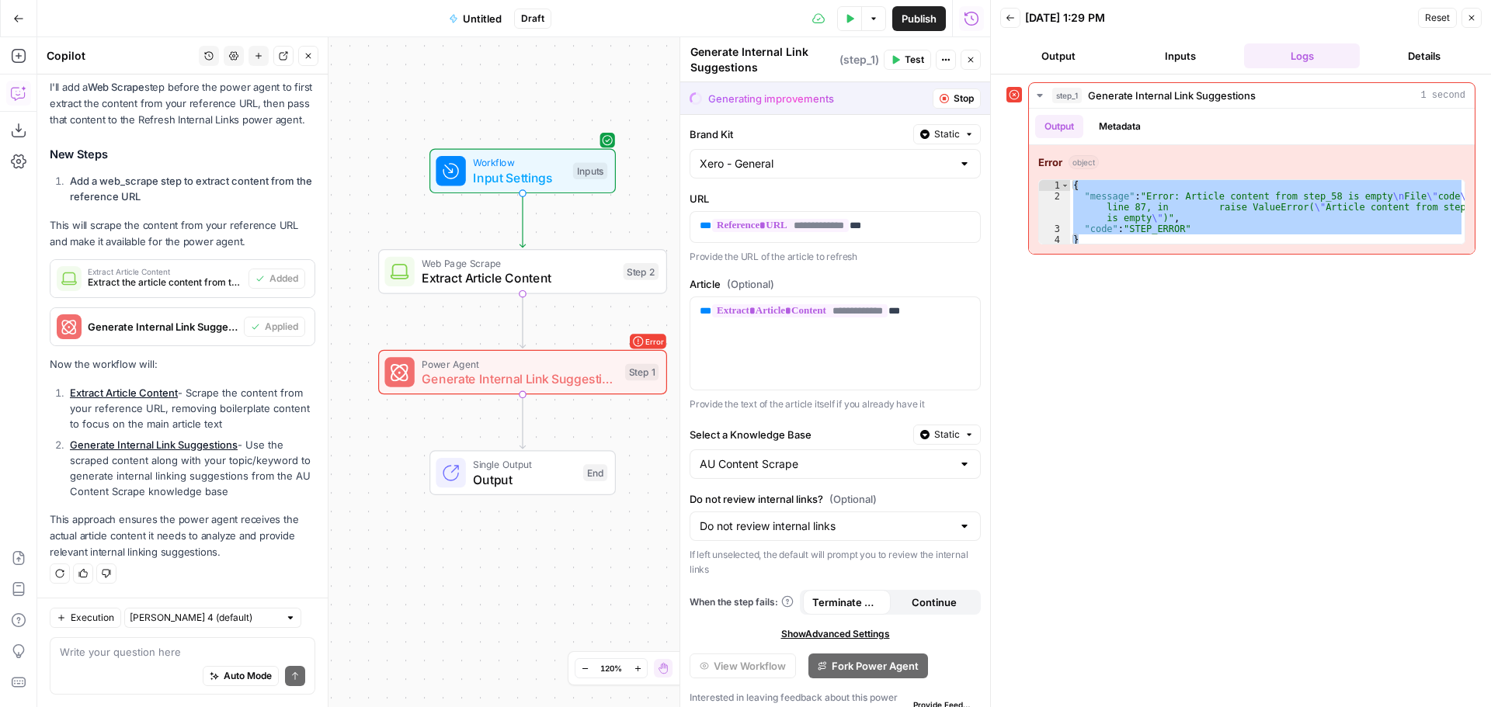
click at [853, 18] on button "Test Data" at bounding box center [849, 18] width 25 height 25
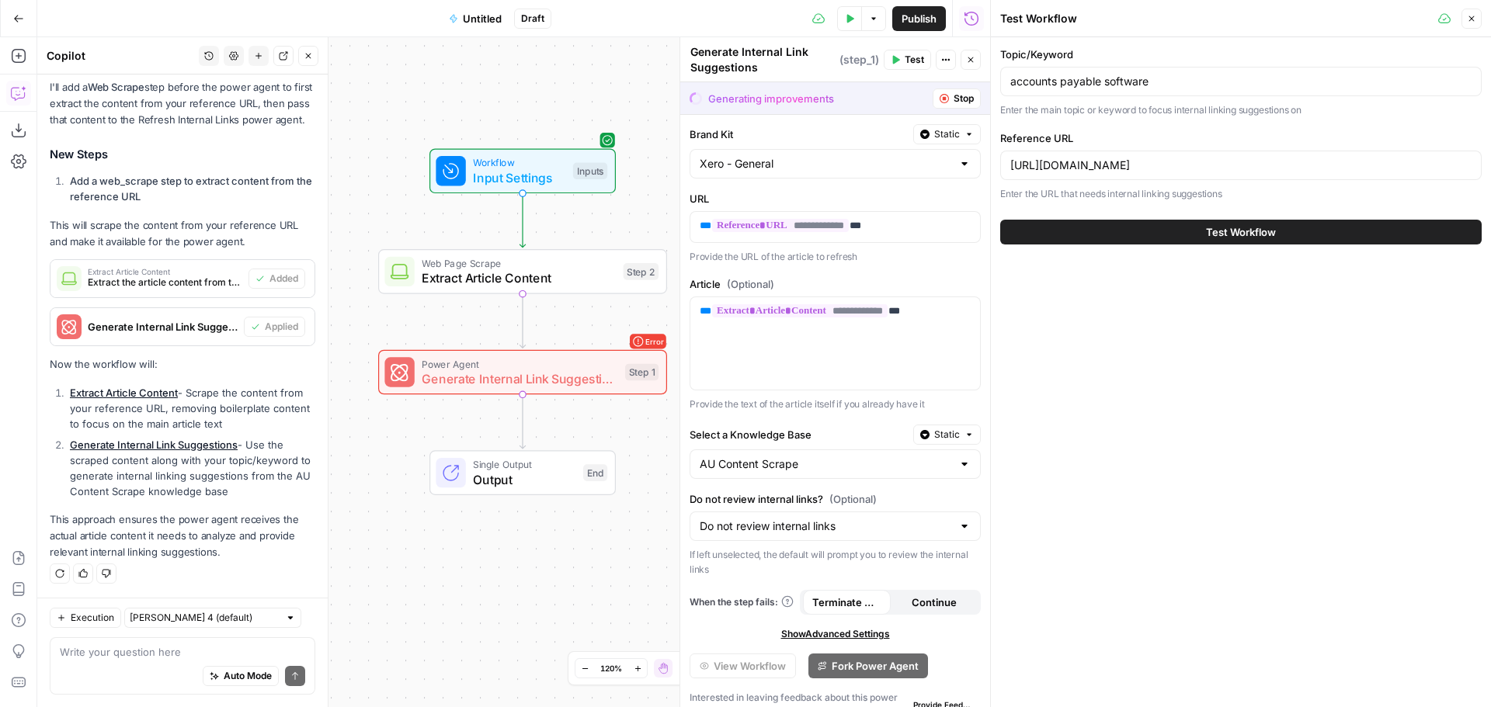
click at [1175, 229] on button "Test Workflow" at bounding box center [1240, 232] width 481 height 25
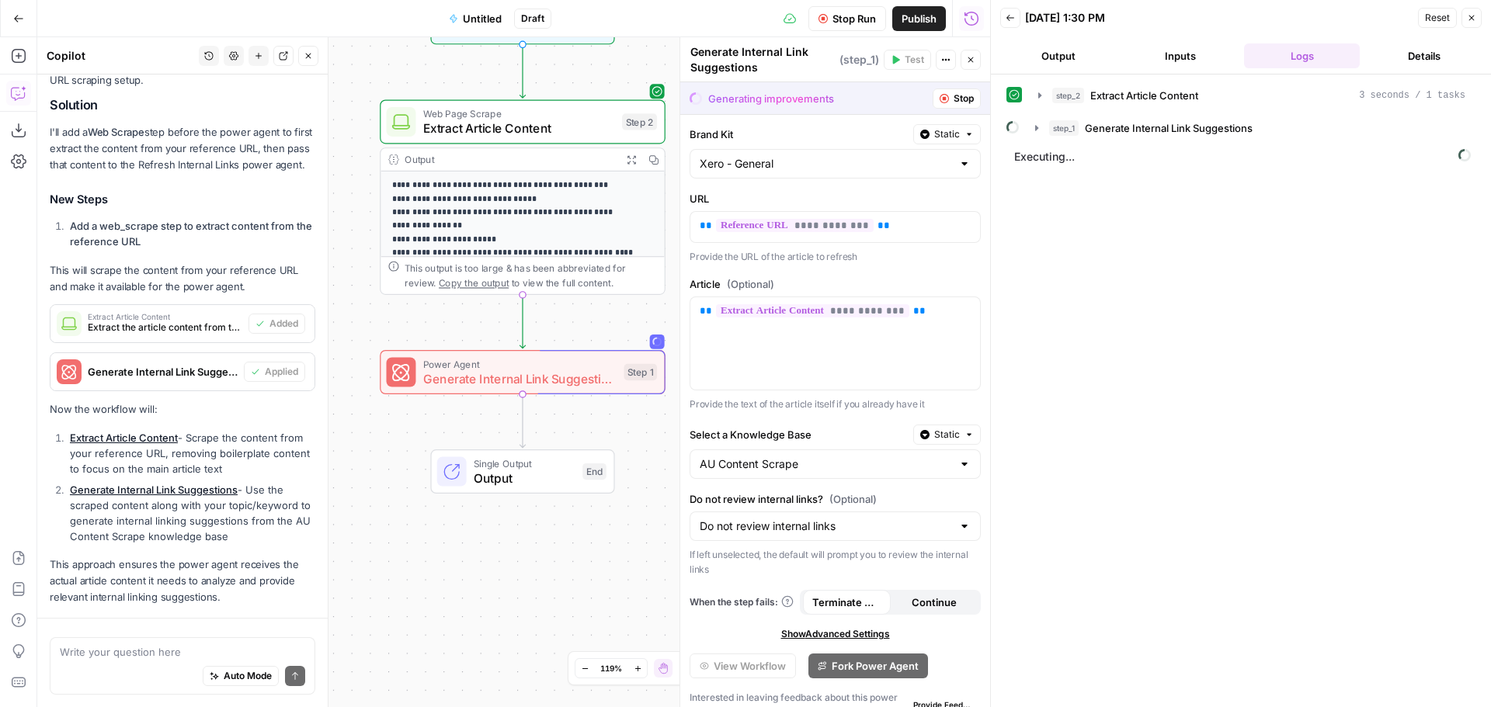
scroll to position [3572, 0]
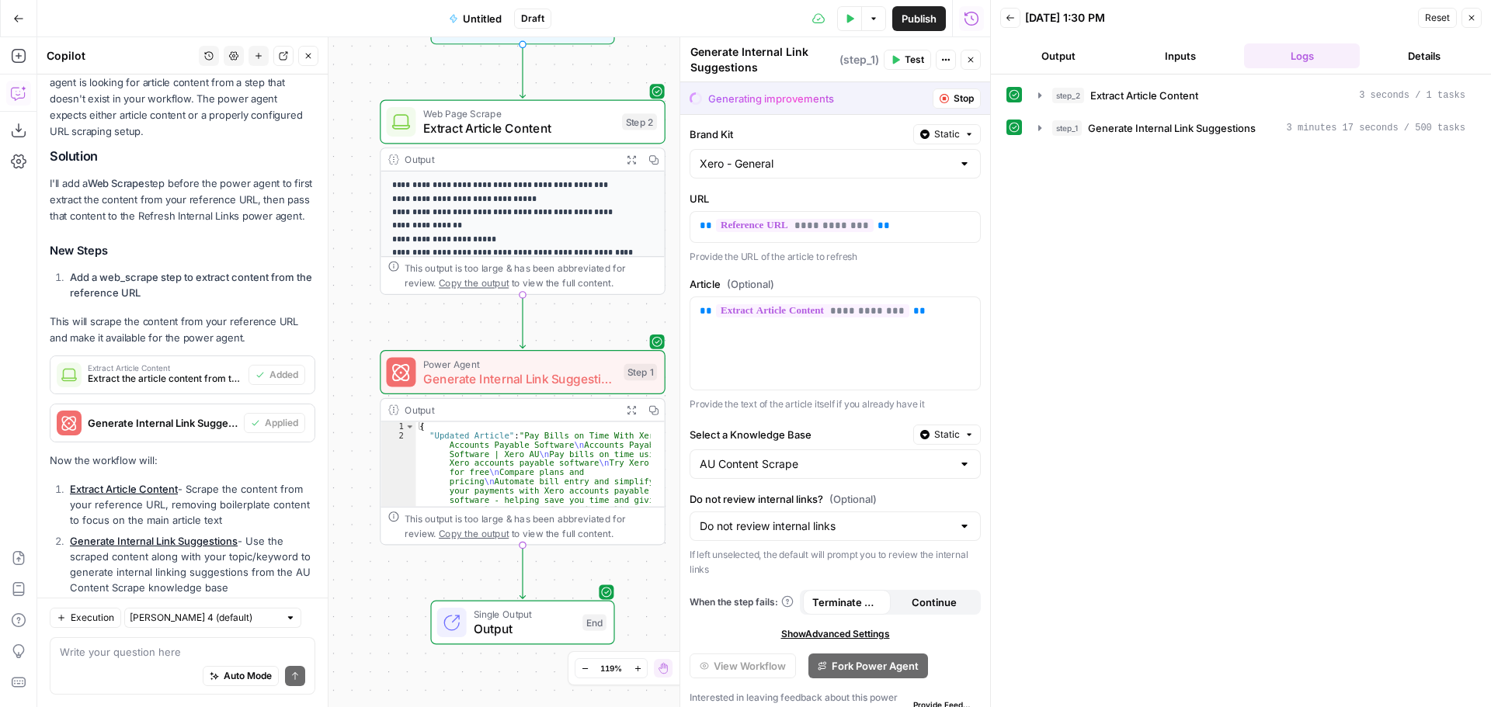
scroll to position [3572, 0]
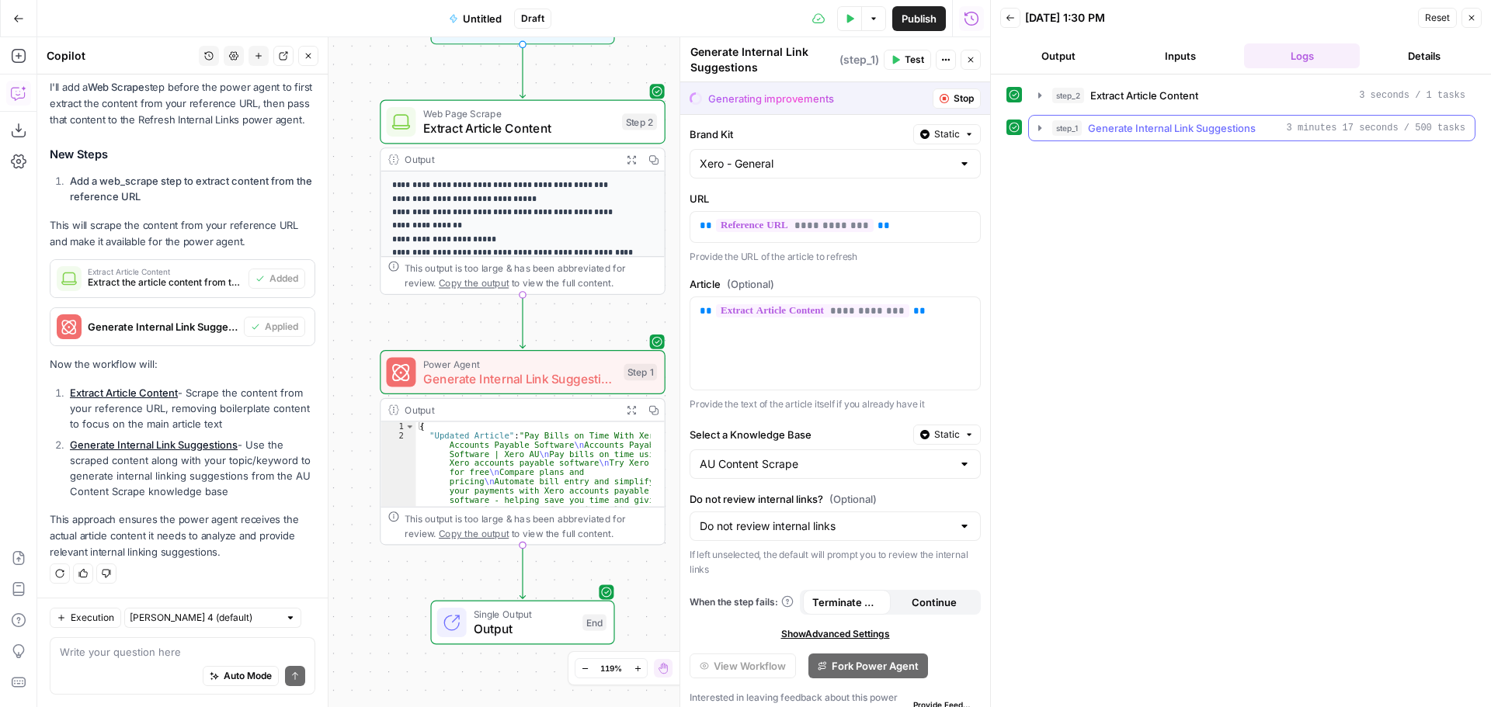
click at [1037, 131] on icon "button" at bounding box center [1039, 128] width 12 height 12
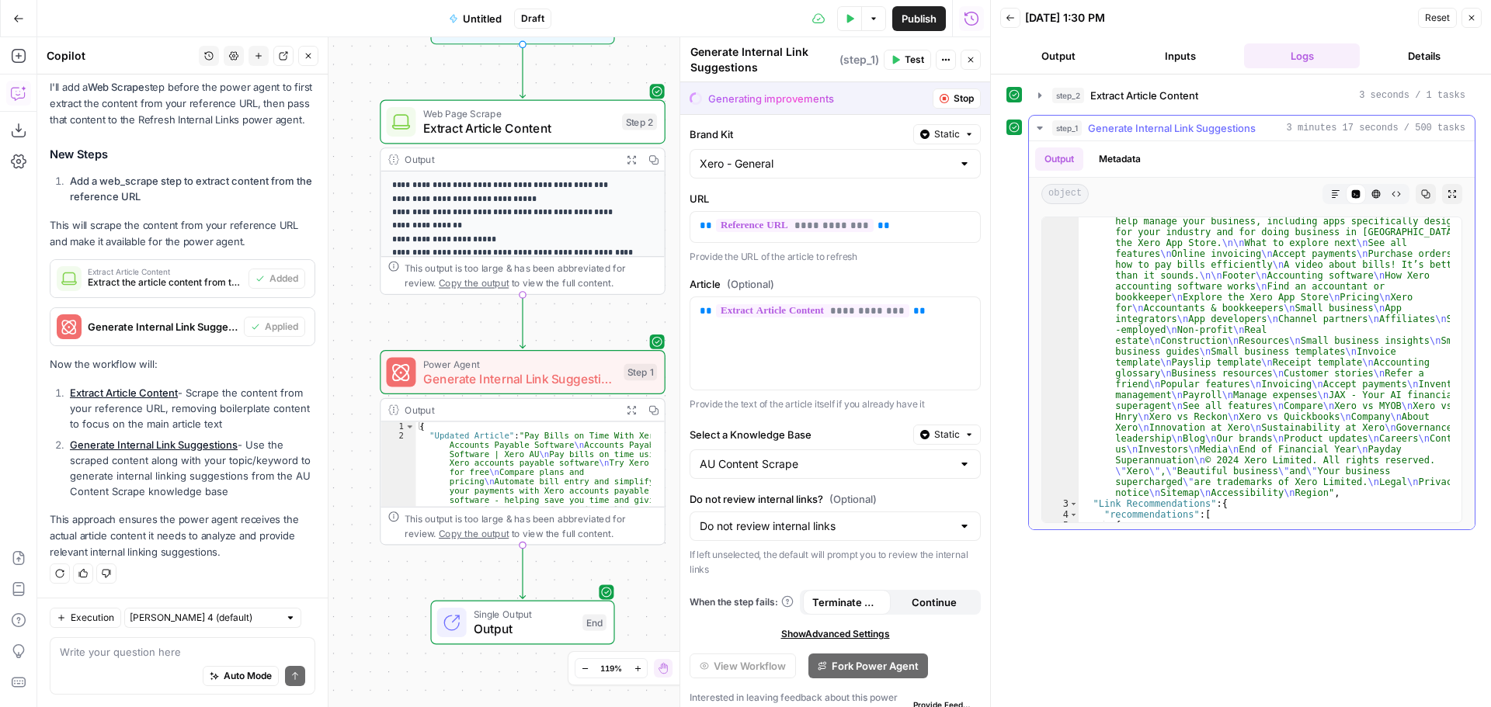
scroll to position [2260, 0]
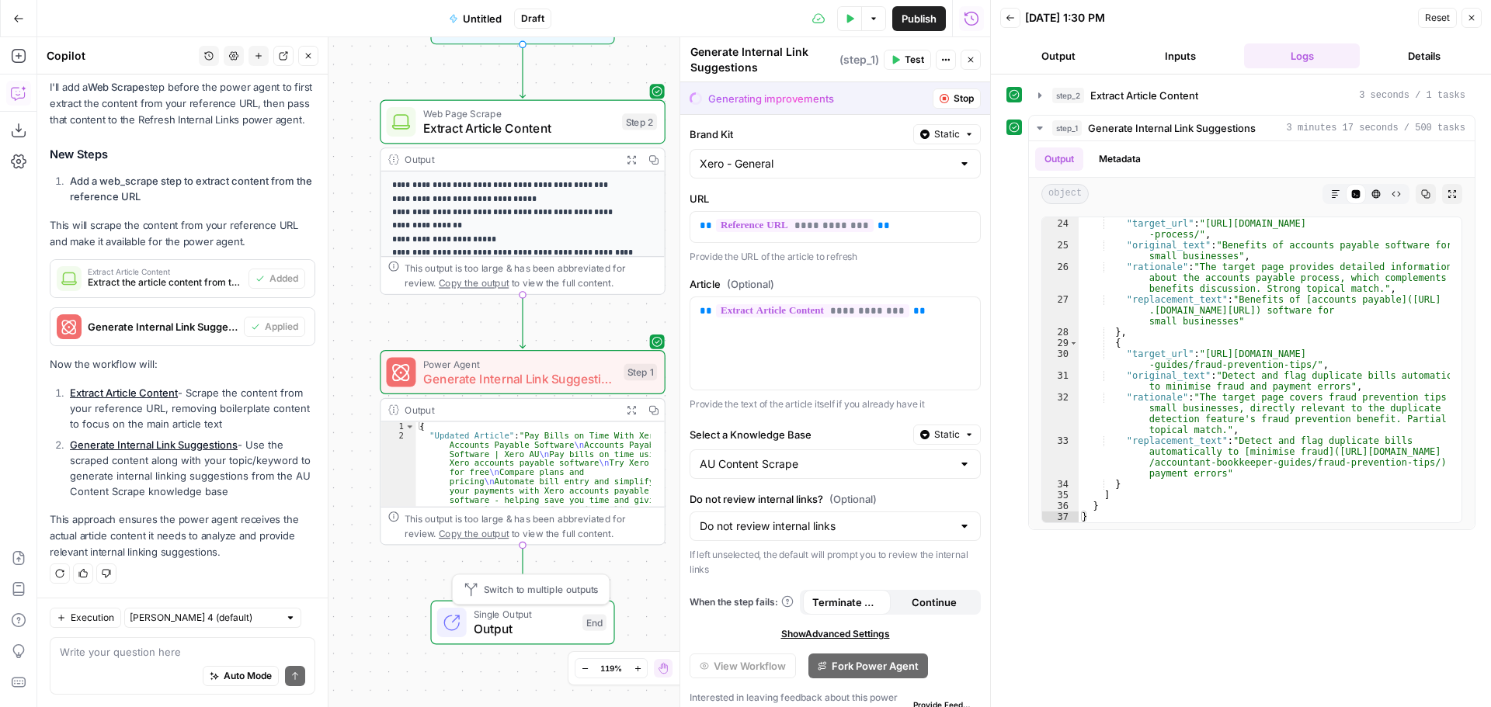
click at [533, 623] on span "Output" at bounding box center [524, 629] width 101 height 19
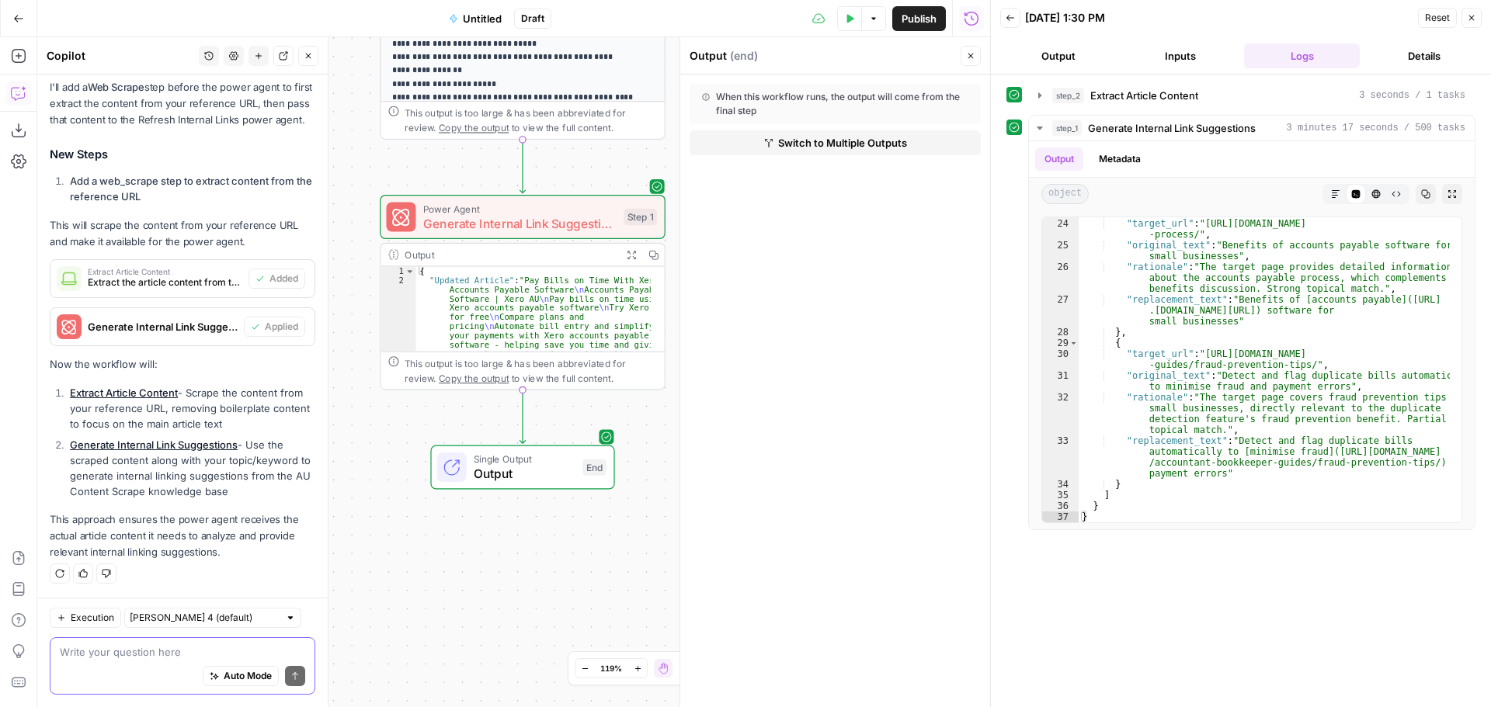
click at [150, 658] on textarea at bounding box center [182, 652] width 245 height 16
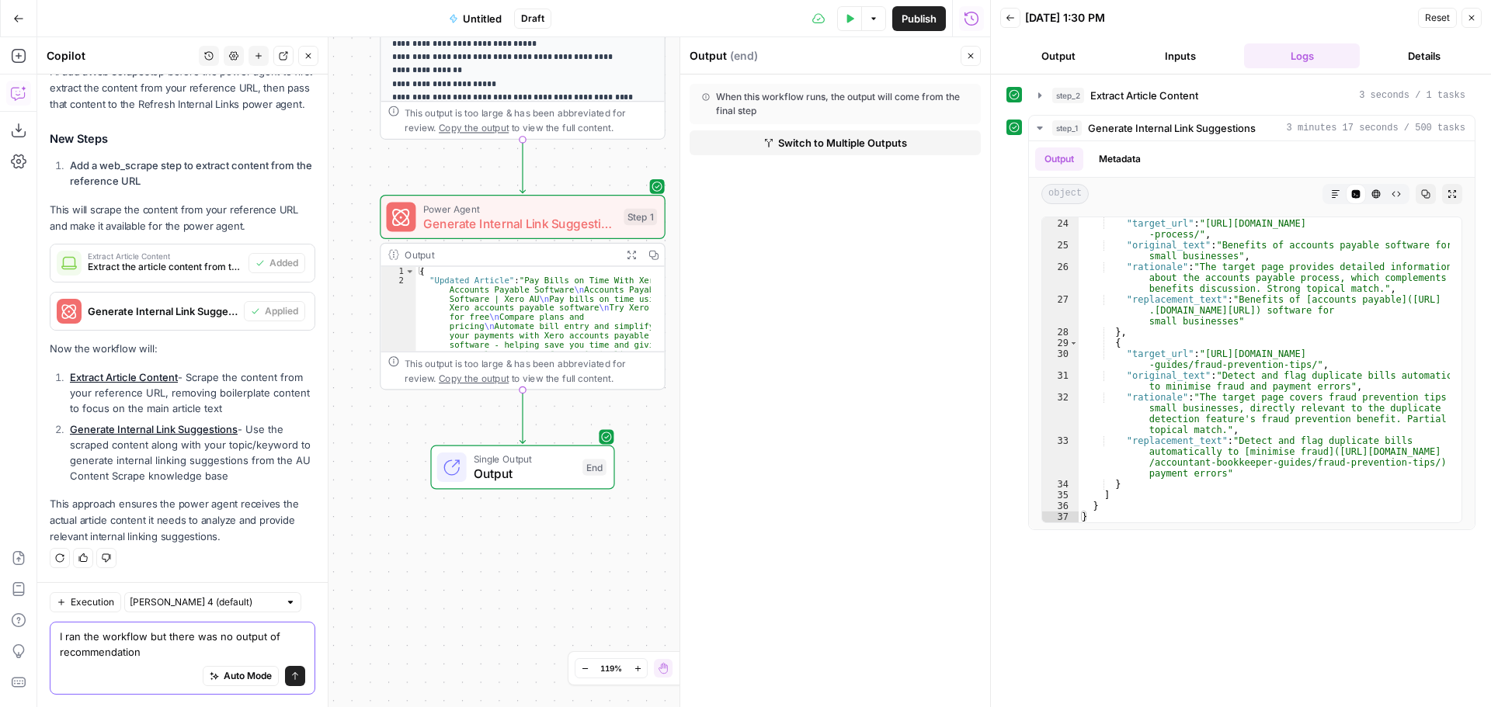
type textarea "I ran the workflow but there was no output of recommendations"
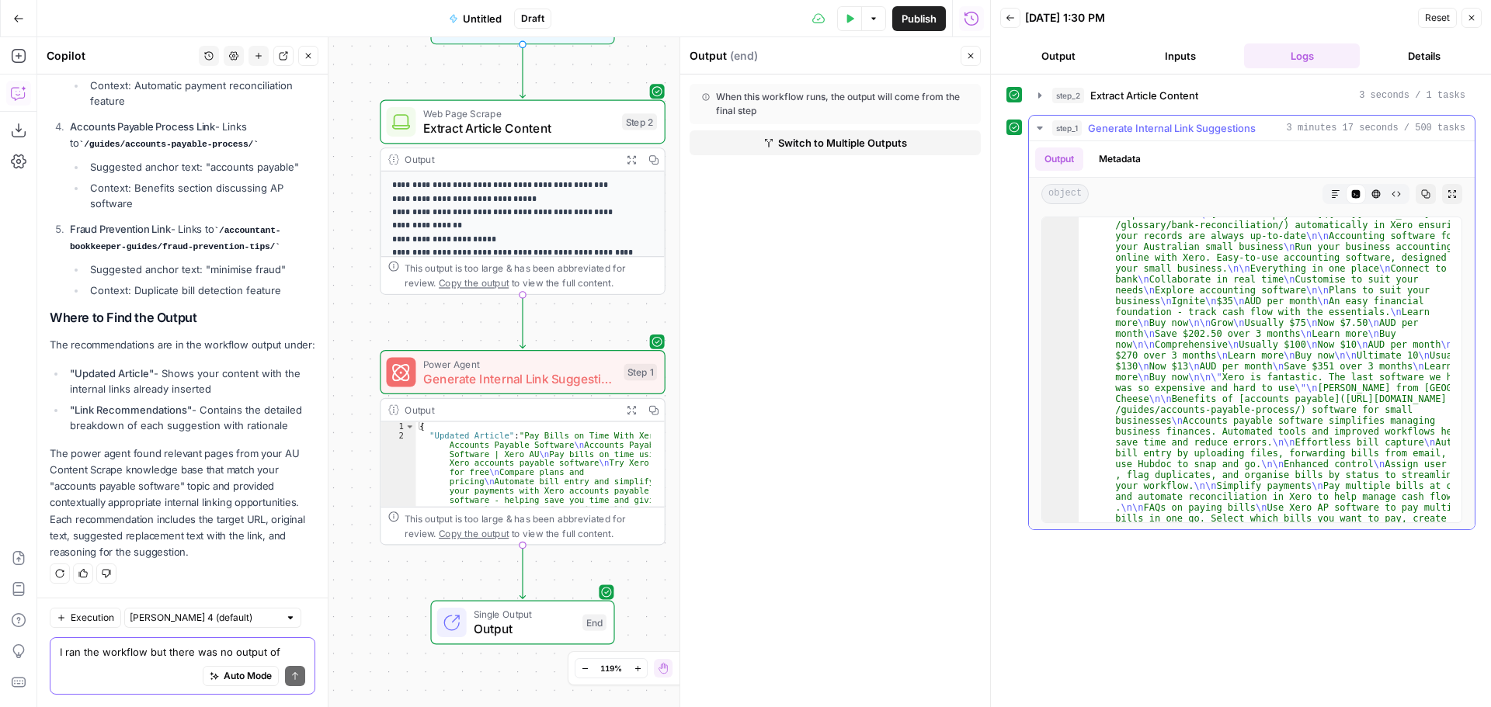
scroll to position [443, 0]
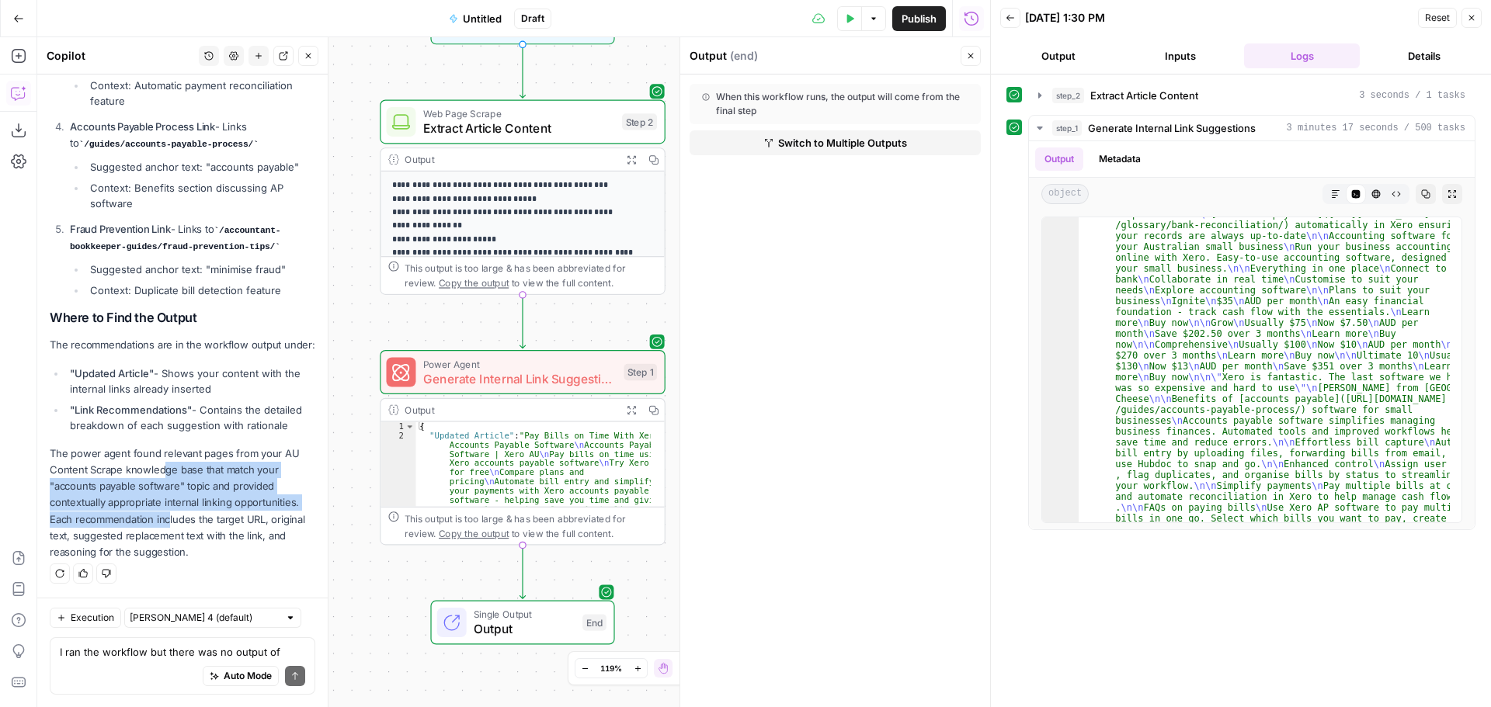
drag, startPoint x: 165, startPoint y: 467, endPoint x: 170, endPoint y: 516, distance: 49.2
click at [170, 516] on p "The power agent found relevant pages from your AU Content Scrape knowledge base…" at bounding box center [183, 503] width 266 height 115
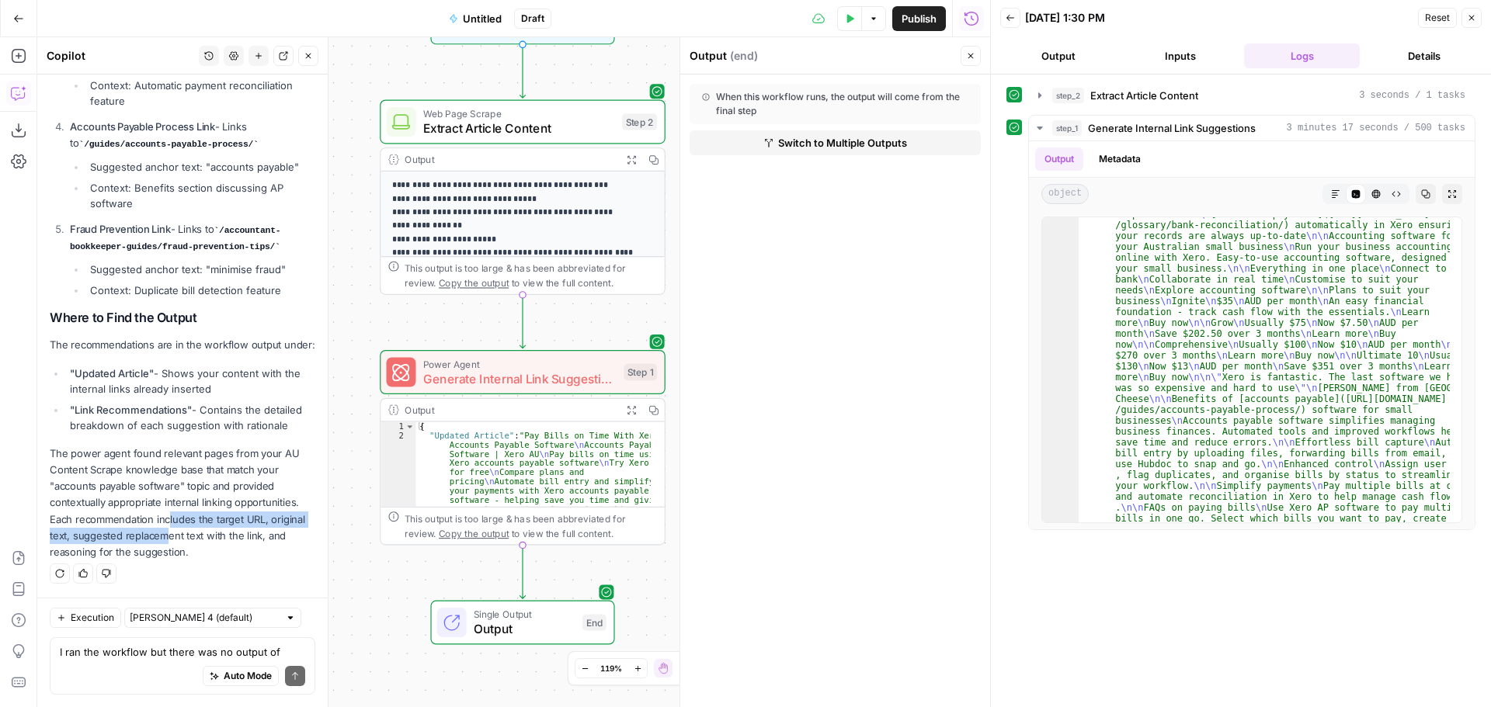
drag, startPoint x: 169, startPoint y: 520, endPoint x: 165, endPoint y: 538, distance: 18.5
click at [165, 538] on p "The power agent found relevant pages from your AU Content Scrape knowledge base…" at bounding box center [183, 503] width 266 height 115
click at [165, 539] on p "The power agent found relevant pages from your AU Content Scrape knowledge base…" at bounding box center [183, 503] width 266 height 115
click at [130, 650] on textarea "I ran the workflow but there was no output of recommendations" at bounding box center [182, 652] width 245 height 16
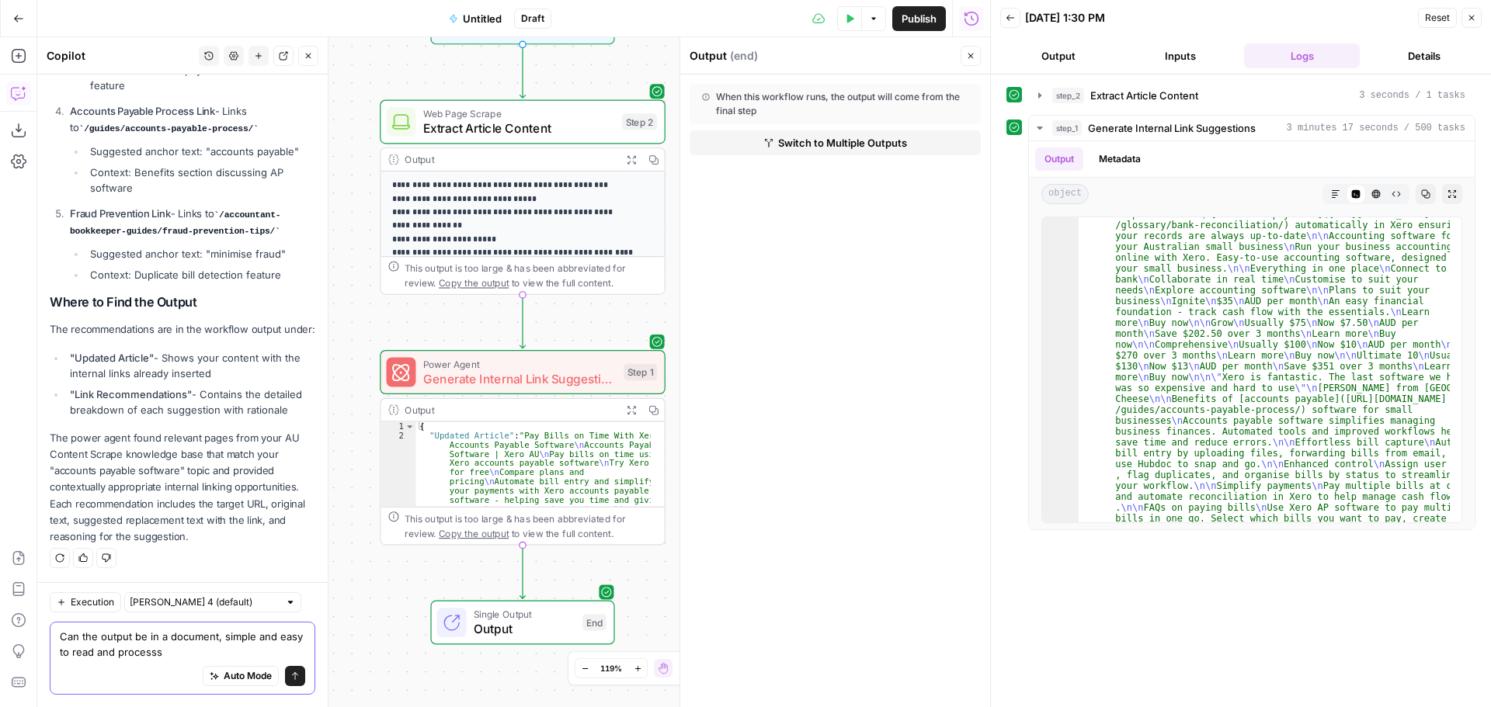
type textarea "Can the output be in a document, simple and easy to read and process"
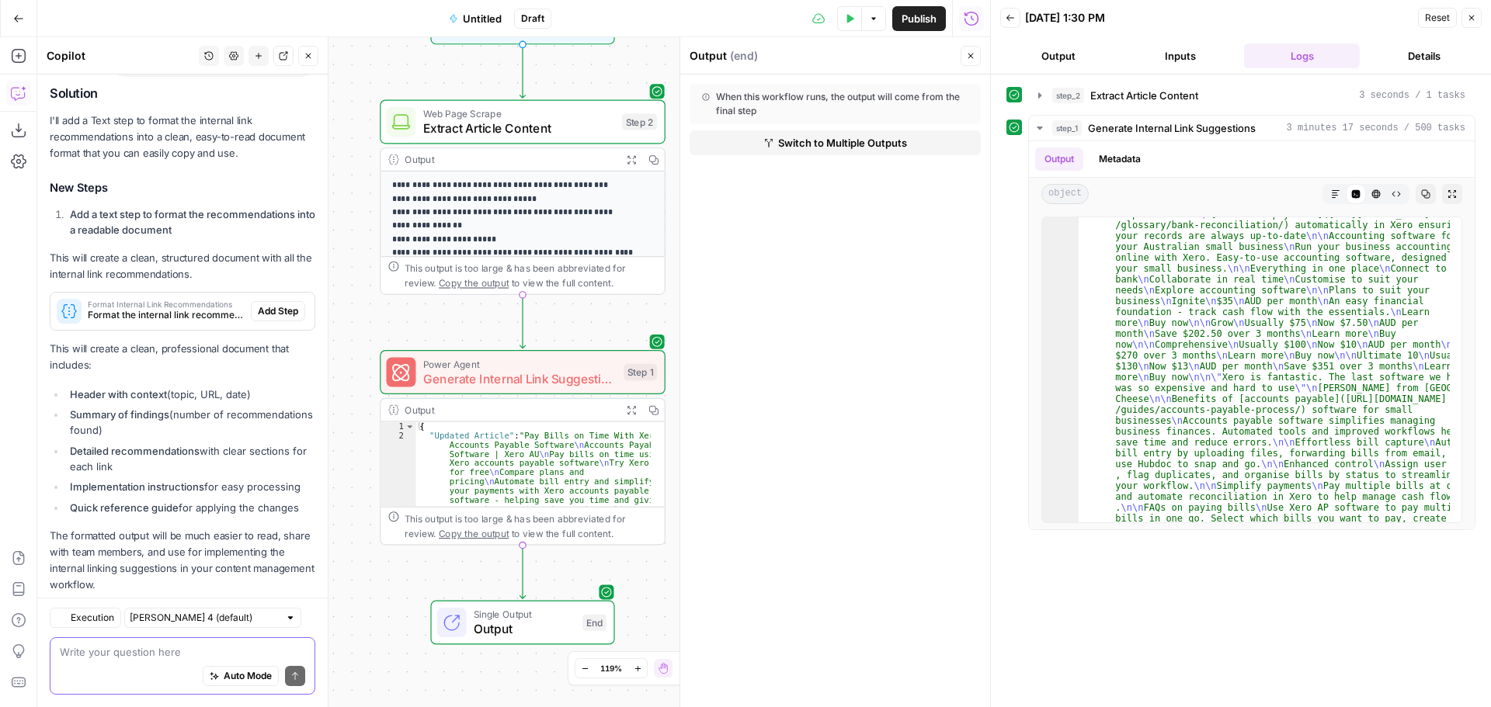
scroll to position [5184, 0]
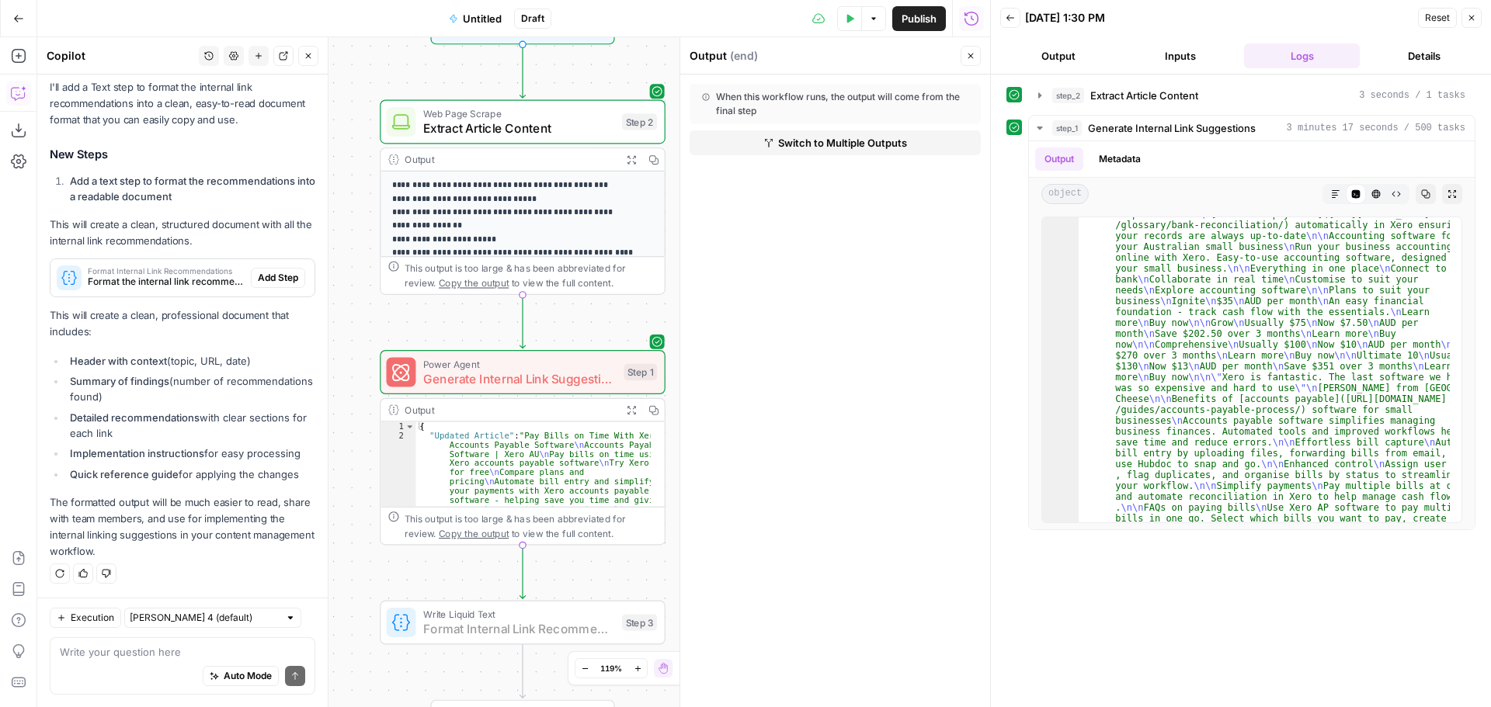
click at [278, 278] on span "Add Step" at bounding box center [278, 278] width 40 height 14
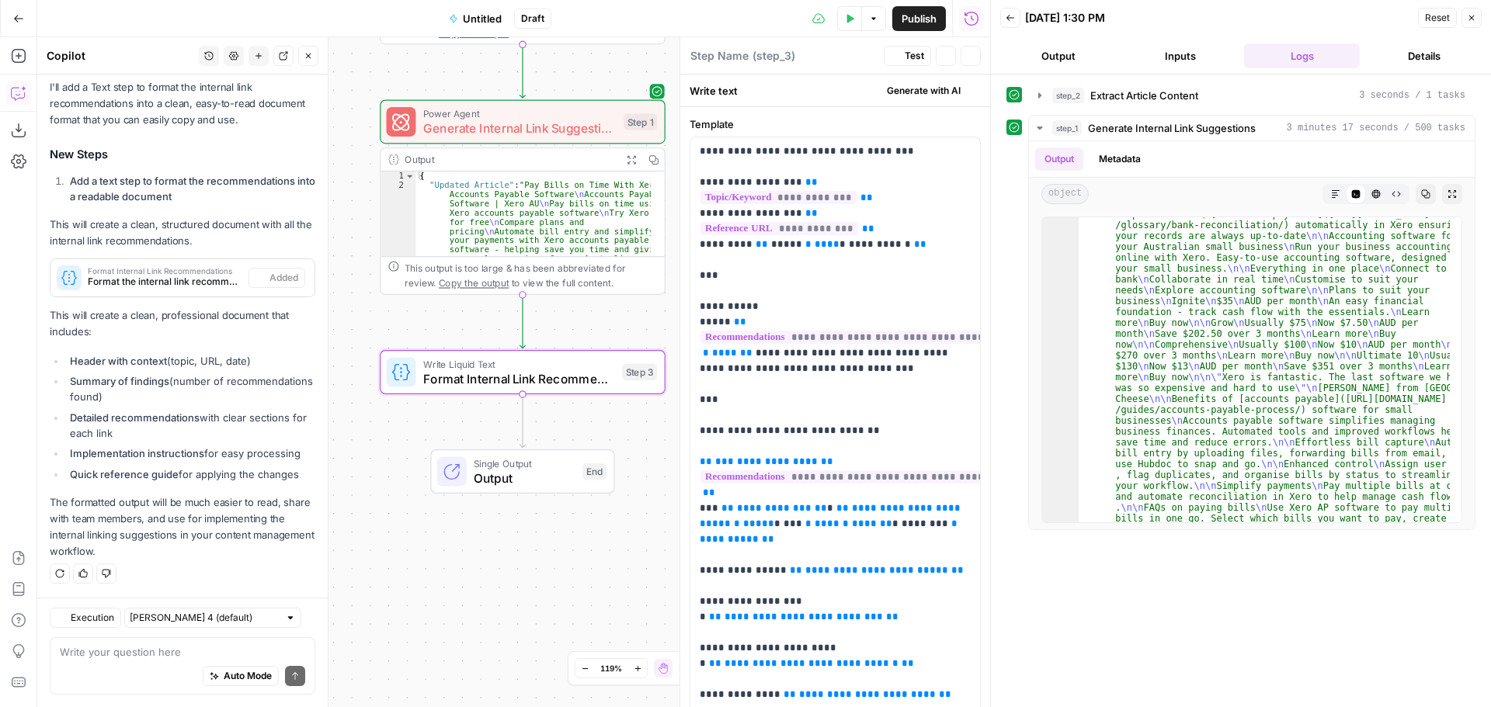
type textarea "Format Internal Link Recommendations"
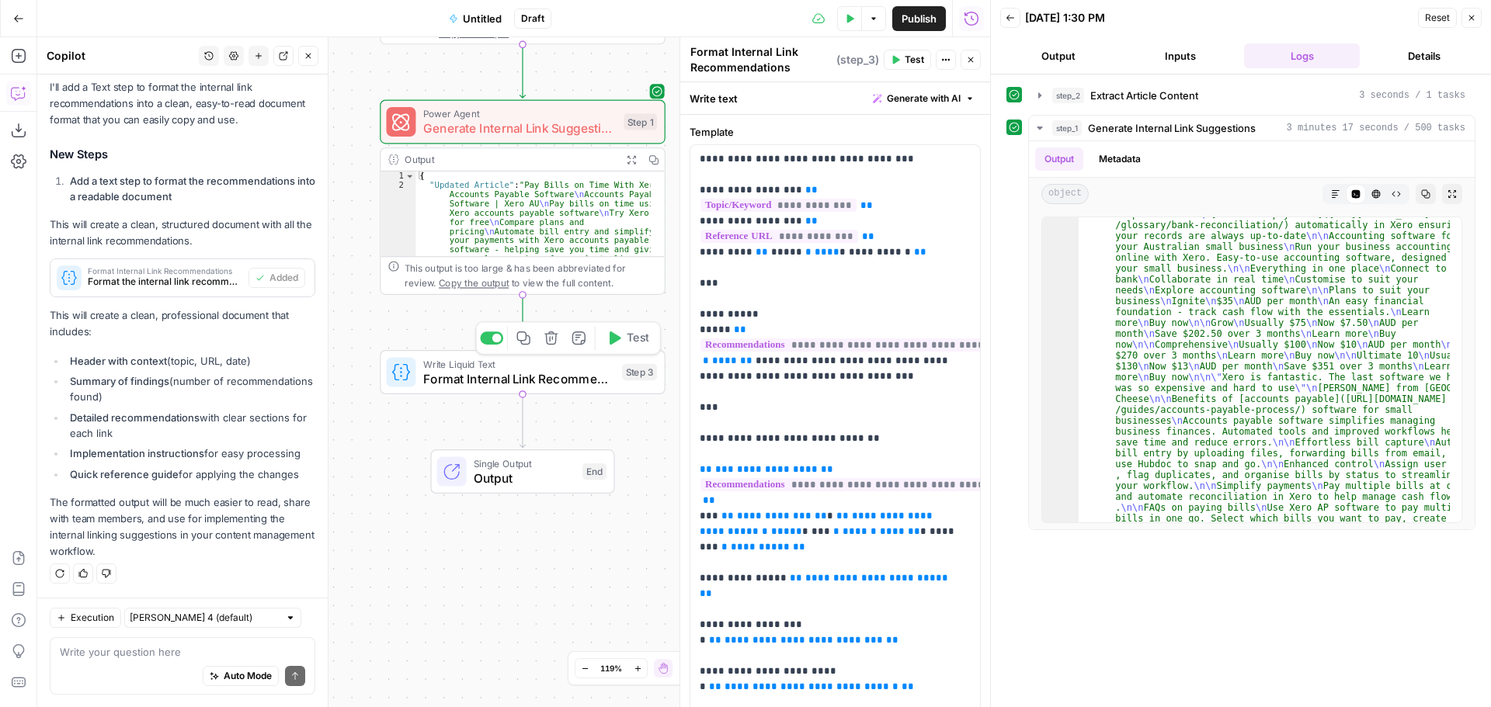
click at [481, 382] on span "Format Internal Link Recommendations" at bounding box center [519, 379] width 192 height 19
click at [453, 363] on span "Write Liquid Text" at bounding box center [519, 363] width 192 height 15
click at [450, 367] on span "Write Liquid Text" at bounding box center [519, 363] width 192 height 15
click at [445, 373] on span "Format Internal Link Recommendations" at bounding box center [519, 379] width 192 height 19
click at [845, 20] on icon "button" at bounding box center [849, 18] width 9 height 9
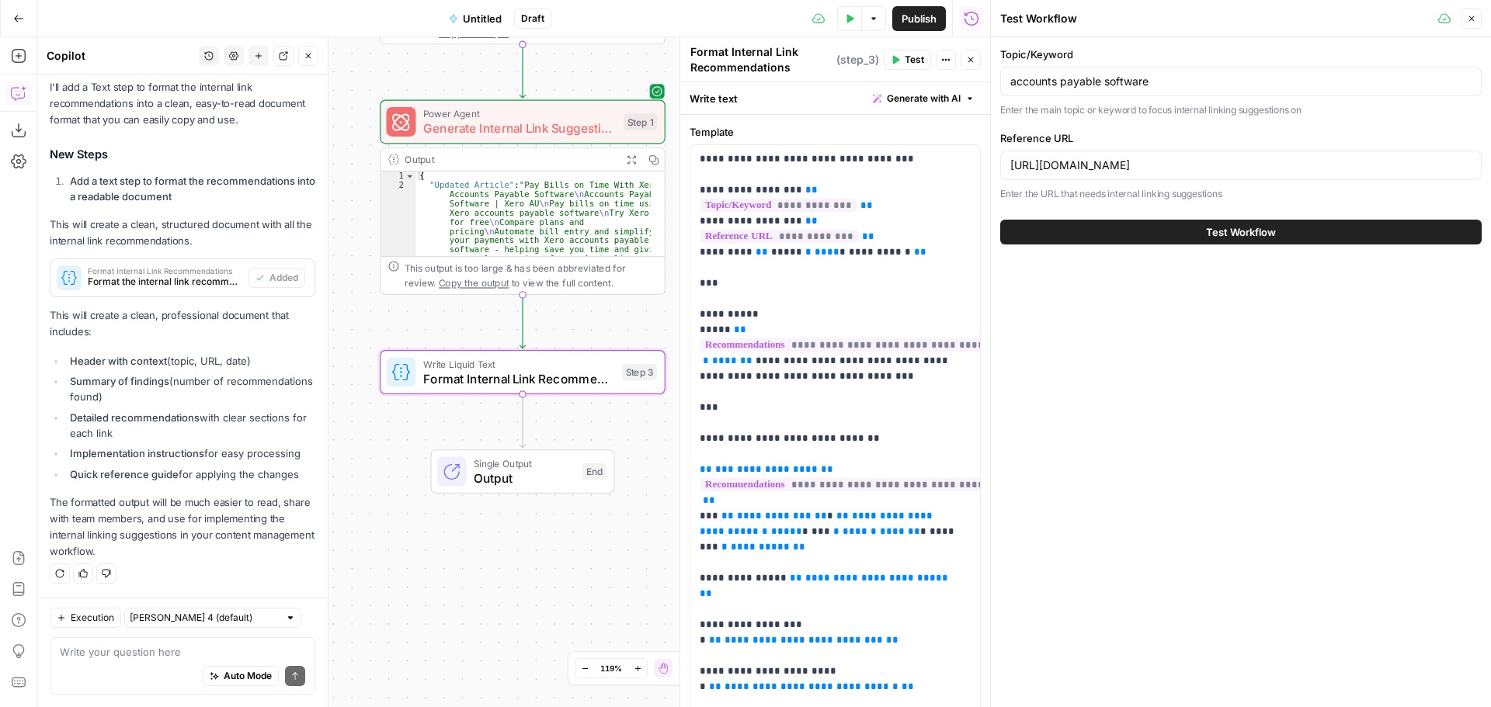
click at [1116, 236] on button "Test Workflow" at bounding box center [1240, 232] width 481 height 25
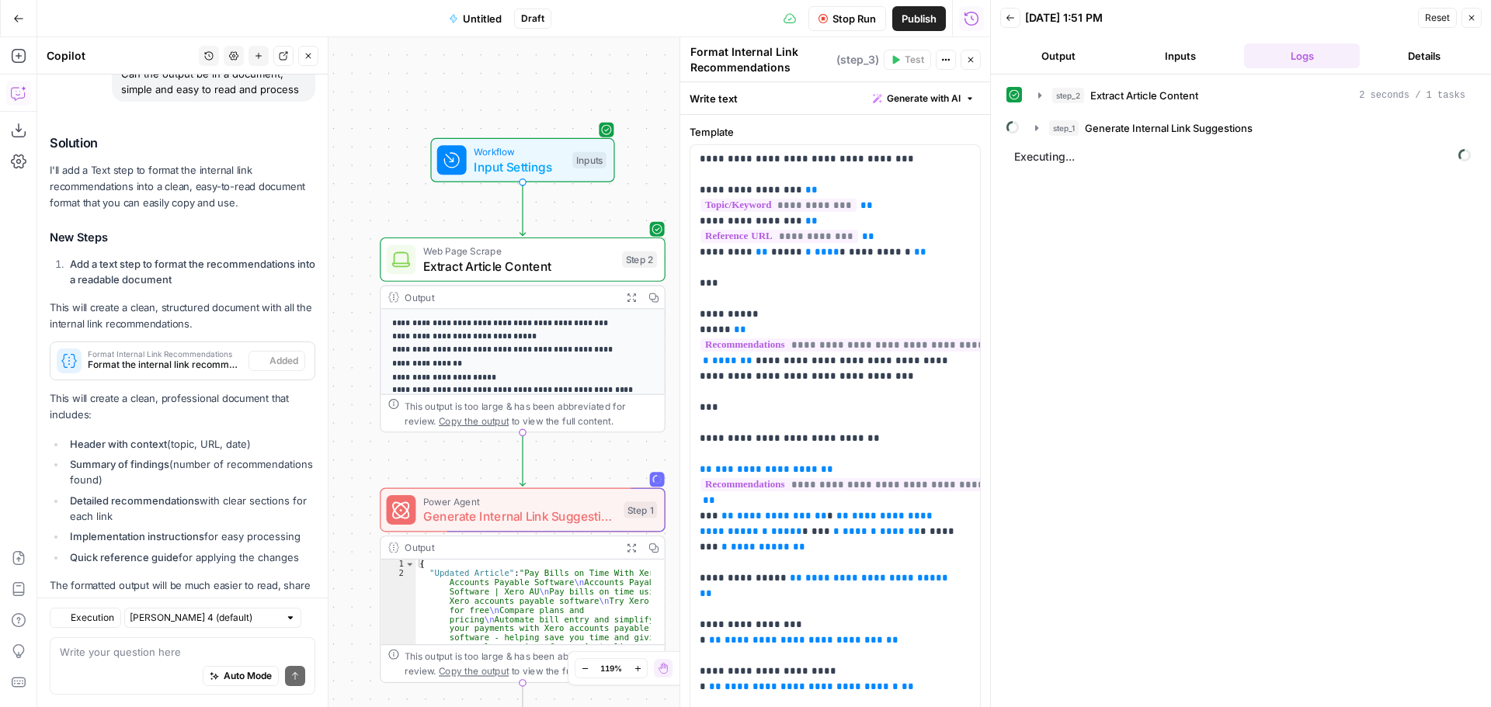
scroll to position [5234, 0]
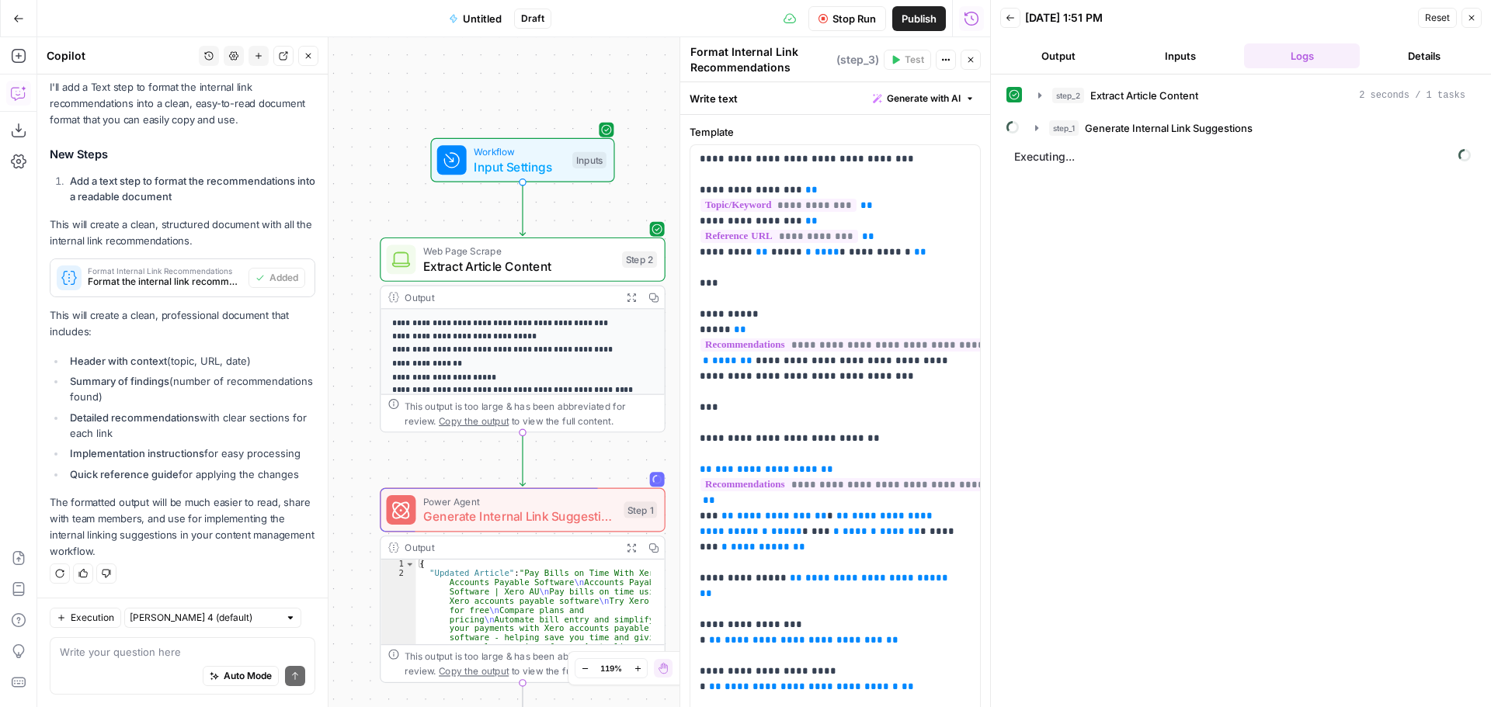
click at [1378, 53] on button "Details" at bounding box center [1424, 55] width 116 height 25
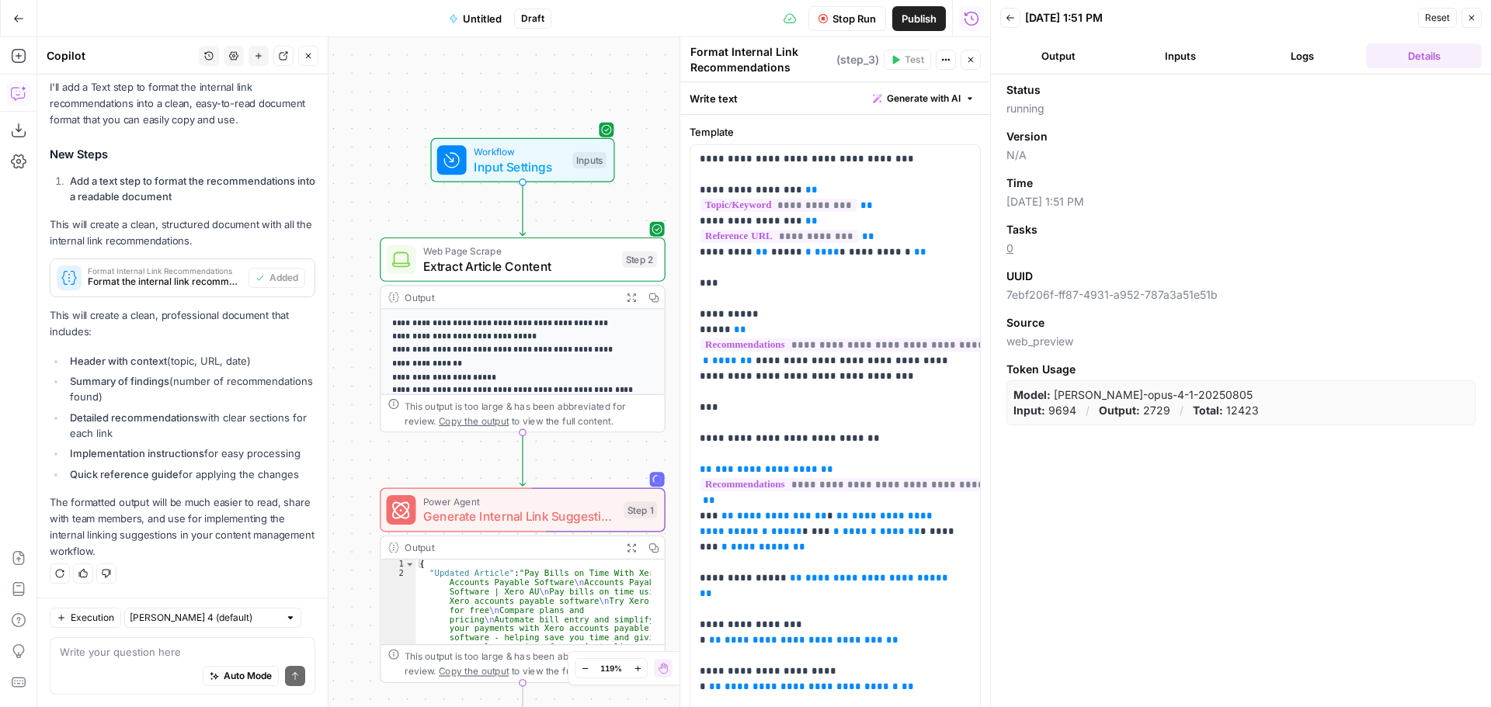
click at [1311, 57] on button "Logs" at bounding box center [1302, 55] width 116 height 25
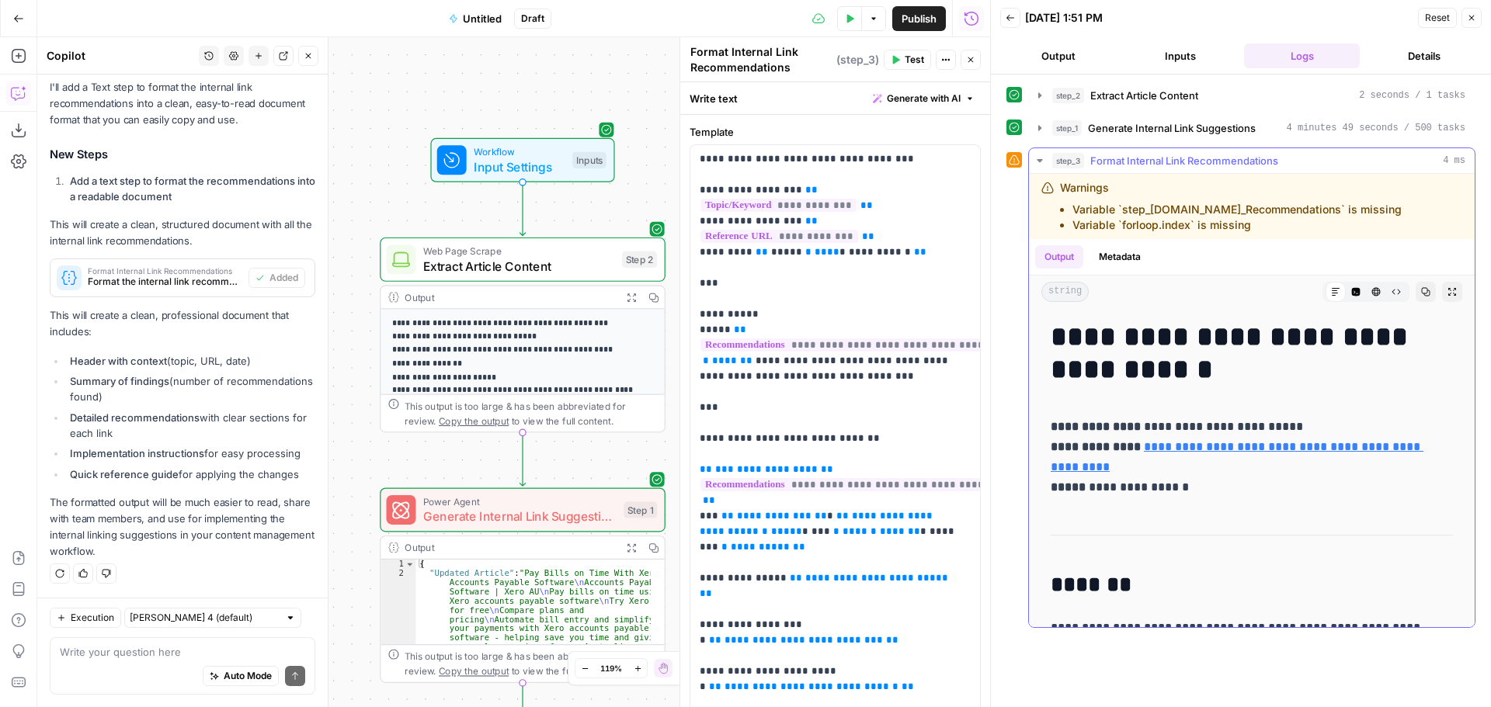
drag, startPoint x: 1193, startPoint y: 223, endPoint x: 1043, endPoint y: 186, distance: 153.5
click at [1043, 186] on div "Warnings Variable `step_[DOMAIN_NAME]_Recommendations` is missing Variable `for…" at bounding box center [1236, 206] width 391 height 53
copy div "Warnings Variable `step_[DOMAIN_NAME]_Recommendations` is missing Variable `for…"
click at [130, 665] on div "Auto Mode Send" at bounding box center [182, 677] width 245 height 34
paste textarea "Warnings Variable `step_[DOMAIN_NAME]_Recommendations` is missing Variable `for…"
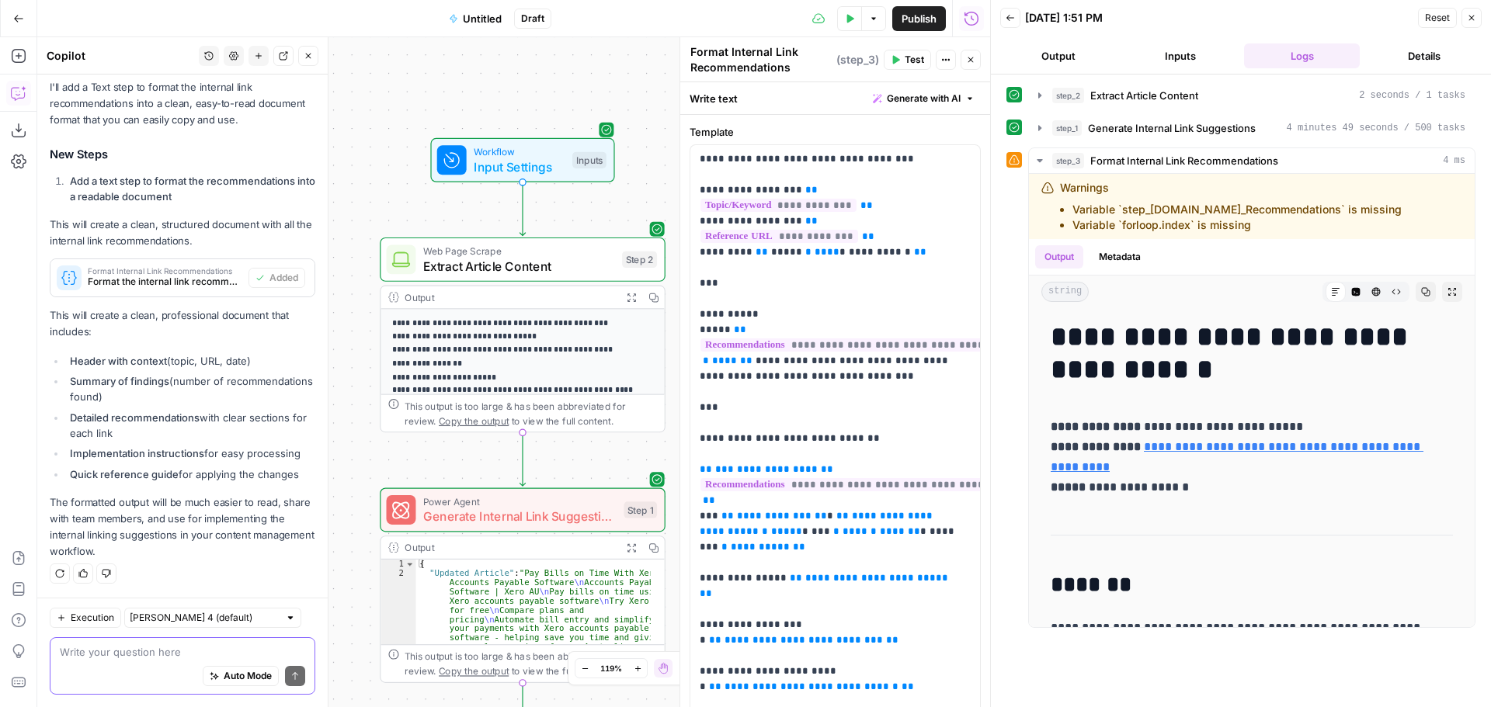
type textarea "Warnings Variable `step_[DOMAIN_NAME]_Recommendations` is missing Variable `for…"
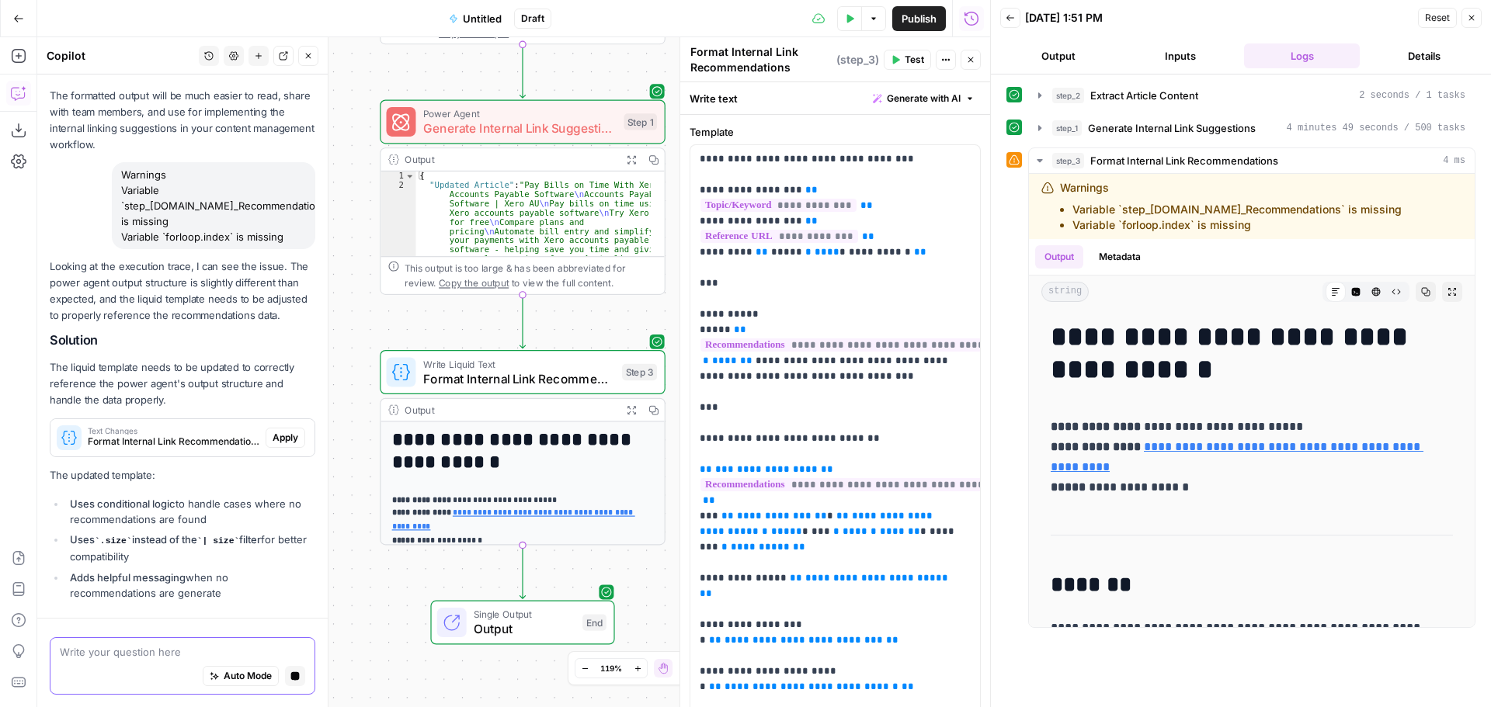
scroll to position [5490, 0]
